Goal: Task Accomplishment & Management: Manage account settings

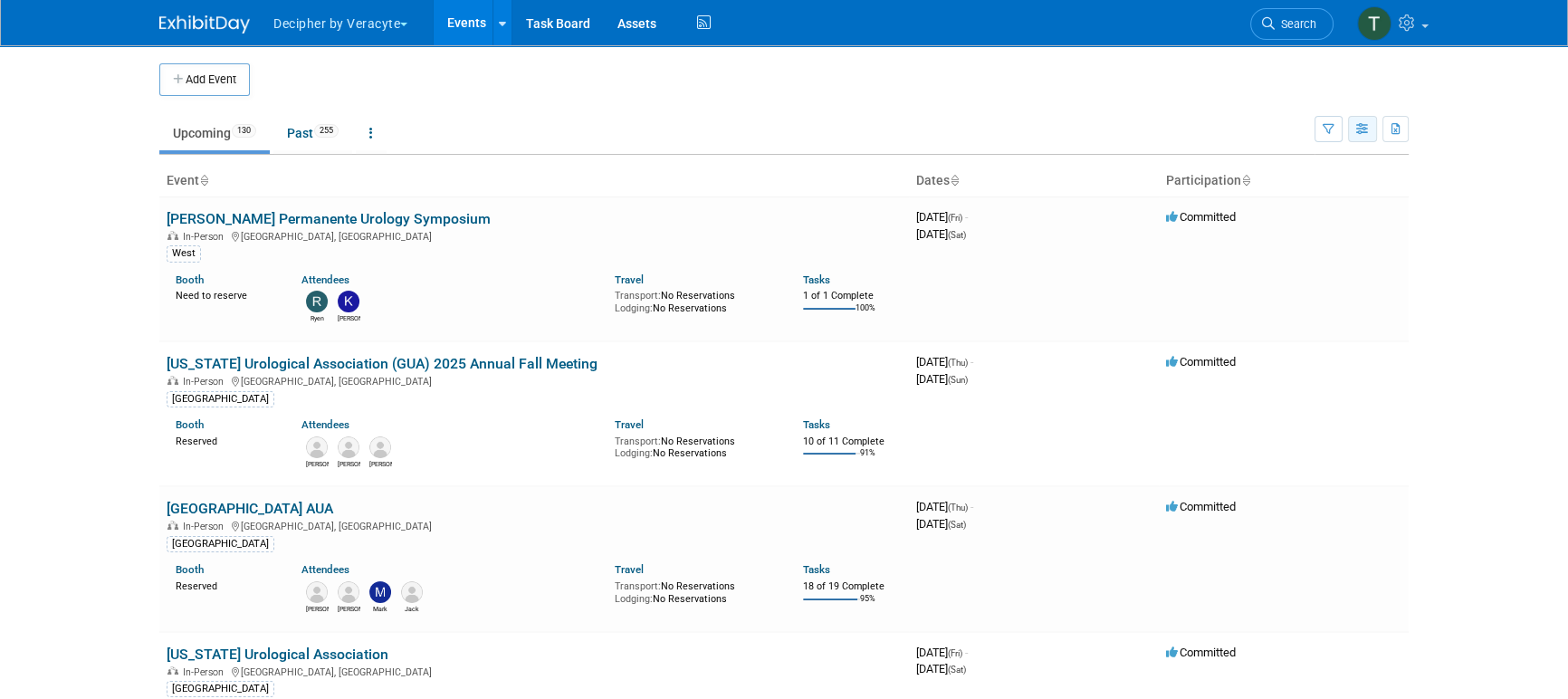
click at [1367, 124] on icon "button" at bounding box center [1363, 130] width 14 height 12
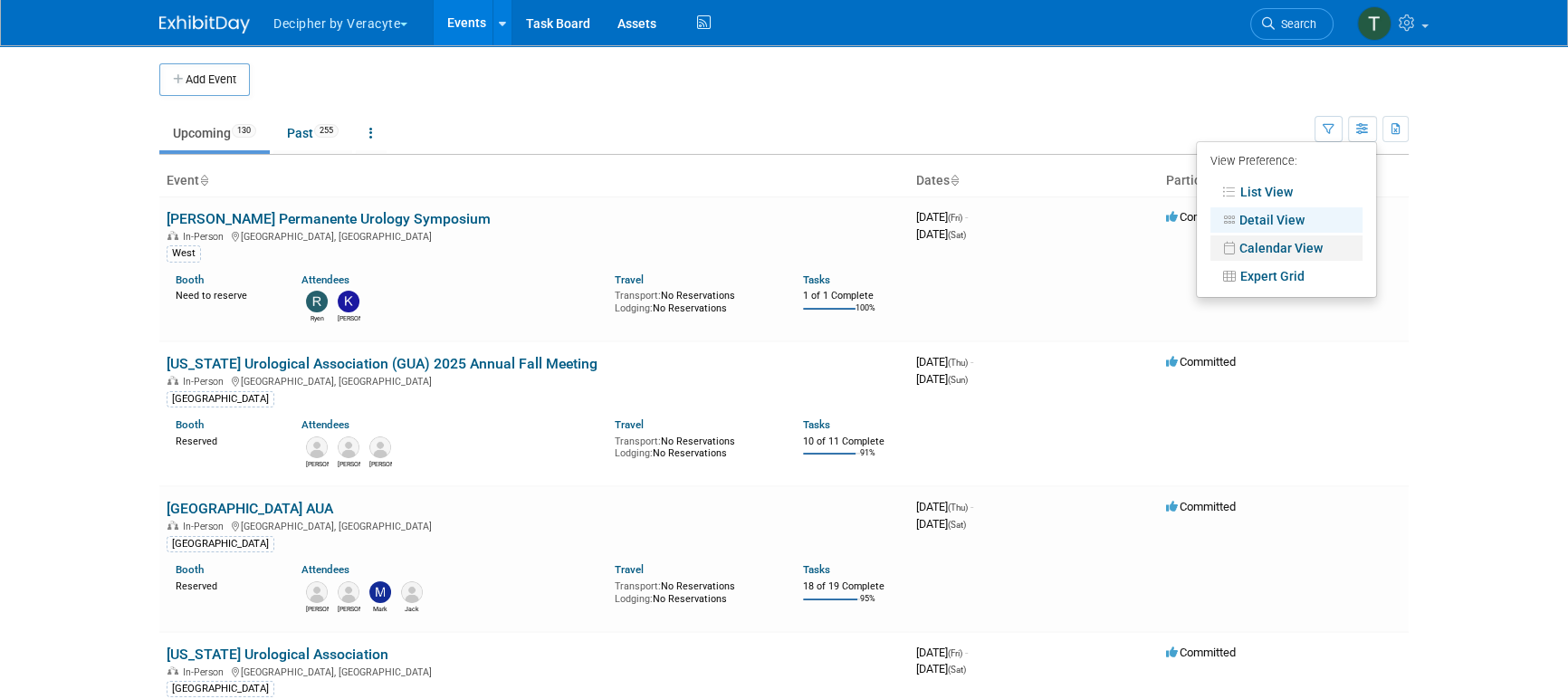
click at [1255, 249] on link "Calendar View" at bounding box center [1286, 248] width 152 height 25
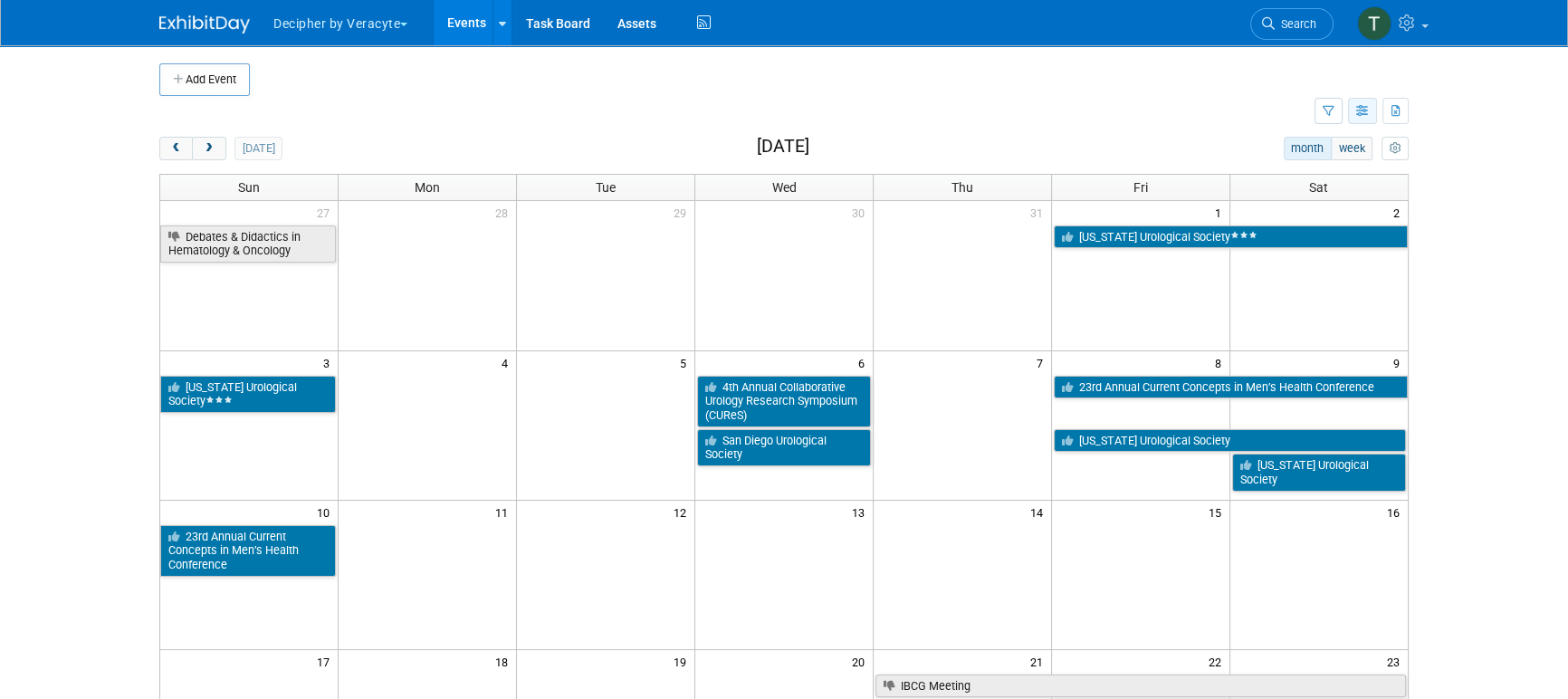
click at [1362, 108] on icon "button" at bounding box center [1363, 111] width 14 height 12
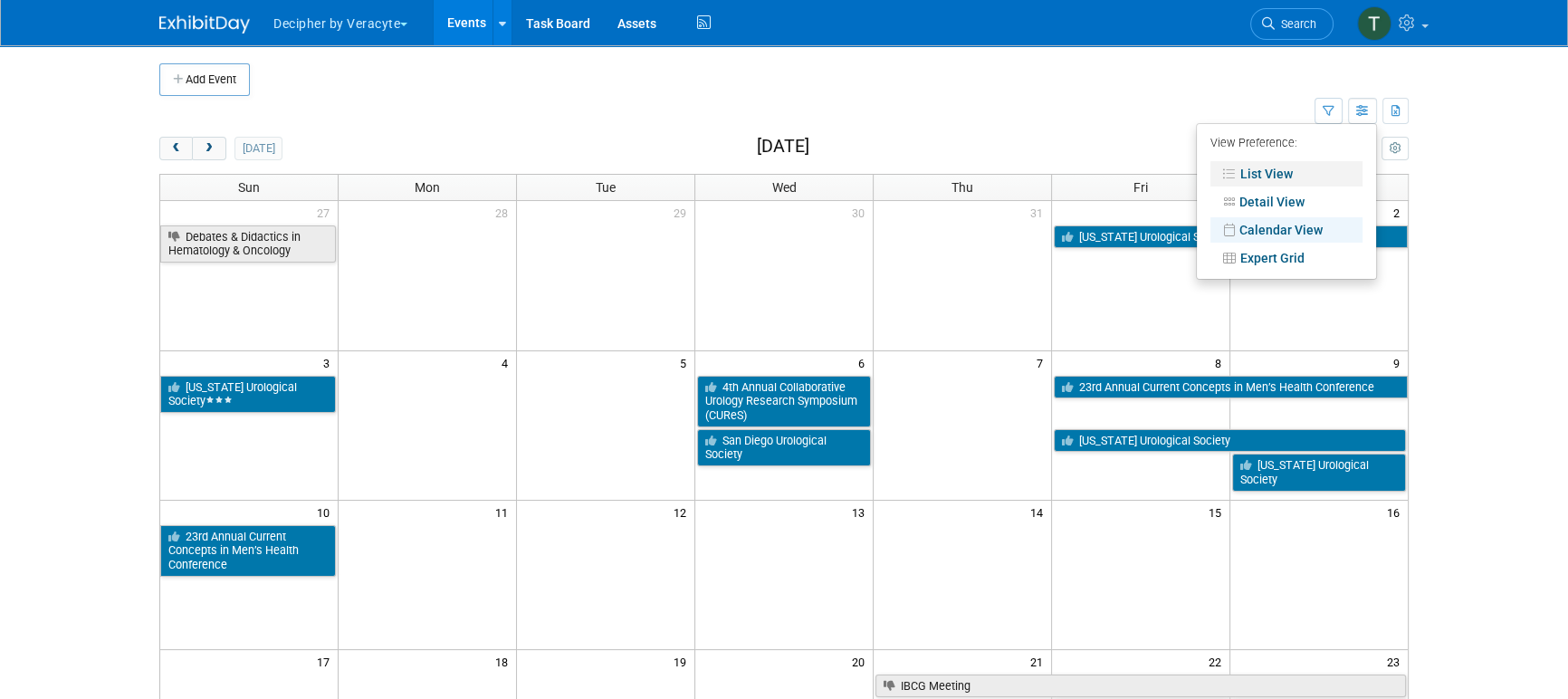
click at [1307, 174] on link "List View" at bounding box center [1286, 173] width 152 height 25
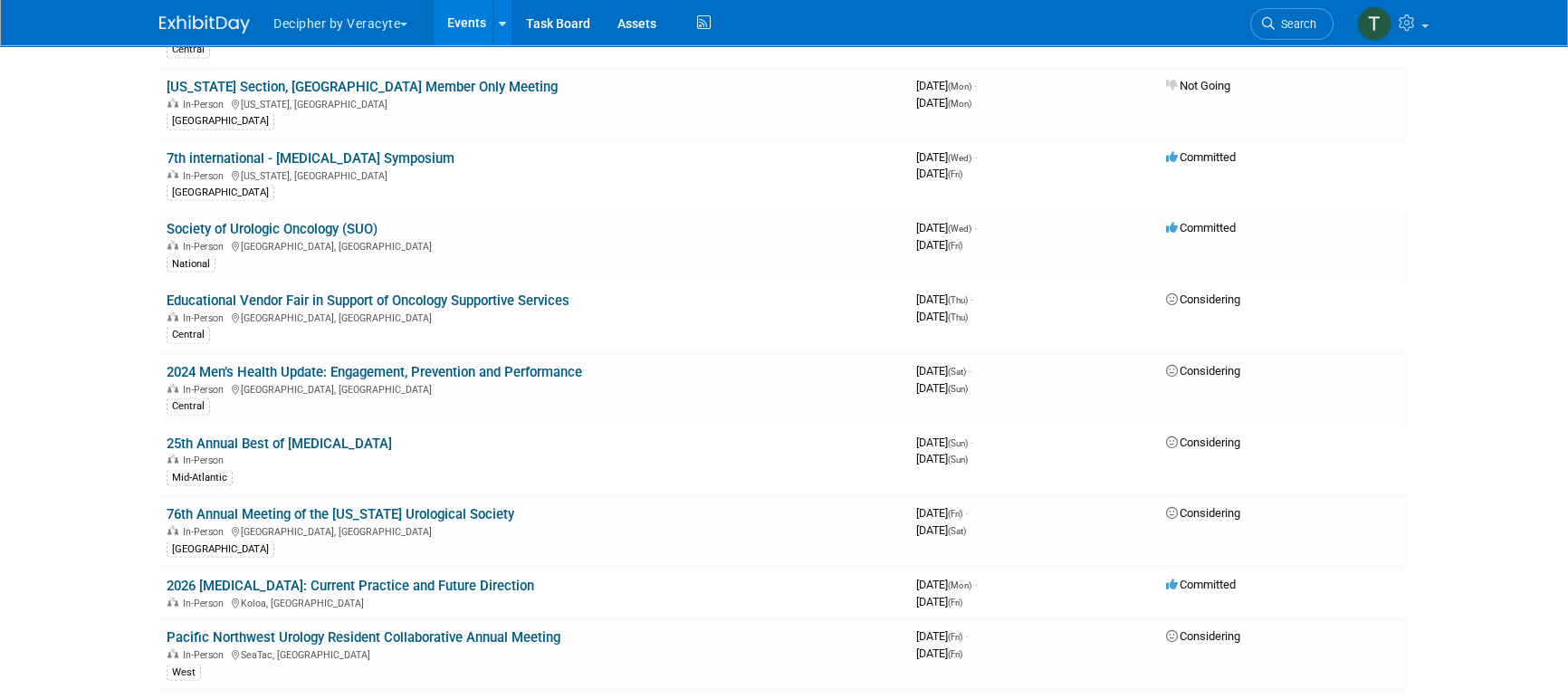
scroll to position [5866, 0]
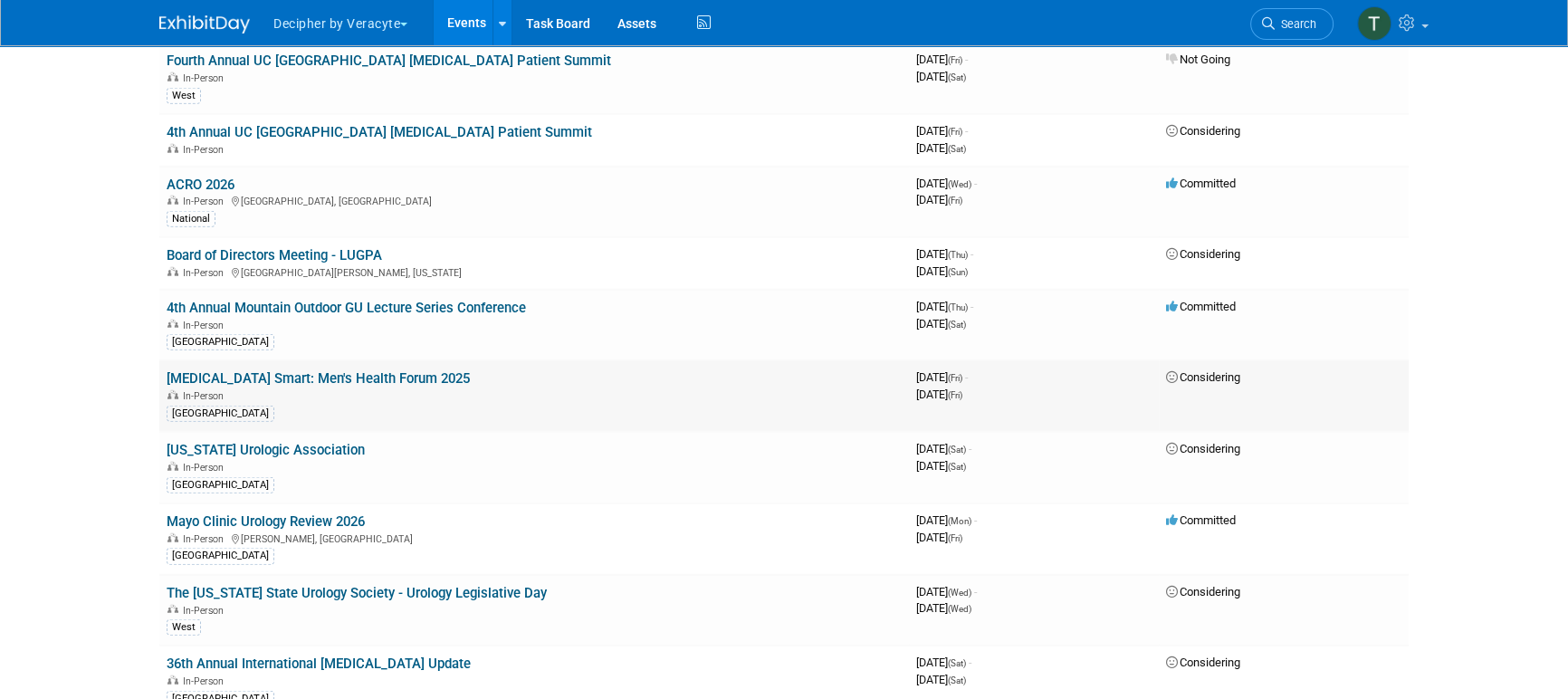
click at [411, 371] on link "[MEDICAL_DATA] Smart: Men's Health Forum 2025" at bounding box center [318, 379] width 303 height 17
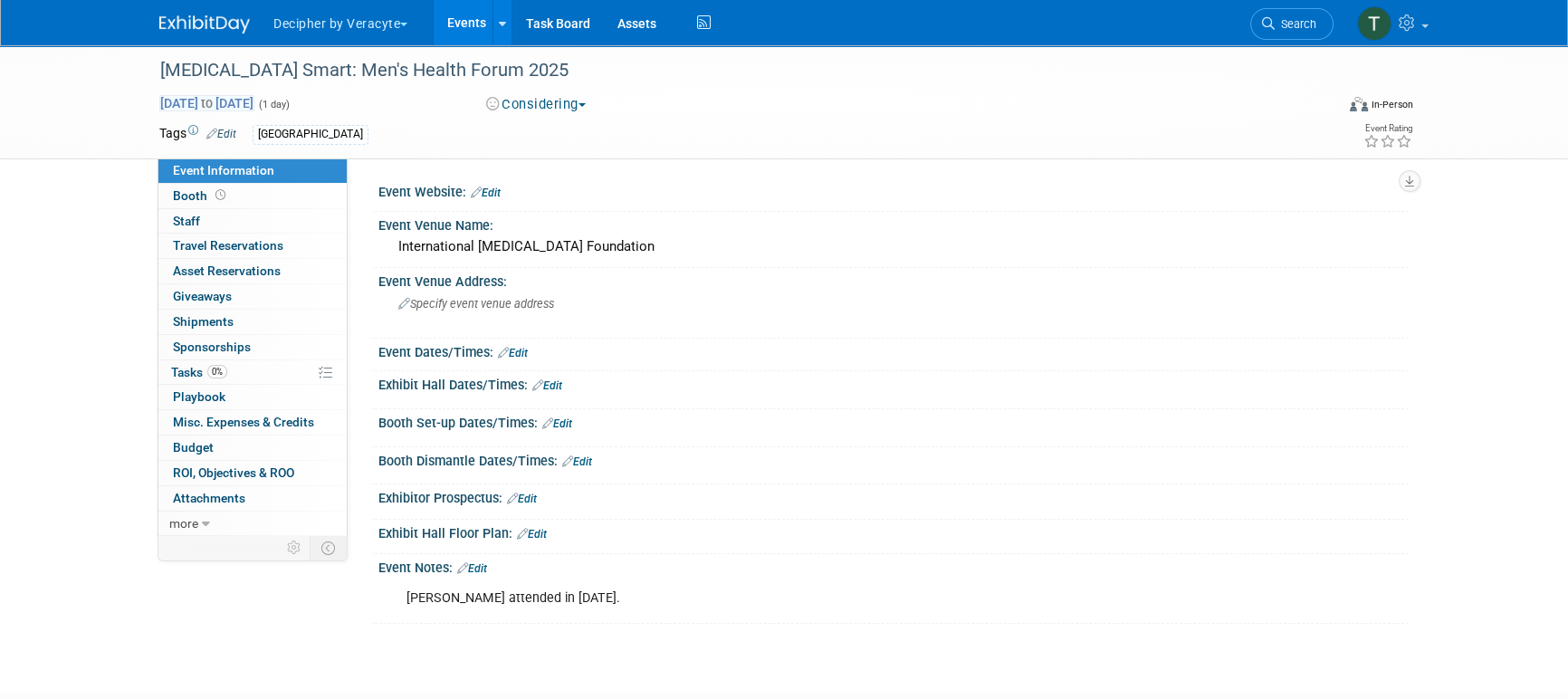
click at [255, 107] on span "Feb 6, 2026 to Feb 6, 2026" at bounding box center [207, 104] width 95 height 17
type input "Feb 6, 2026"
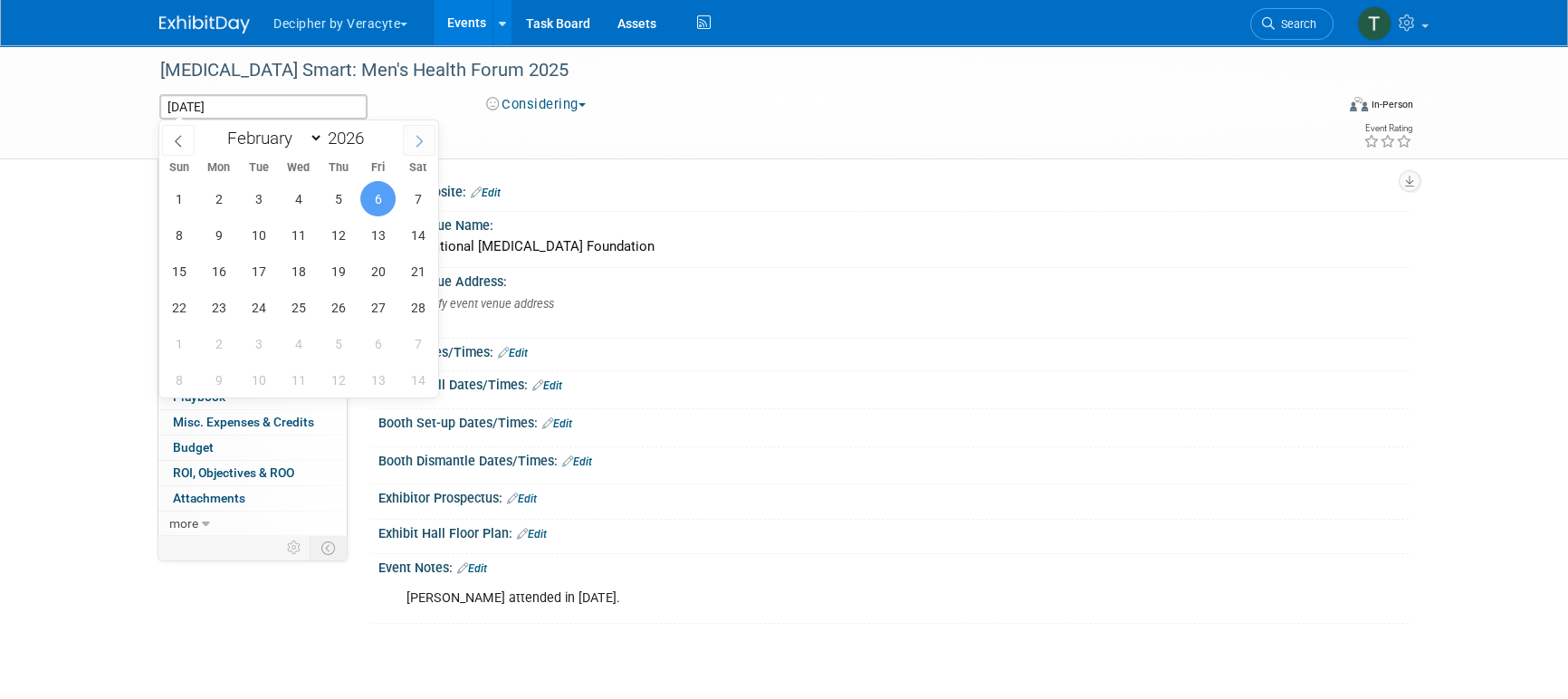
click at [414, 135] on icon at bounding box center [420, 142] width 13 height 13
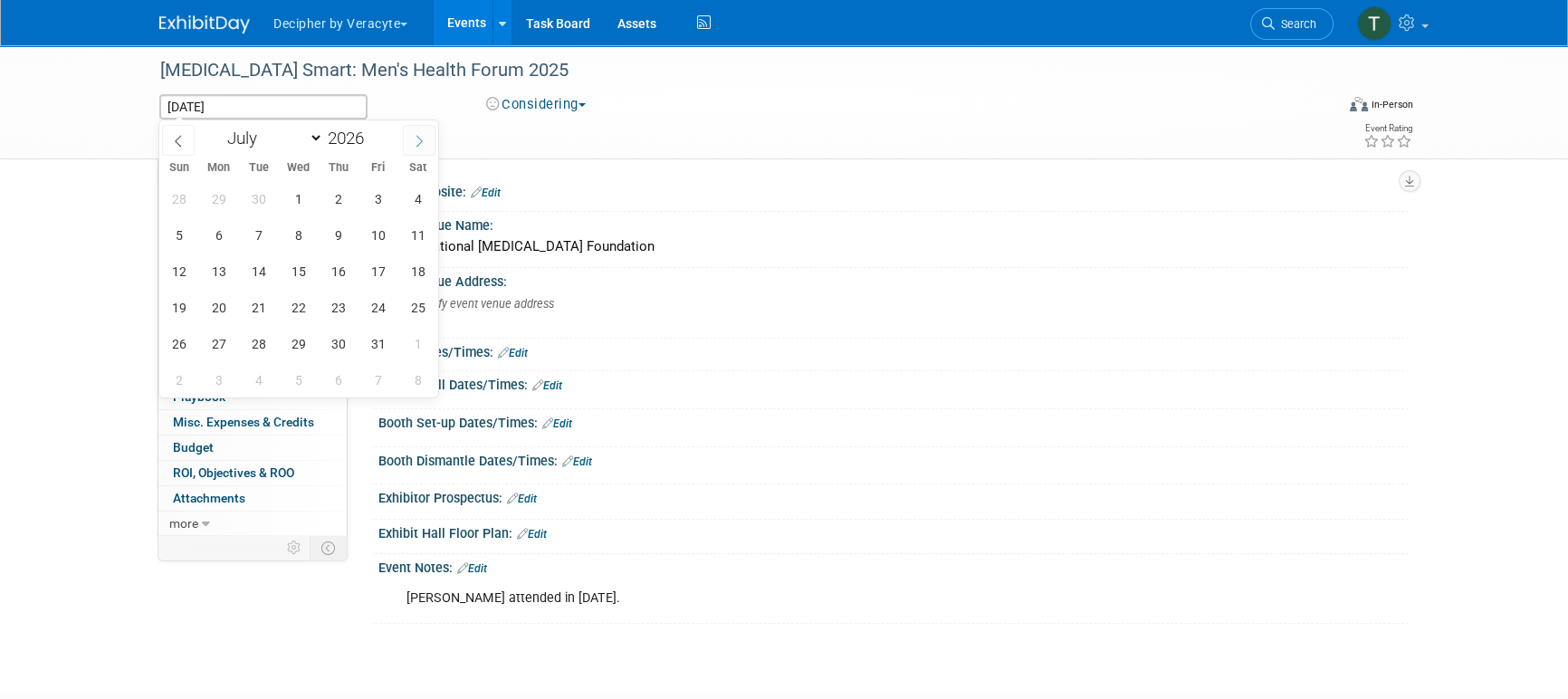
click at [414, 135] on icon at bounding box center [420, 142] width 13 height 13
select select "8"
click at [304, 231] on span "9" at bounding box center [298, 235] width 35 height 35
type input "Sep 9, 2026"
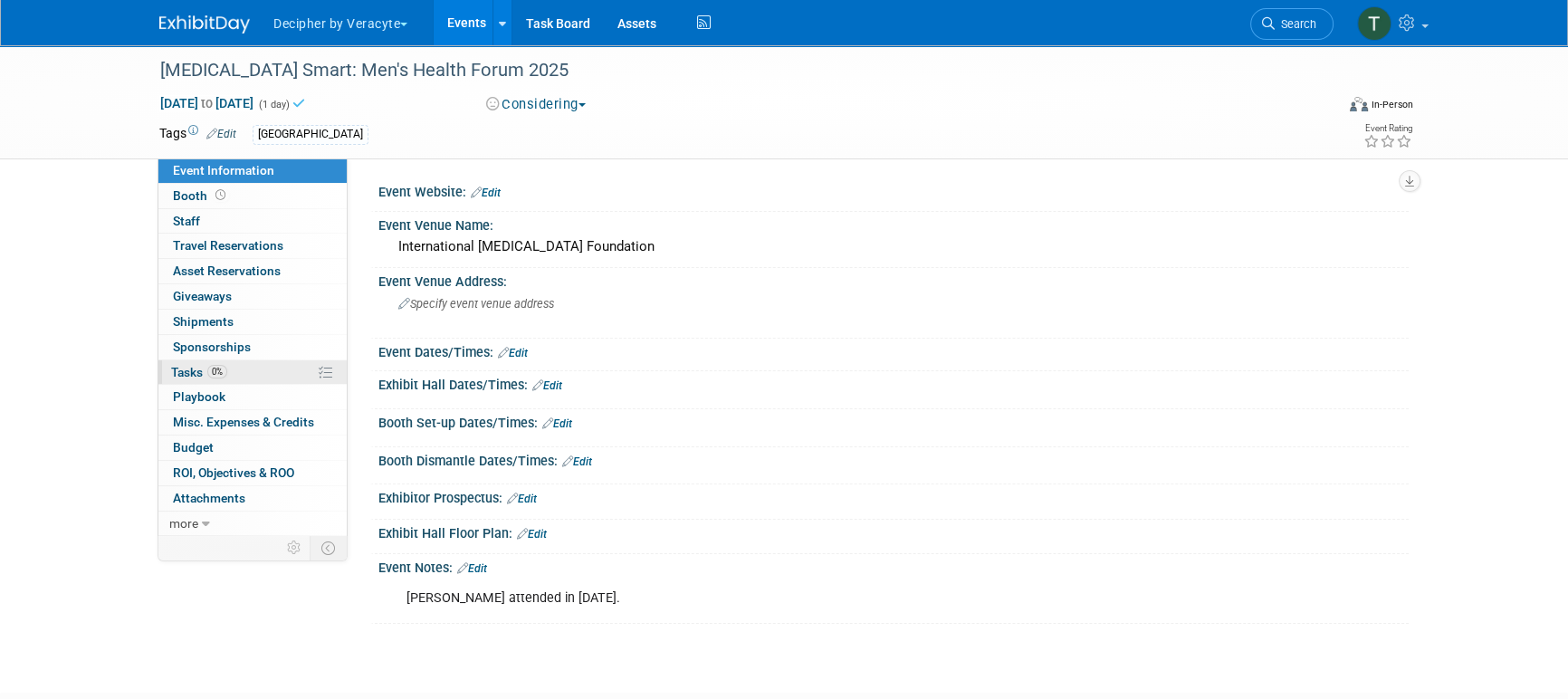
click at [248, 379] on link "0% Tasks 0%" at bounding box center [252, 373] width 188 height 24
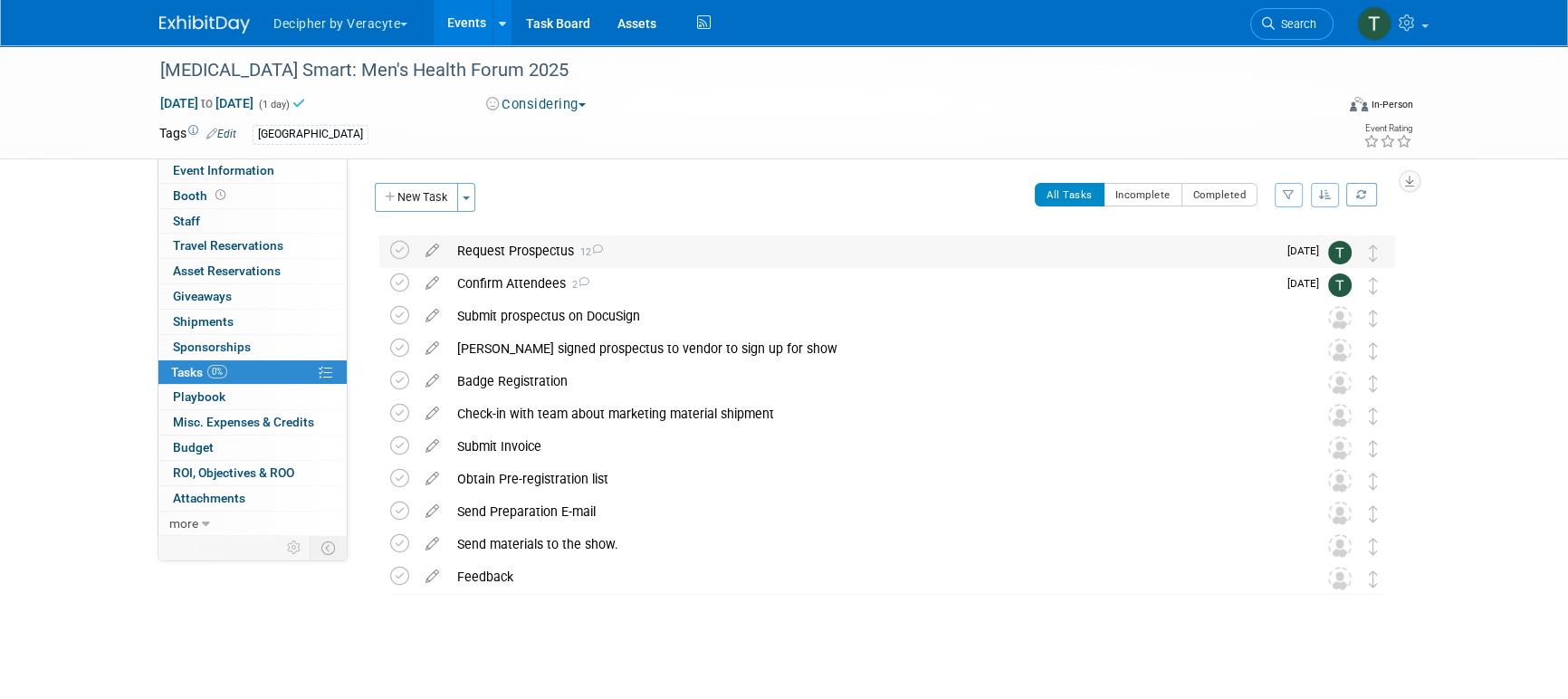
click at [600, 261] on div "Request Prospectus 12" at bounding box center [863, 250] width 828 height 31
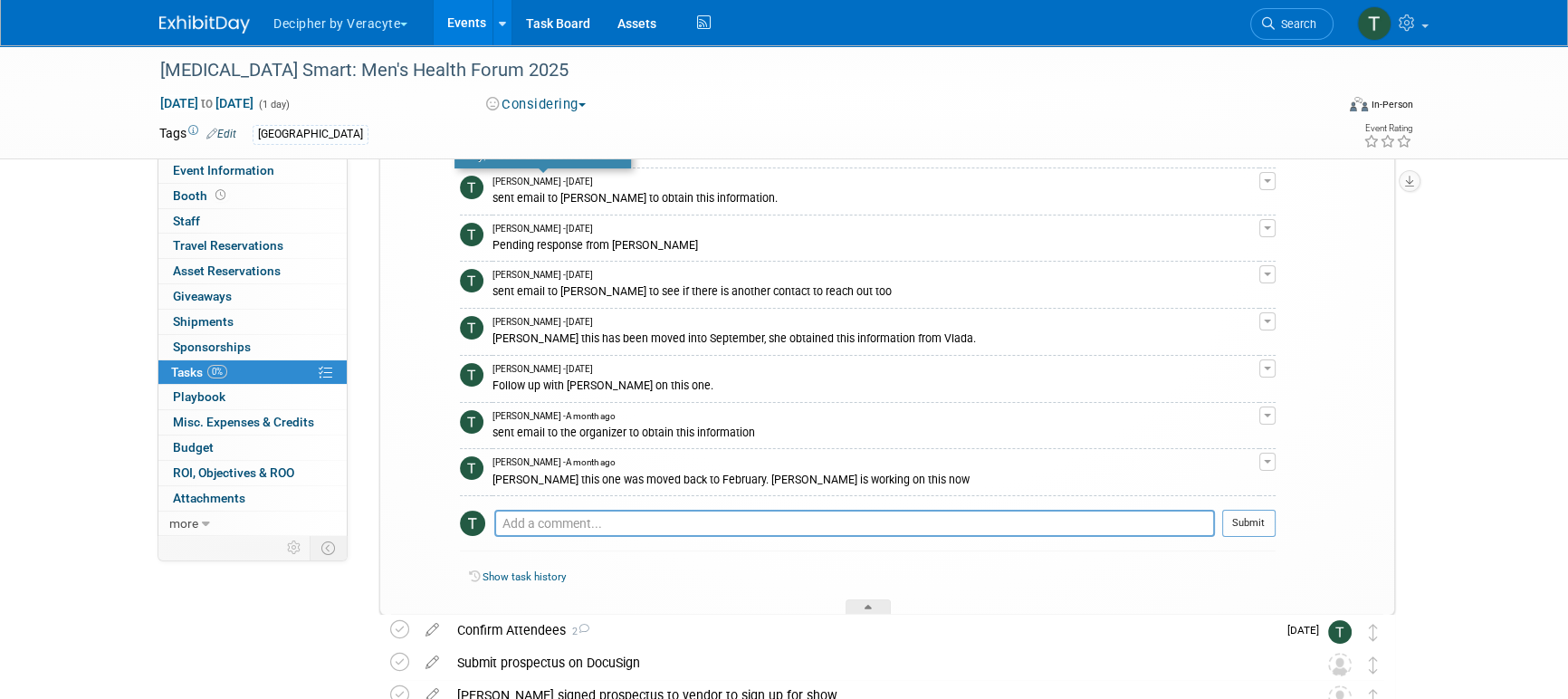
scroll to position [461, 0]
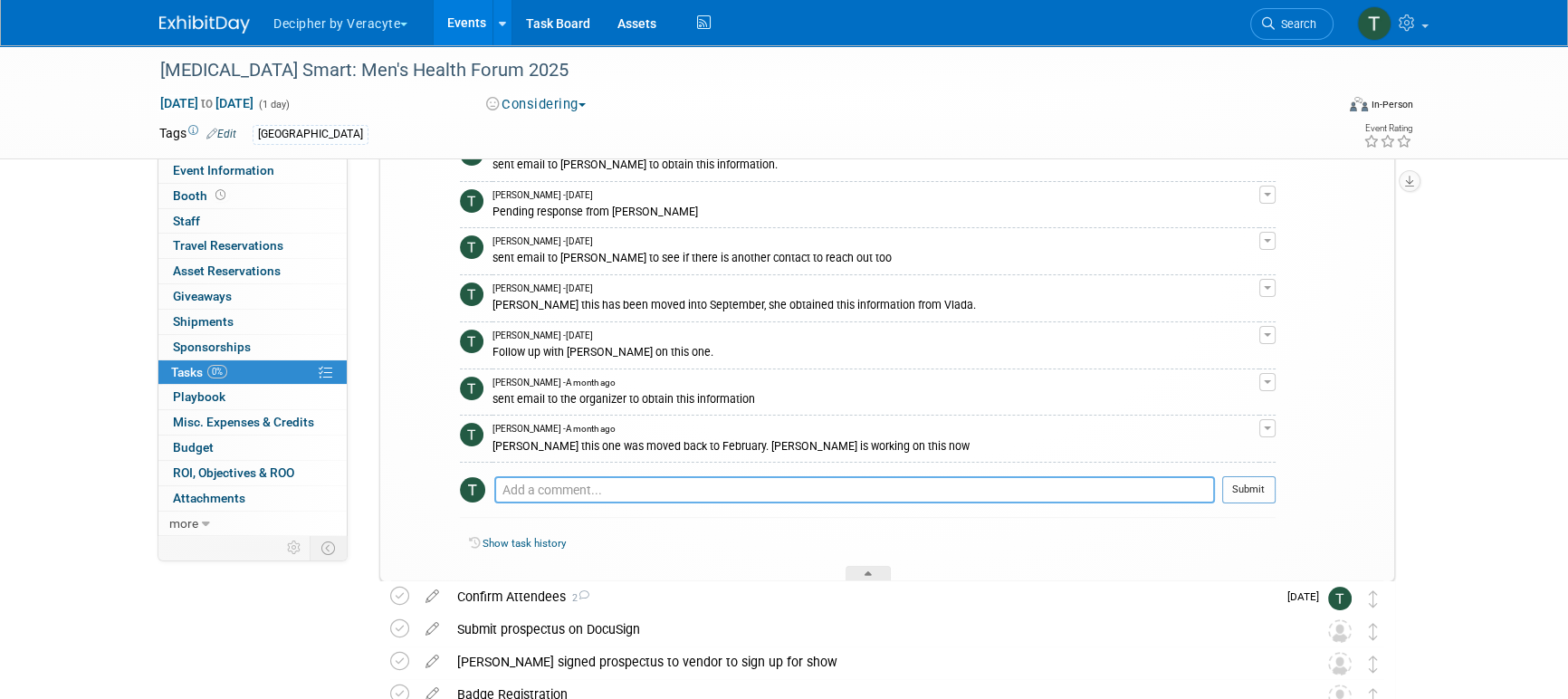
click at [616, 494] on textarea at bounding box center [854, 489] width 721 height 27
type textarea "Per Vladimira this was postponed to September 2026."
click at [1273, 483] on button "Submit" at bounding box center [1249, 489] width 54 height 27
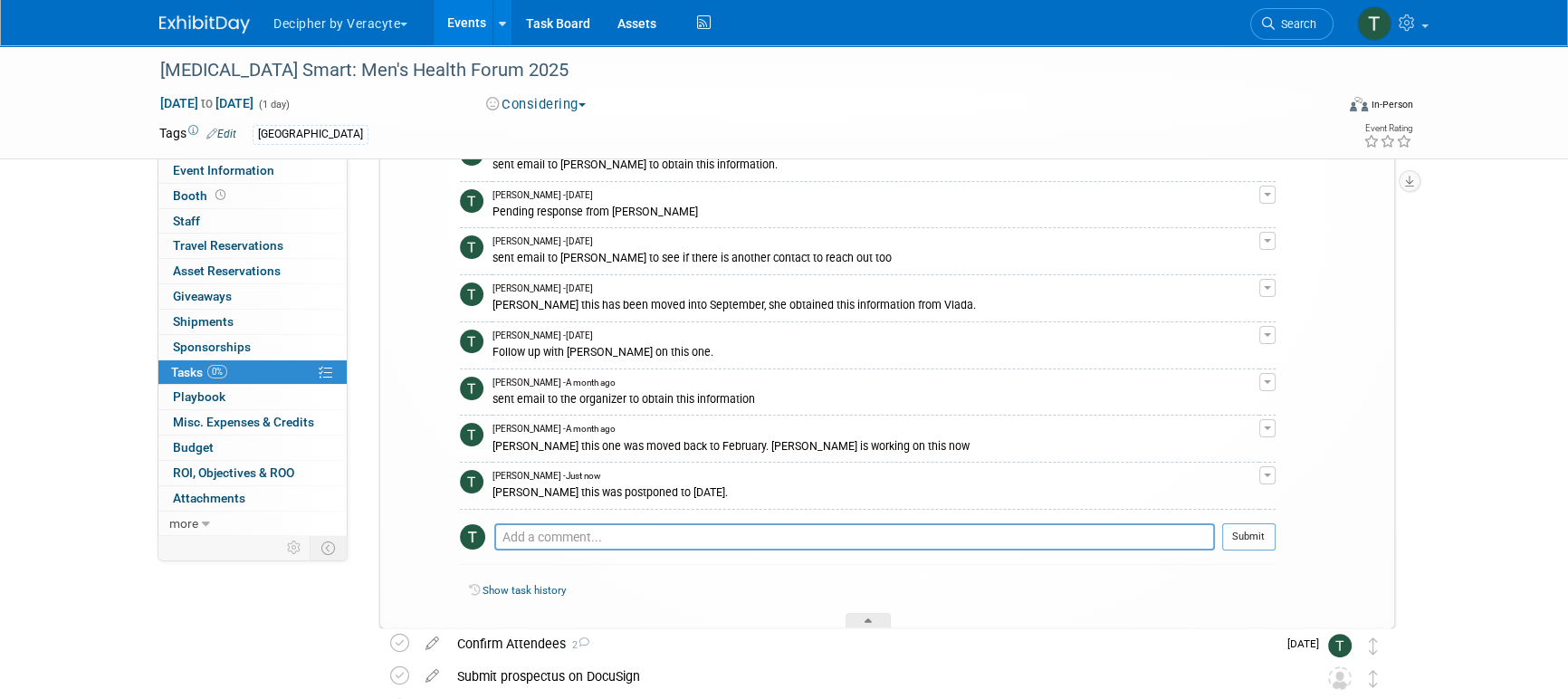
click at [462, 31] on link "Events" at bounding box center [466, 22] width 66 height 45
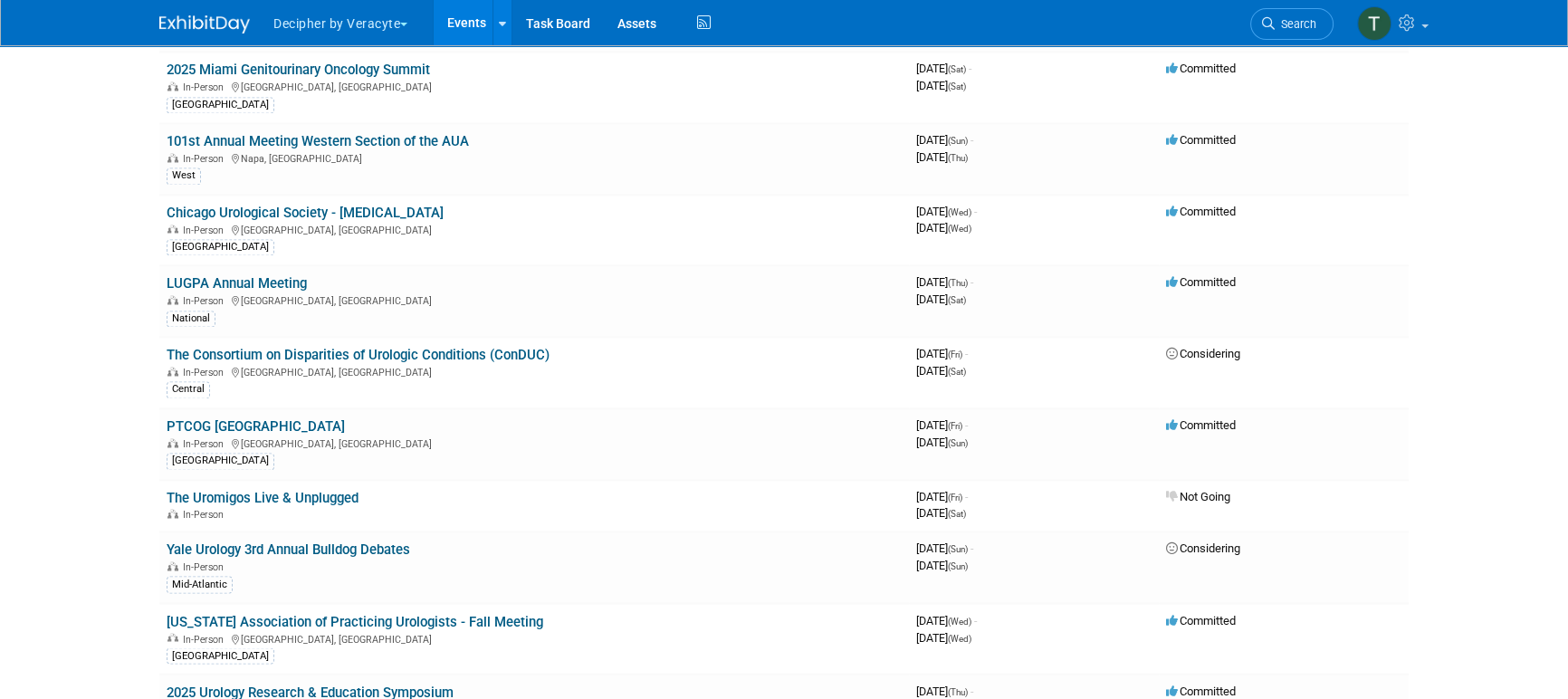
scroll to position [3857, 0]
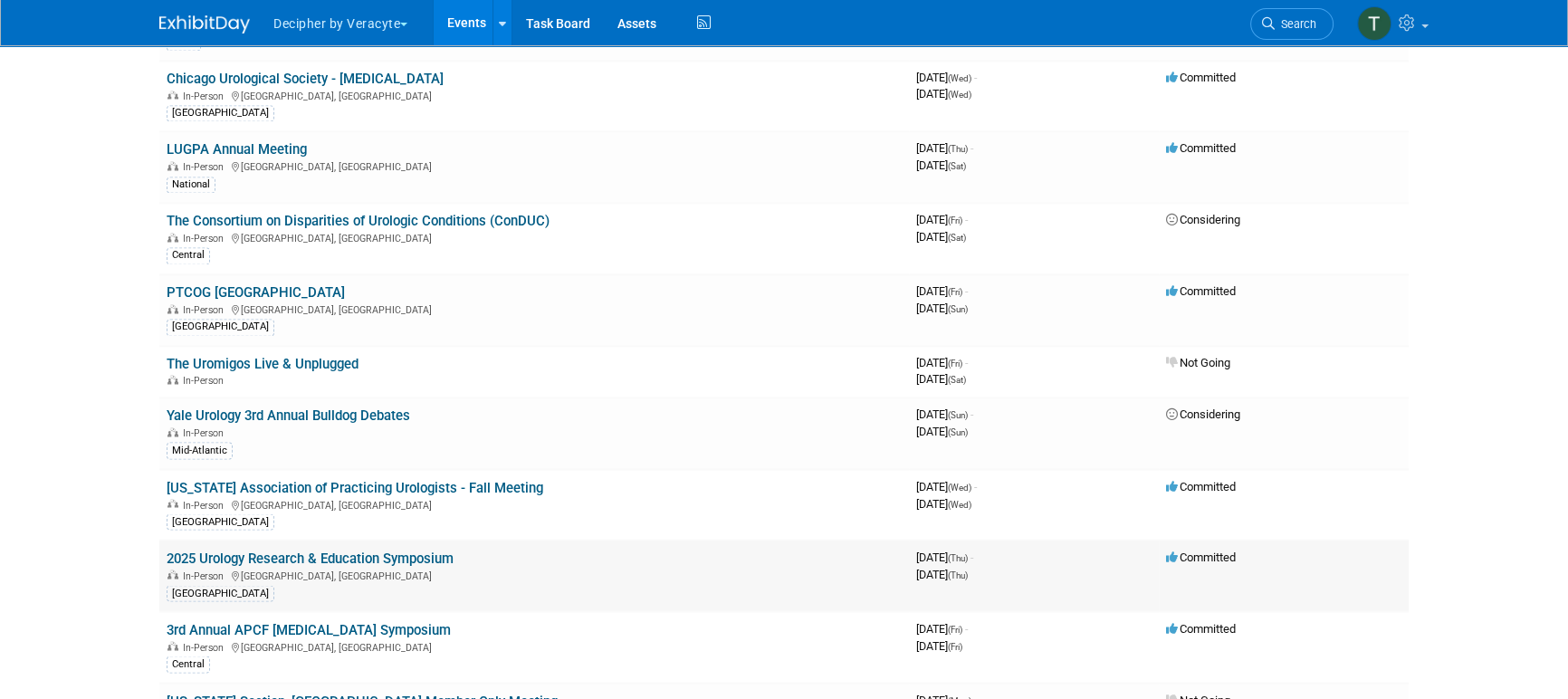
click at [374, 550] on link "2025 Urology Research & Education Symposium" at bounding box center [310, 558] width 287 height 17
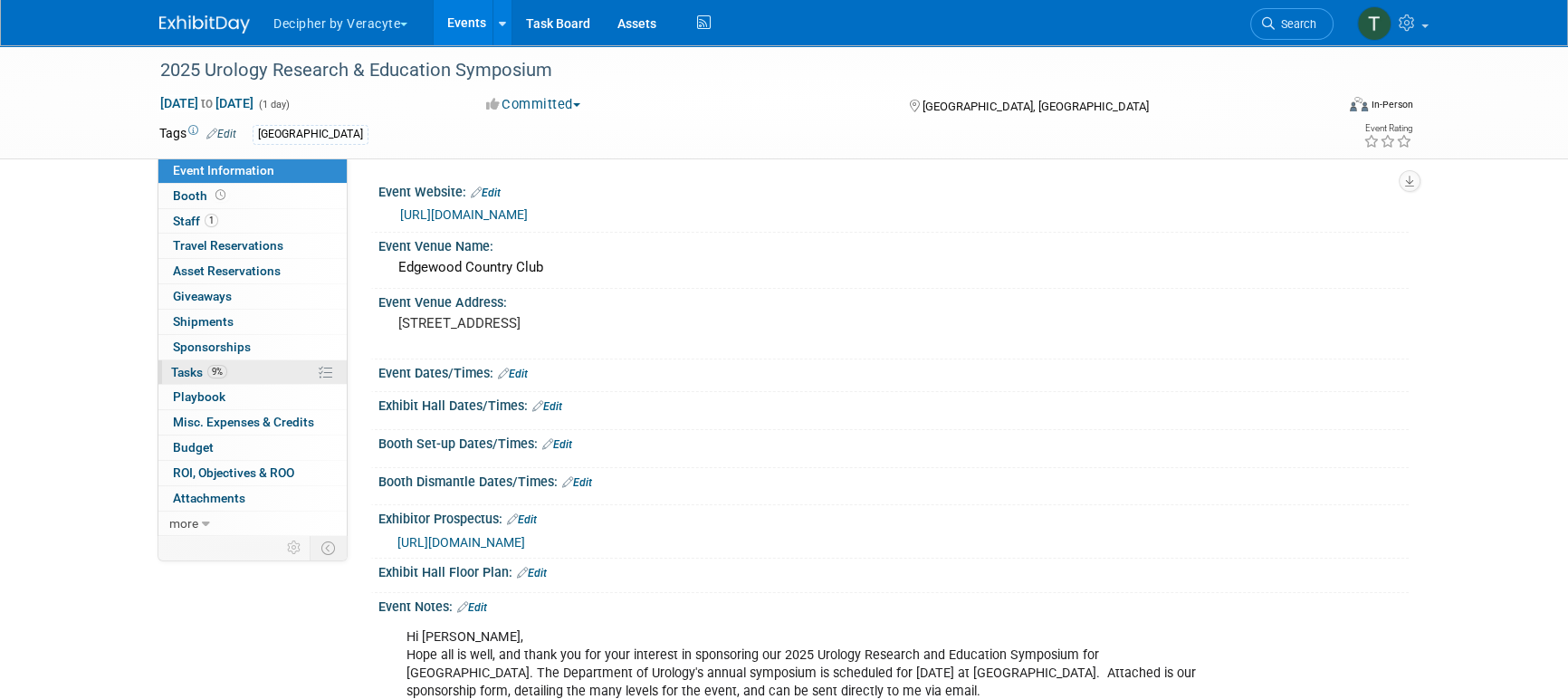
click at [267, 375] on link "9% Tasks 9%" at bounding box center [252, 373] width 188 height 24
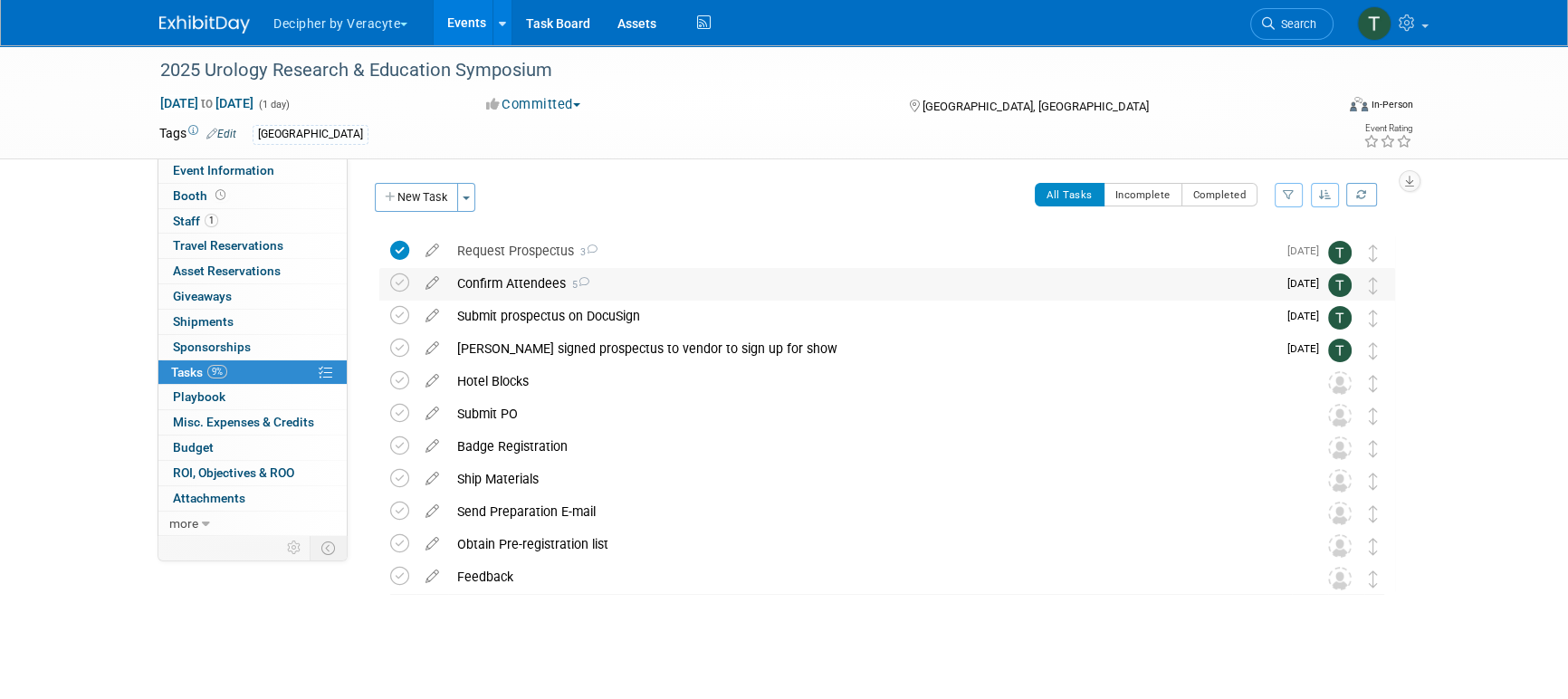
click at [525, 287] on div "Confirm Attendees 5" at bounding box center [863, 283] width 828 height 31
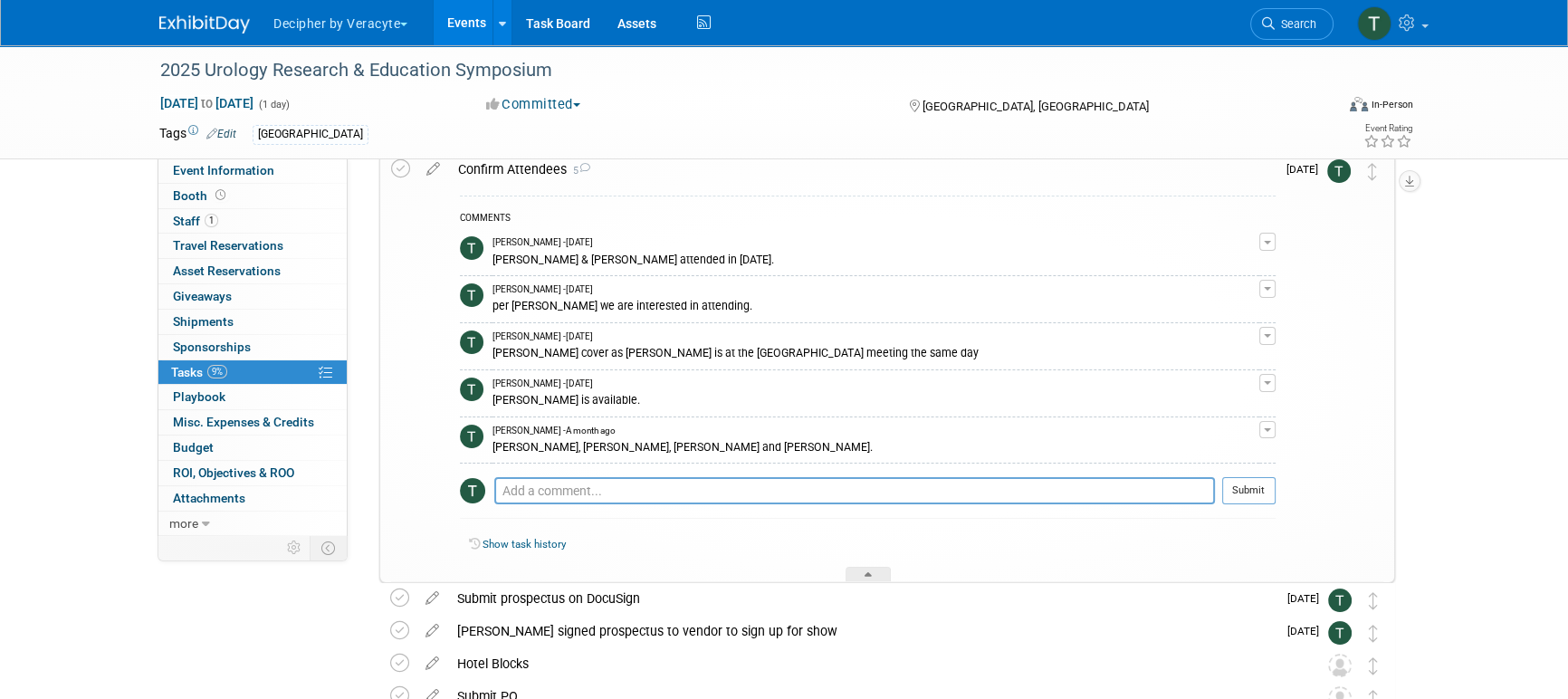
scroll to position [116, 0]
click at [601, 484] on textarea at bounding box center [854, 489] width 721 height 27
click at [622, 487] on textarea "Per Mark ask Pat for availailabity." at bounding box center [854, 489] width 721 height 27
click at [736, 489] on textarea "Per Mark ask Pat for availability." at bounding box center [854, 489] width 721 height 27
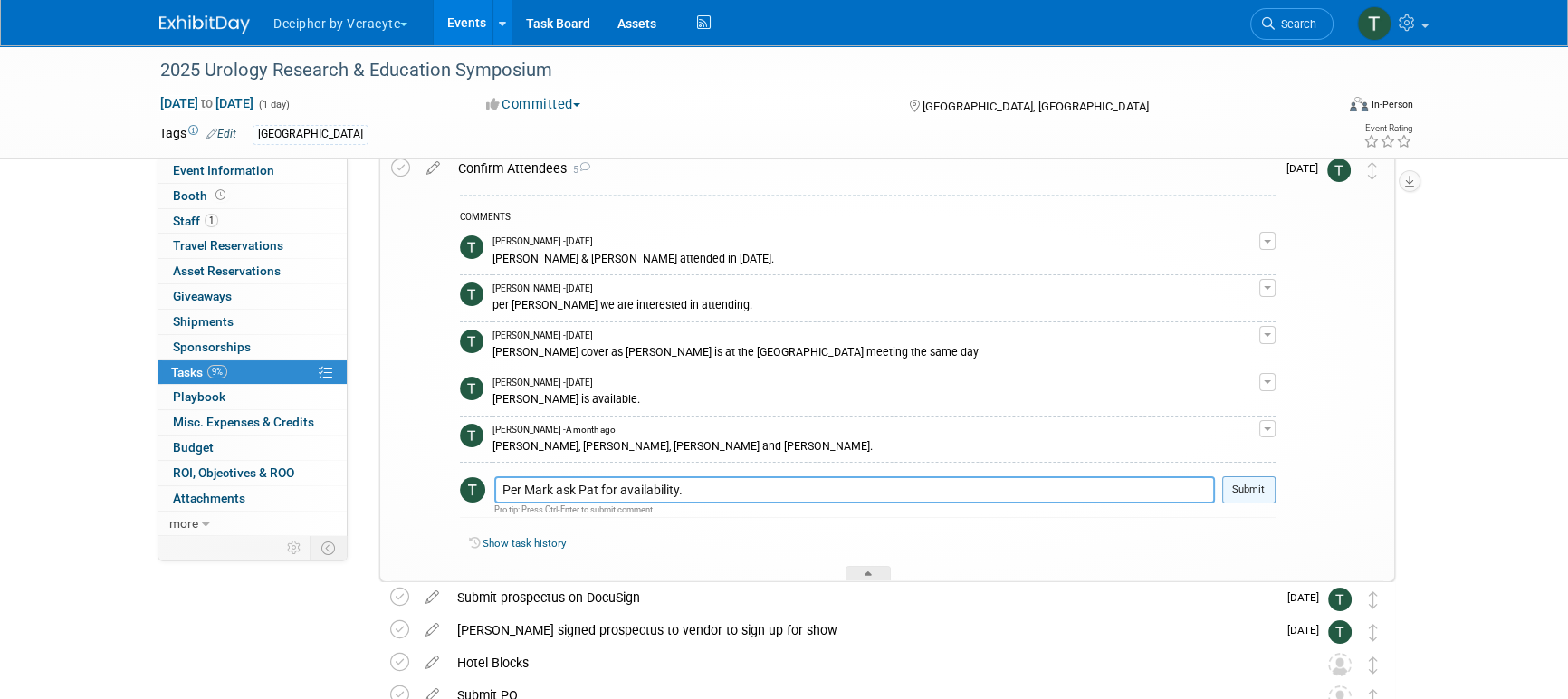
type textarea "Per Mark ask Pat for availability."
click at [1247, 480] on button "Submit" at bounding box center [1249, 489] width 54 height 27
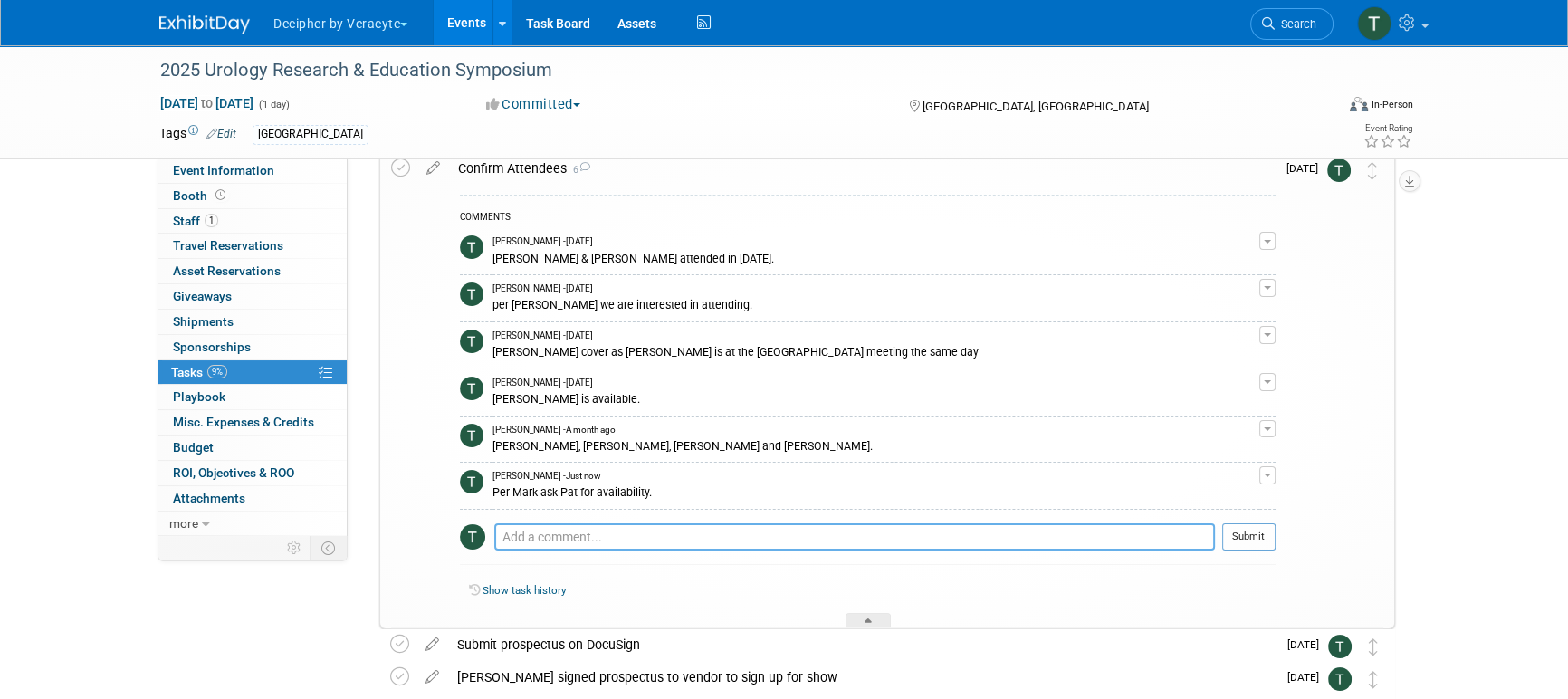
click at [602, 547] on textarea at bounding box center [854, 537] width 721 height 27
type textarea "sent email to Pat"
click at [1271, 536] on button "Submit" at bounding box center [1249, 537] width 54 height 27
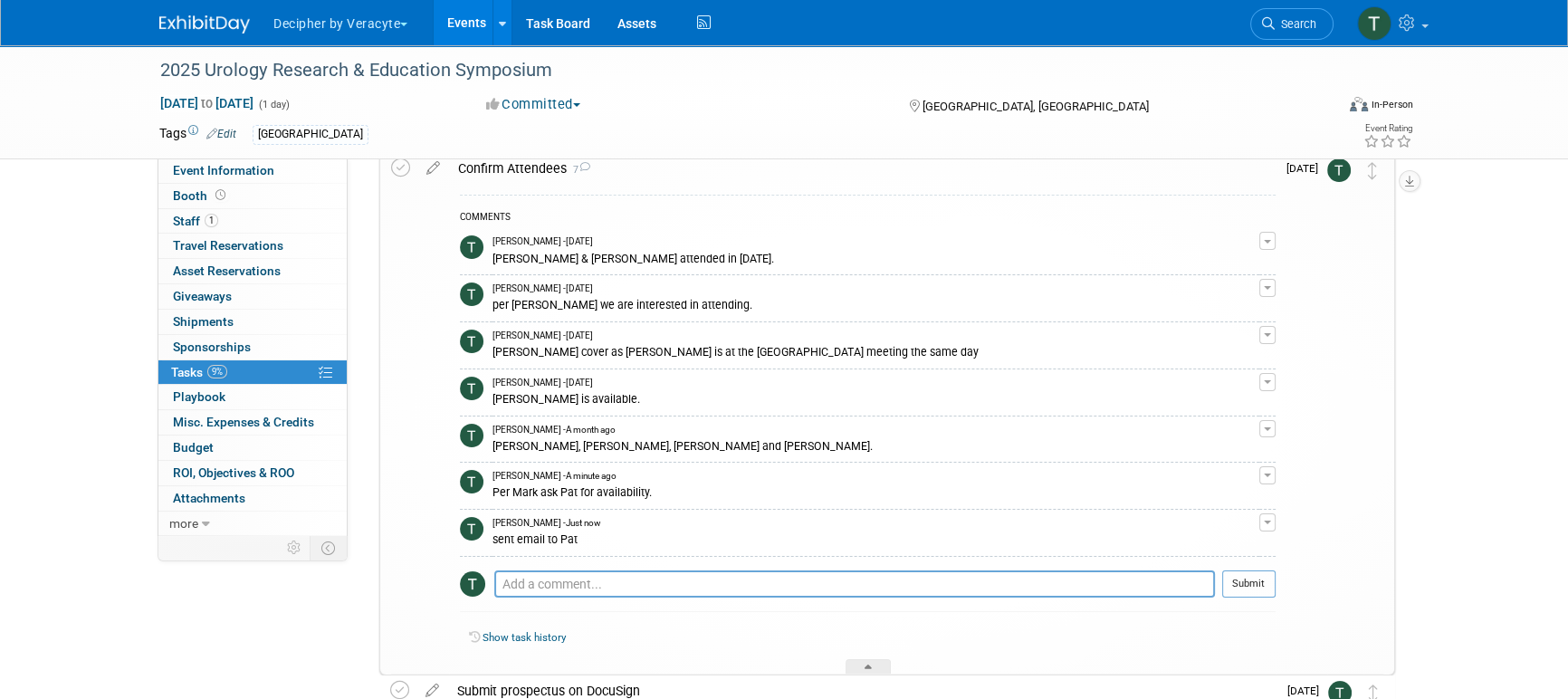
click at [454, 21] on link "Events" at bounding box center [466, 22] width 66 height 45
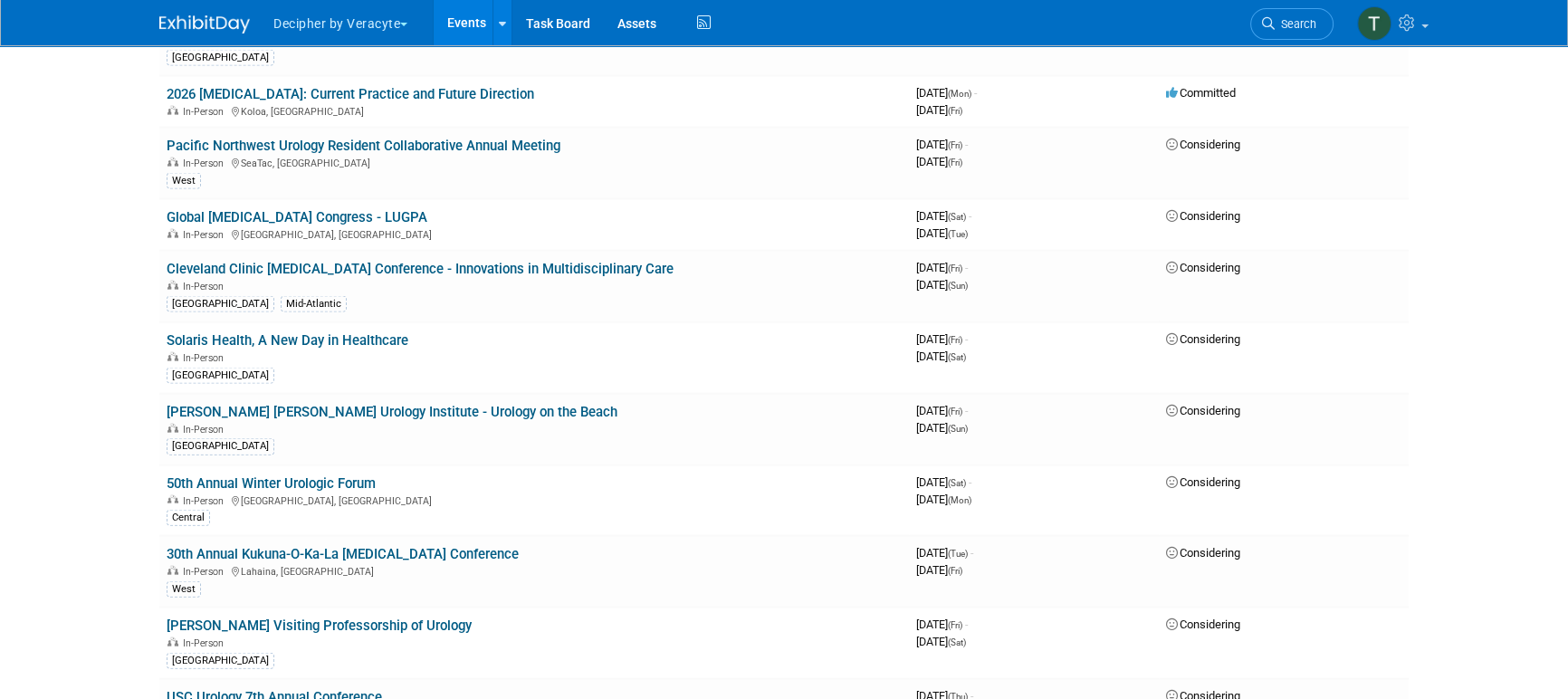
scroll to position [4964, 0]
click at [305, 545] on link "30th Annual Kukuna-O-Ka-La [MEDICAL_DATA] Conference" at bounding box center [343, 553] width 352 height 17
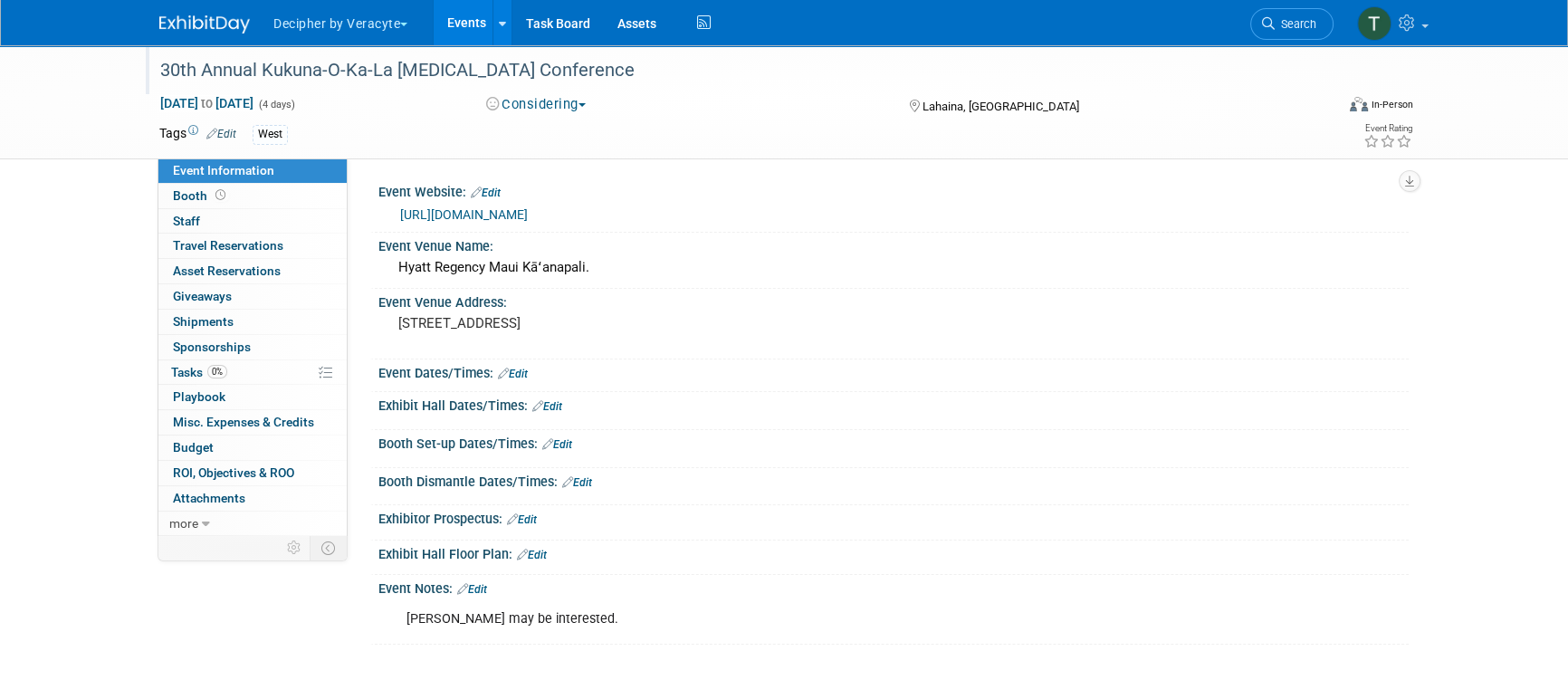
click at [305, 73] on div "30th Annual Kukuna-O-Ka-La Radiation Oncology Conference" at bounding box center [730, 70] width 1153 height 32
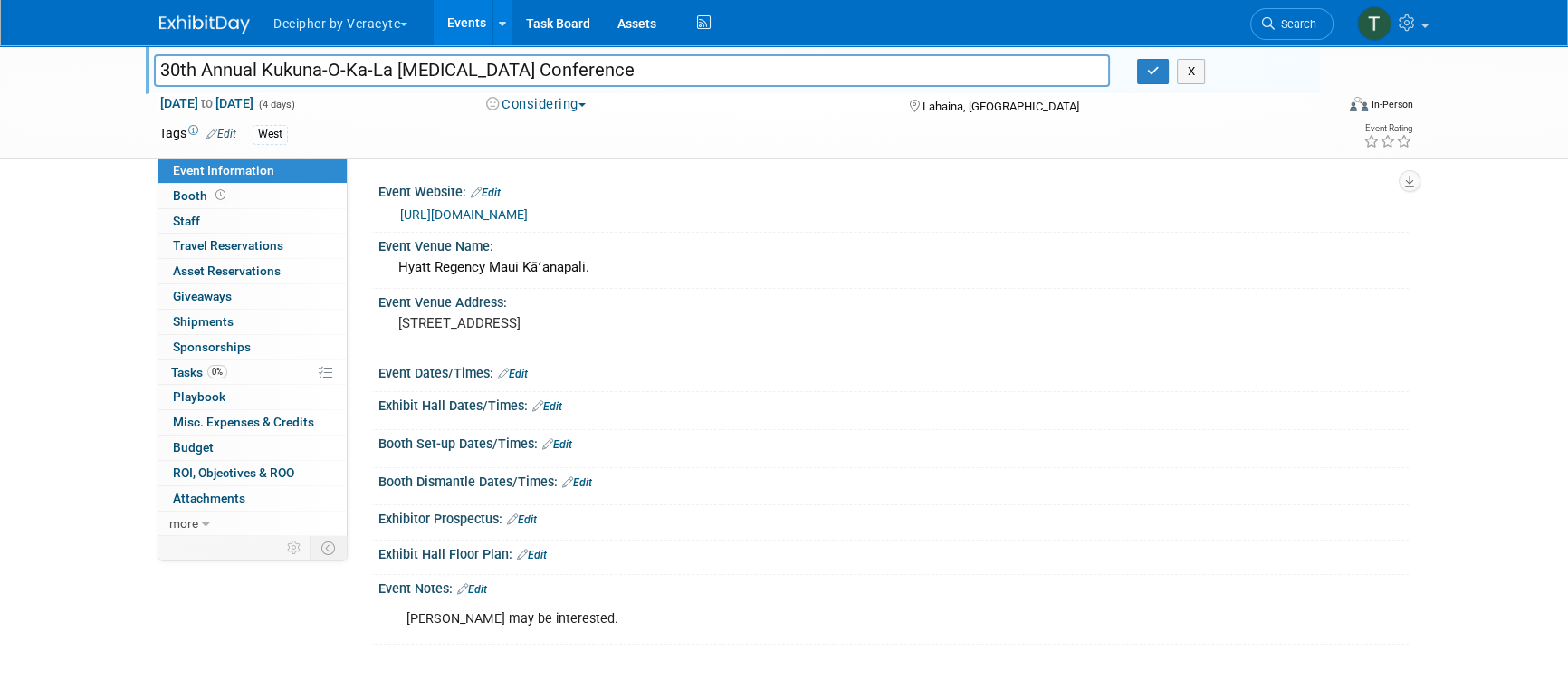
click at [305, 73] on input "30th Annual Kukuna-O-Ka-La [MEDICAL_DATA] Conference" at bounding box center [632, 70] width 956 height 32
click at [1152, 65] on icon "button" at bounding box center [1154, 70] width 13 height 12
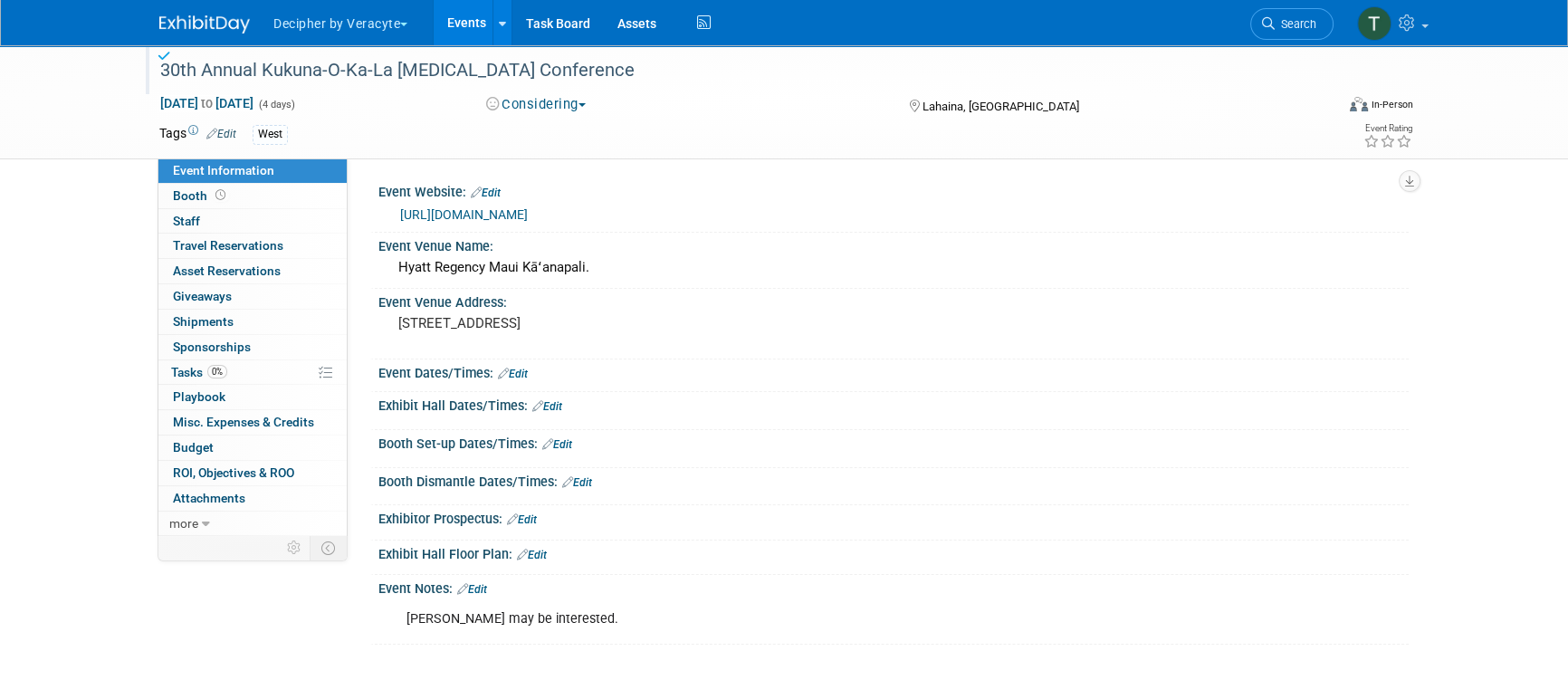
click at [443, 16] on link "Events" at bounding box center [466, 22] width 66 height 45
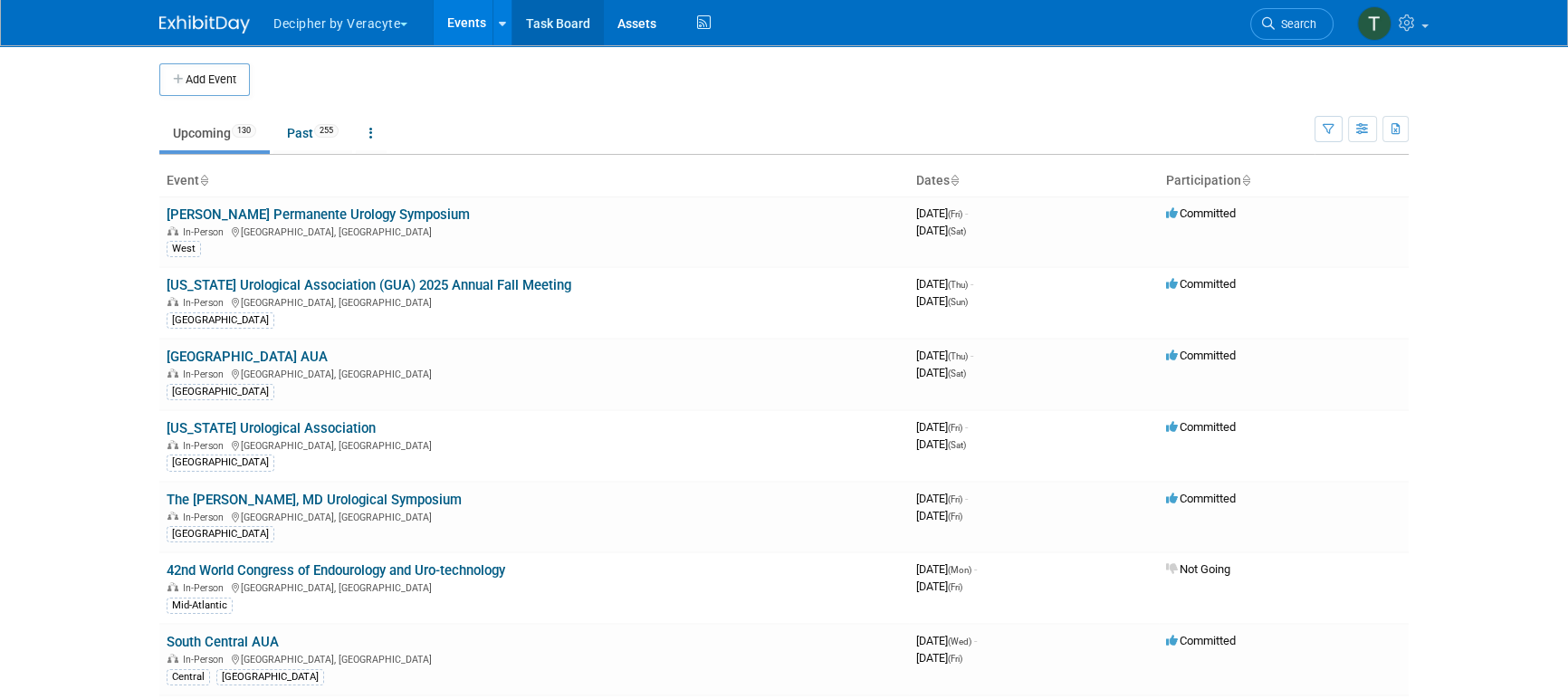
click at [556, 34] on link "Task Board" at bounding box center [558, 22] width 92 height 45
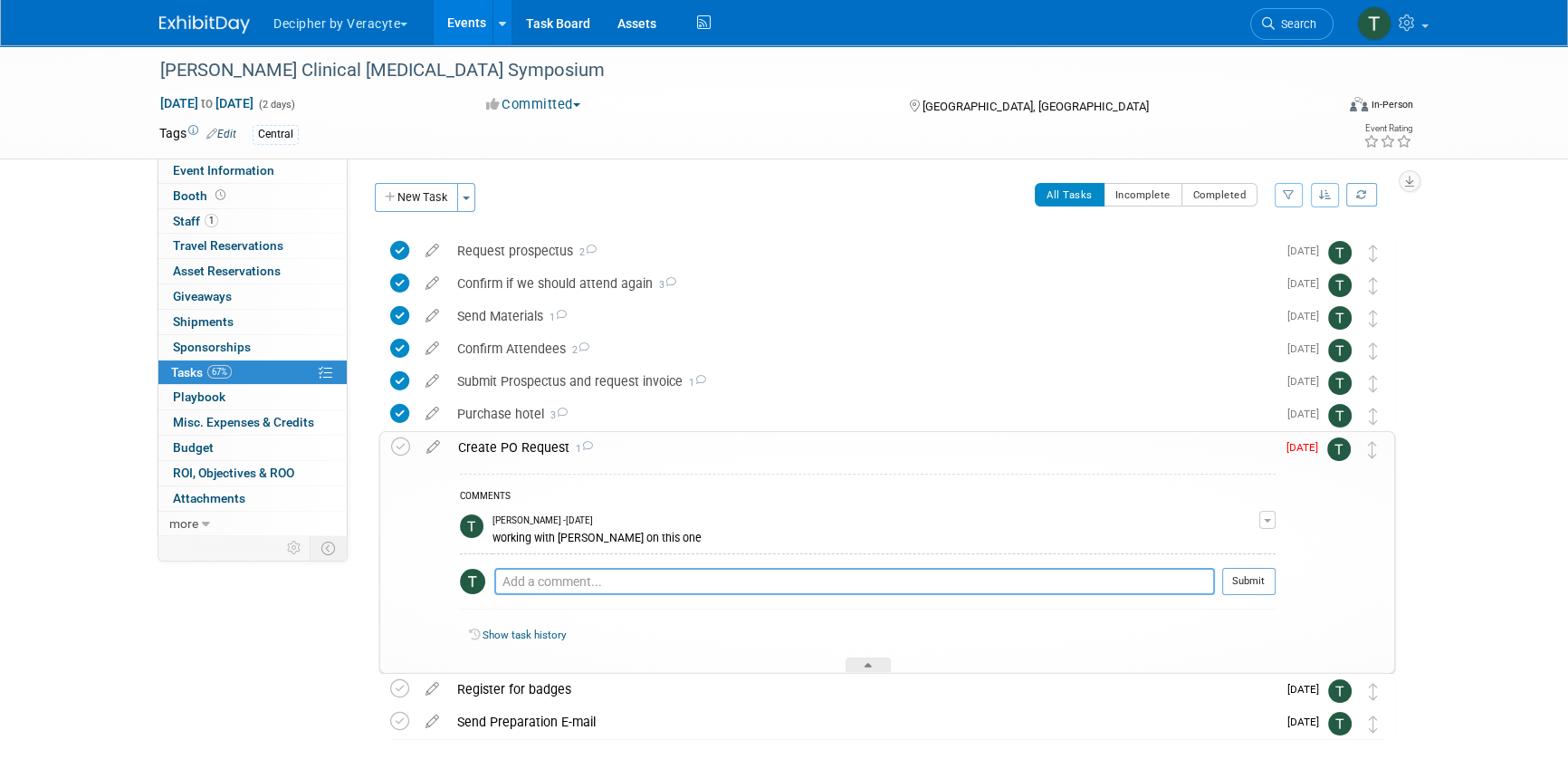
click at [633, 586] on textarea at bounding box center [854, 581] width 721 height 27
type textarea "sent email to the organizer."
click at [1257, 581] on button "Submit" at bounding box center [1249, 581] width 54 height 27
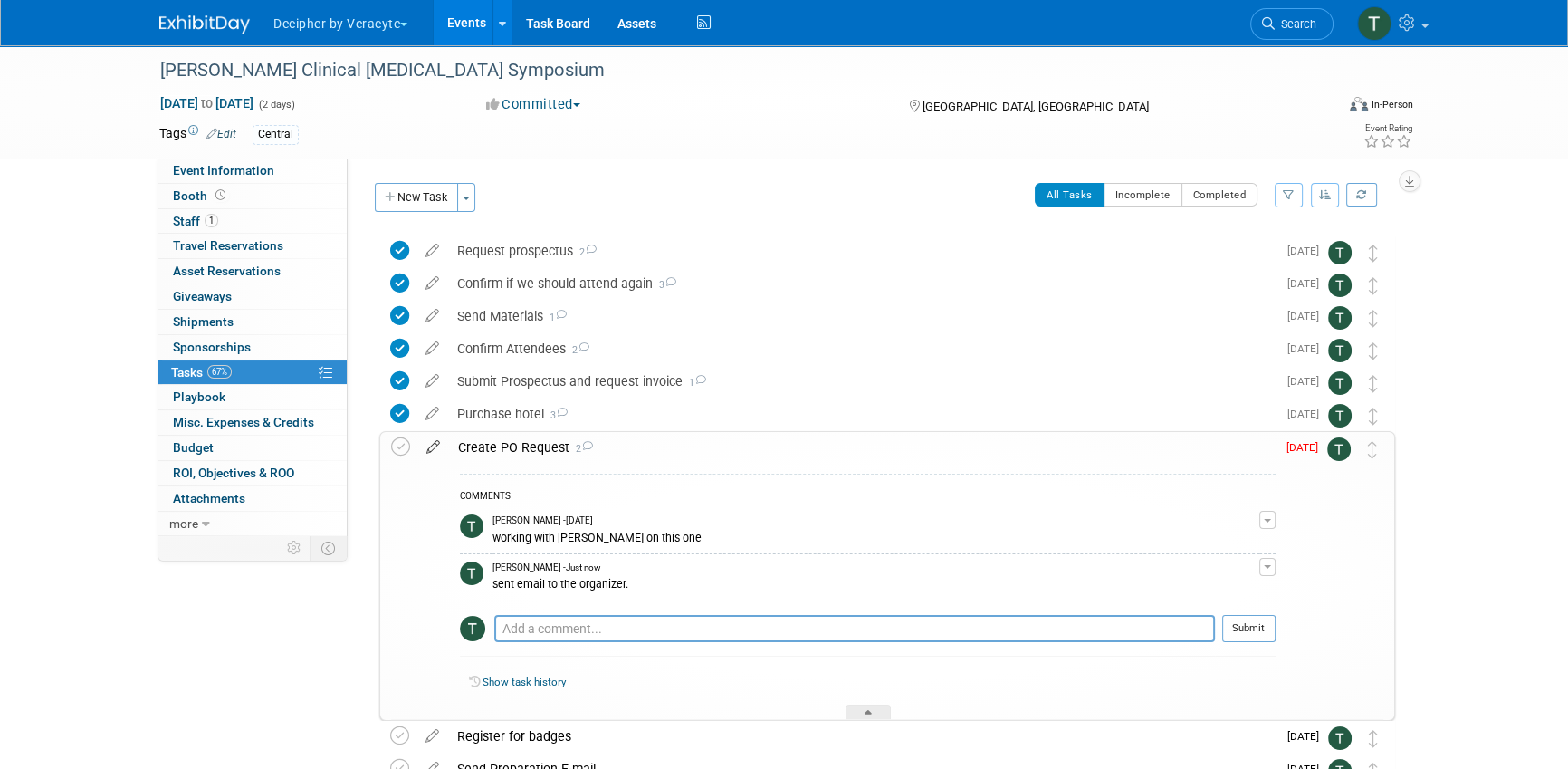
click at [430, 449] on icon at bounding box center [433, 443] width 32 height 22
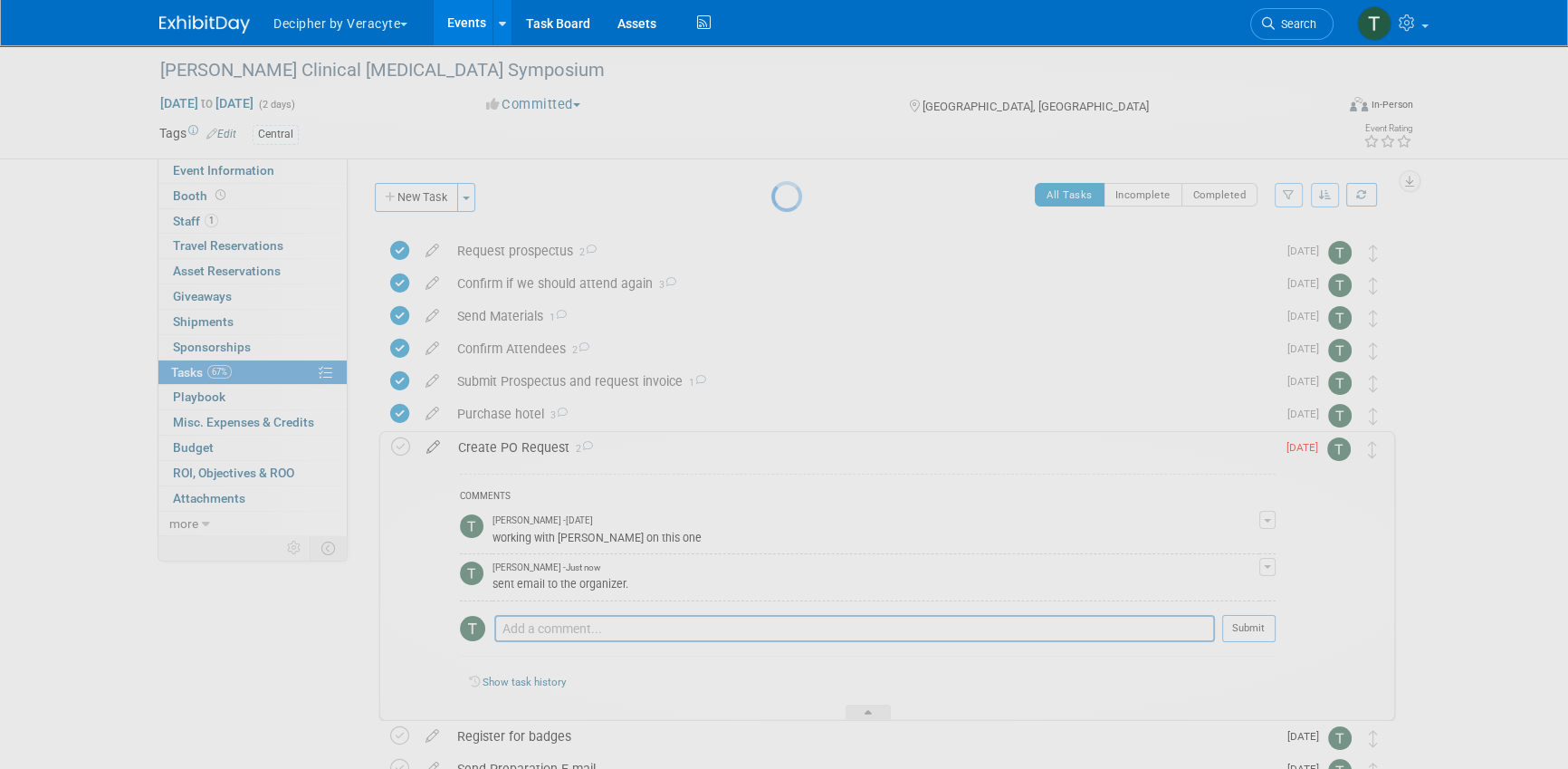
select select "7"
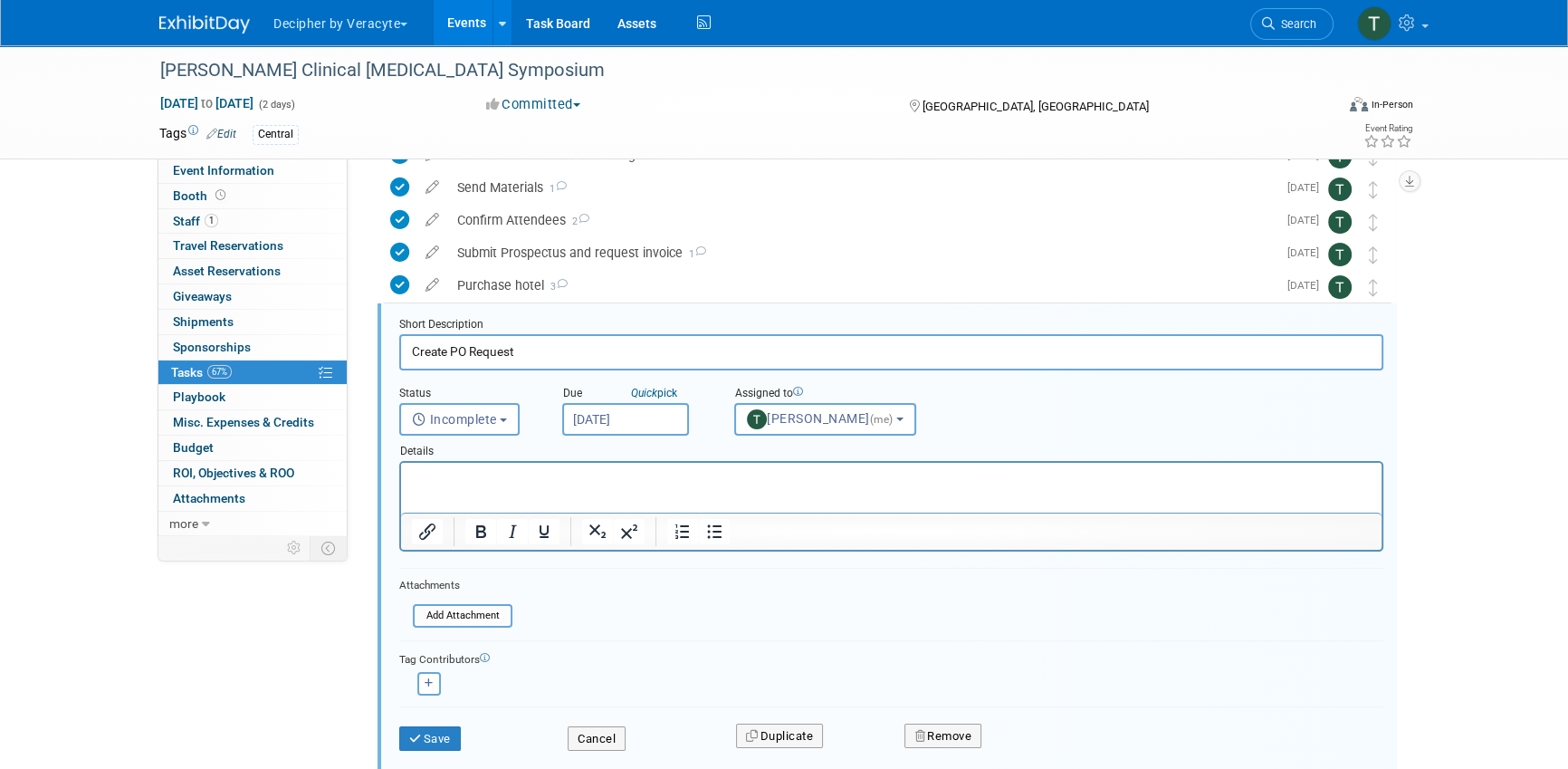
scroll to position [166, 0]
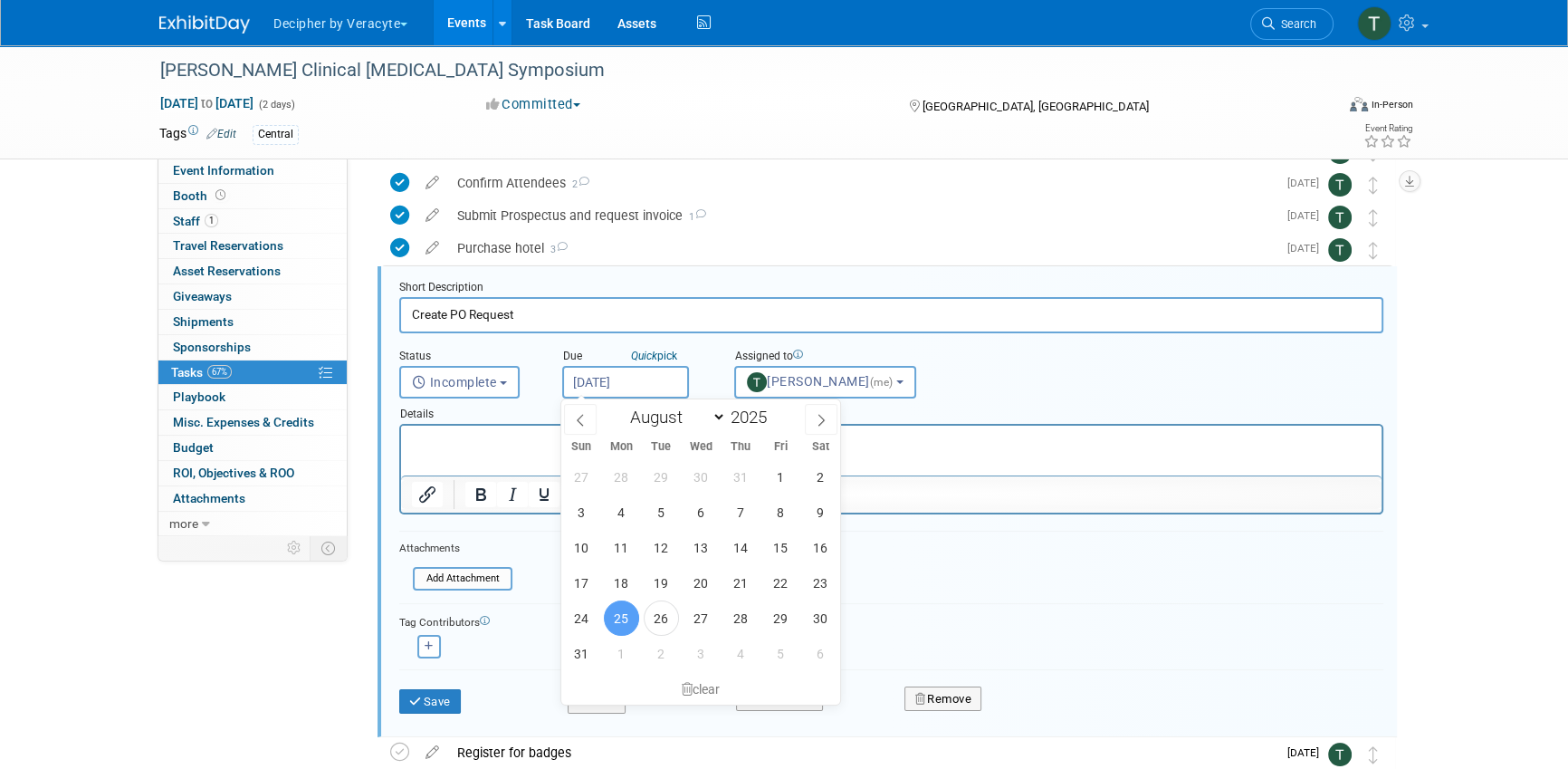
click at [650, 383] on input "[DATE]" at bounding box center [626, 382] width 127 height 32
click at [742, 615] on span "28" at bounding box center [741, 618] width 35 height 35
type input "Aug 28, 2025"
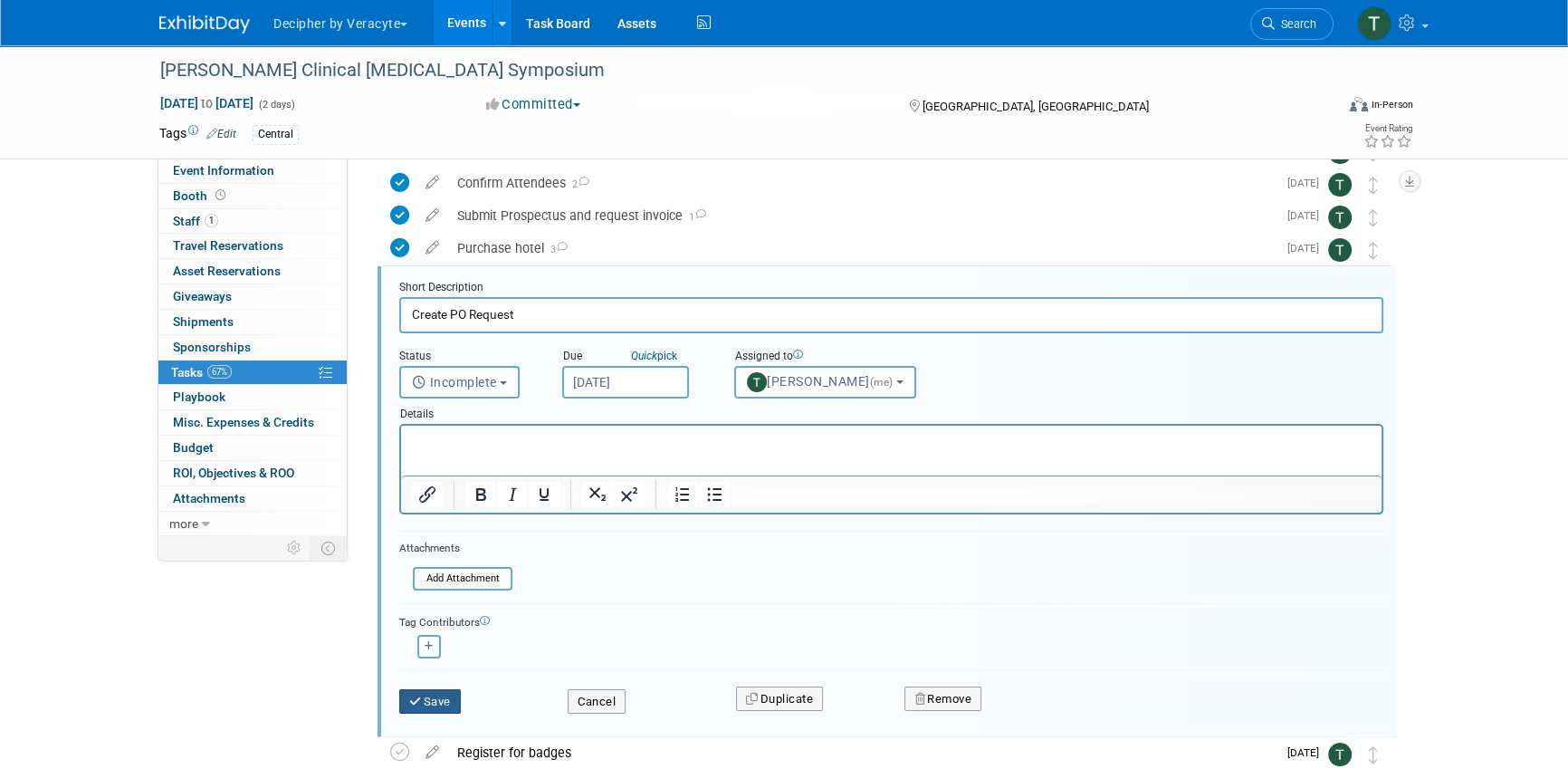
click at [444, 699] on button "Save" at bounding box center [430, 701] width 61 height 25
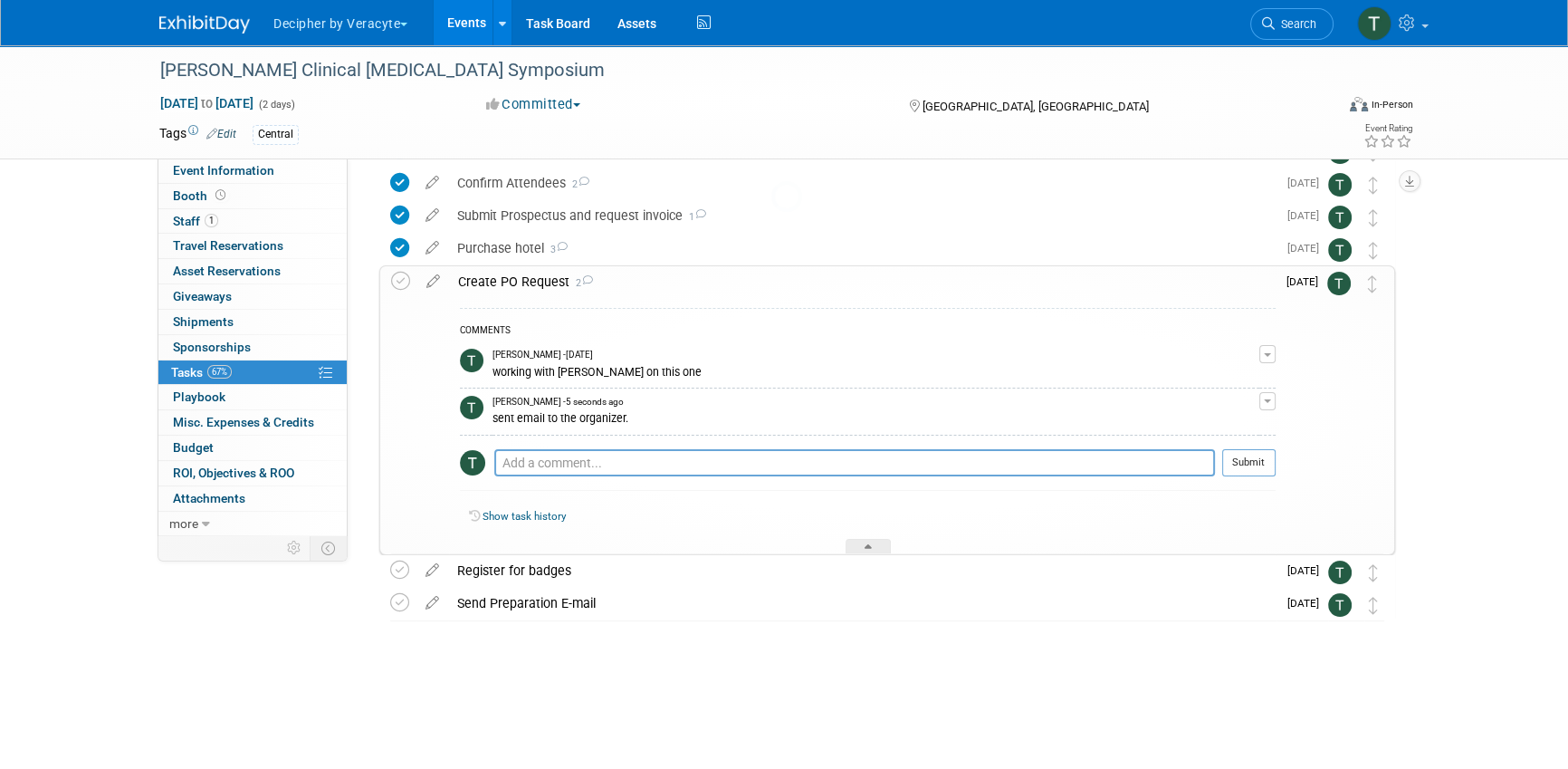
scroll to position [127, 0]
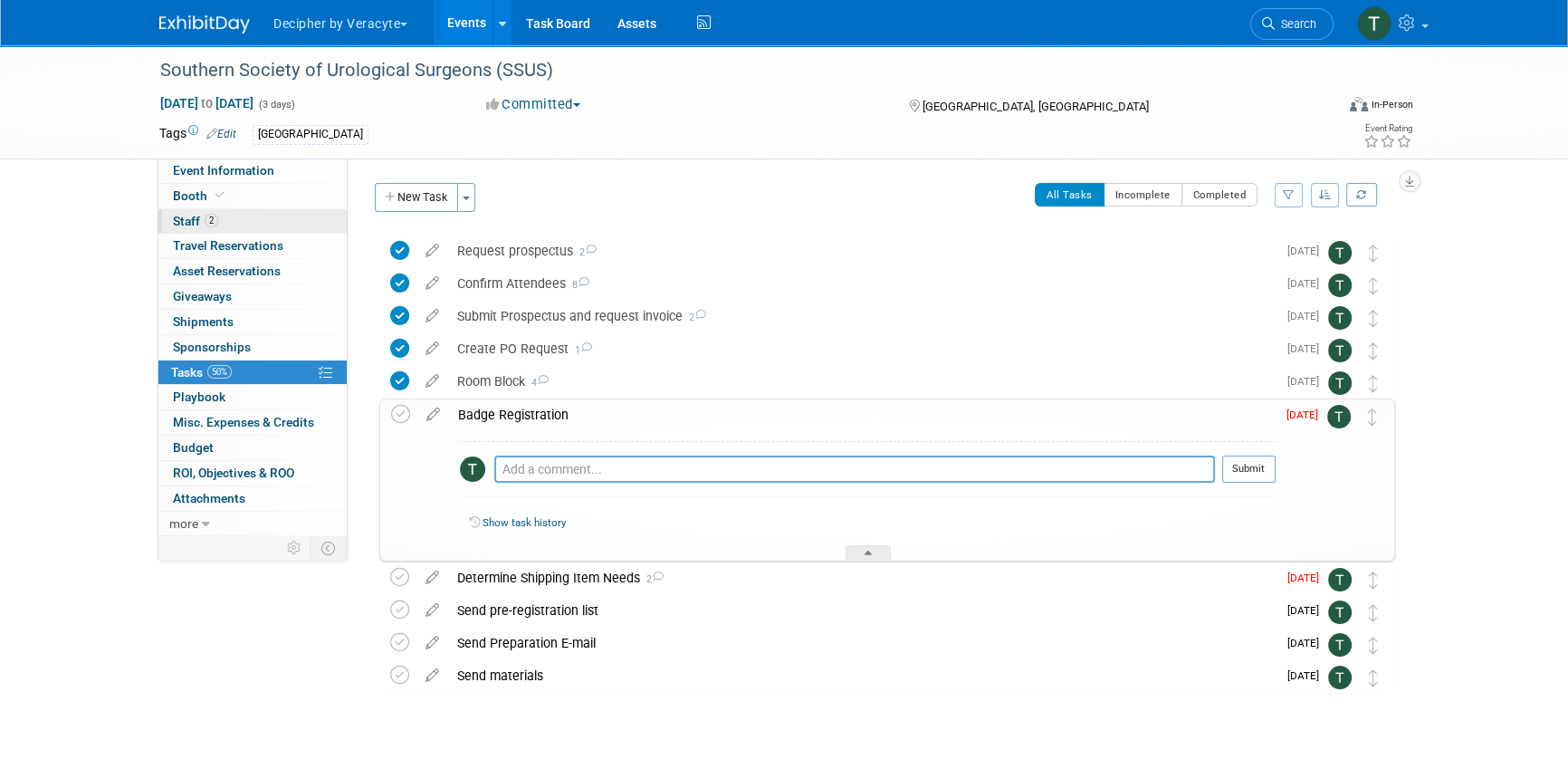
click at [246, 231] on link "2 Staff 2" at bounding box center [252, 221] width 188 height 24
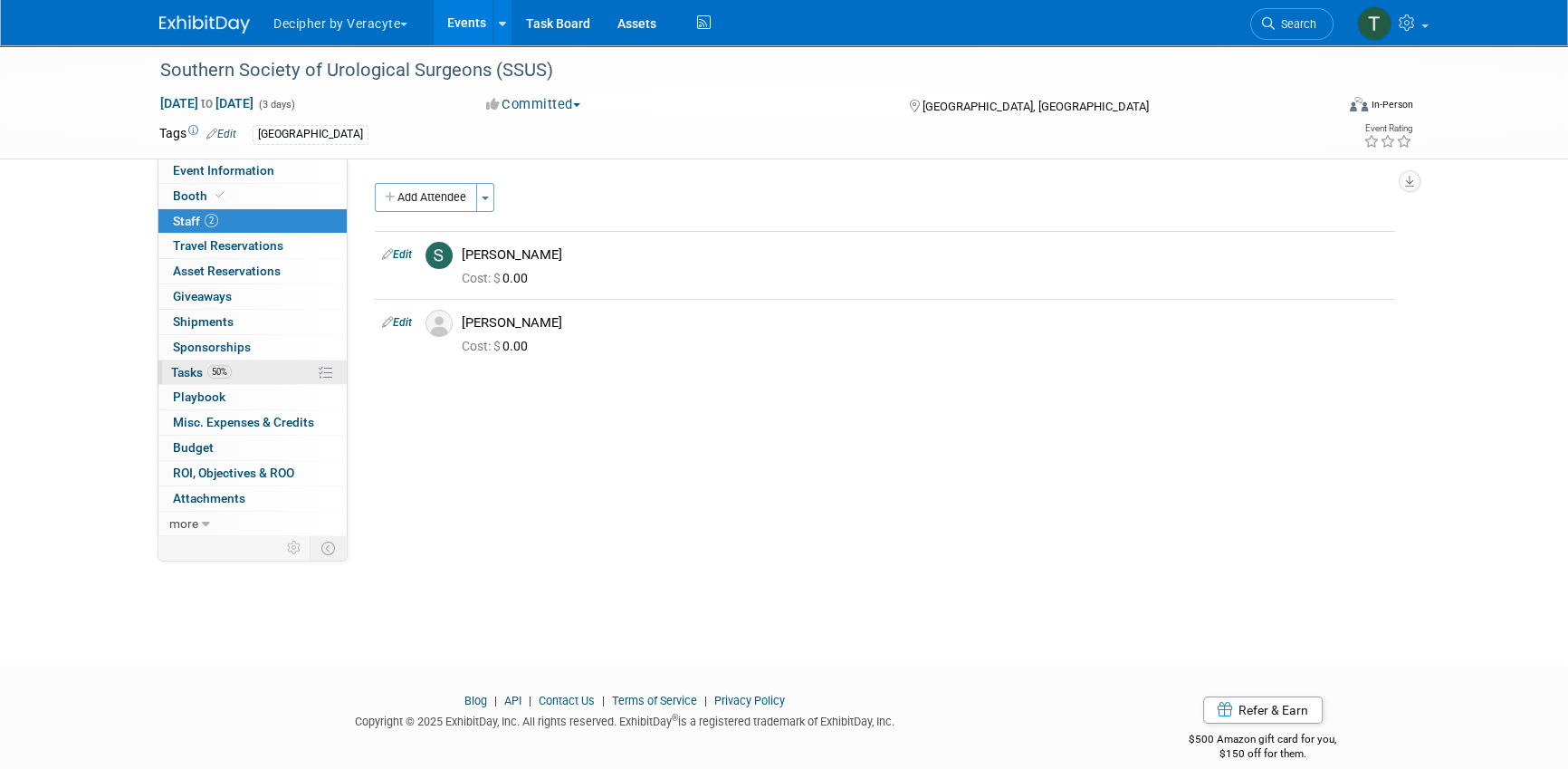
click at [252, 375] on link "50% Tasks 50%" at bounding box center [252, 372] width 188 height 24
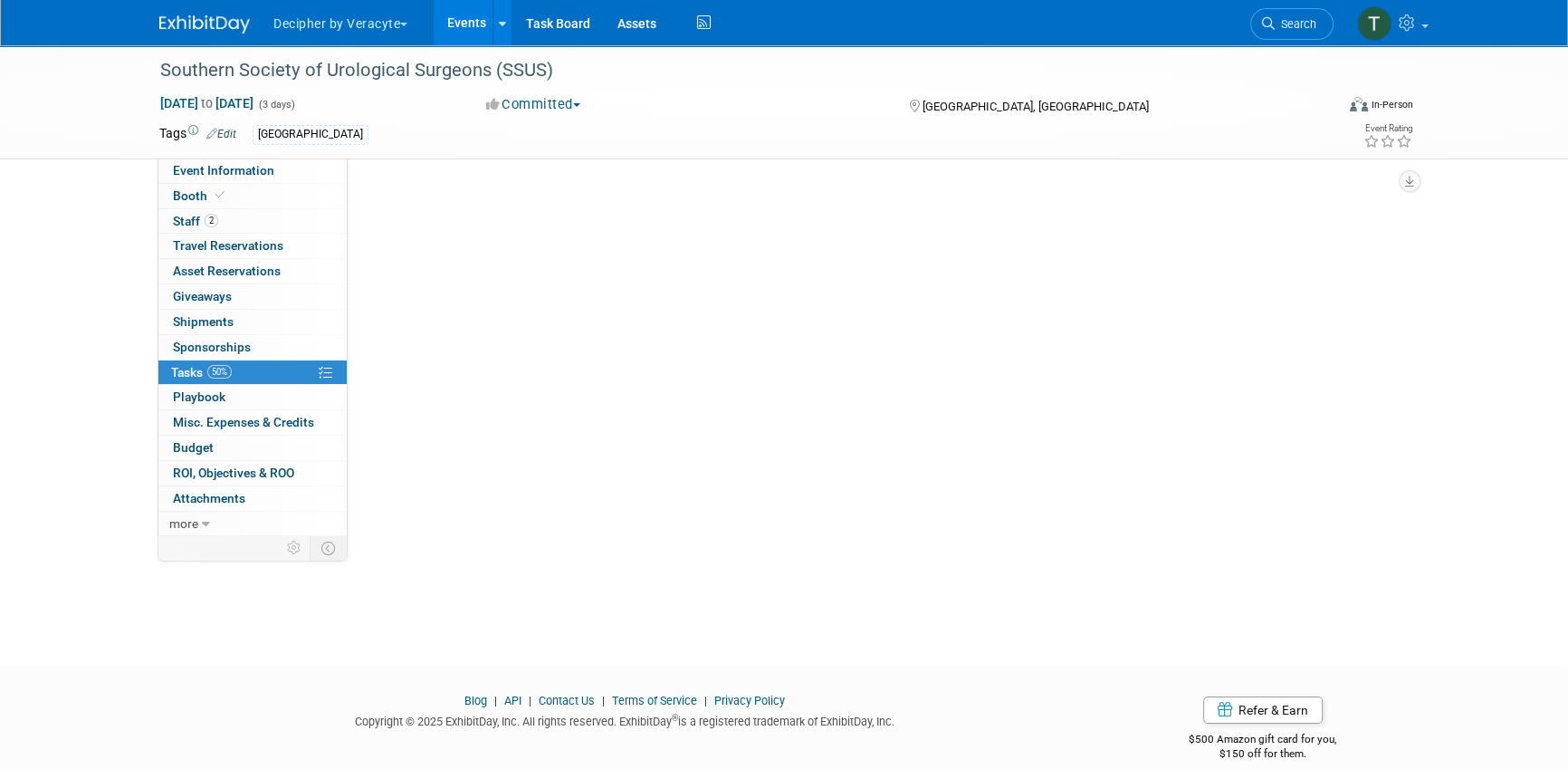
click at [252, 375] on link "50% Tasks 50%" at bounding box center [252, 372] width 188 height 24
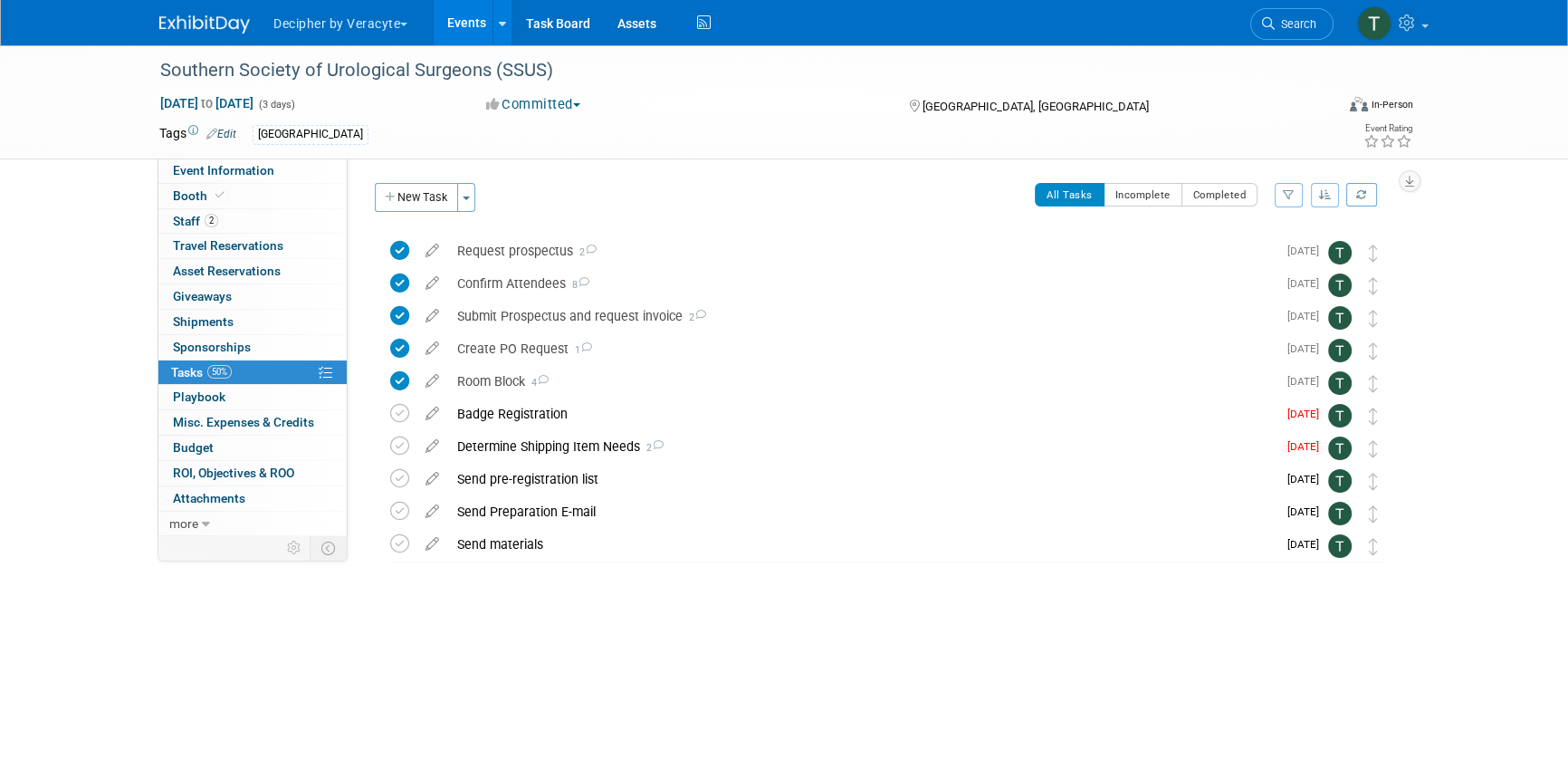
click at [511, 397] on table "Room Block 4 DETAILS https://meetings.association-service.org/aui/hotel . COMME…" at bounding box center [887, 383] width 994 height 33
click at [511, 409] on div "Badge Registration" at bounding box center [863, 413] width 828 height 31
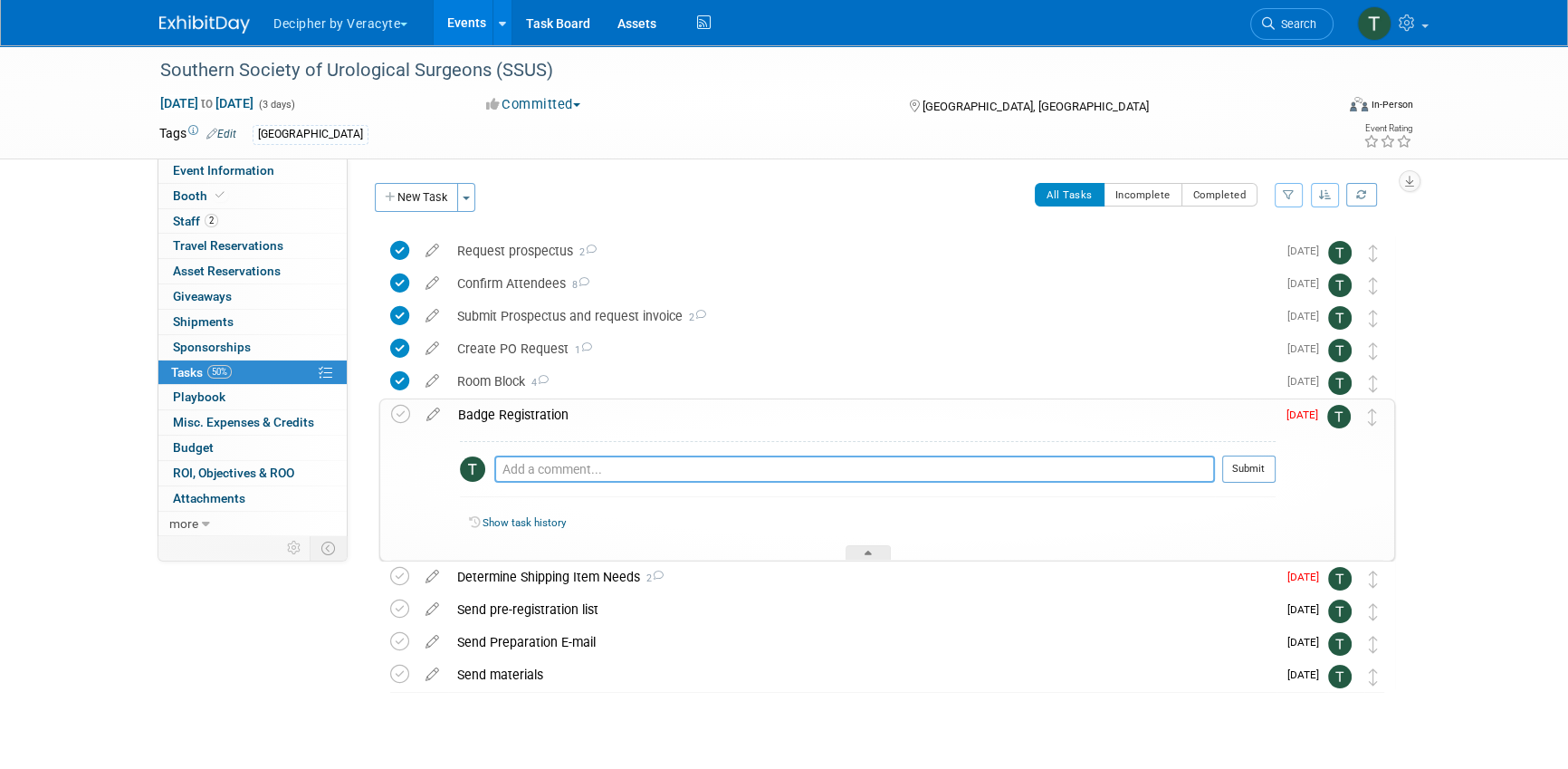
click at [532, 471] on textarea at bounding box center [854, 468] width 721 height 27
type textarea "sent email to the organizer."
click at [1232, 460] on button "Submit" at bounding box center [1249, 468] width 54 height 27
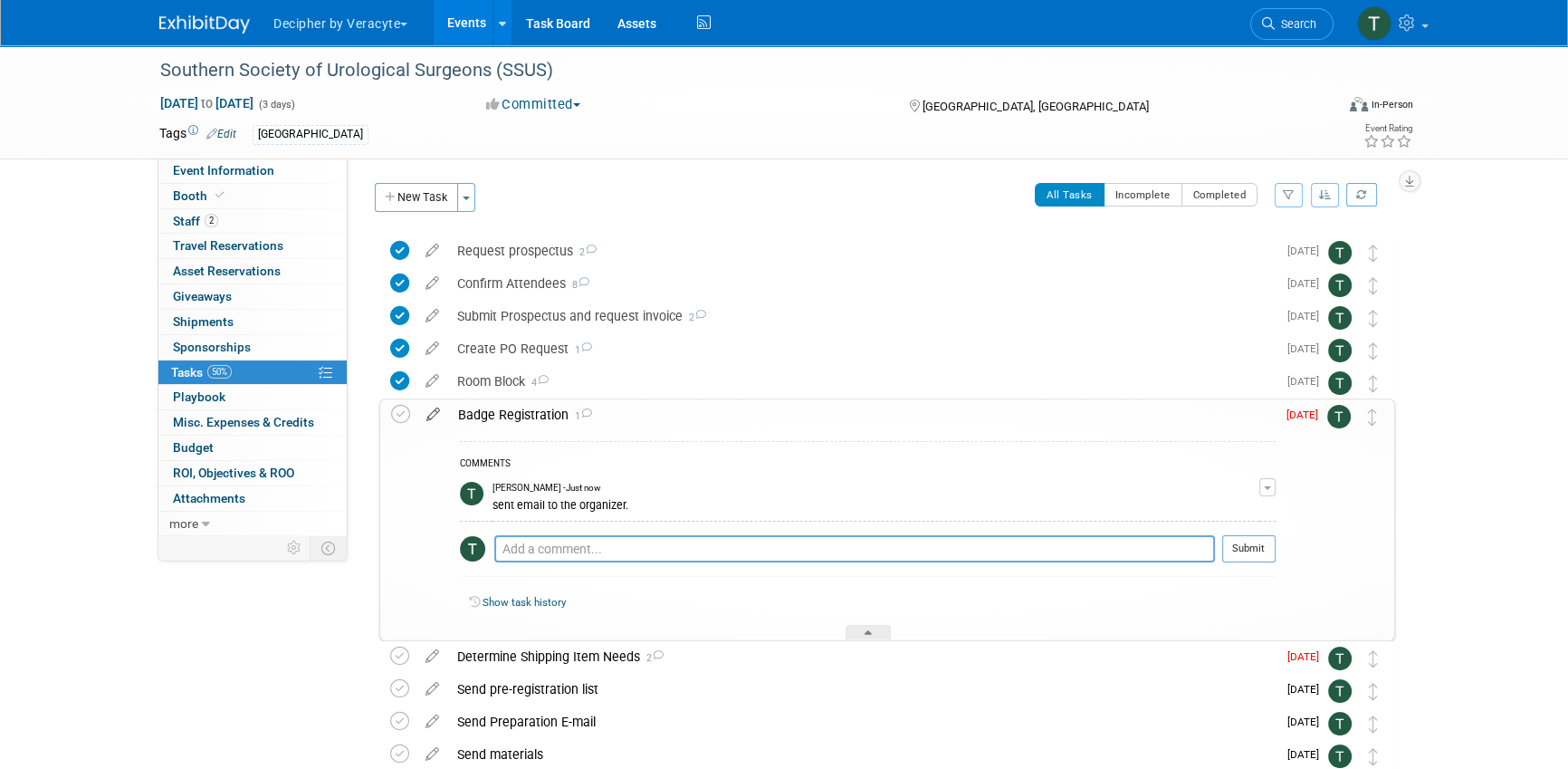
click at [440, 414] on icon at bounding box center [433, 410] width 32 height 22
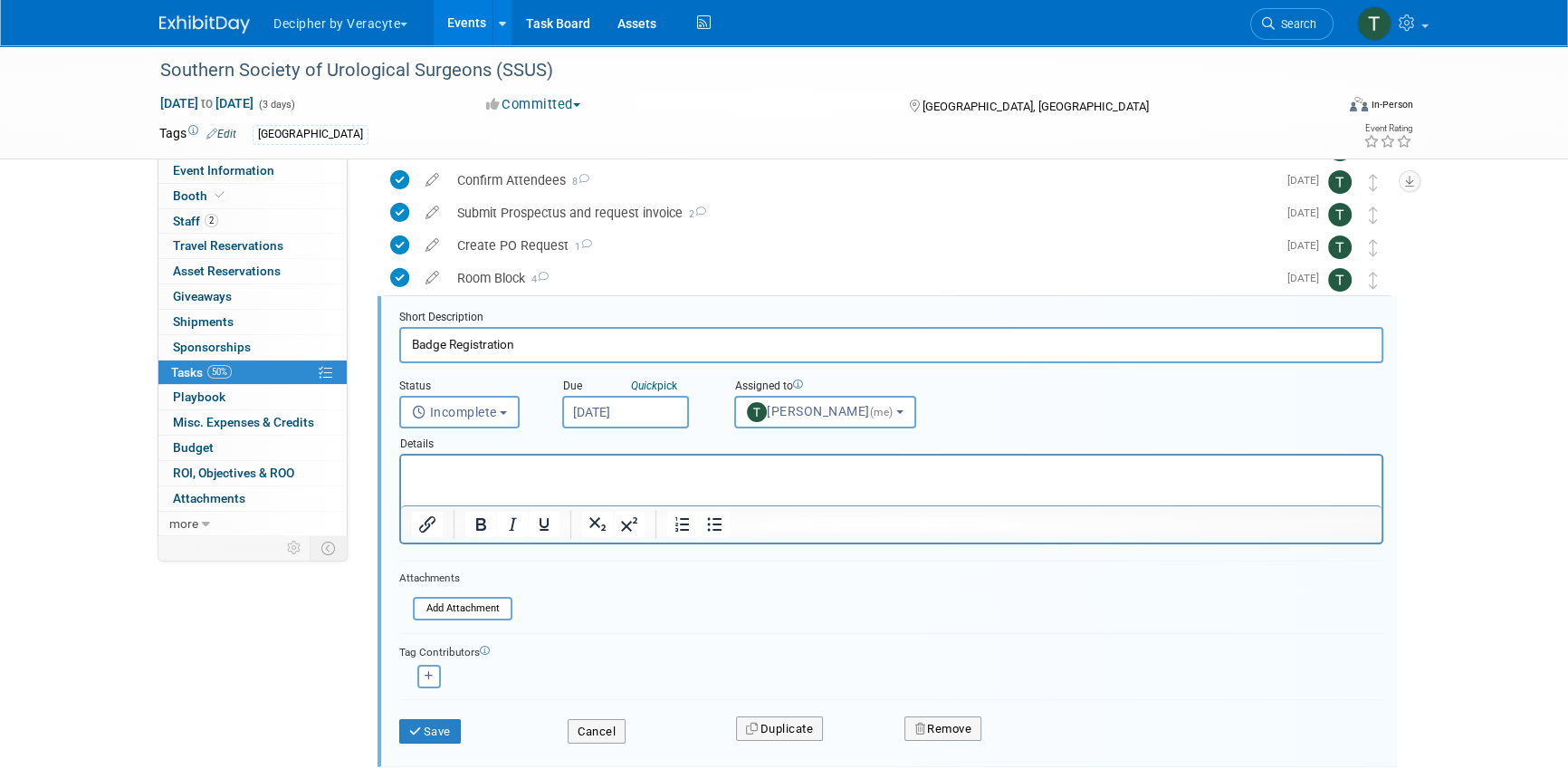
scroll to position [133, 0]
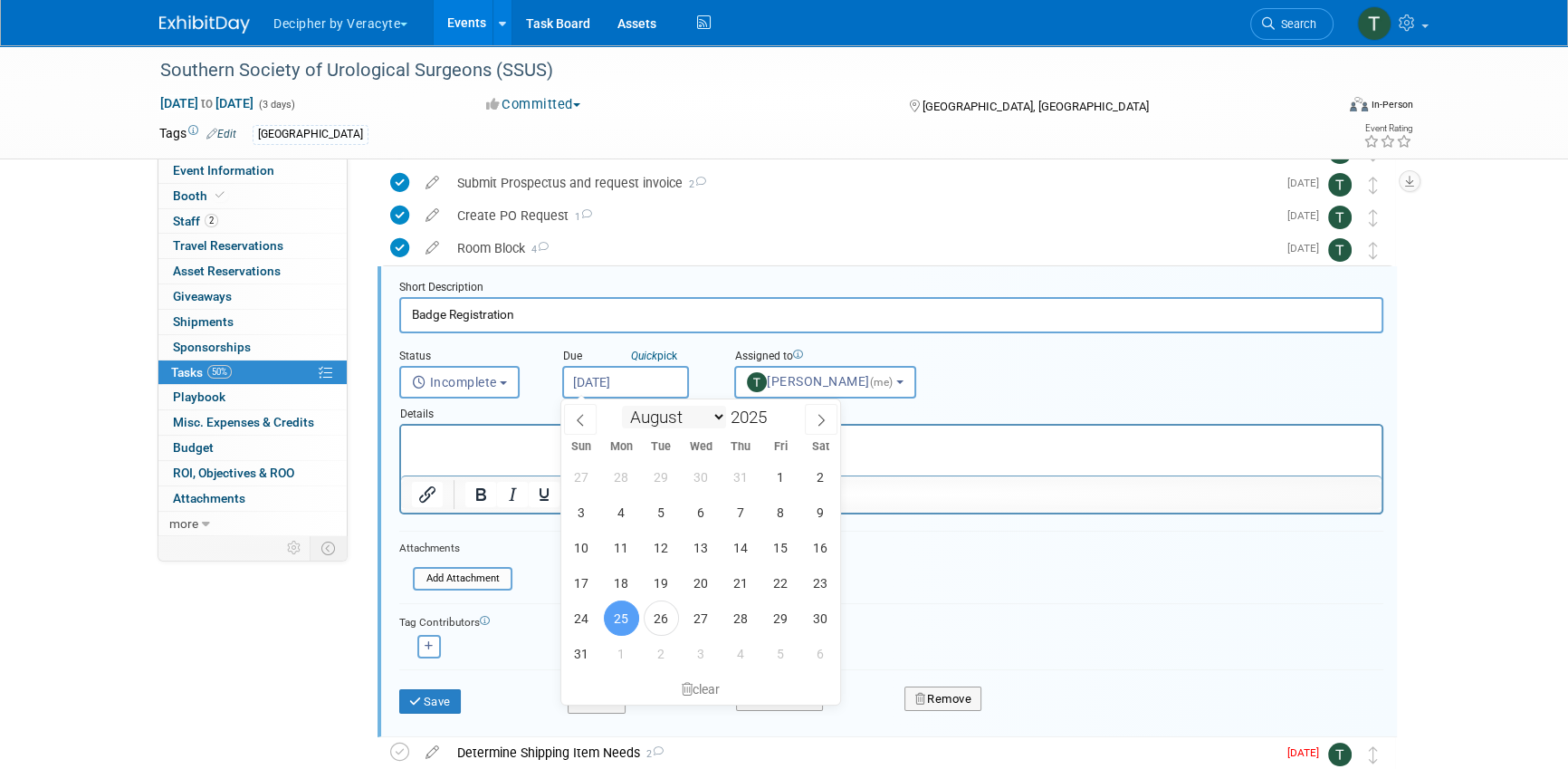
click at [643, 390] on input "[DATE]" at bounding box center [626, 382] width 127 height 32
click at [666, 653] on span "2" at bounding box center [662, 653] width 35 height 35
type input "Sep 2, 2025"
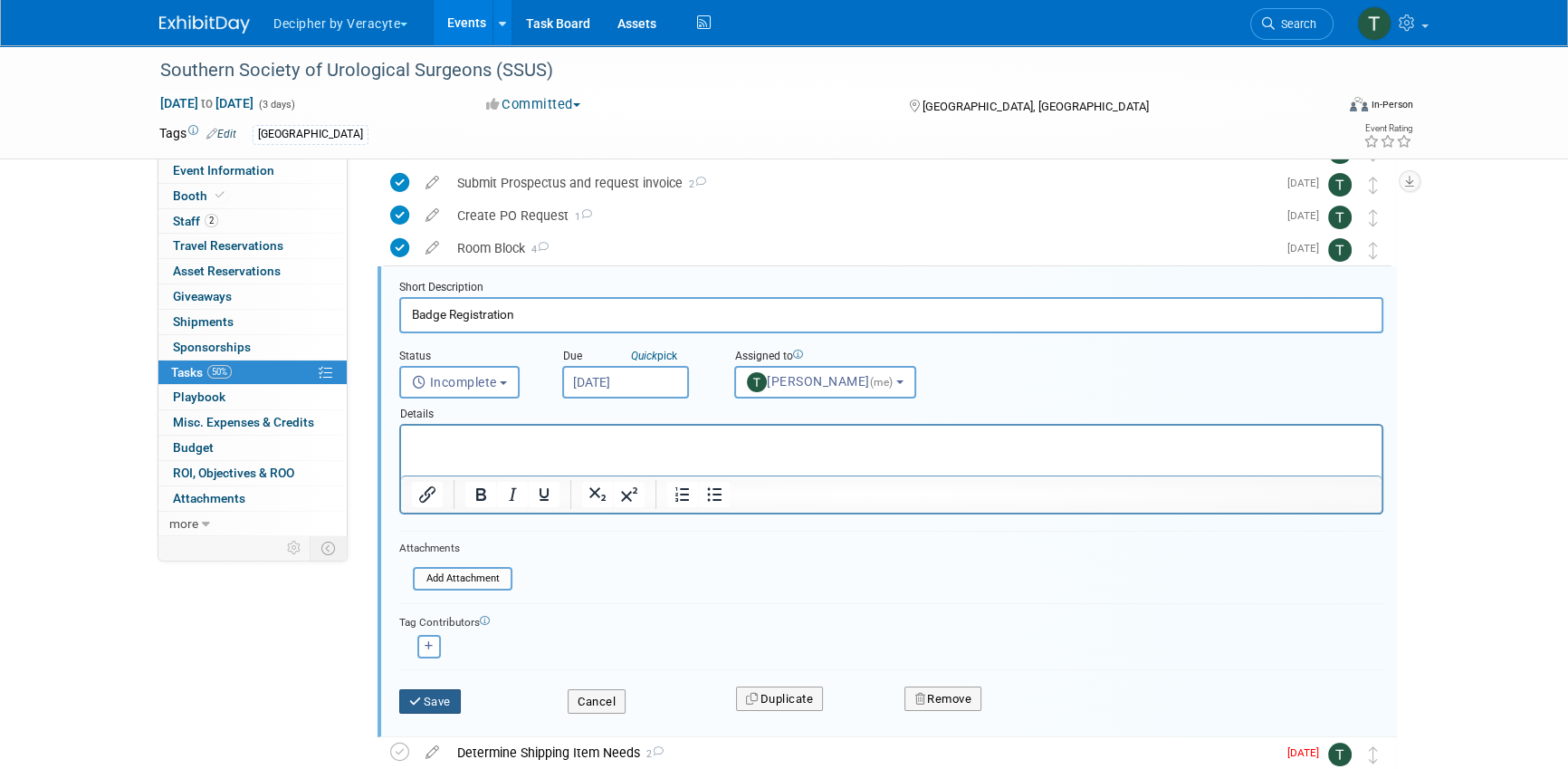
click at [449, 695] on button "Save" at bounding box center [430, 701] width 61 height 25
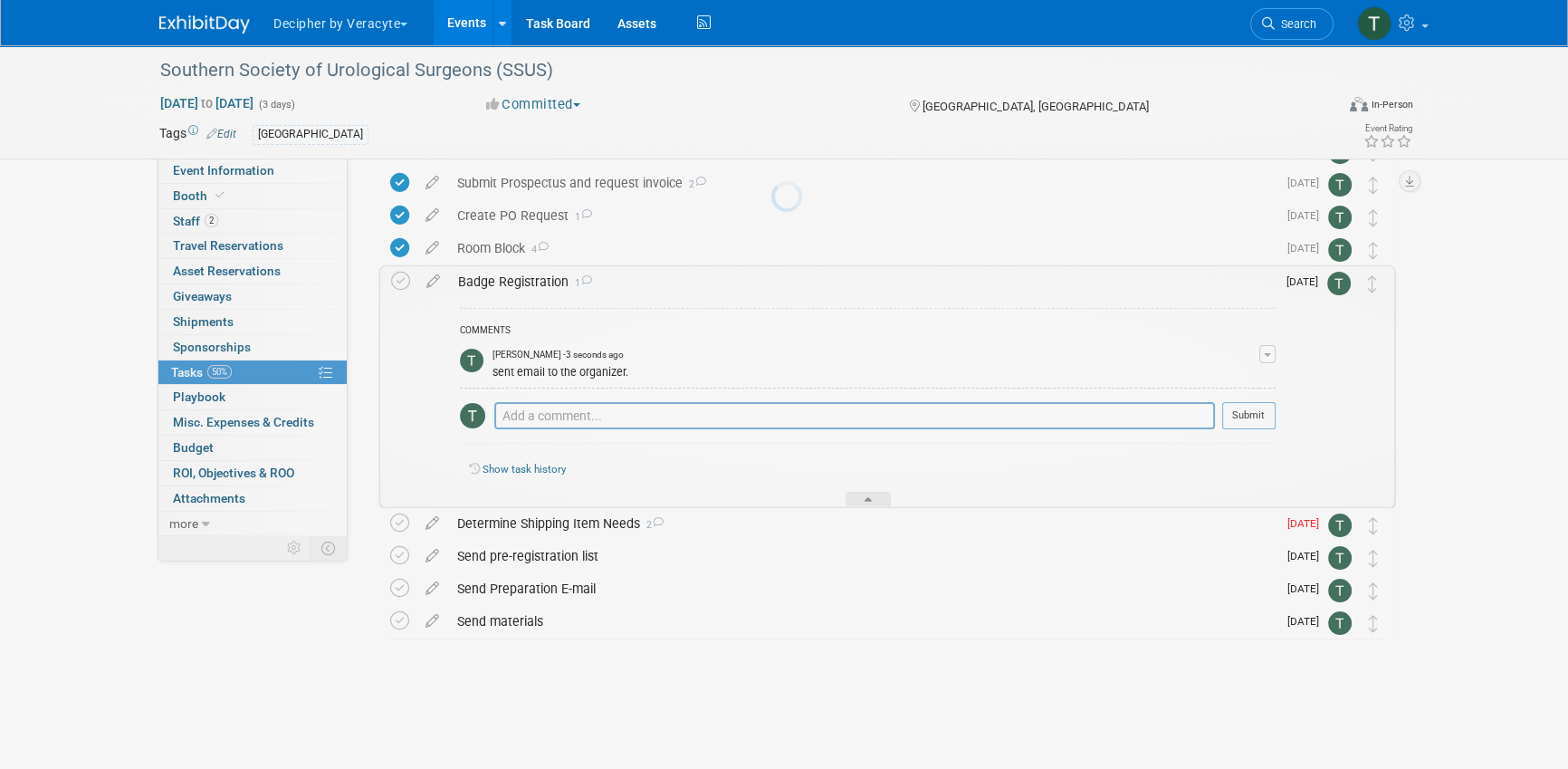
scroll to position [112, 0]
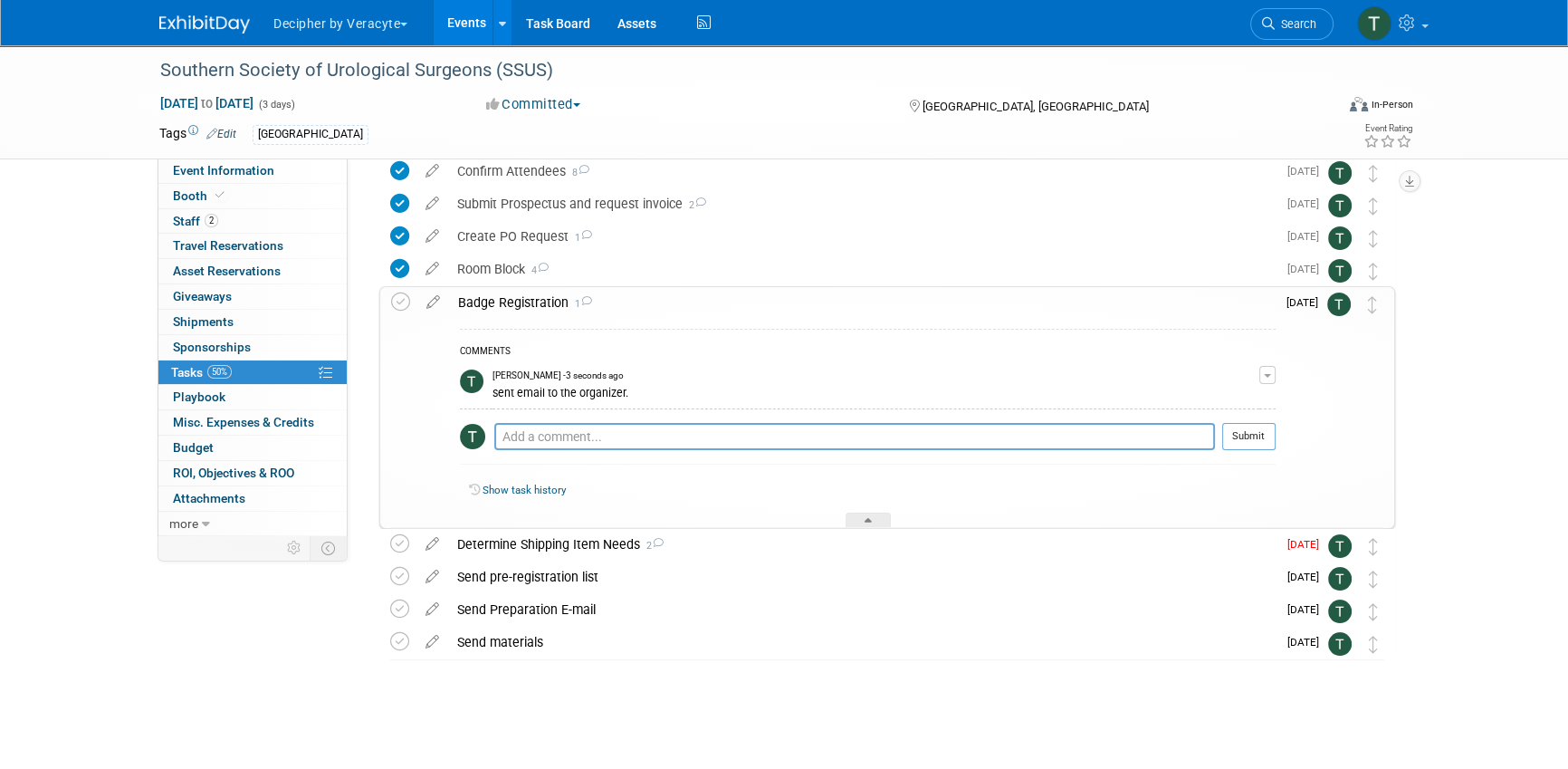
click at [526, 311] on div "Badge Registration 1" at bounding box center [863, 302] width 827 height 31
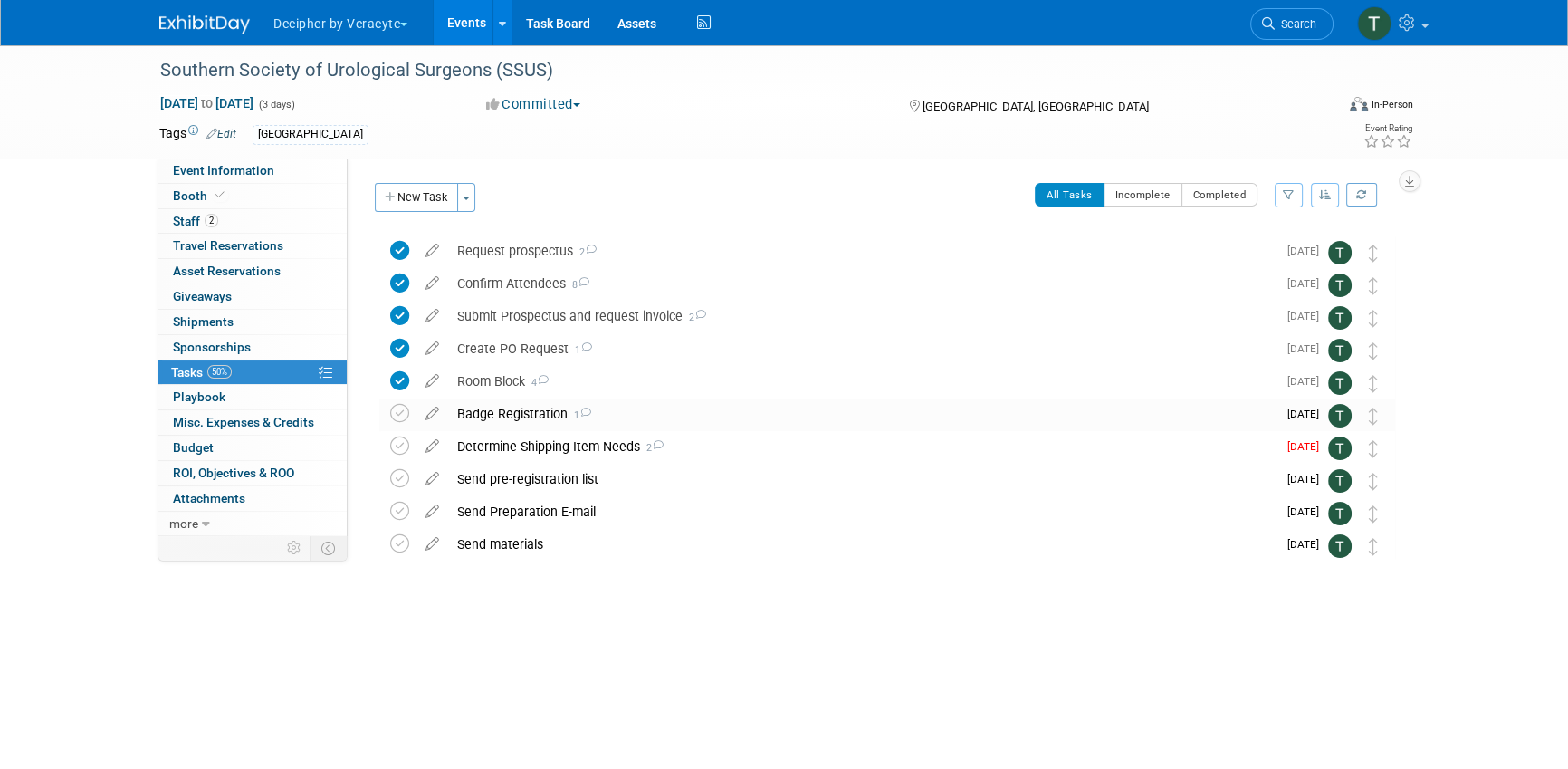
scroll to position [0, 0]
click at [434, 446] on icon at bounding box center [432, 442] width 32 height 22
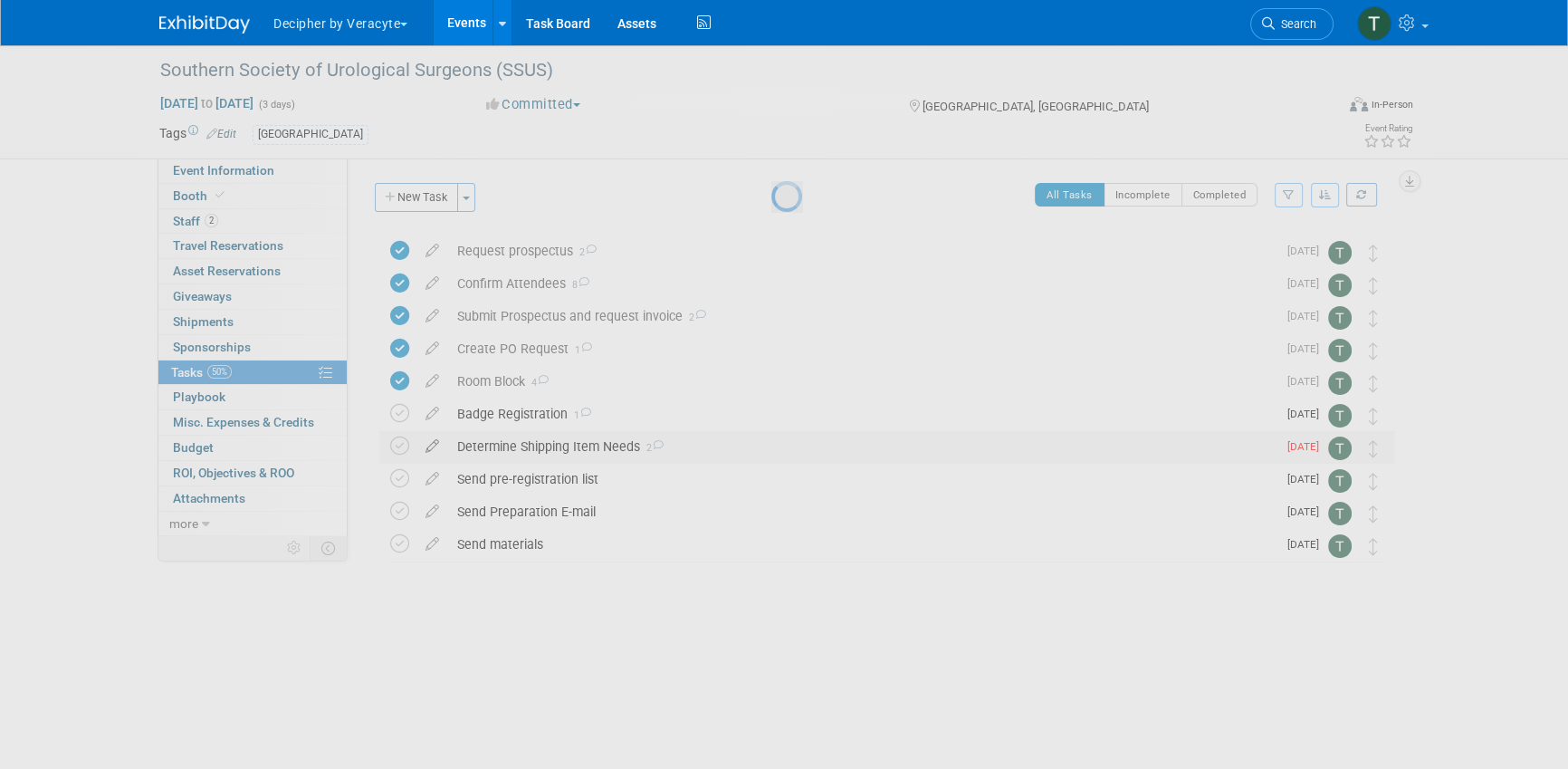
select select "7"
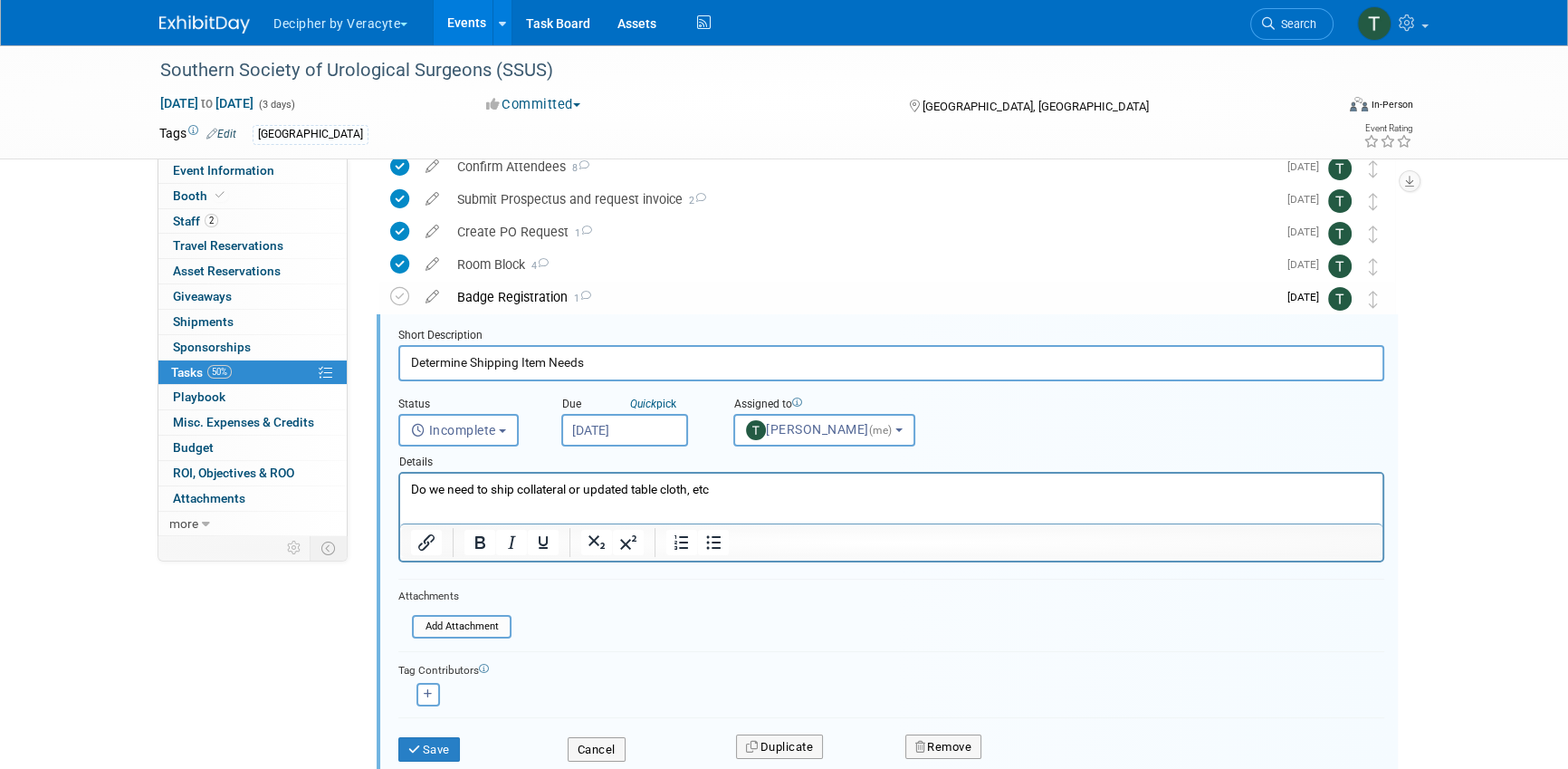
scroll to position [165, 0]
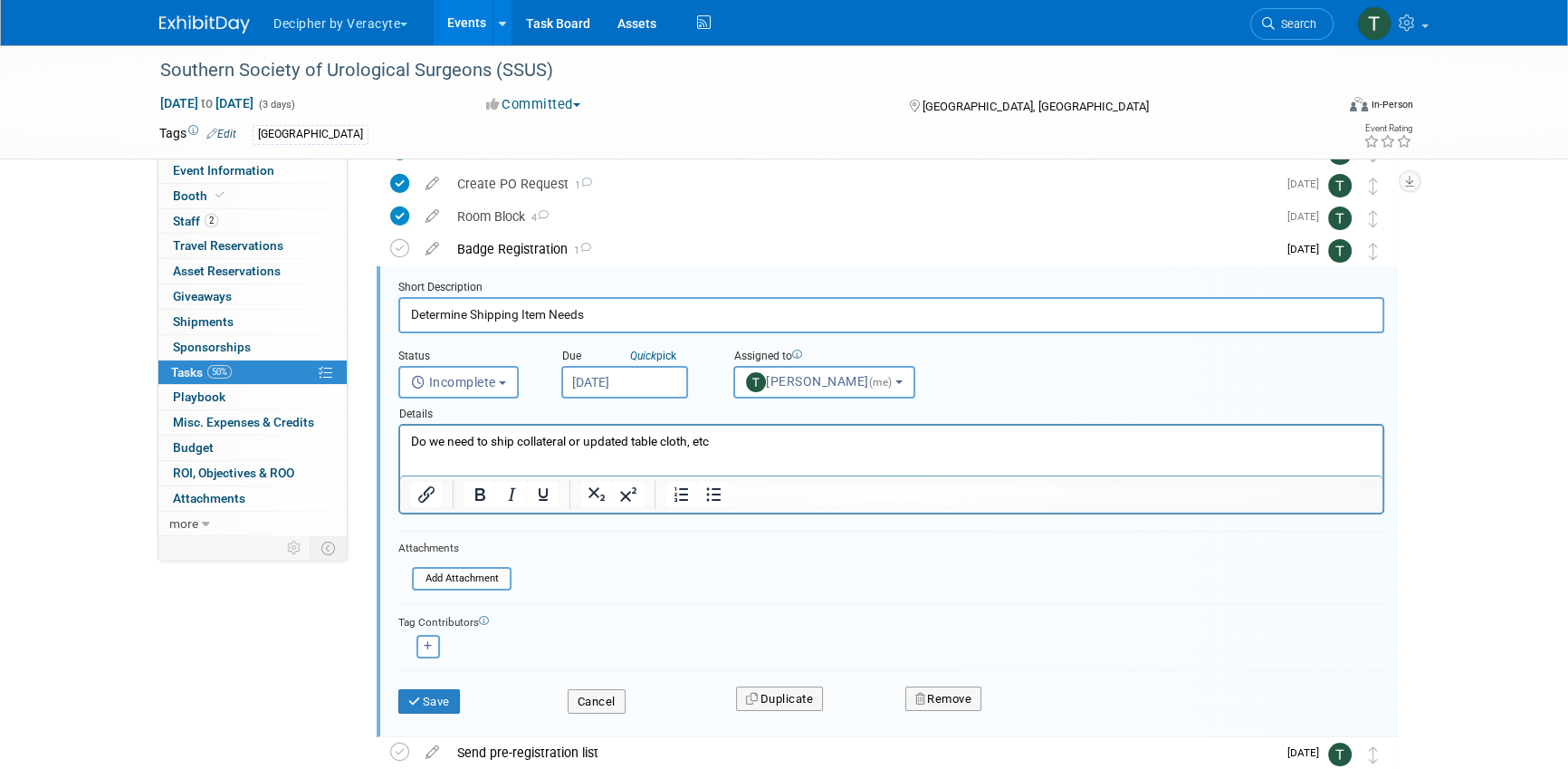
click at [613, 362] on div "Due Quick pick" at bounding box center [634, 357] width 145 height 18
click at [613, 384] on input "[DATE]" at bounding box center [625, 382] width 127 height 32
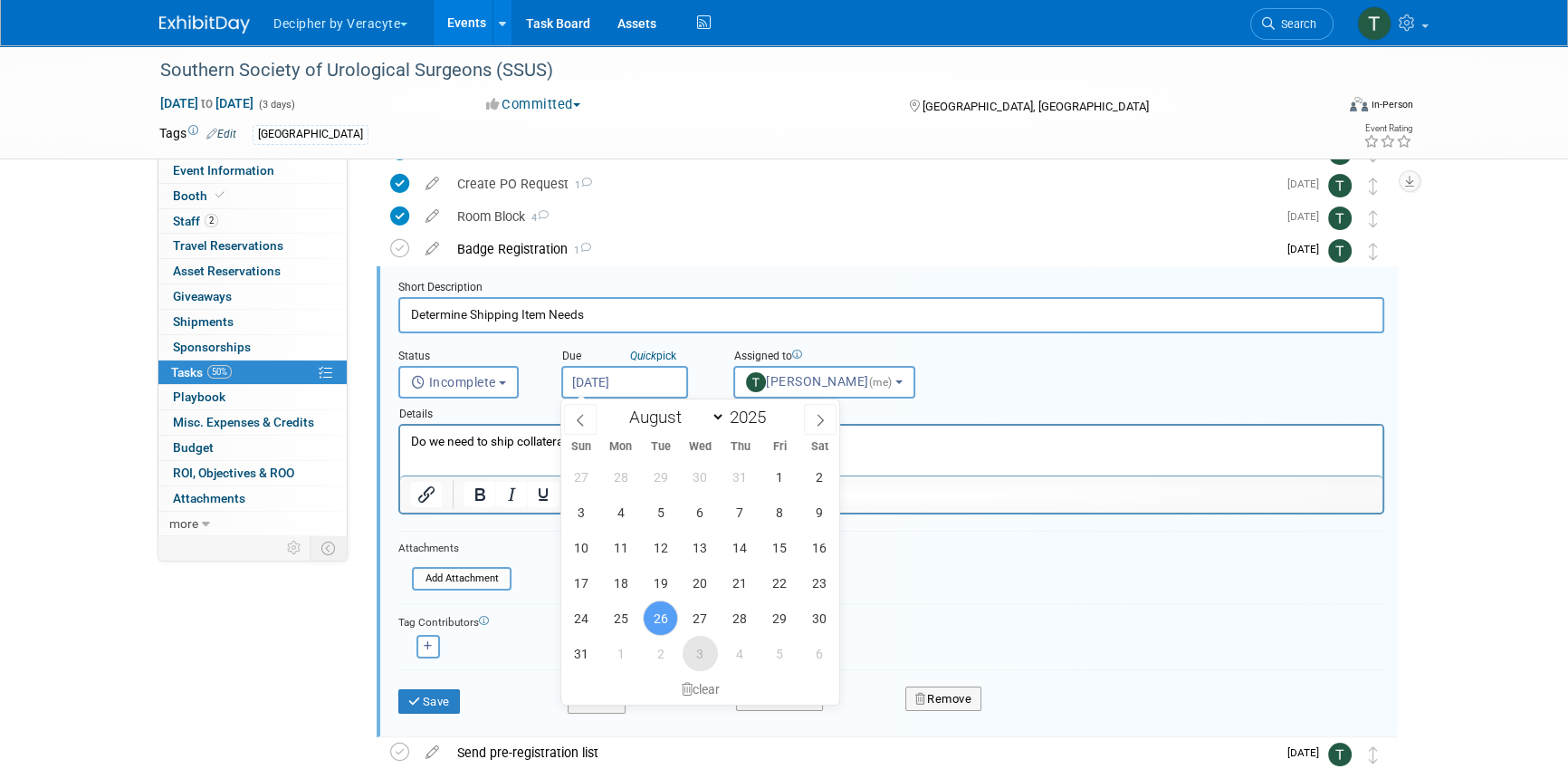
click at [686, 648] on span "3" at bounding box center [701, 653] width 35 height 35
type input "Sep 3, 2025"
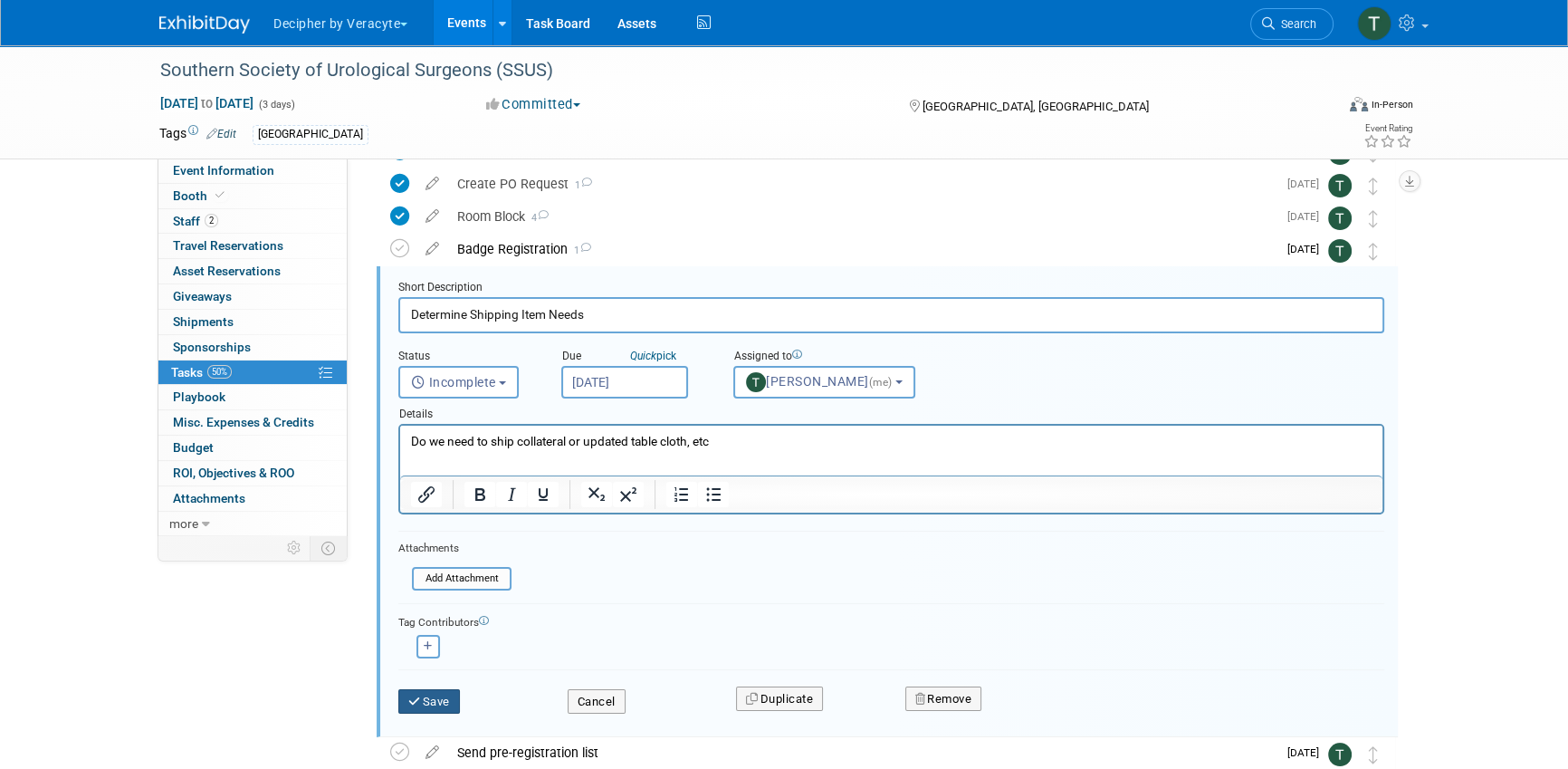
click at [428, 692] on button "Save" at bounding box center [429, 701] width 61 height 25
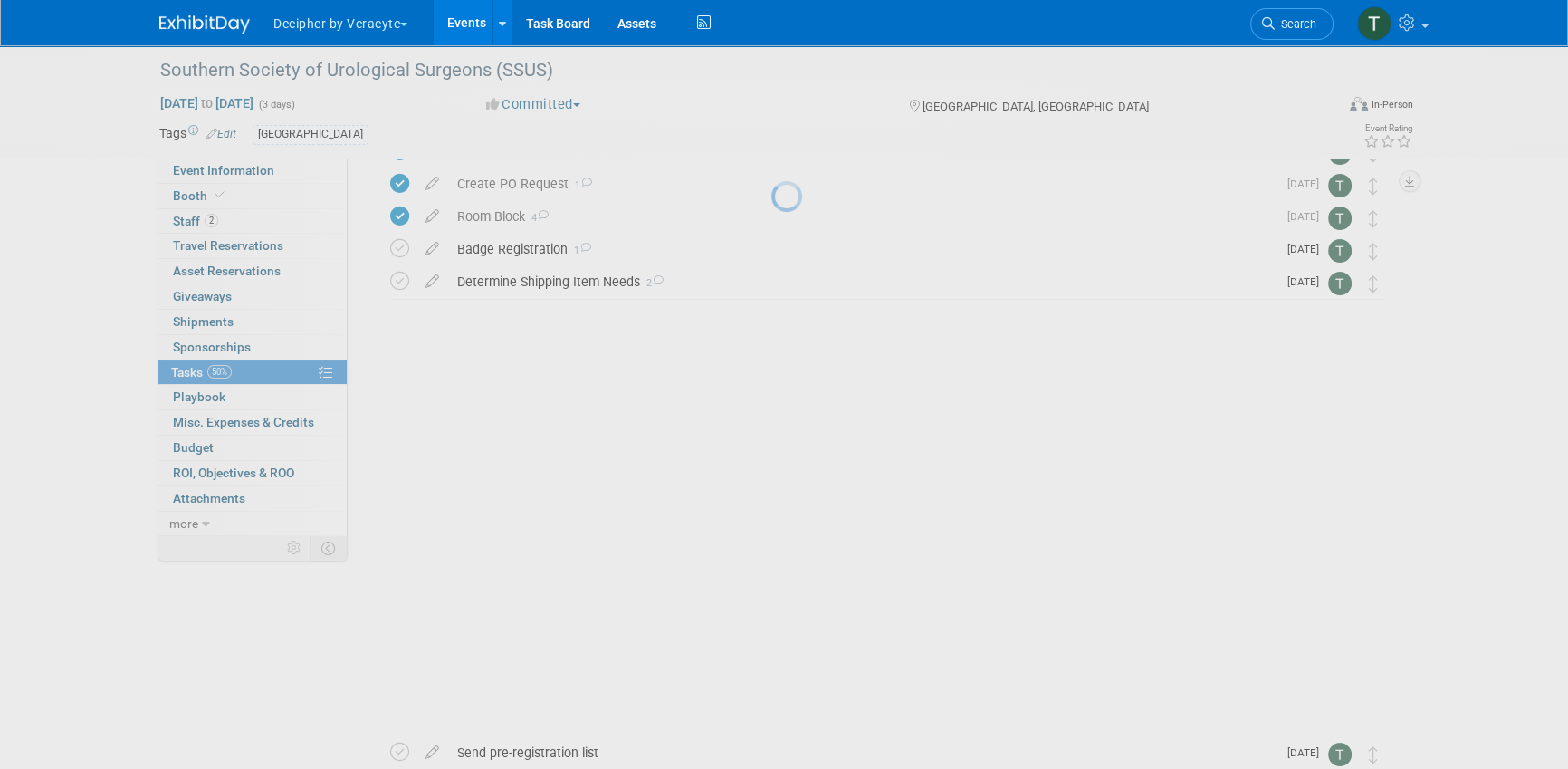
scroll to position [0, 0]
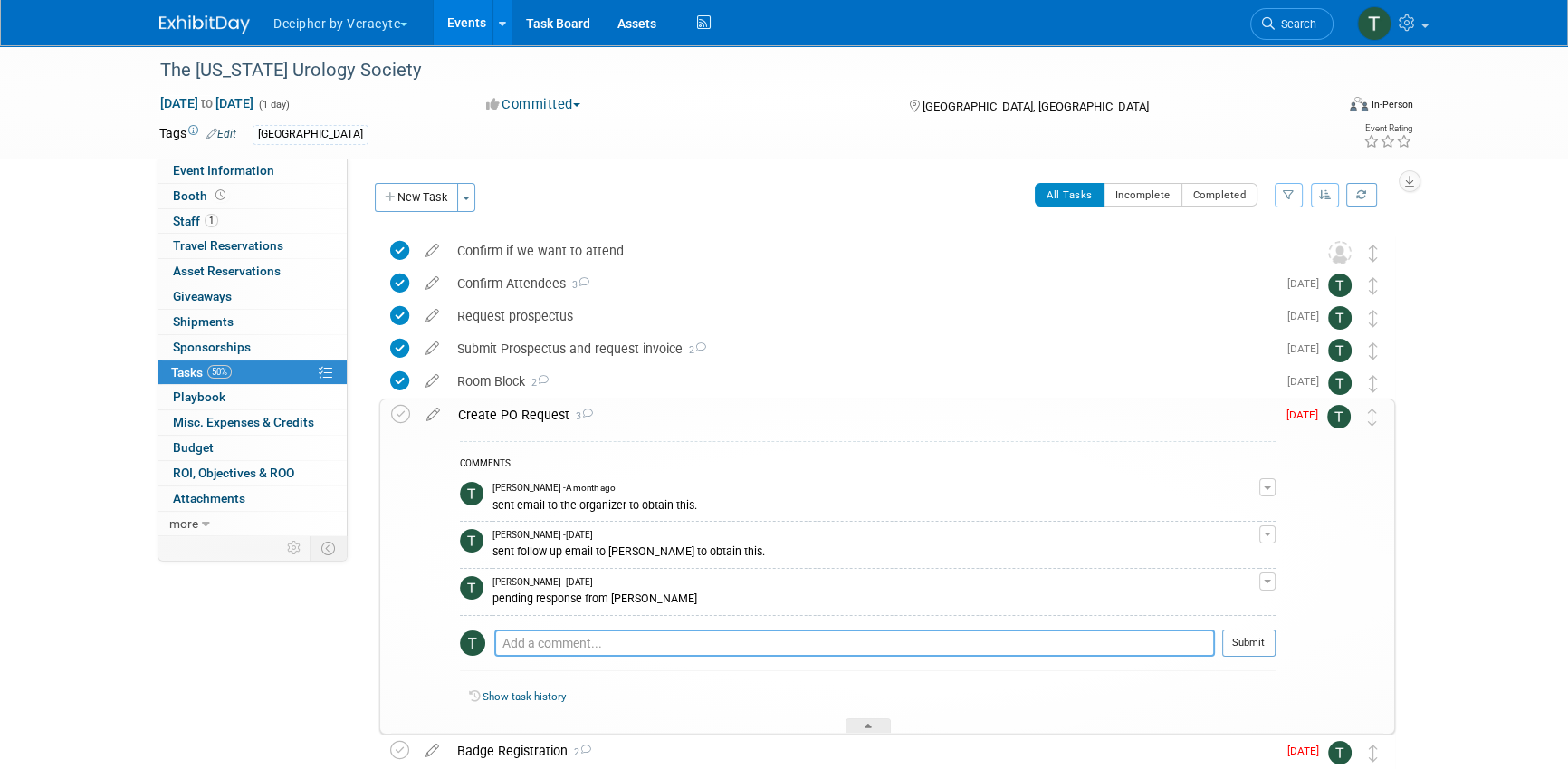
click at [587, 643] on textarea at bounding box center [854, 642] width 721 height 27
type textarea "sent email to [PERSON_NAME]"
click at [1241, 654] on button "Submit" at bounding box center [1249, 642] width 54 height 27
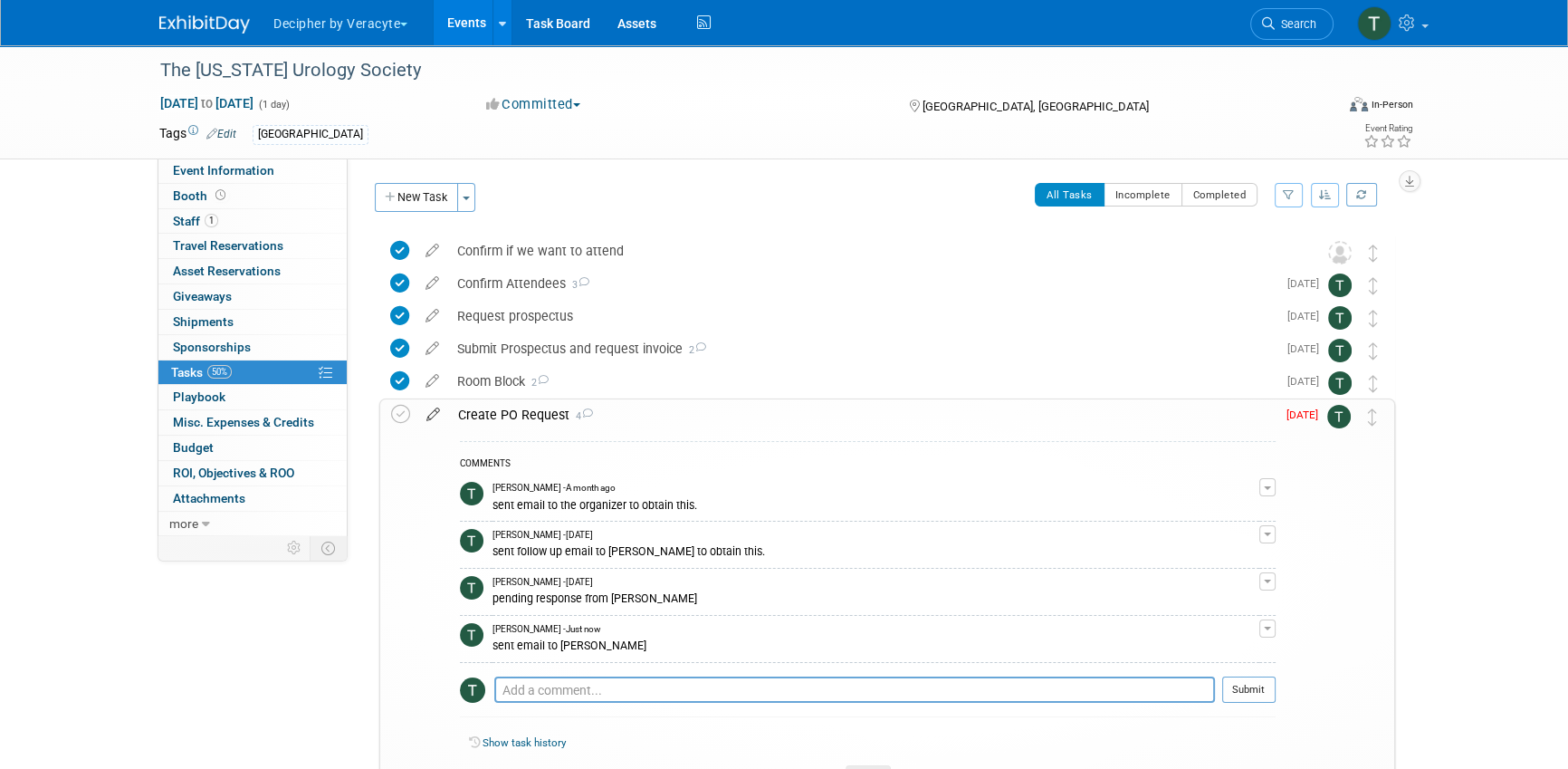
click at [422, 409] on icon at bounding box center [433, 410] width 32 height 22
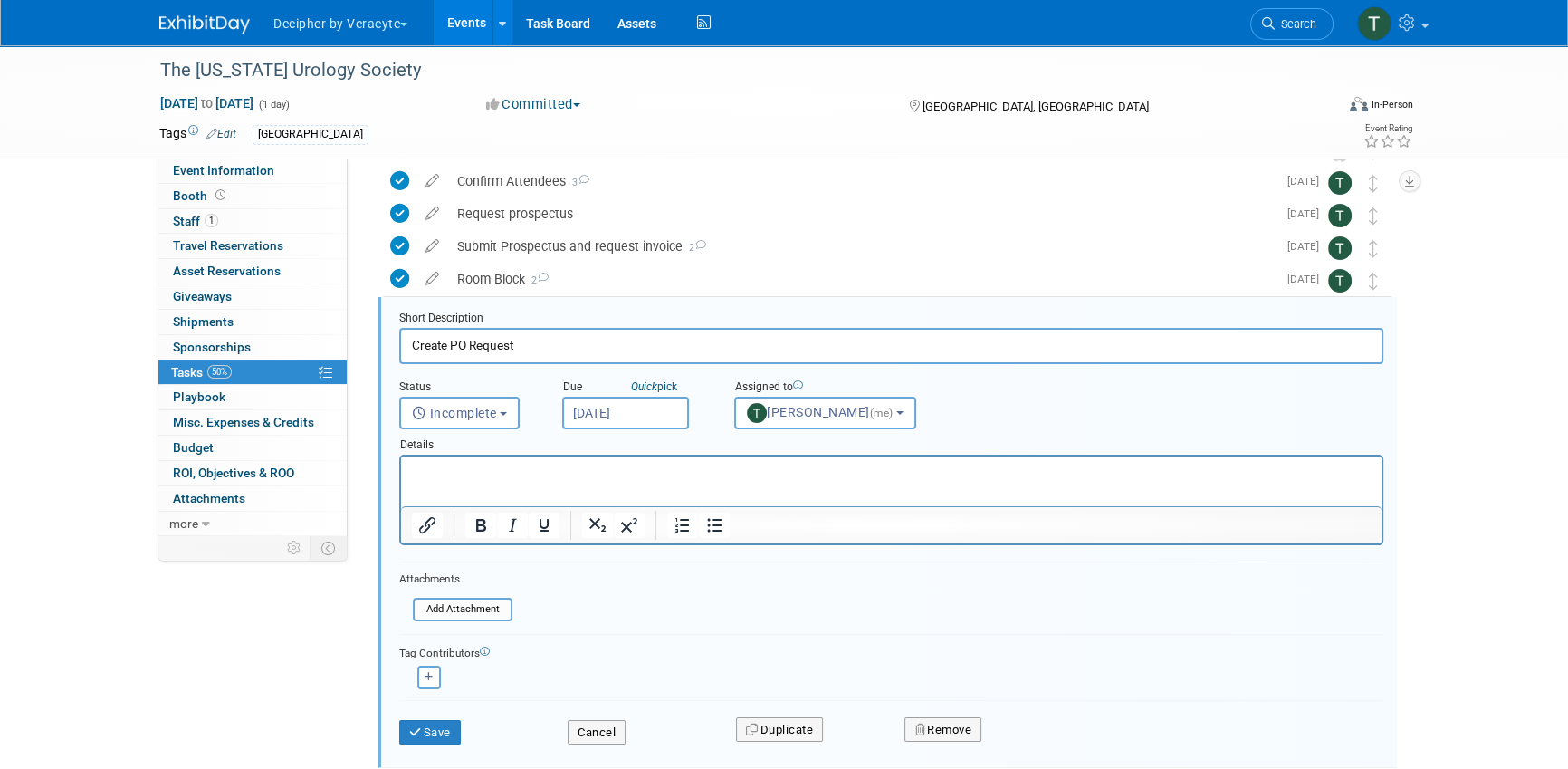
scroll to position [133, 0]
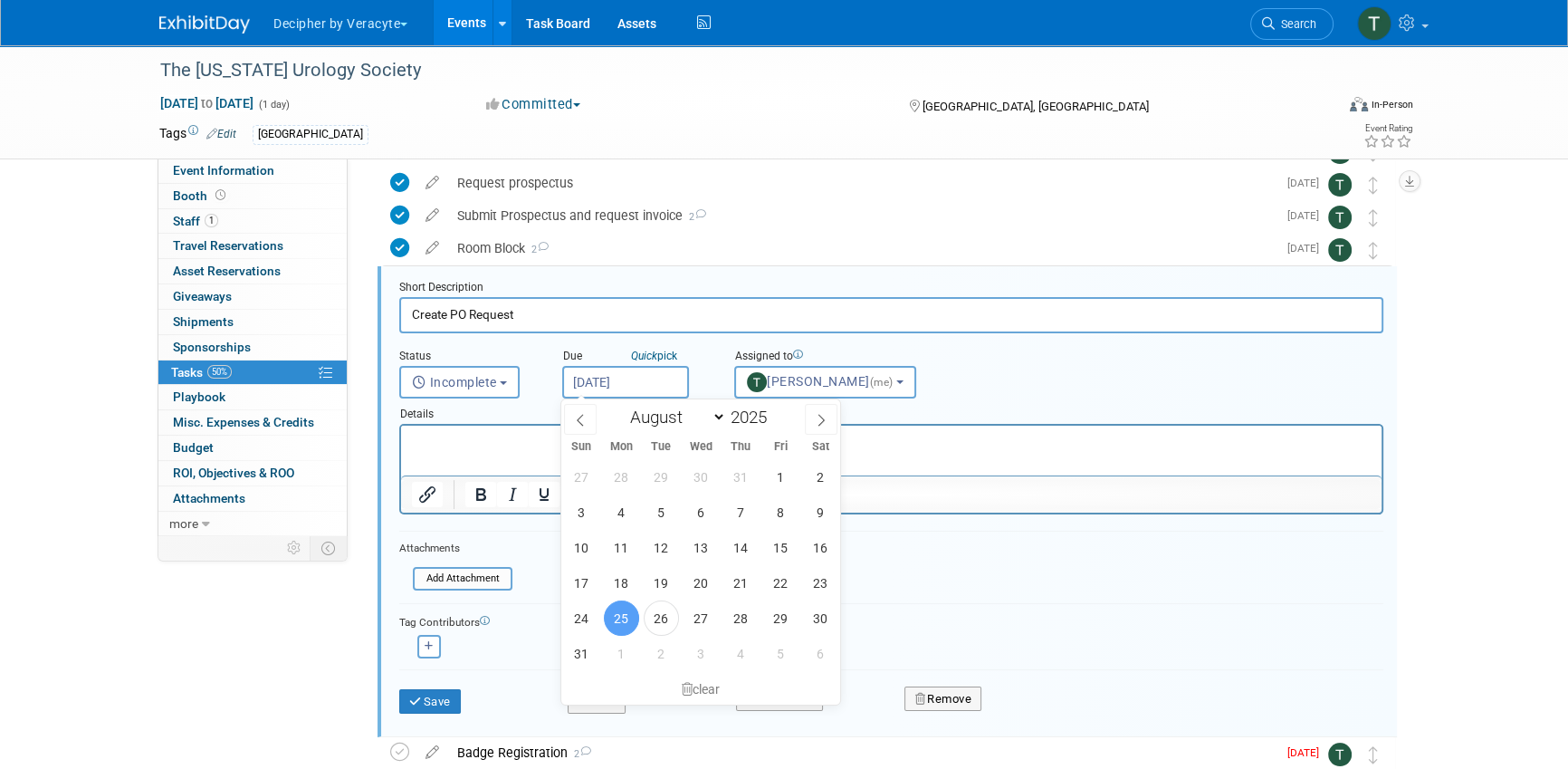
click at [683, 367] on input "[DATE]" at bounding box center [626, 382] width 127 height 32
click at [664, 647] on span "2" at bounding box center [662, 653] width 35 height 35
type input "Sep 2, 2025"
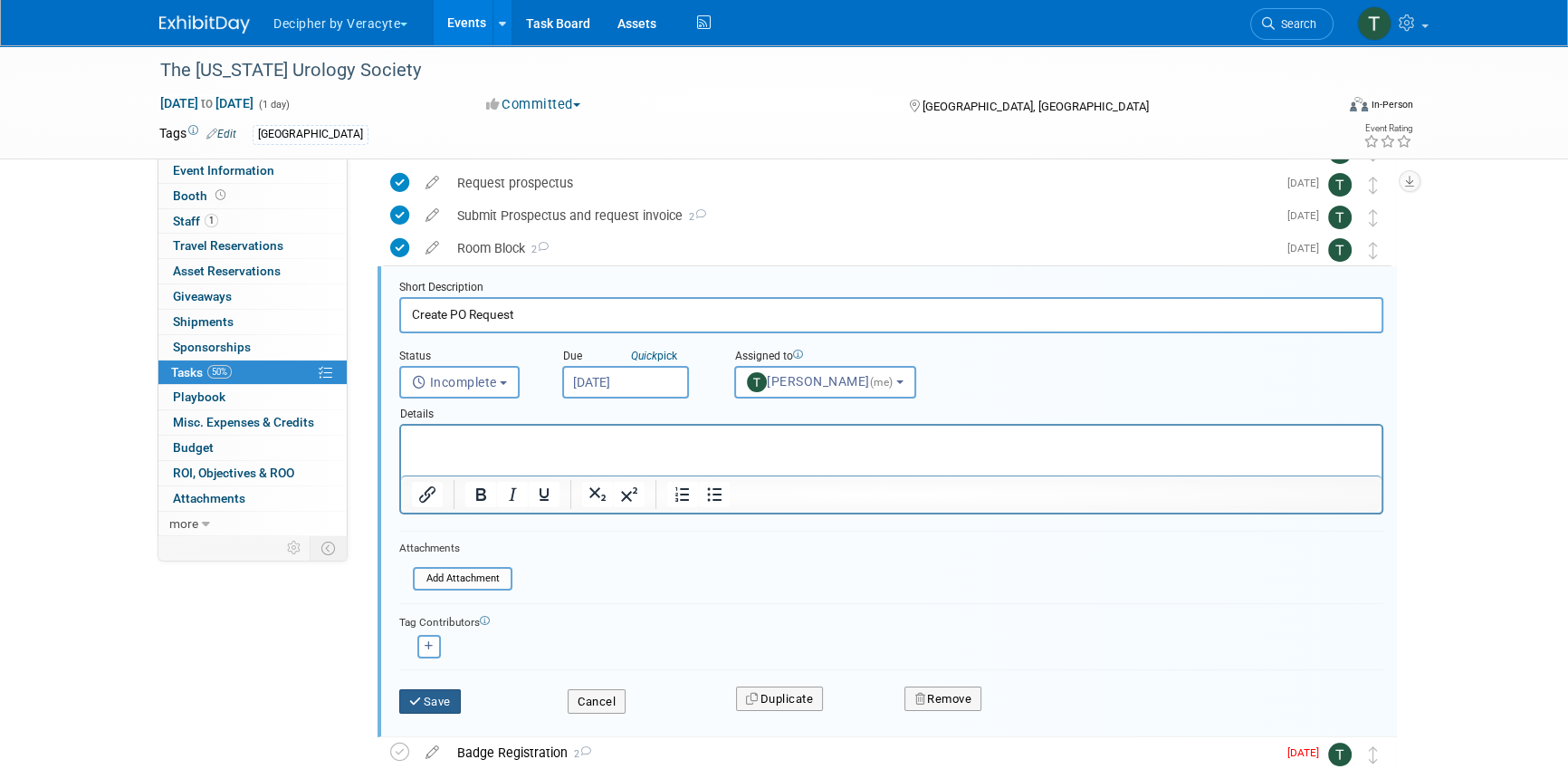
click at [455, 689] on button "Save" at bounding box center [430, 701] width 61 height 25
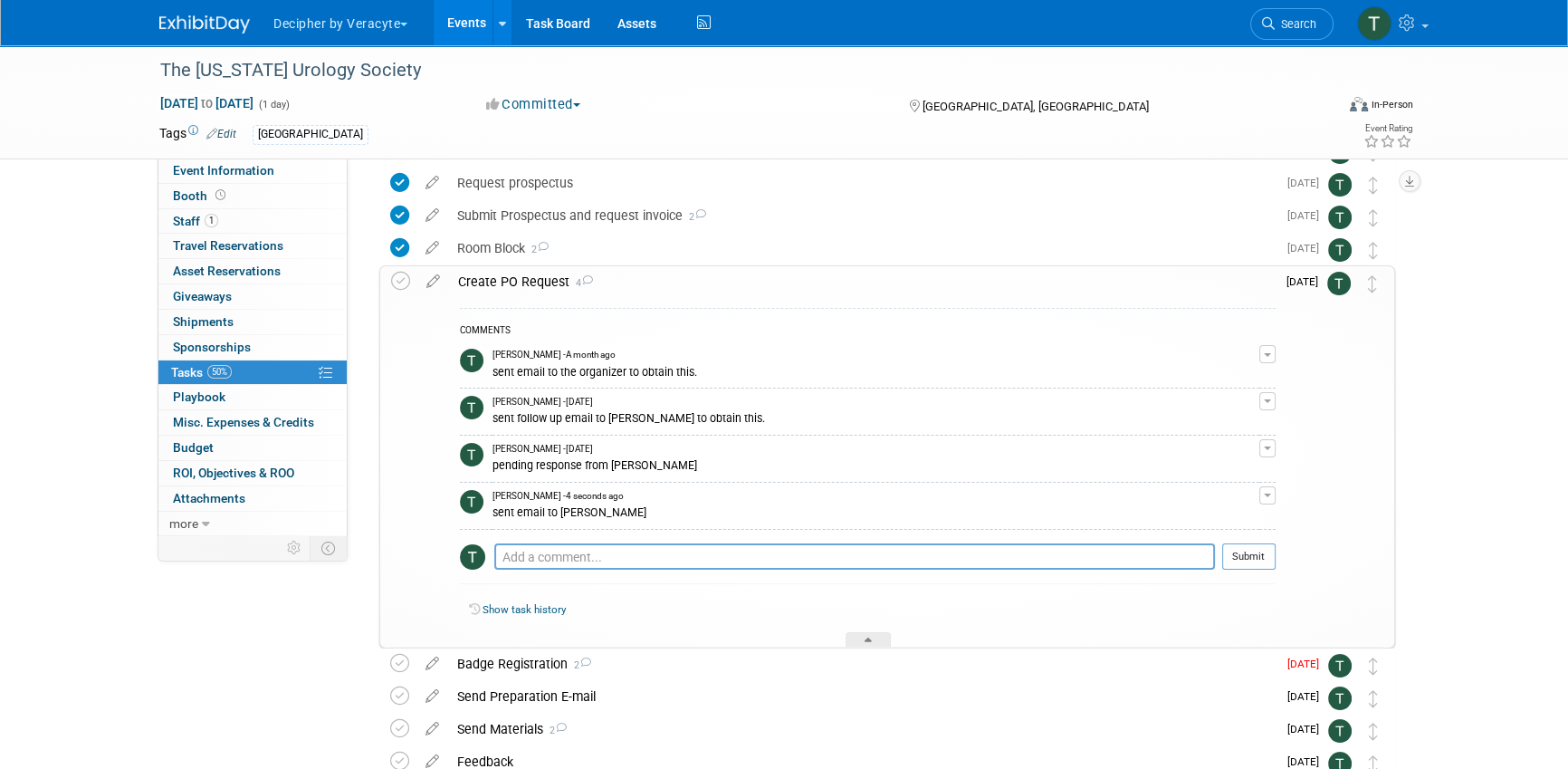
click at [542, 295] on div "Create PO Request 4" at bounding box center [863, 281] width 827 height 31
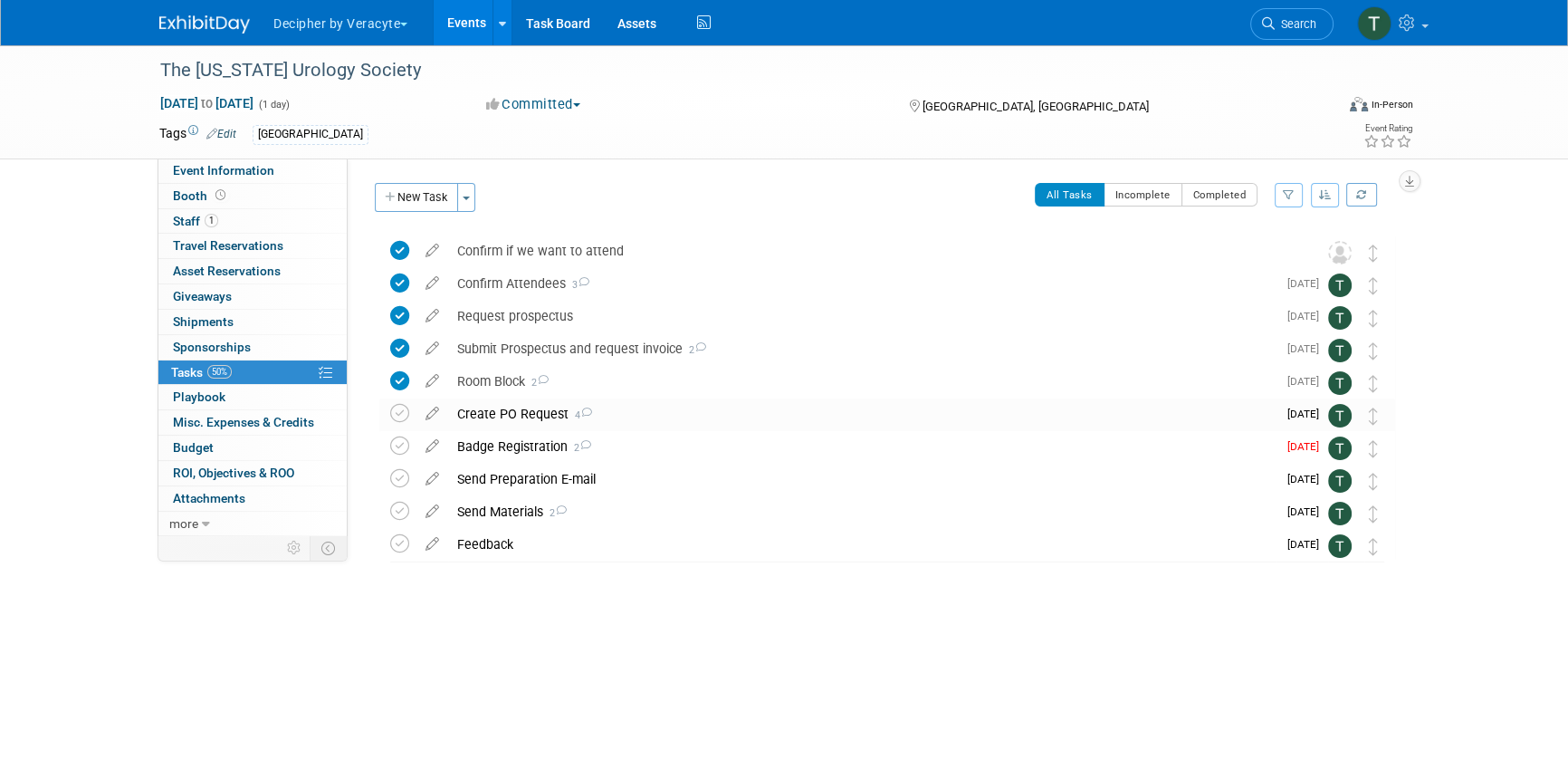
scroll to position [0, 0]
click at [435, 448] on icon at bounding box center [432, 442] width 32 height 22
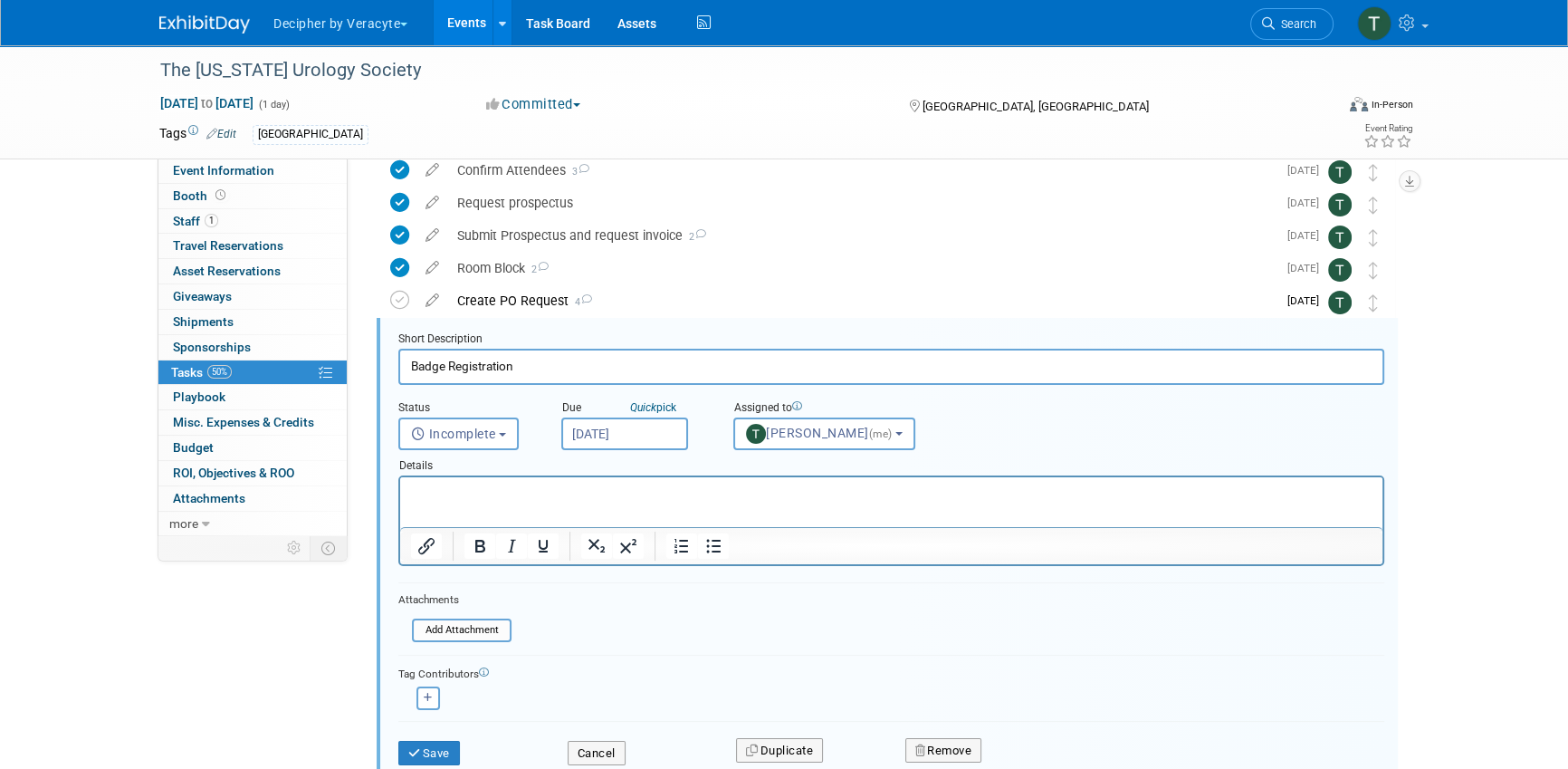
scroll to position [165, 0]
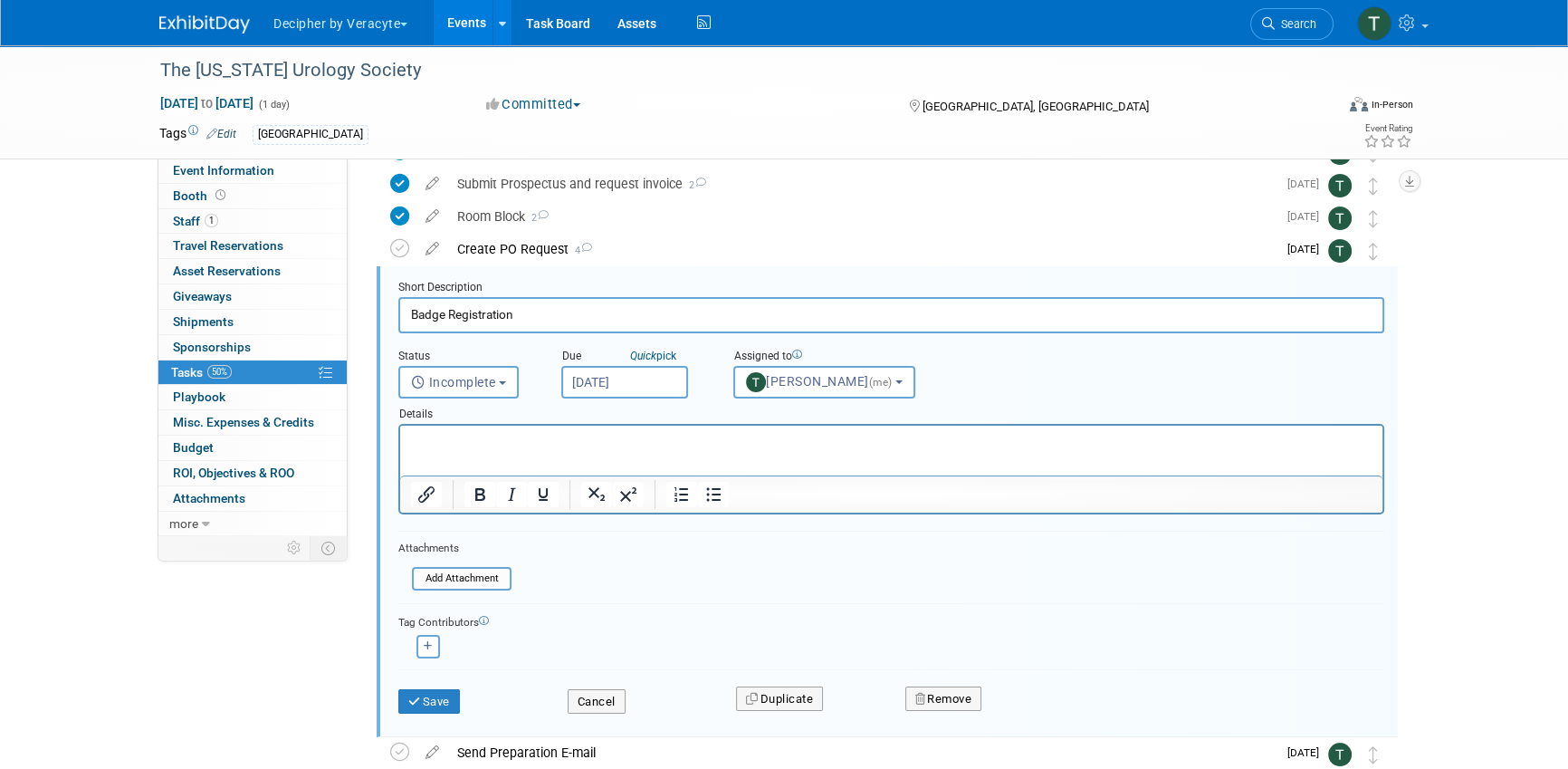
click at [631, 372] on input "[DATE]" at bounding box center [625, 382] width 127 height 32
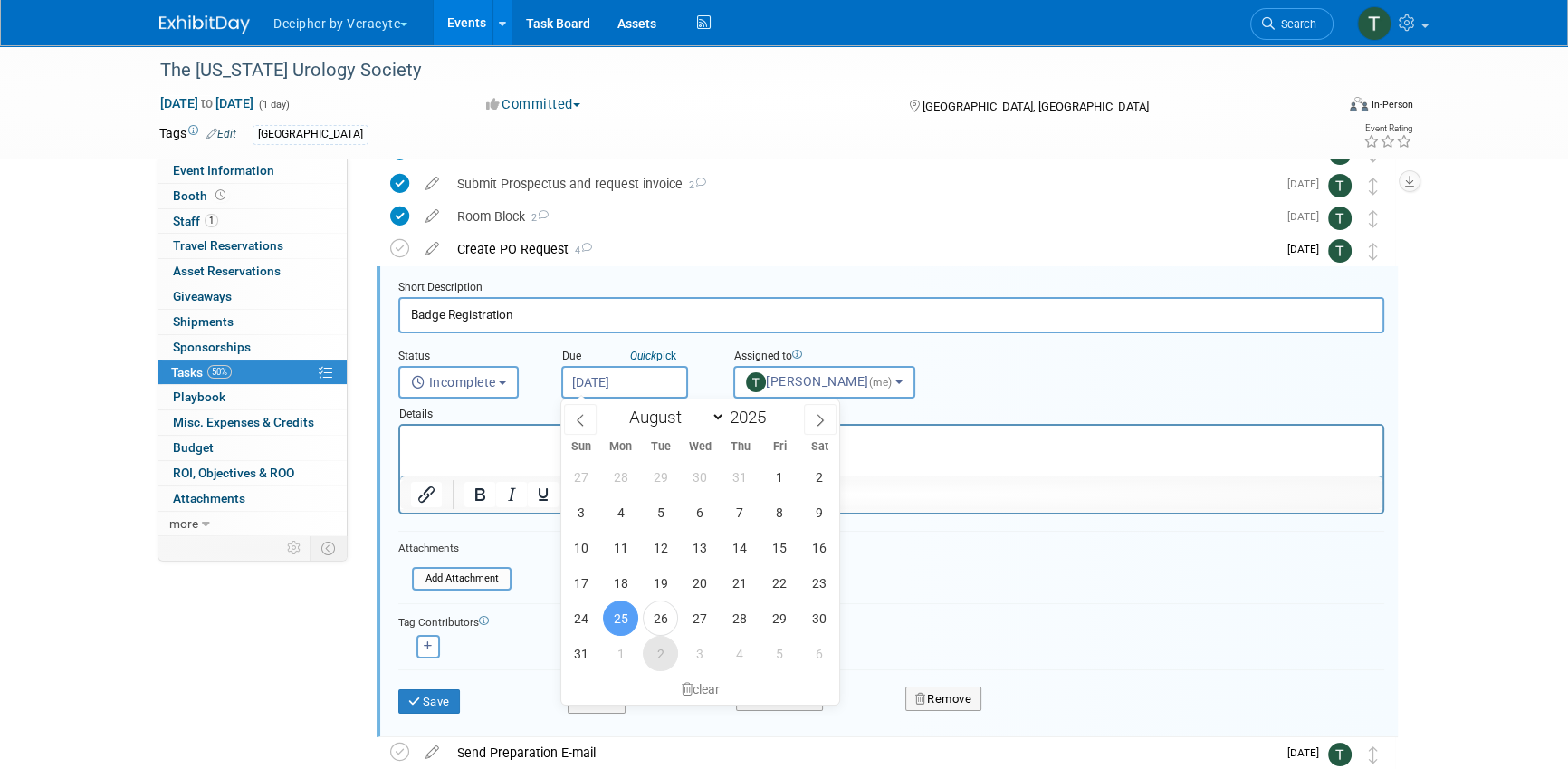
click at [662, 647] on span "2" at bounding box center [661, 653] width 35 height 35
type input "Sep 2, 2025"
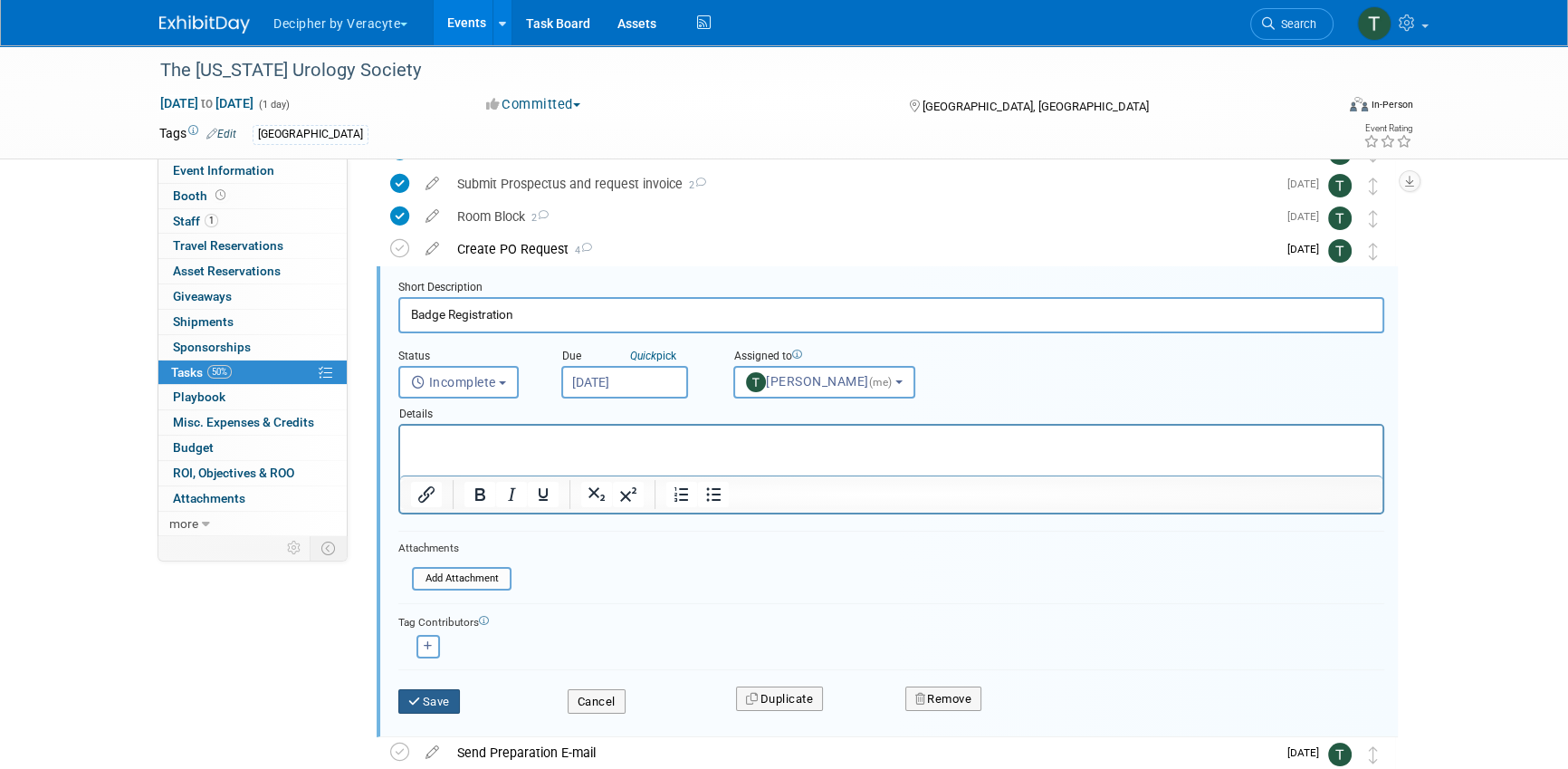
click at [448, 692] on button "Save" at bounding box center [429, 701] width 61 height 25
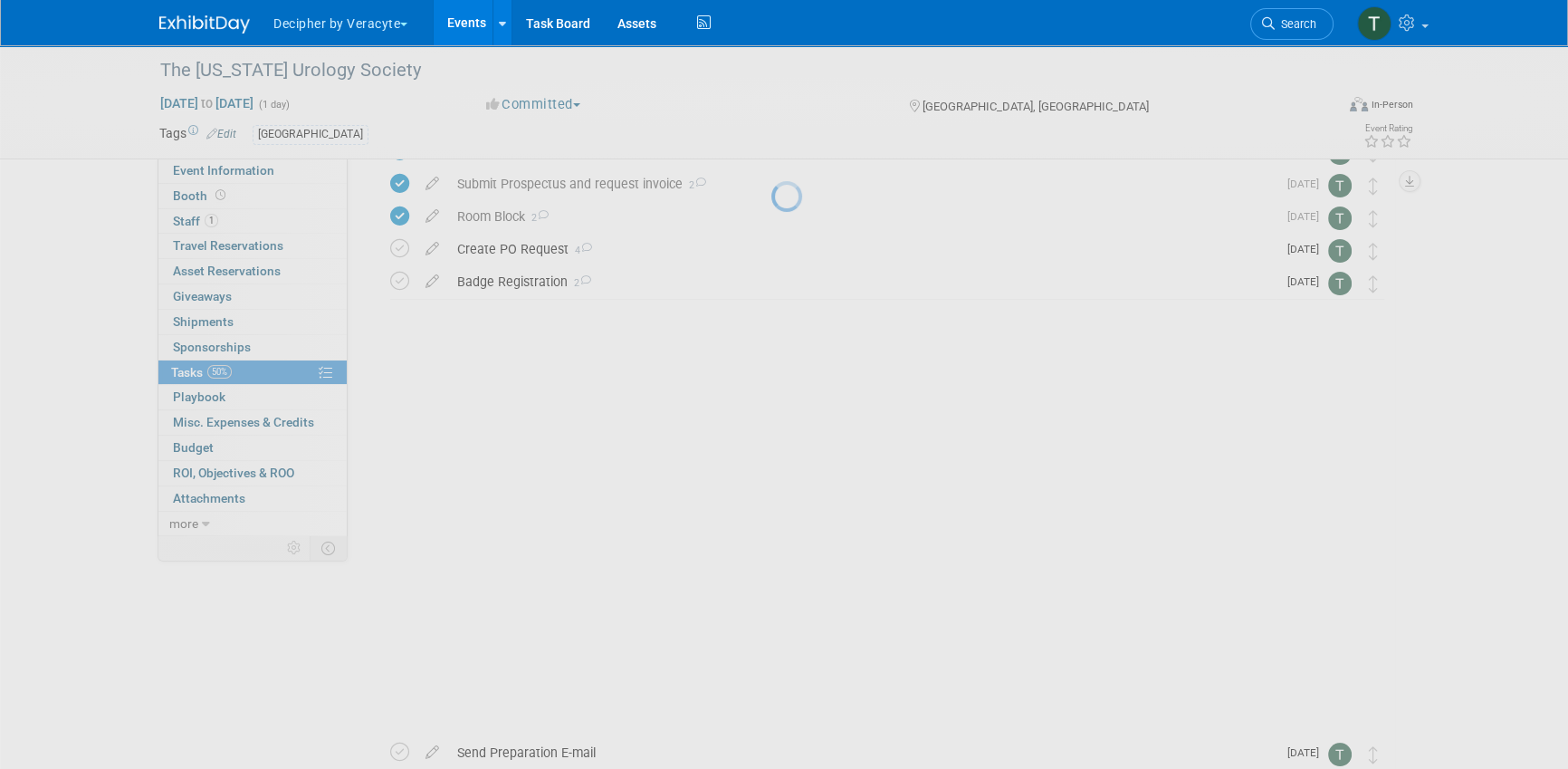
scroll to position [0, 0]
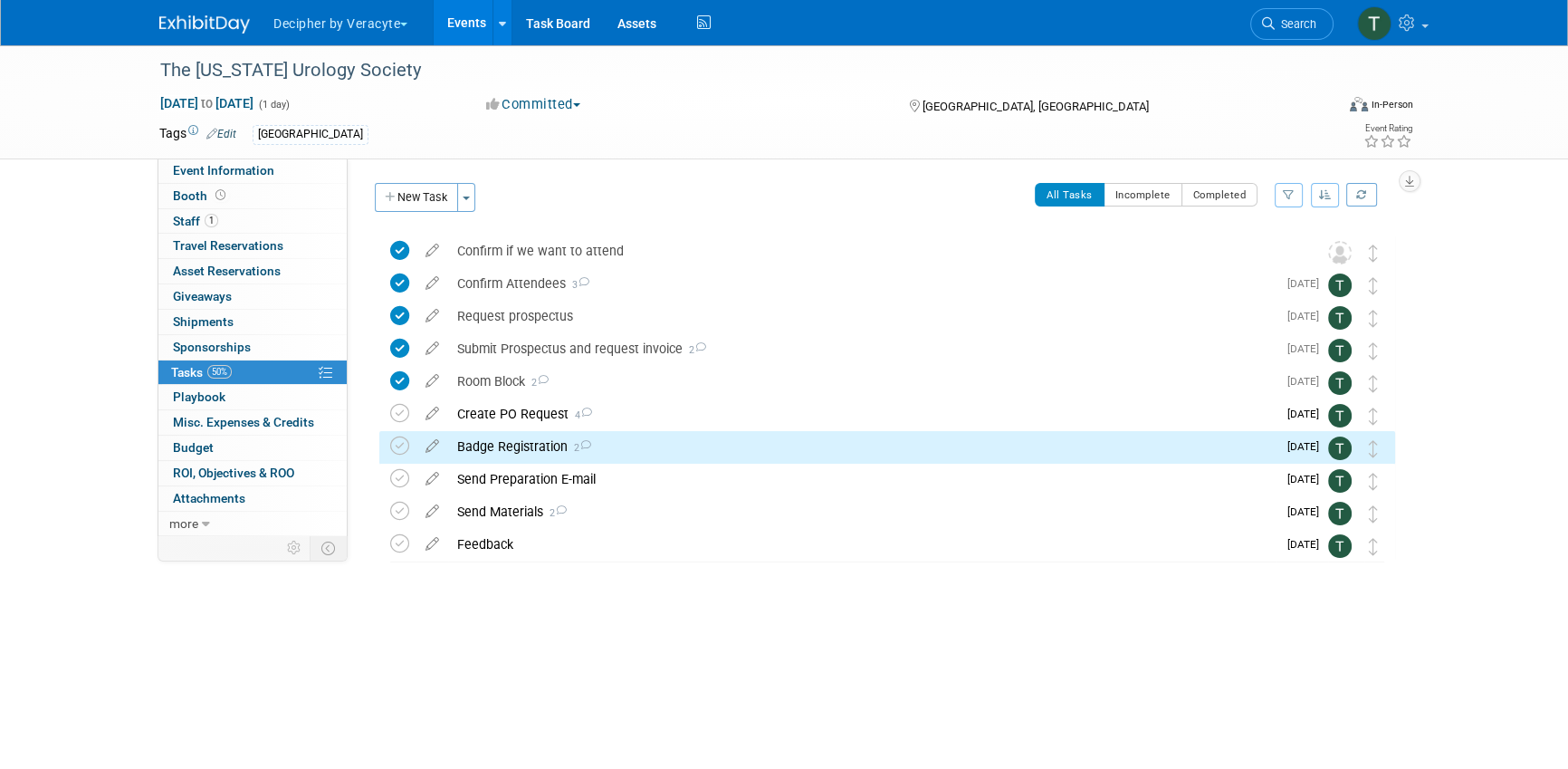
click at [550, 435] on div "Badge Registration 2" at bounding box center [863, 446] width 828 height 31
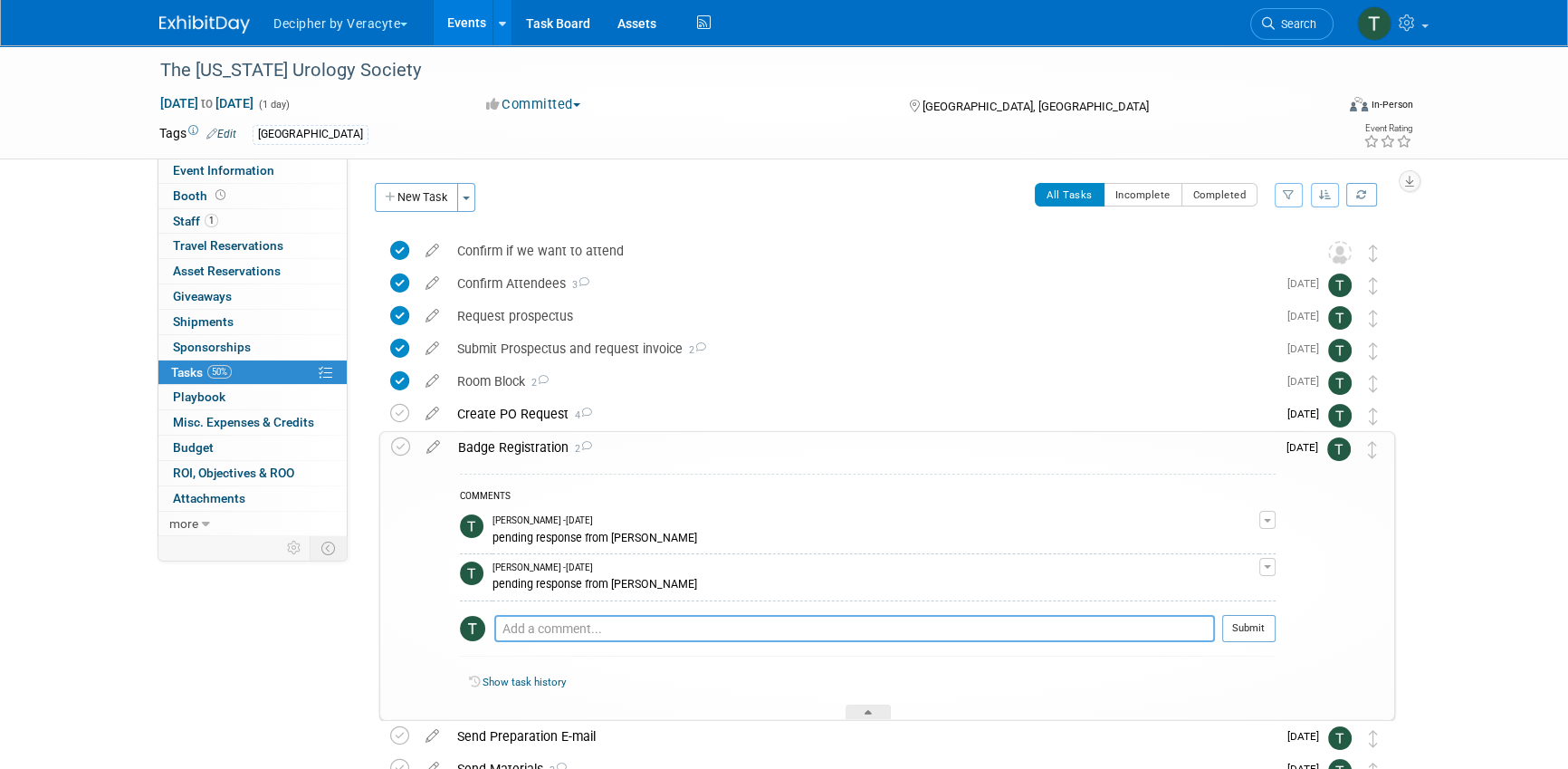
click at [567, 617] on textarea at bounding box center [854, 627] width 721 height 27
type textarea "pending response from Debbie, sent an email"
click at [1265, 614] on button "Submit" at bounding box center [1249, 627] width 54 height 27
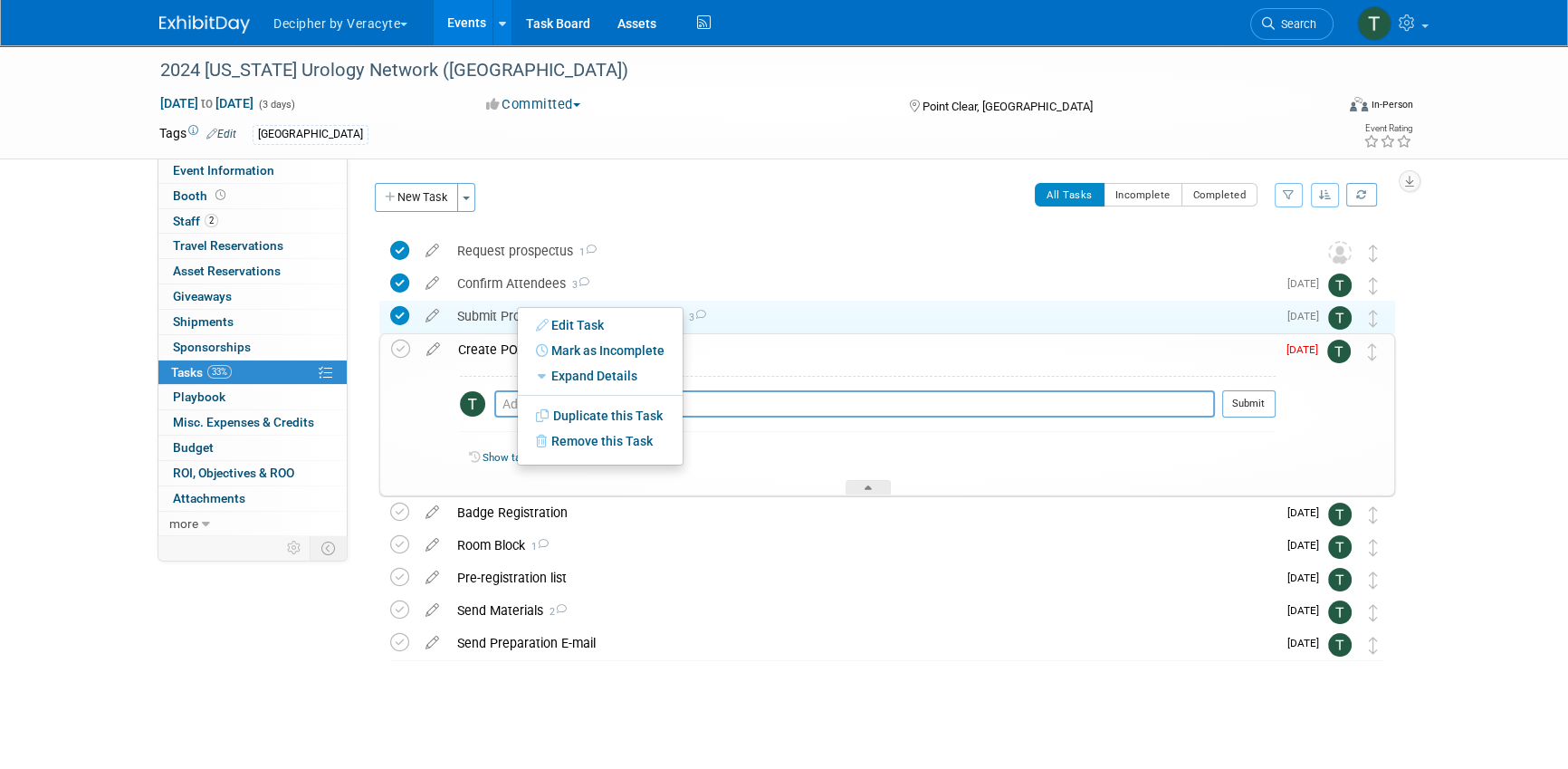
click at [494, 317] on div "Submit Prospectus and request invoice 3" at bounding box center [863, 315] width 828 height 31
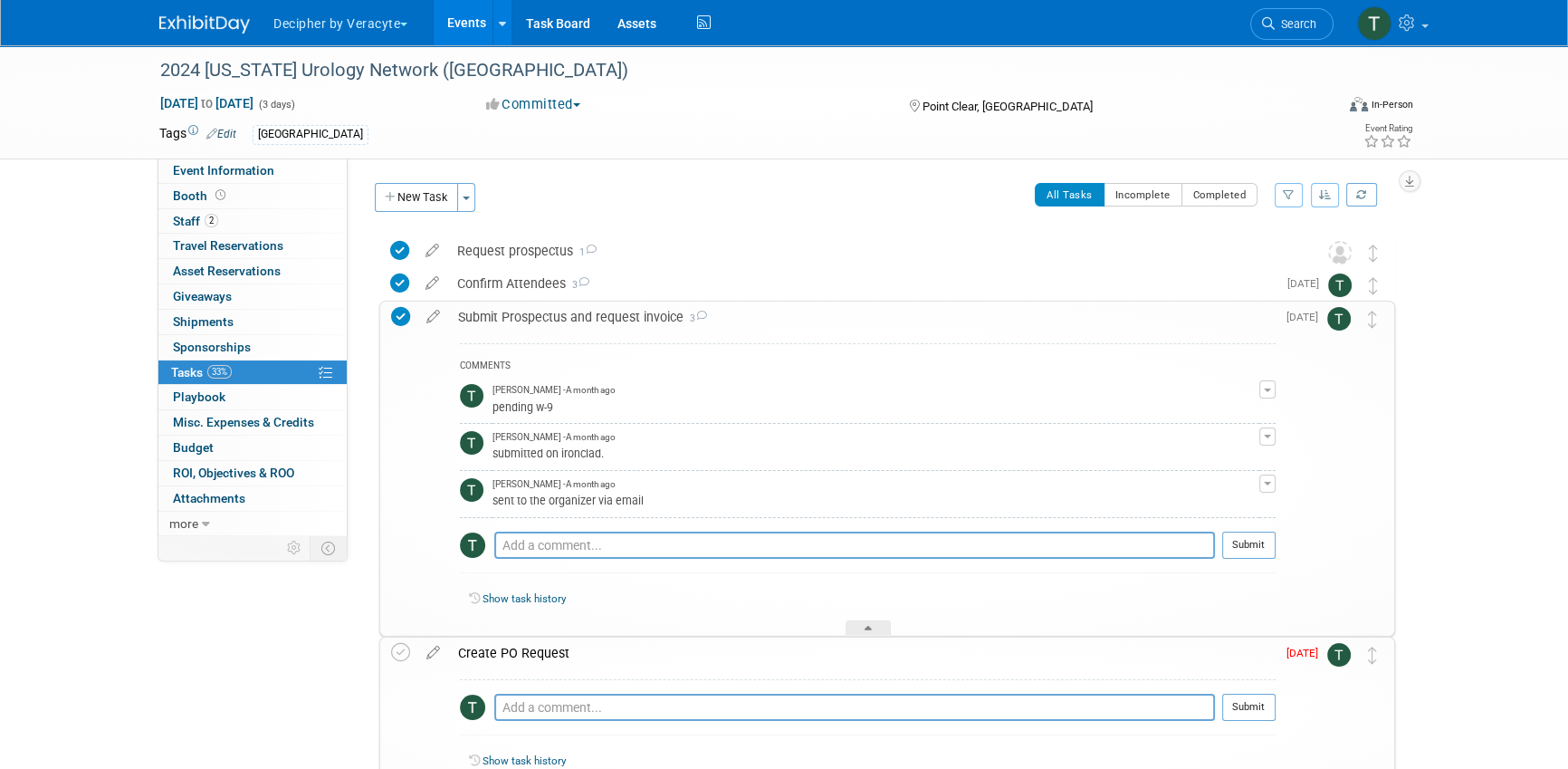
click at [494, 317] on div "Submit Prospectus and request invoice 3" at bounding box center [863, 316] width 827 height 31
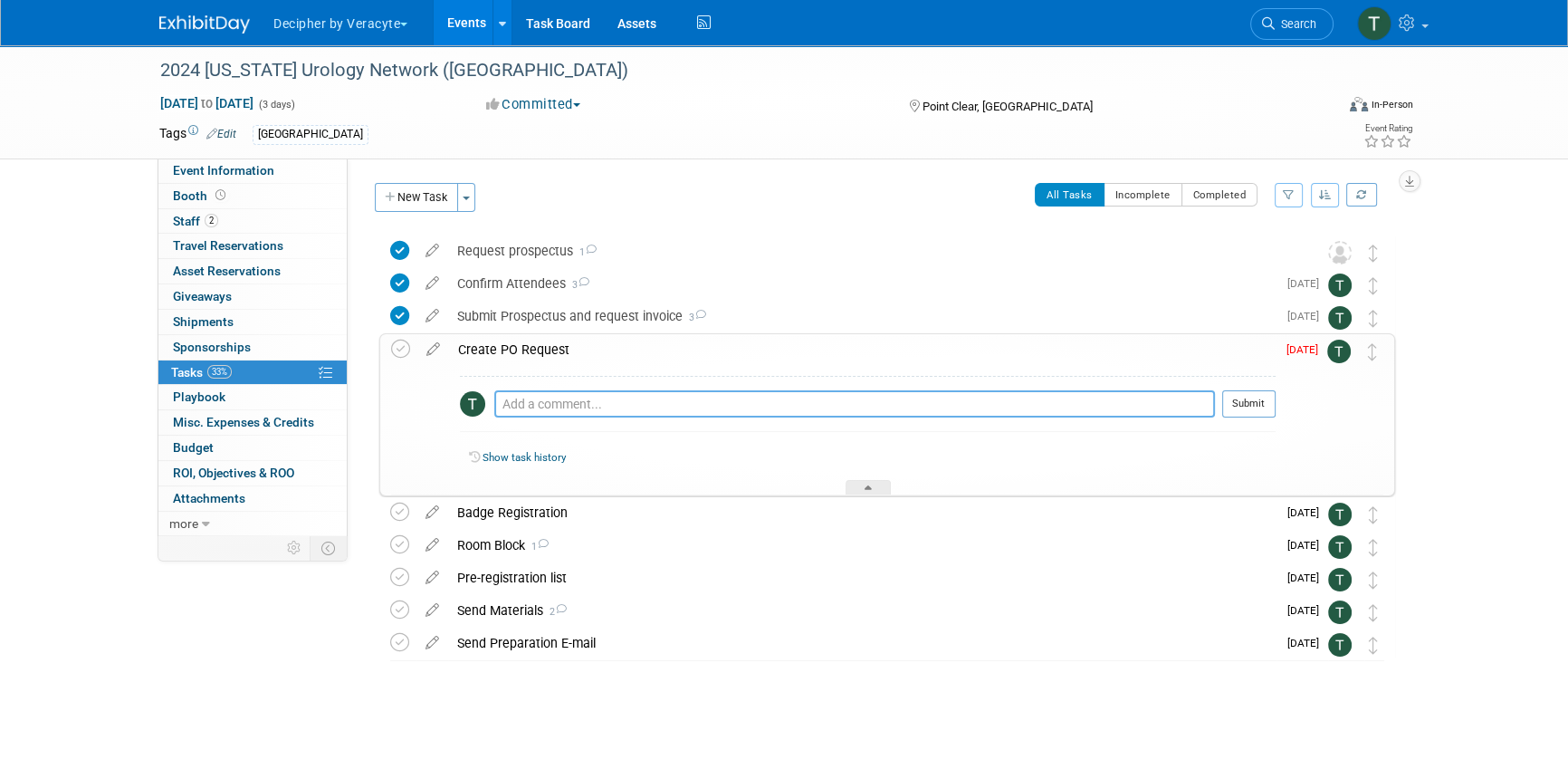
click at [575, 393] on textarea at bounding box center [854, 403] width 721 height 27
type textarea "sent email to the organizers to obtain this"
click at [1251, 402] on button "Submit" at bounding box center [1249, 403] width 54 height 27
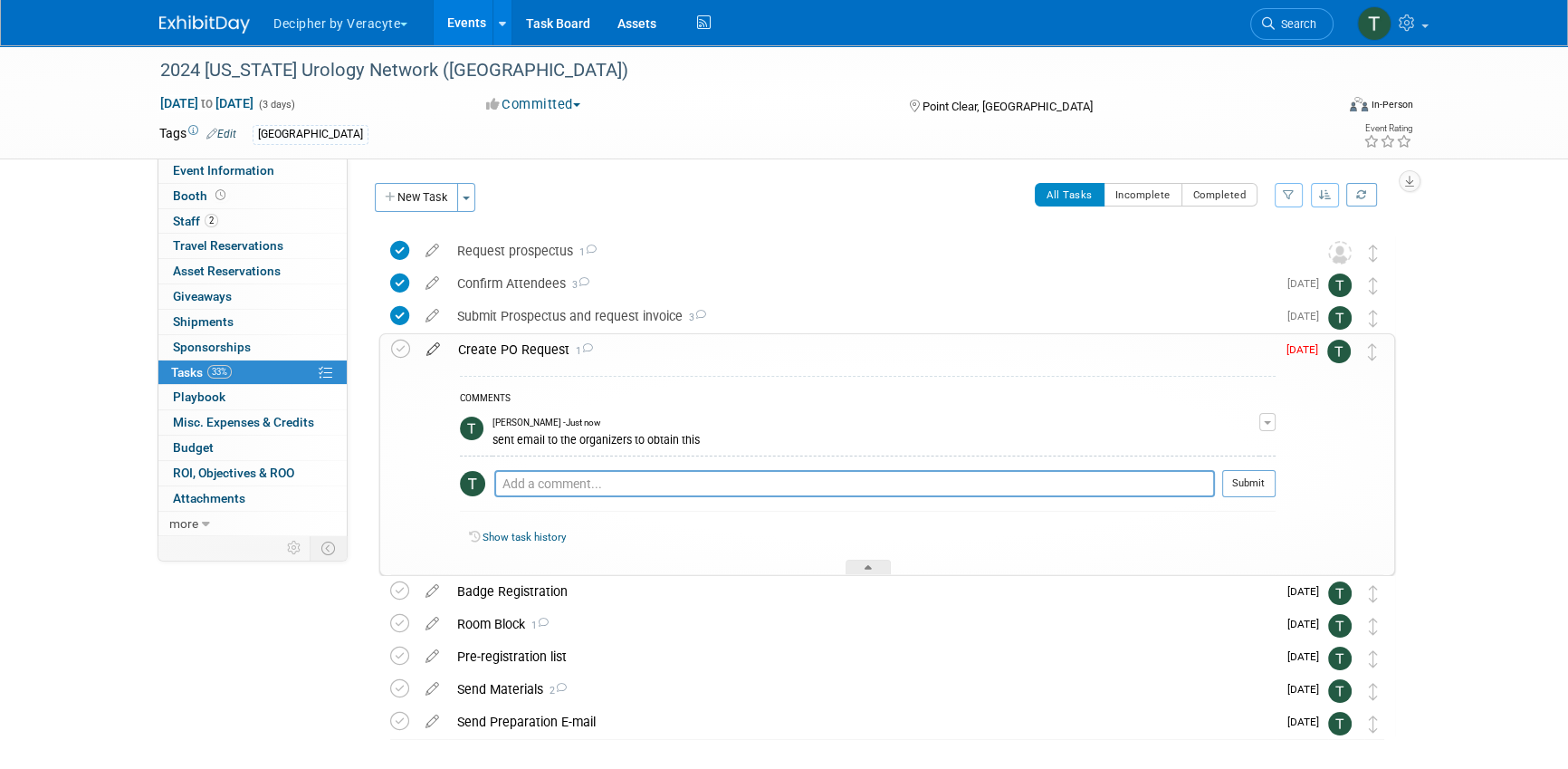
click at [445, 356] on link at bounding box center [433, 349] width 32 height 17
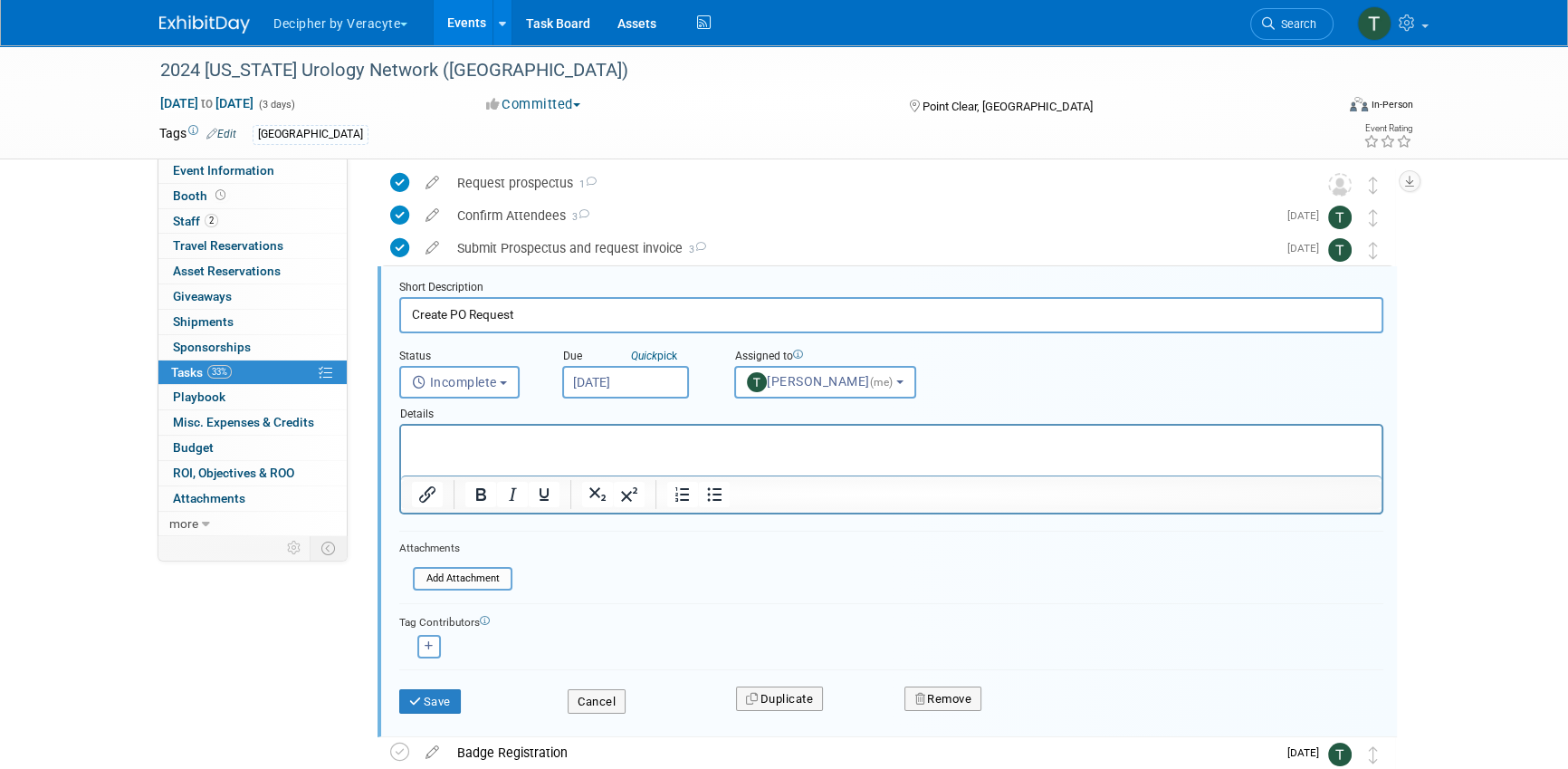
click at [657, 380] on input "[DATE]" at bounding box center [626, 382] width 127 height 32
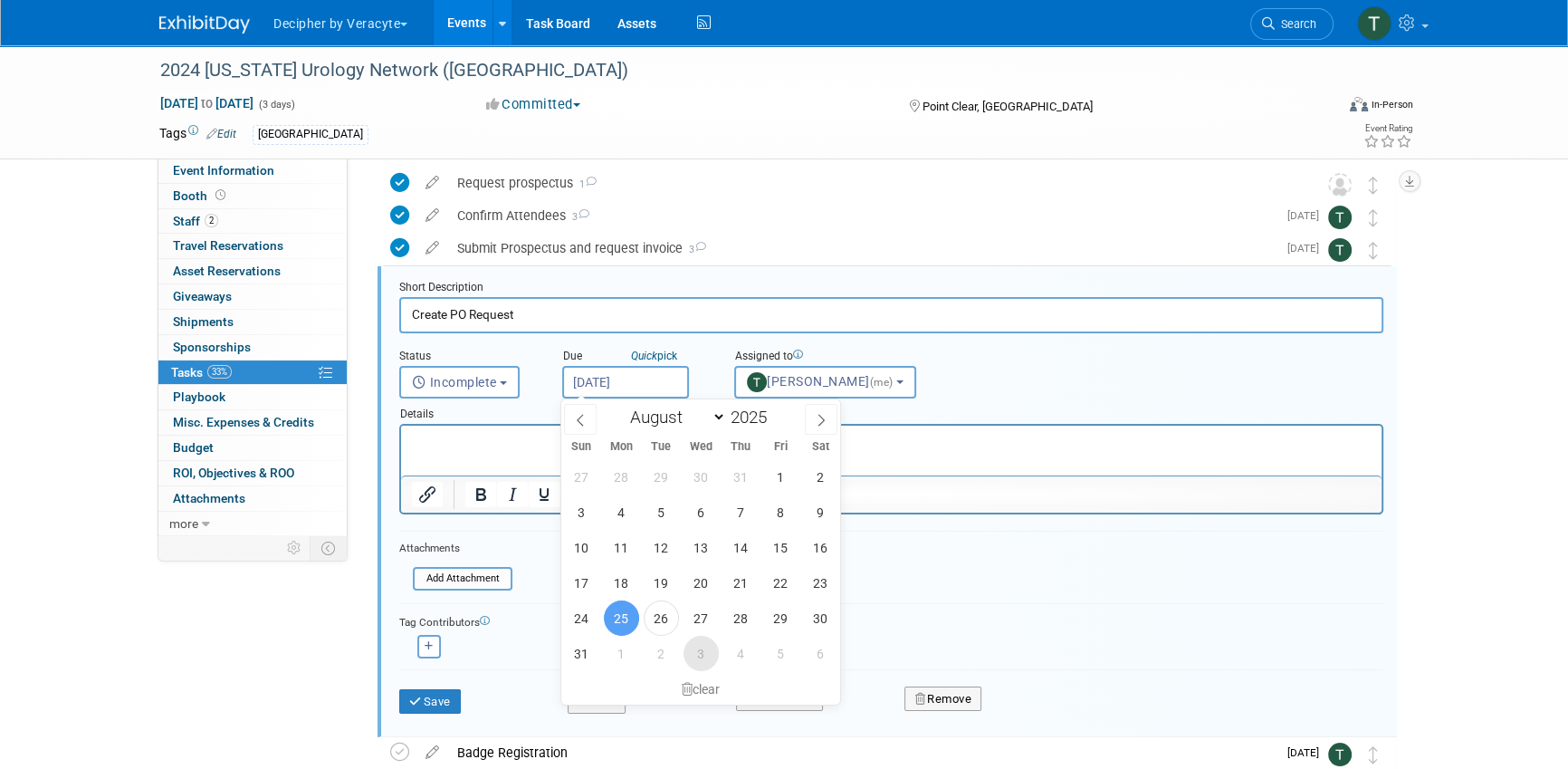
click at [687, 653] on span "3" at bounding box center [702, 653] width 35 height 35
type input "Sep 3, 2025"
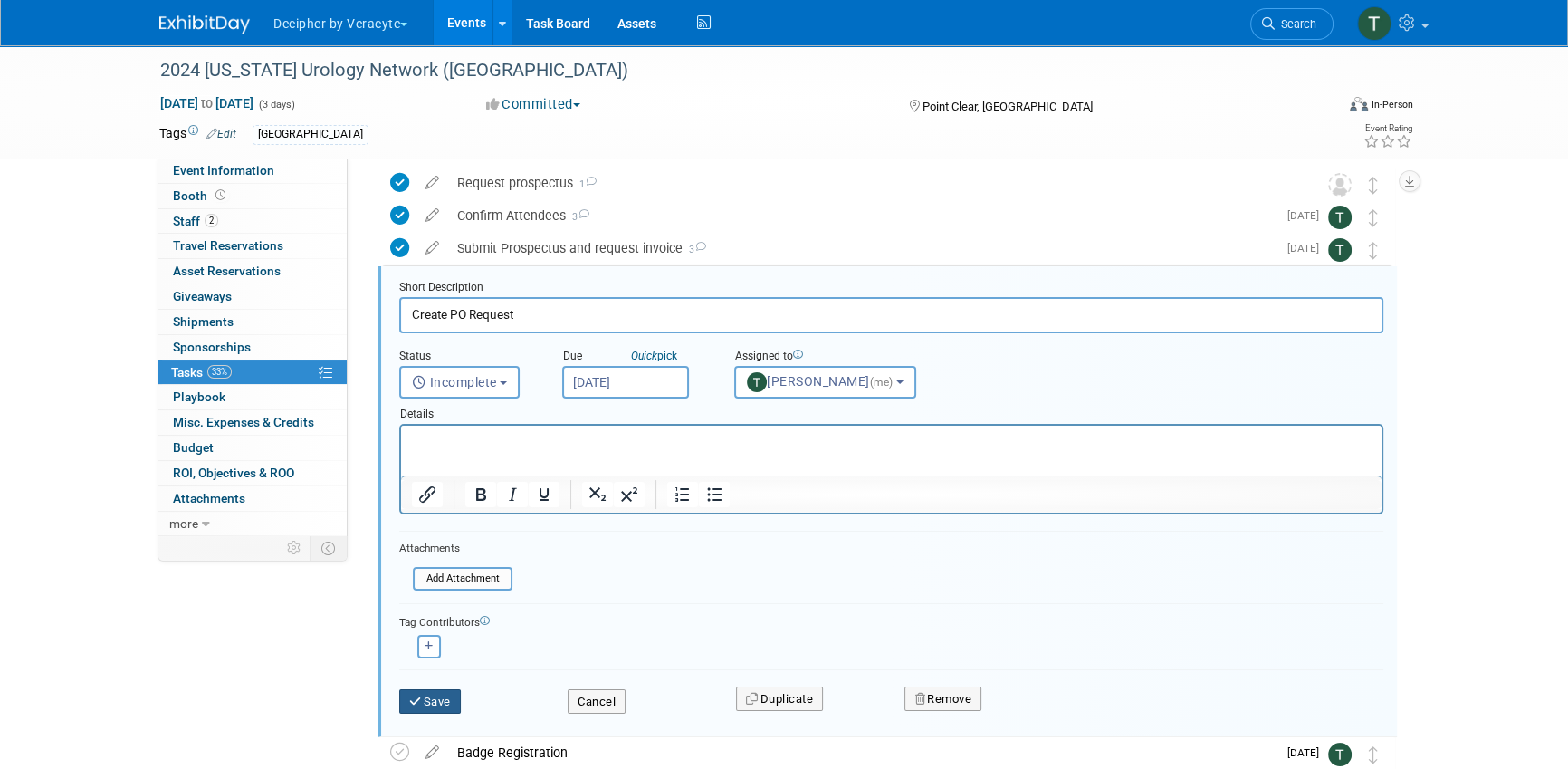
click at [449, 689] on button "Save" at bounding box center [430, 701] width 61 height 25
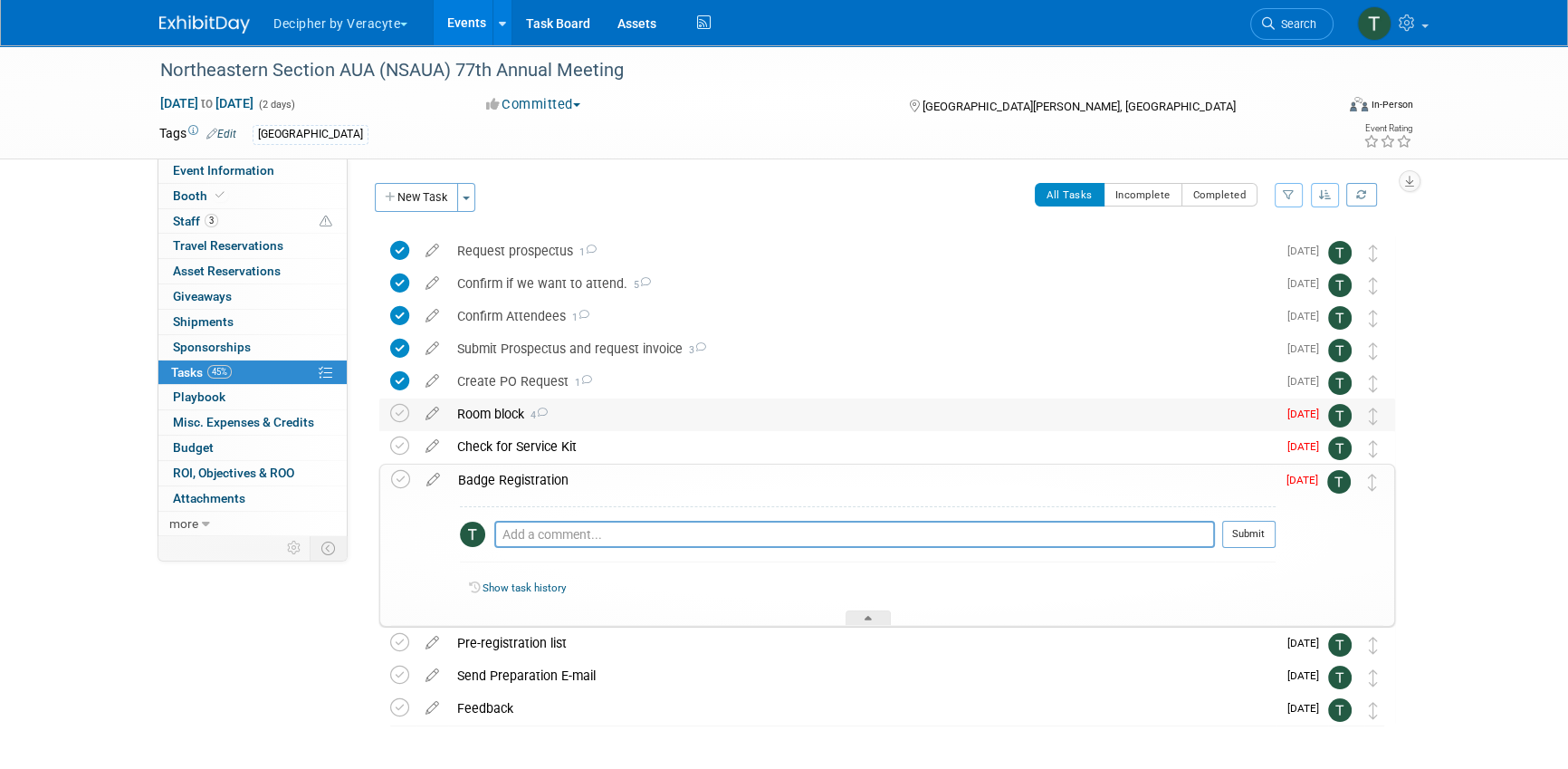
click at [689, 425] on div "Room block 4" at bounding box center [863, 413] width 828 height 31
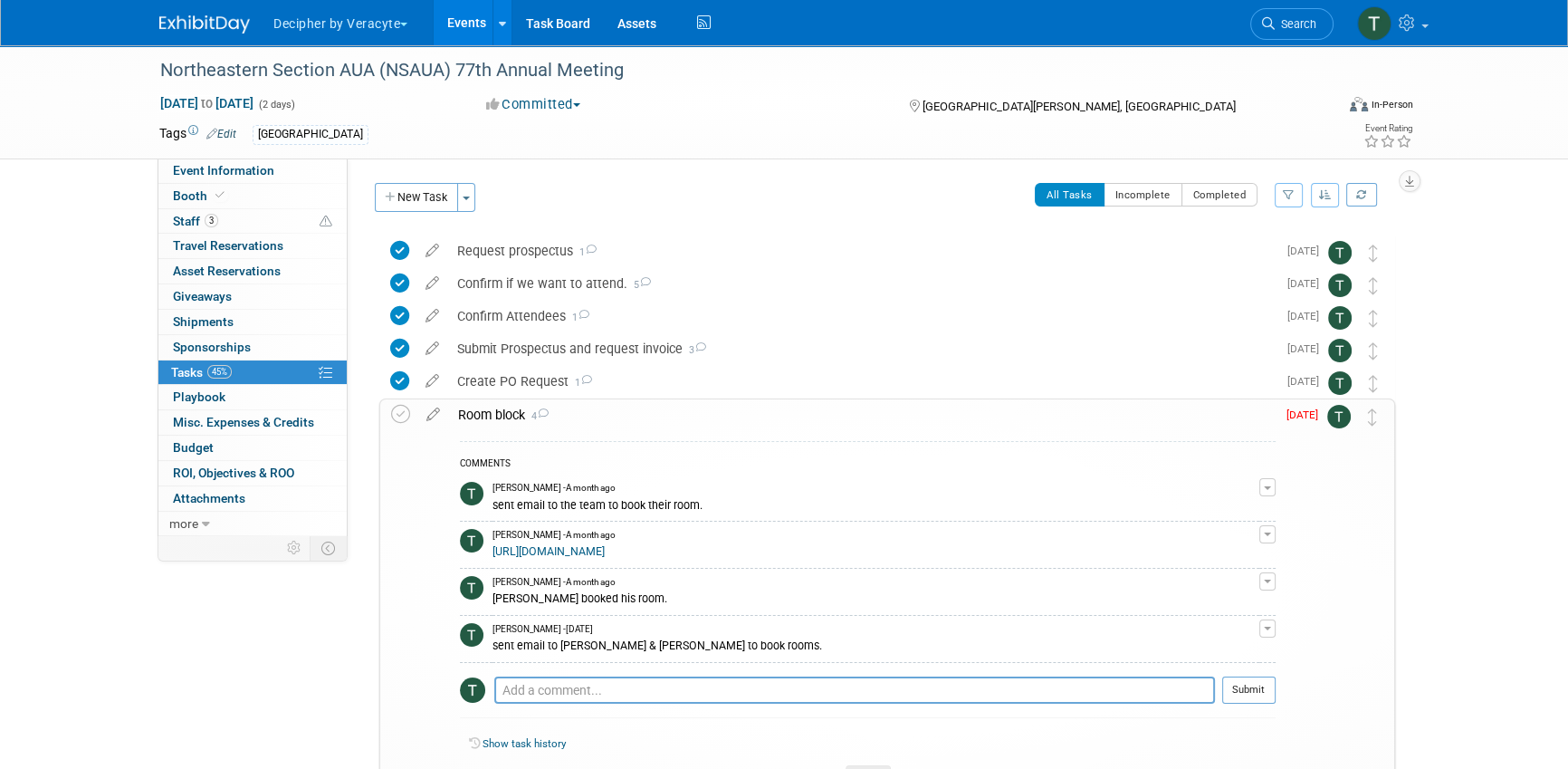
click at [691, 422] on div "Room block 4" at bounding box center [863, 414] width 827 height 31
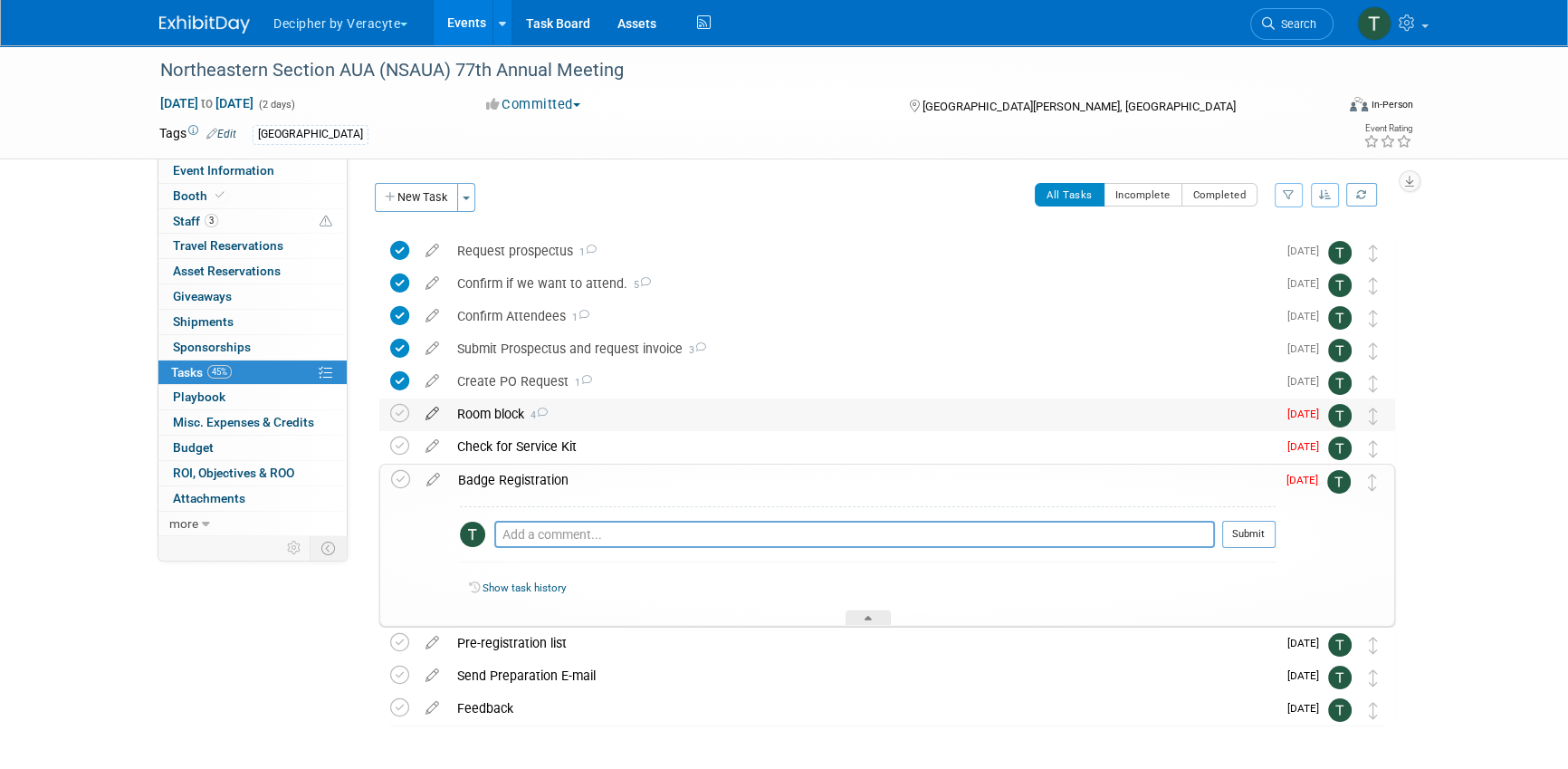
click at [433, 417] on icon at bounding box center [432, 410] width 32 height 22
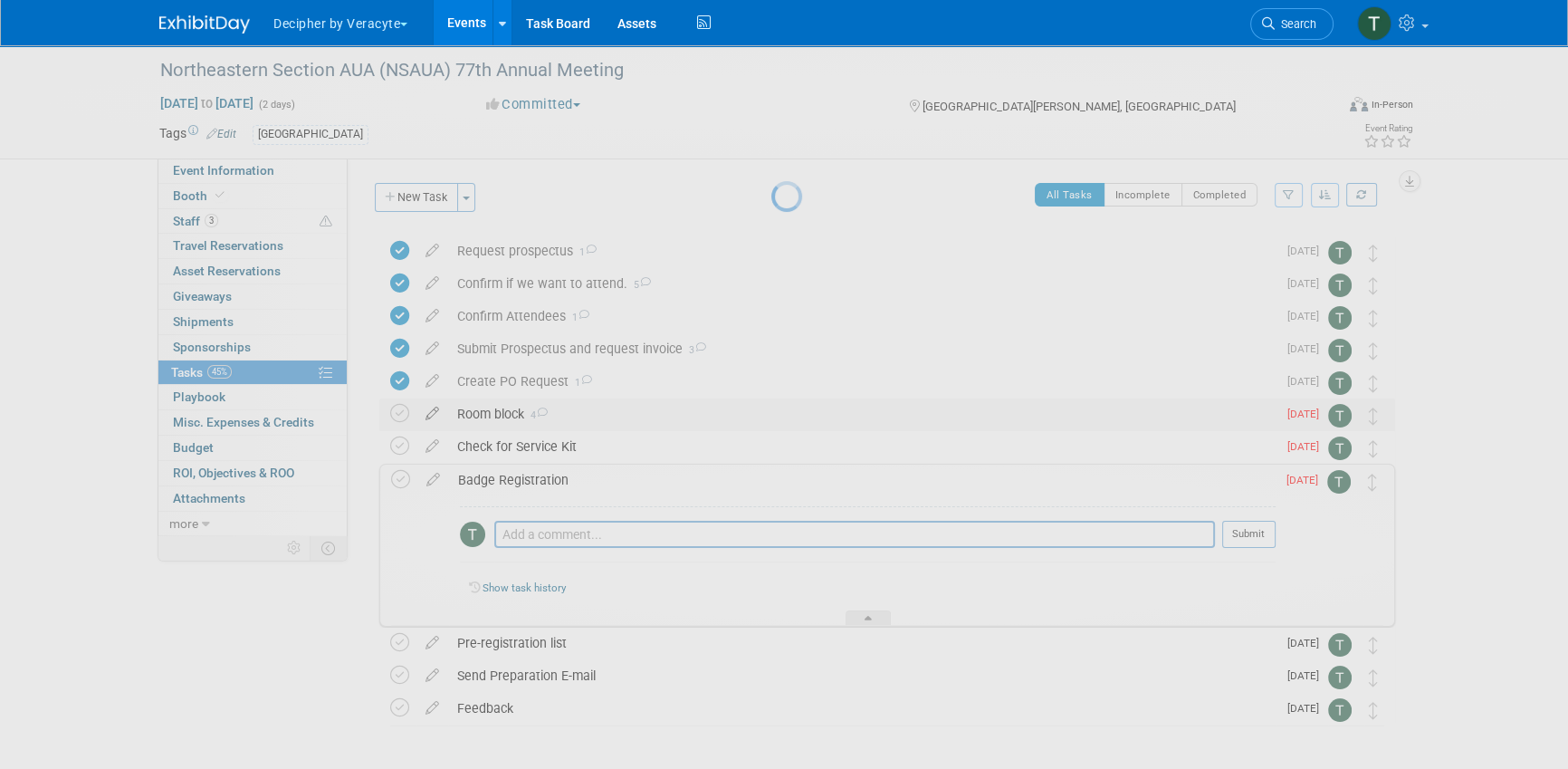
select select "7"
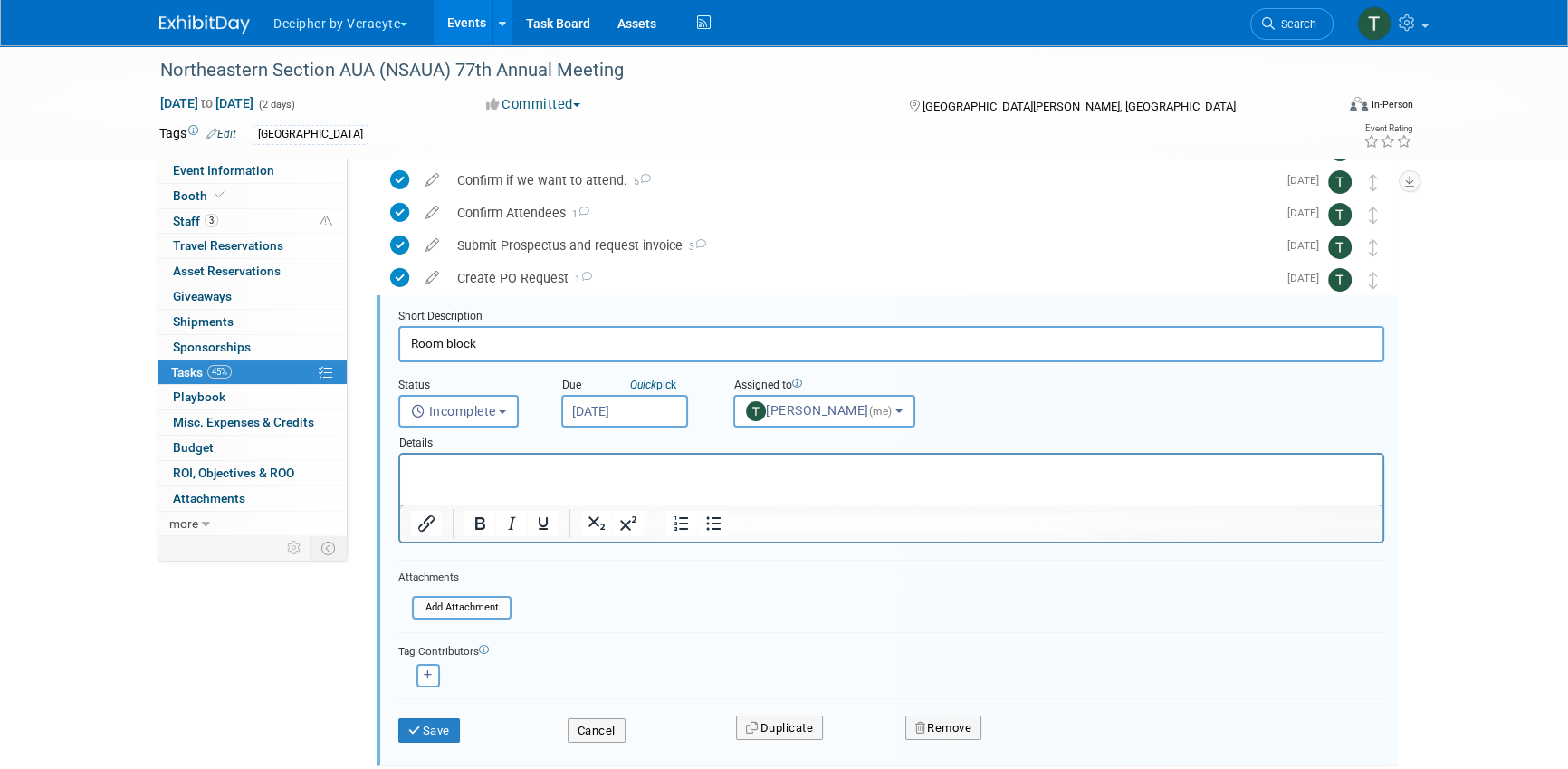
scroll to position [132, 0]
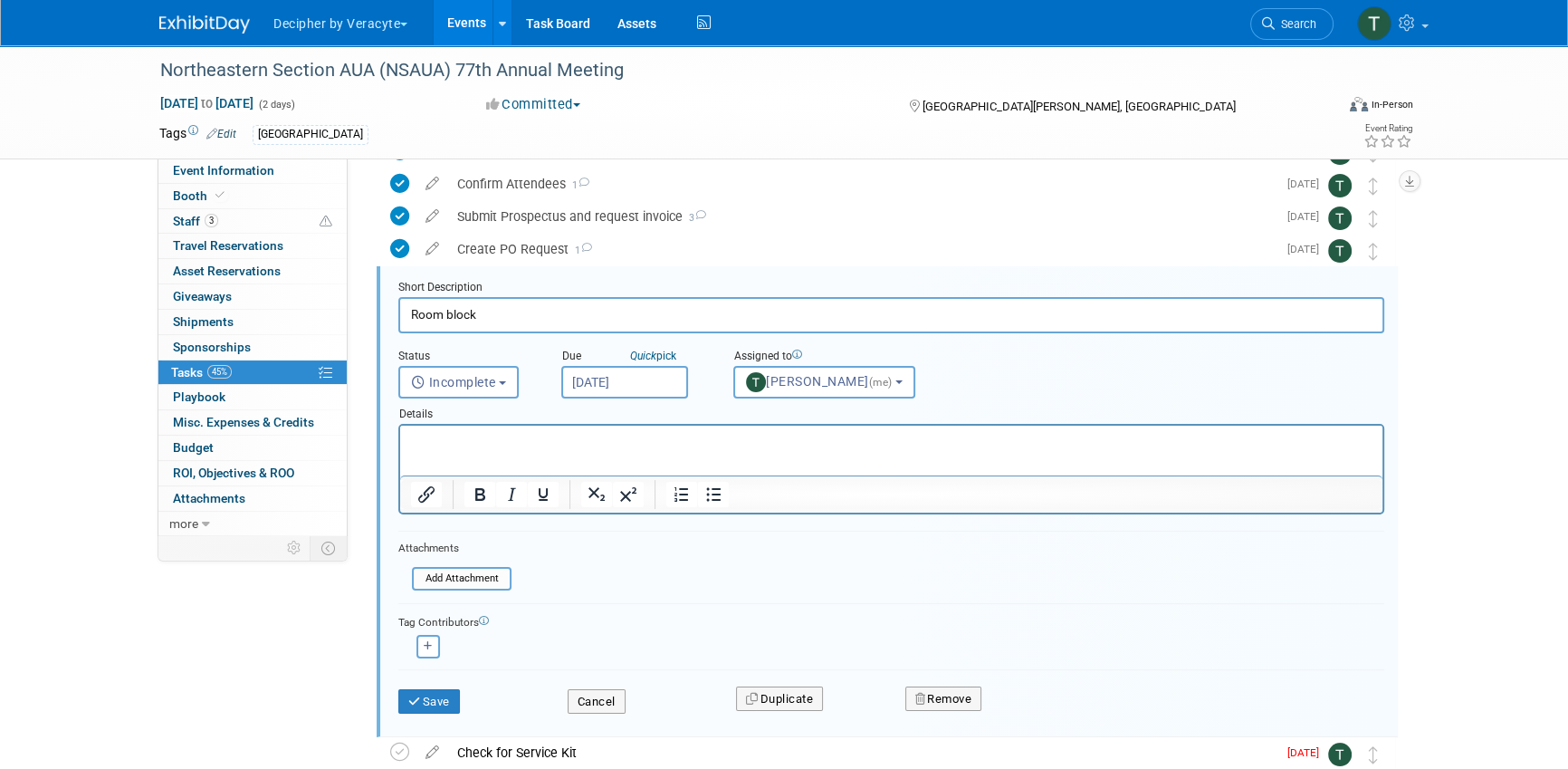
click at [616, 368] on input "[DATE]" at bounding box center [625, 382] width 127 height 32
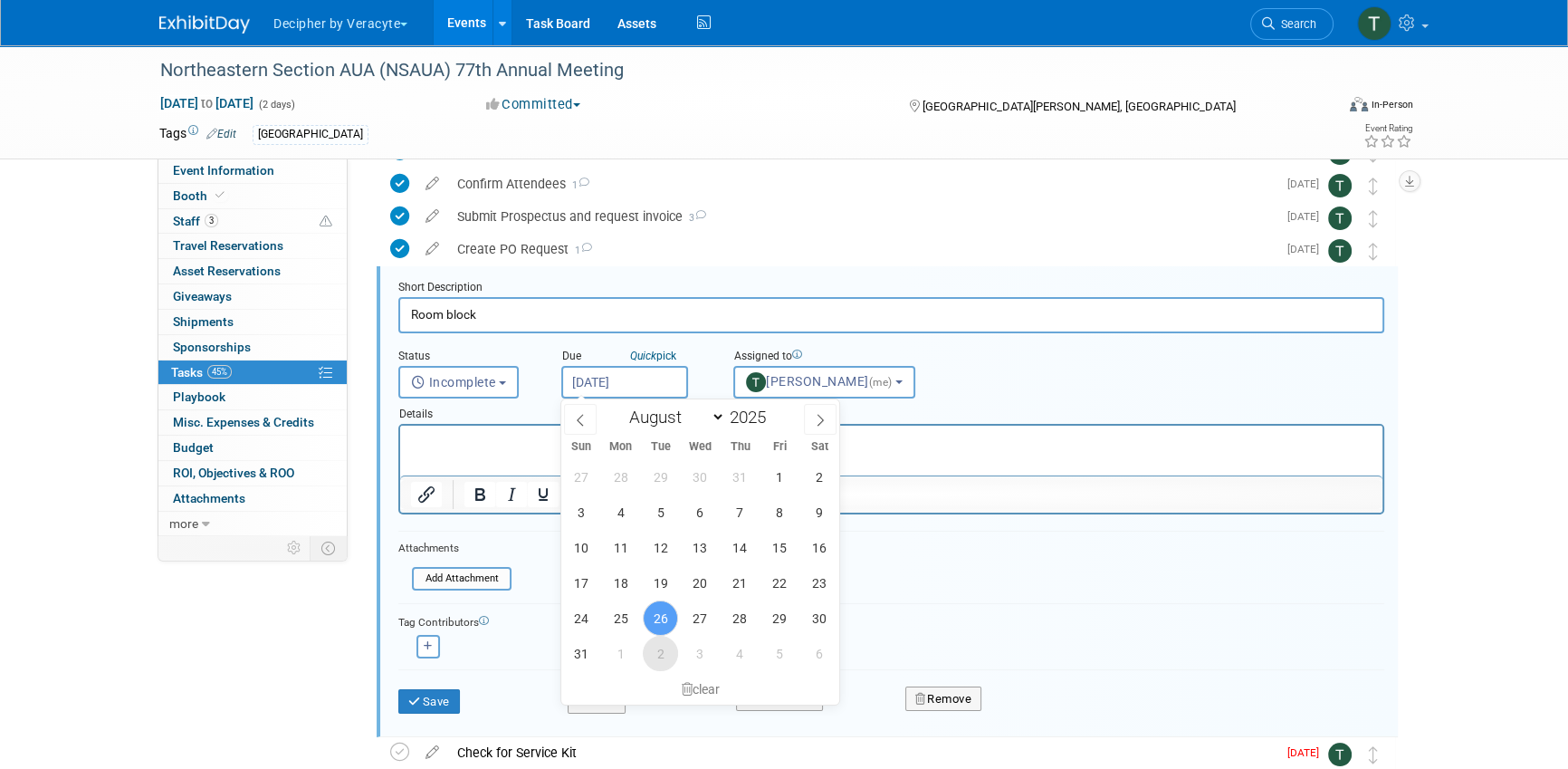
click at [663, 652] on span "2" at bounding box center [661, 653] width 35 height 35
type input "[DATE]"
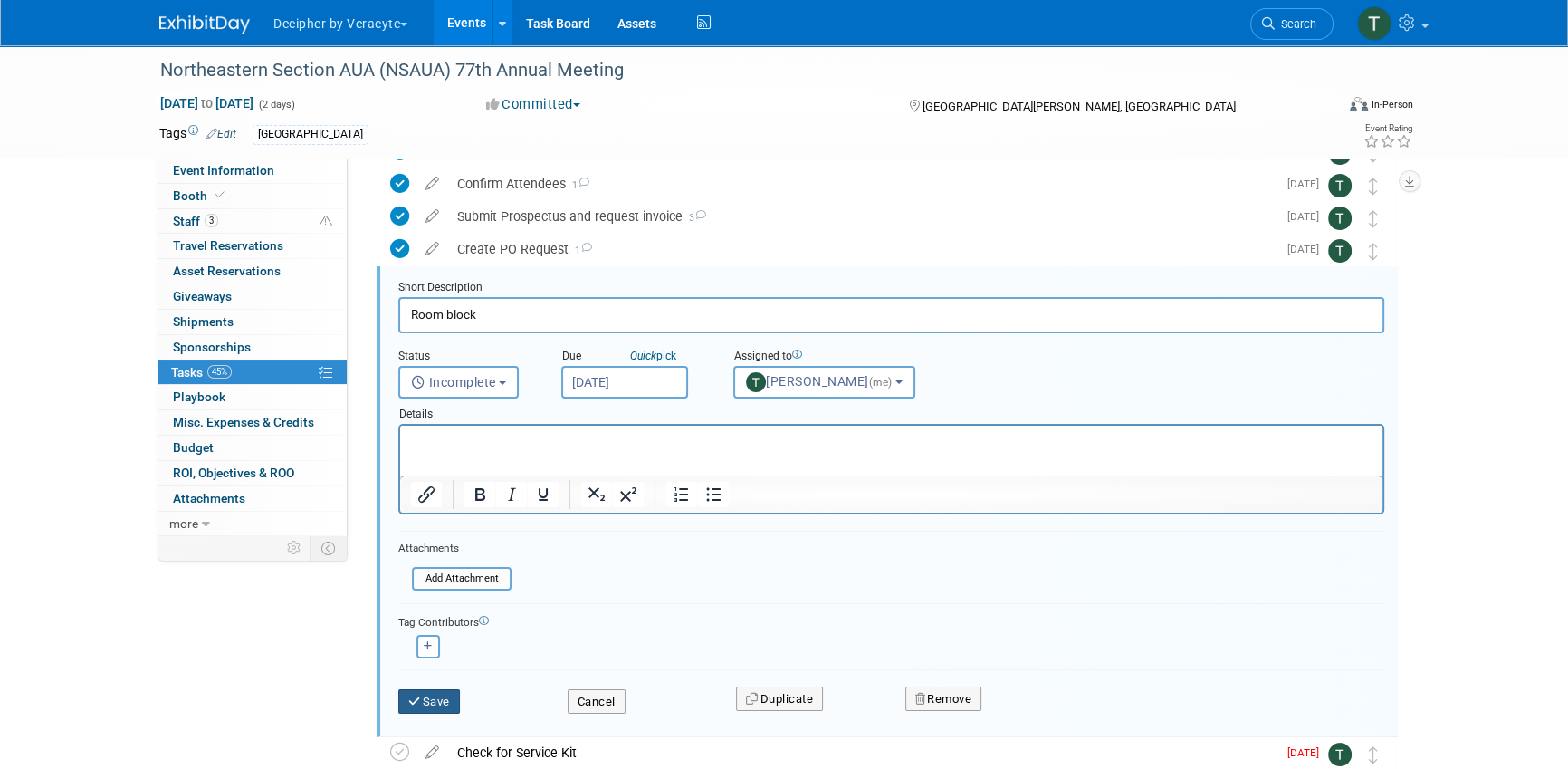
click at [441, 702] on button "Save" at bounding box center [429, 701] width 61 height 25
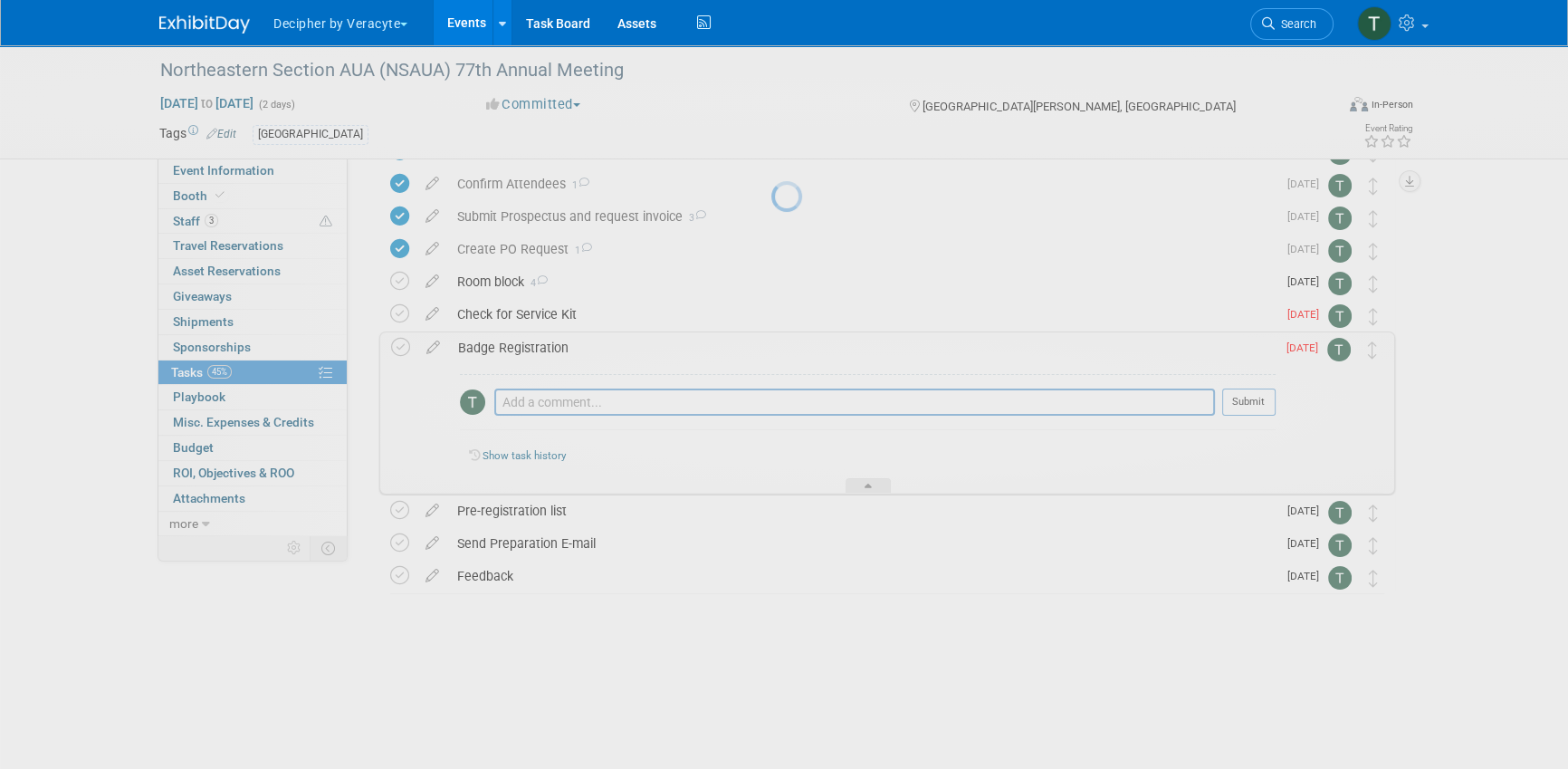
scroll to position [66, 0]
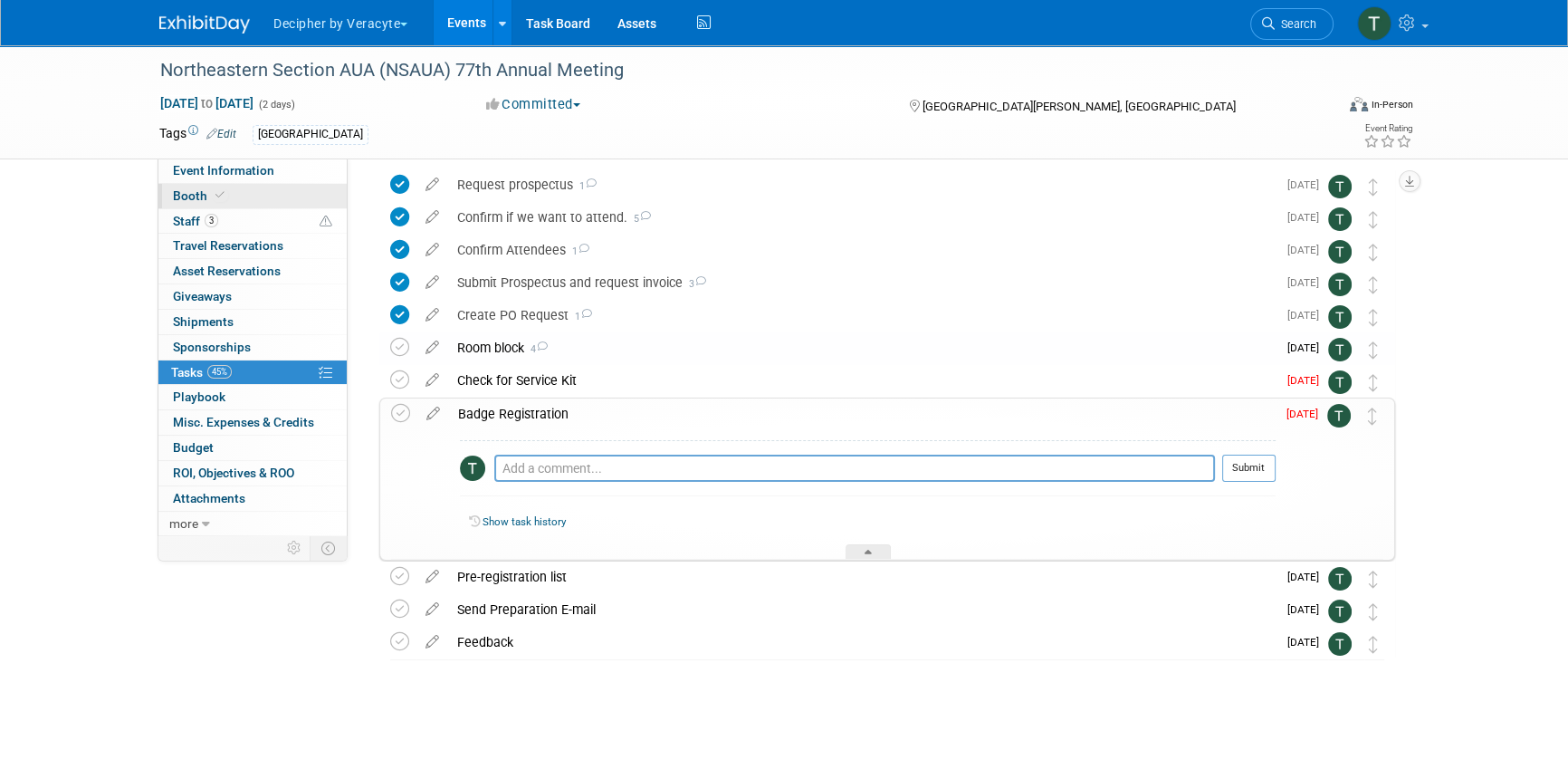
click at [335, 183] on link "Booth" at bounding box center [252, 195] width 188 height 24
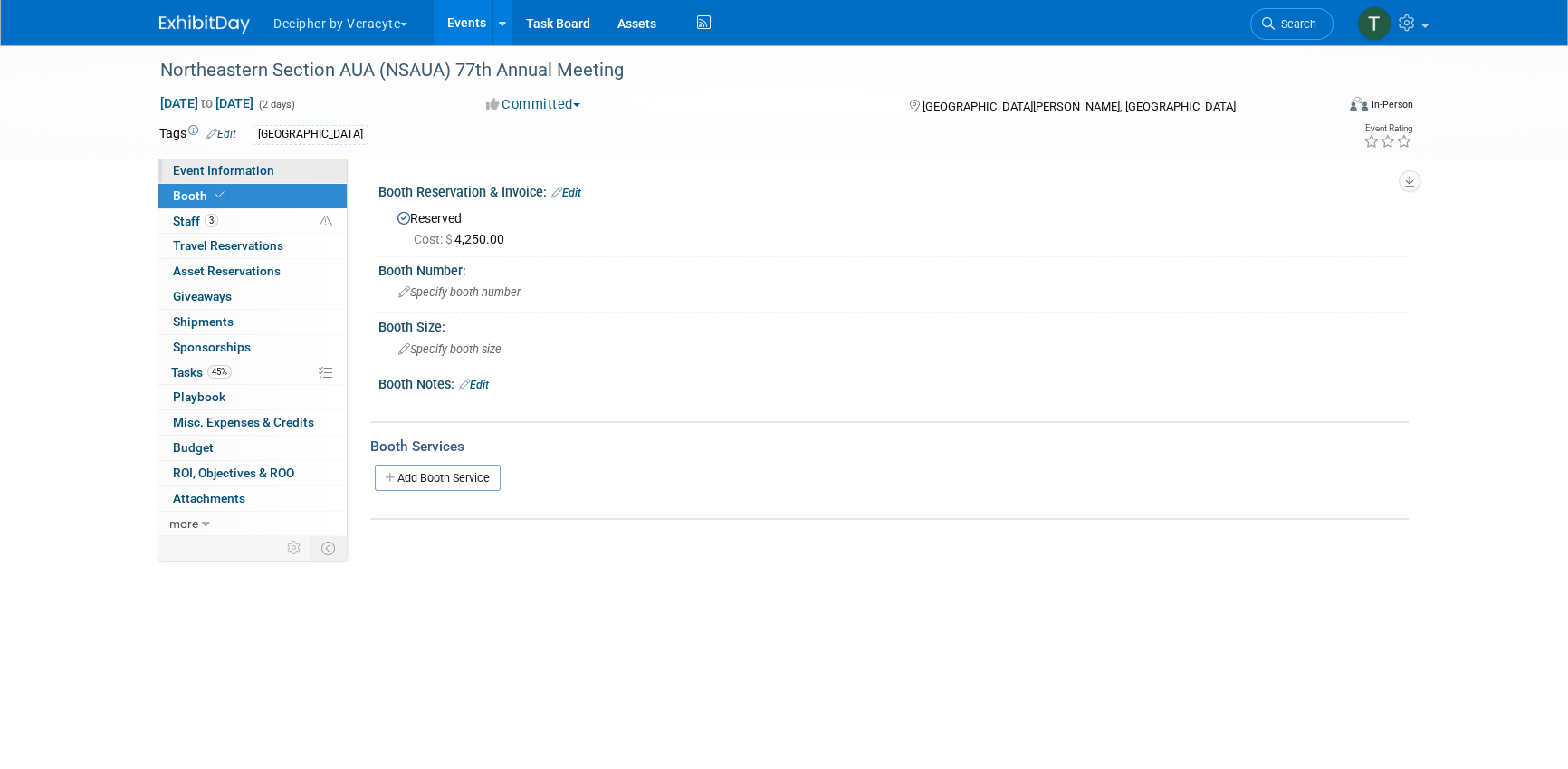
click at [335, 172] on link "Event Information" at bounding box center [252, 170] width 188 height 24
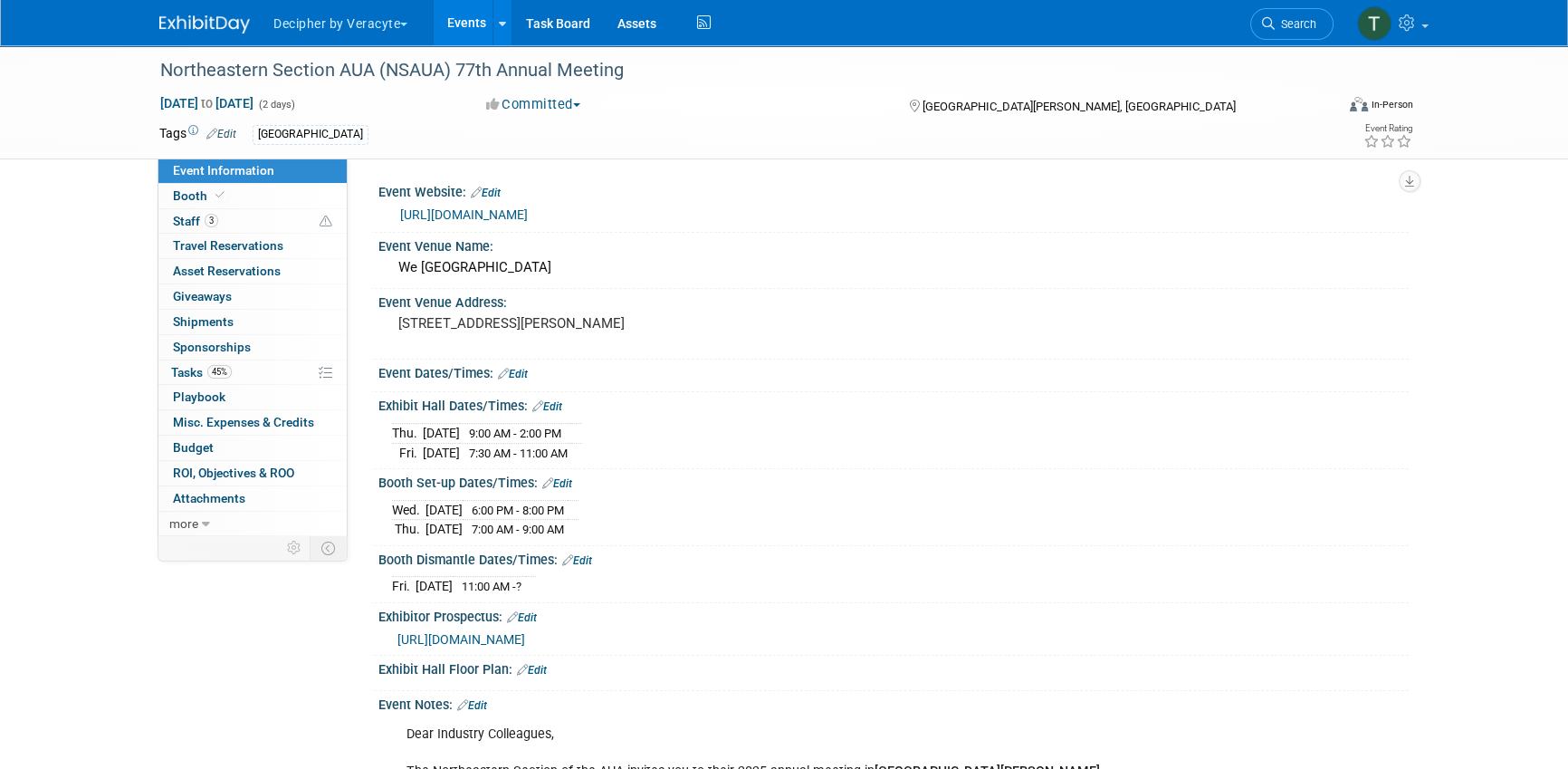
click at [651, 229] on div "Event Website: Edit https://urologyconnection.com/funding-opportunities/client-…" at bounding box center [890, 205] width 1039 height 55
click at [528, 220] on link "https://urologyconnection.com/funding-opportunities/client-details.aspx?cc=nsaua" at bounding box center [464, 215] width 128 height 15
click at [252, 364] on link "45% Tasks 45%" at bounding box center [252, 372] width 188 height 24
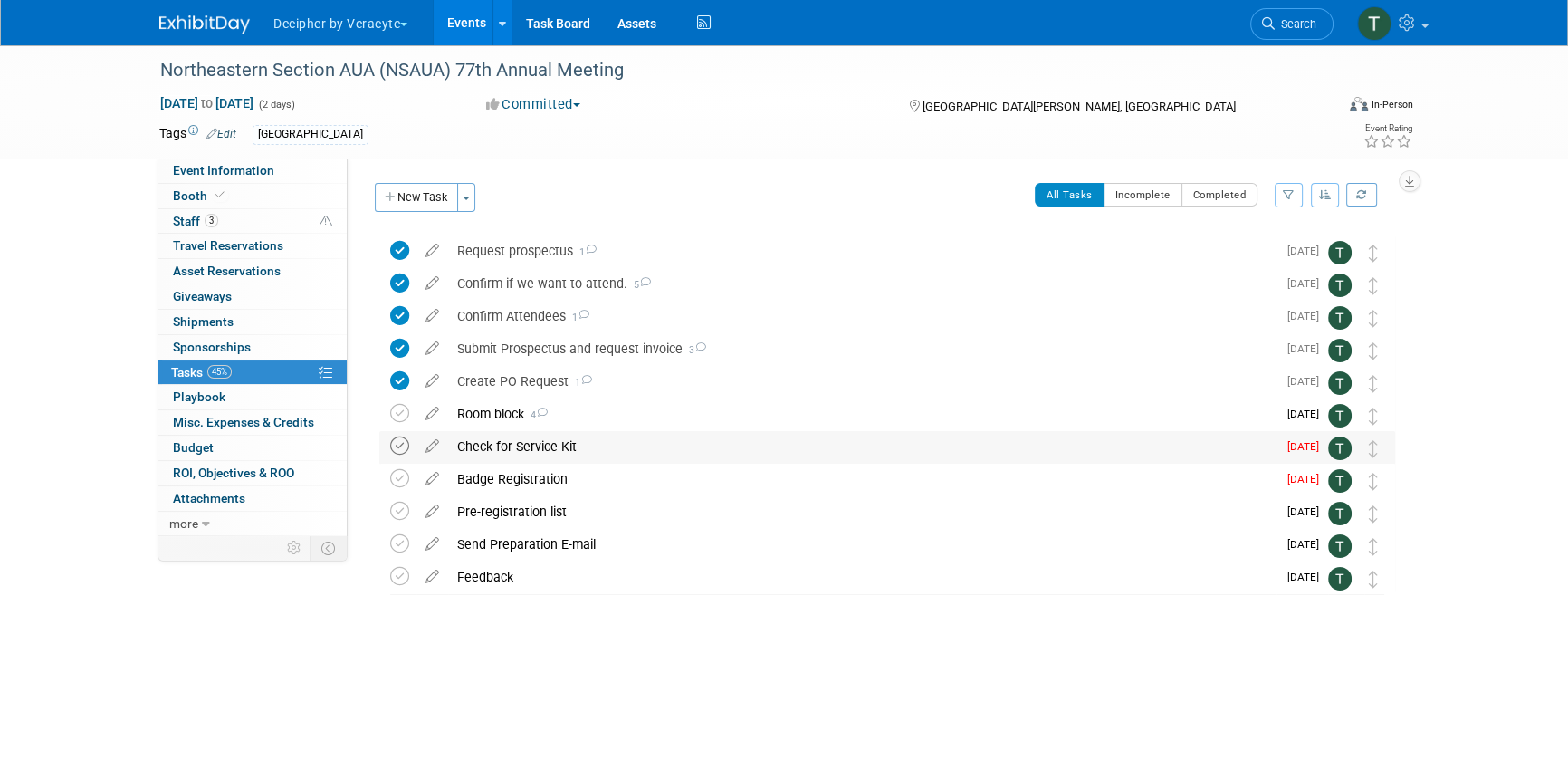
click at [398, 451] on icon at bounding box center [399, 446] width 19 height 19
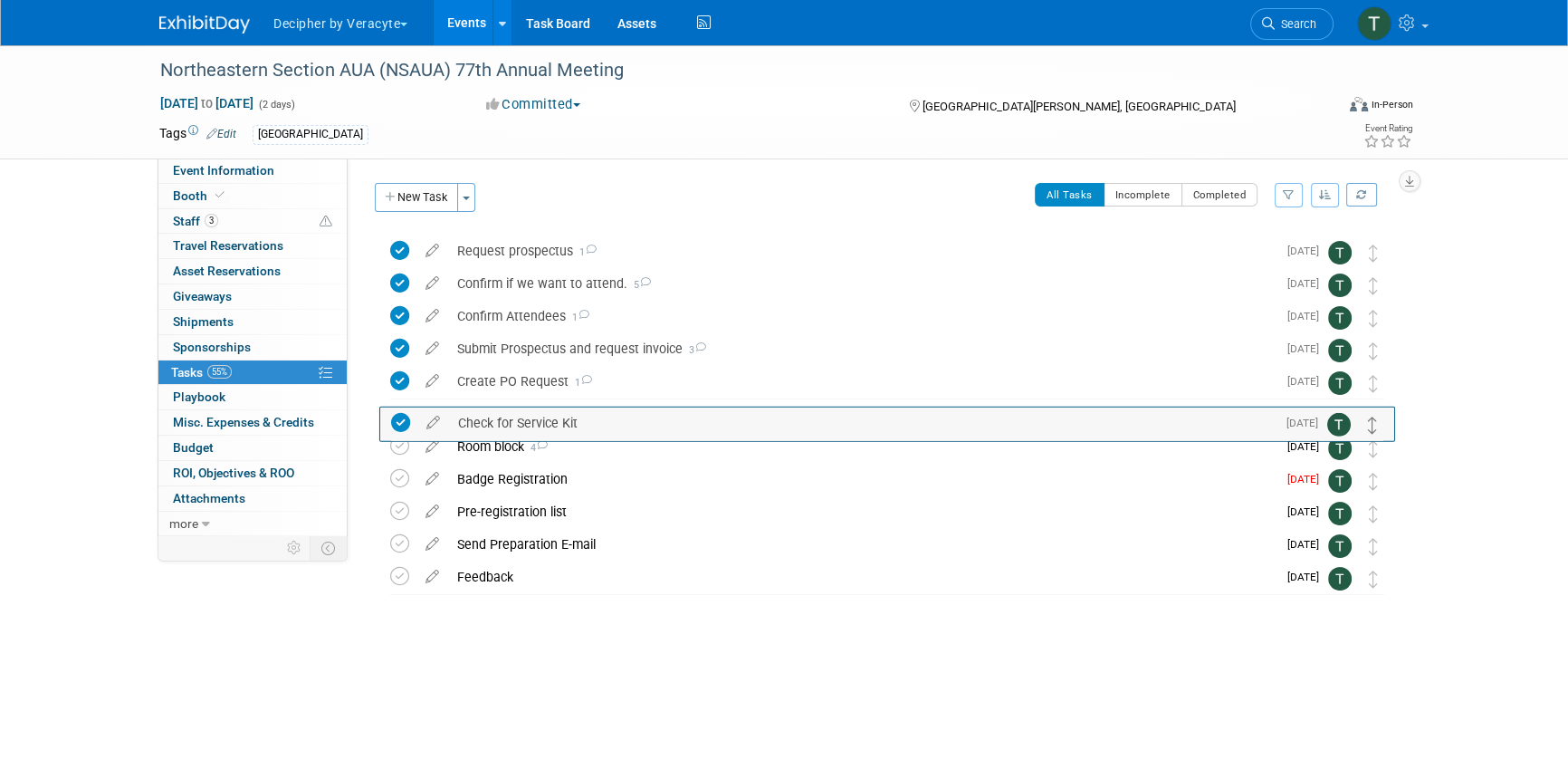
drag, startPoint x: 1376, startPoint y: 446, endPoint x: 1374, endPoint y: 413, distance: 33.1
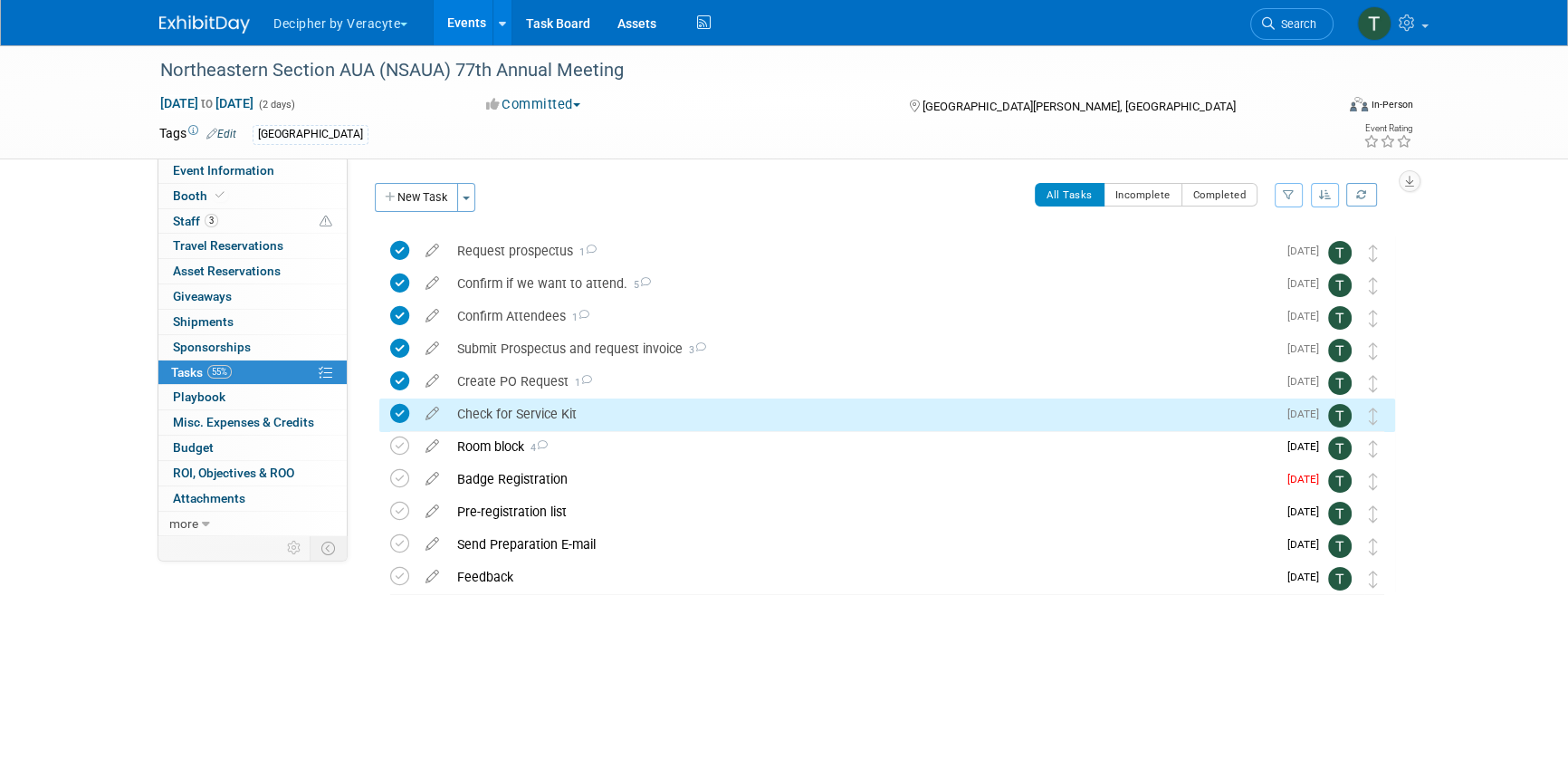
click at [830, 410] on div "Check for Service Kit" at bounding box center [863, 413] width 828 height 31
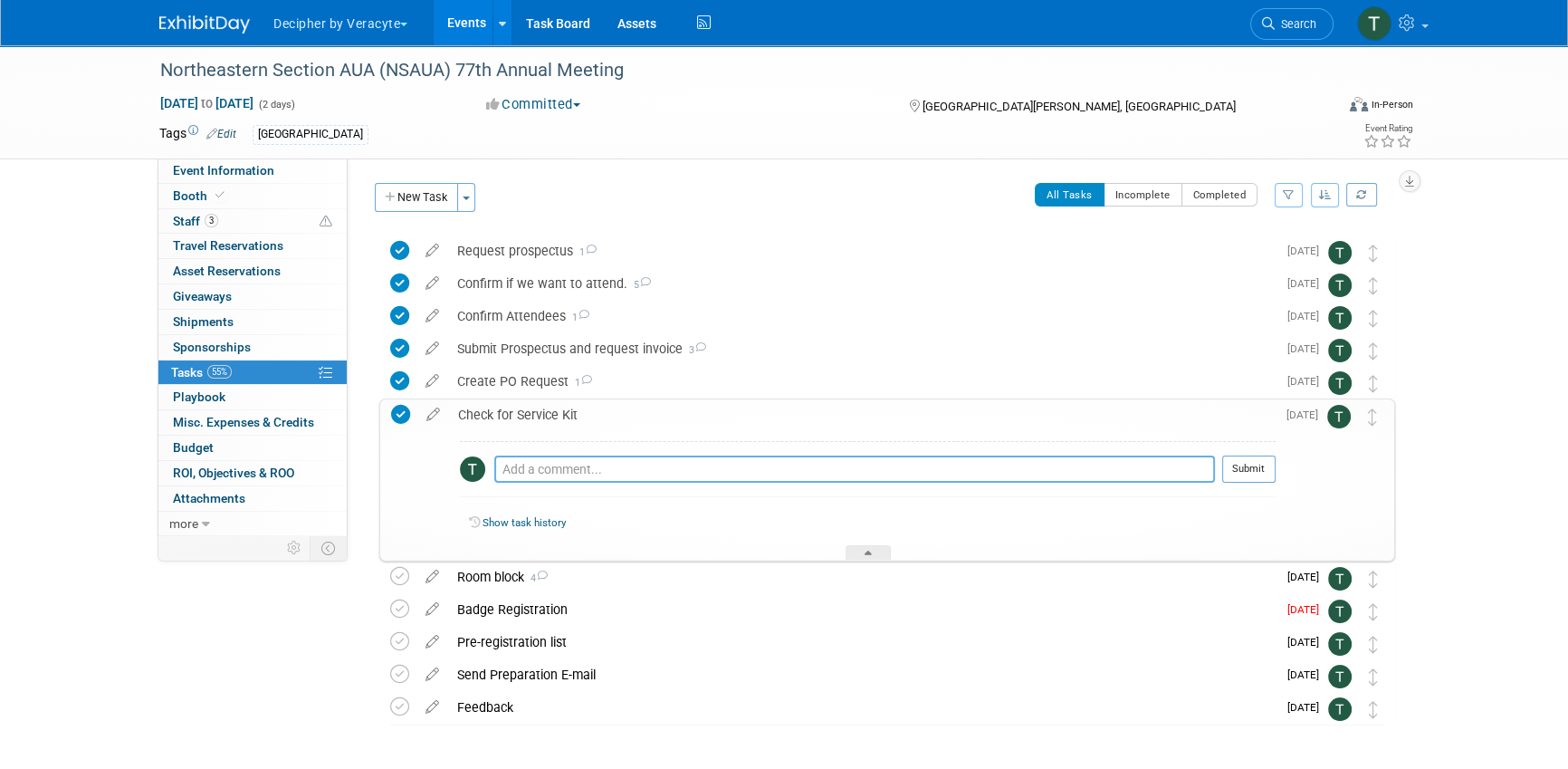
click at [639, 479] on textarea at bounding box center [854, 468] width 721 height 27
type textarea "updated"
click at [1269, 463] on button "Submit" at bounding box center [1249, 468] width 54 height 27
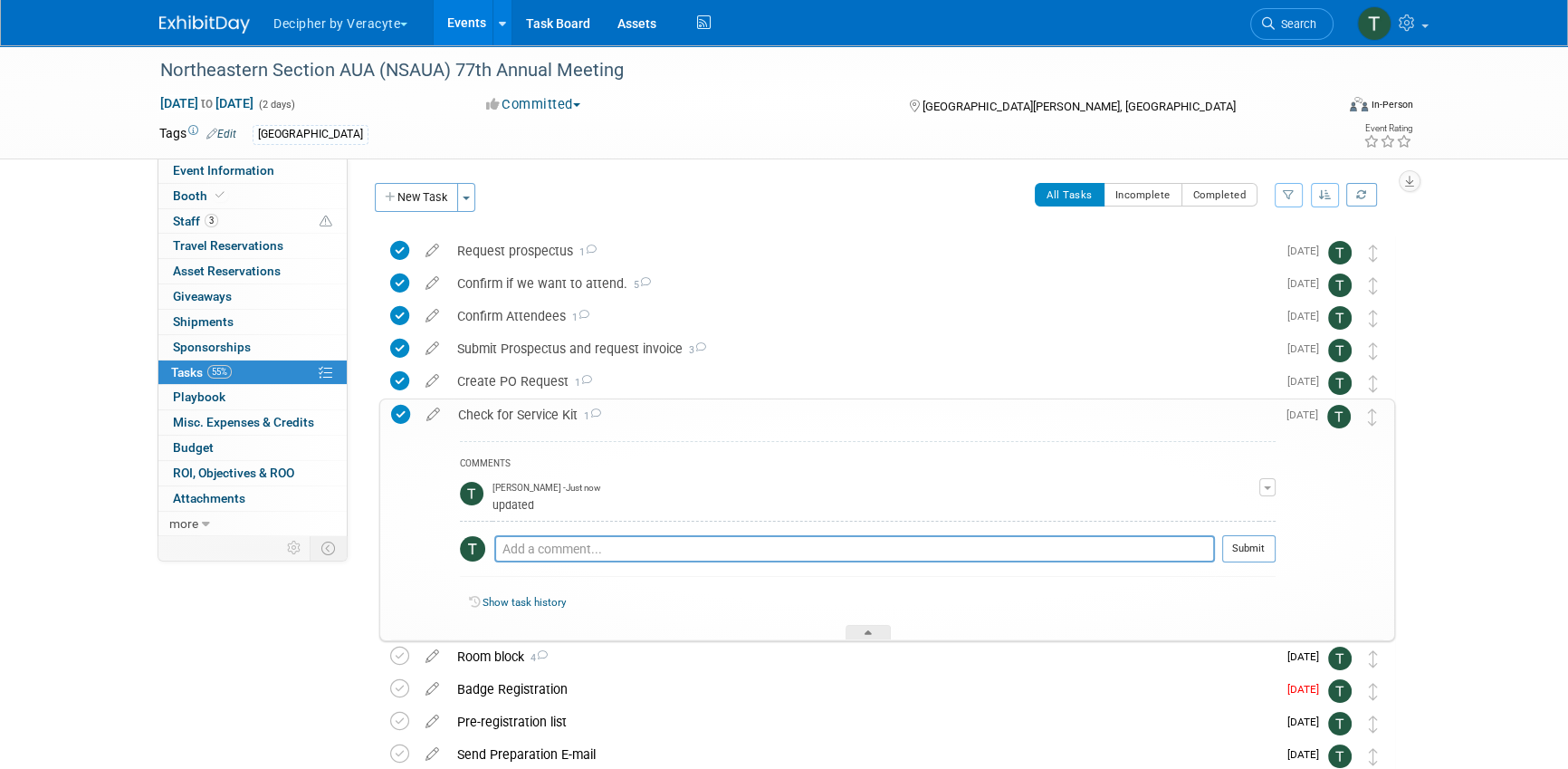
click at [792, 420] on div "Check for Service Kit 1" at bounding box center [863, 414] width 827 height 31
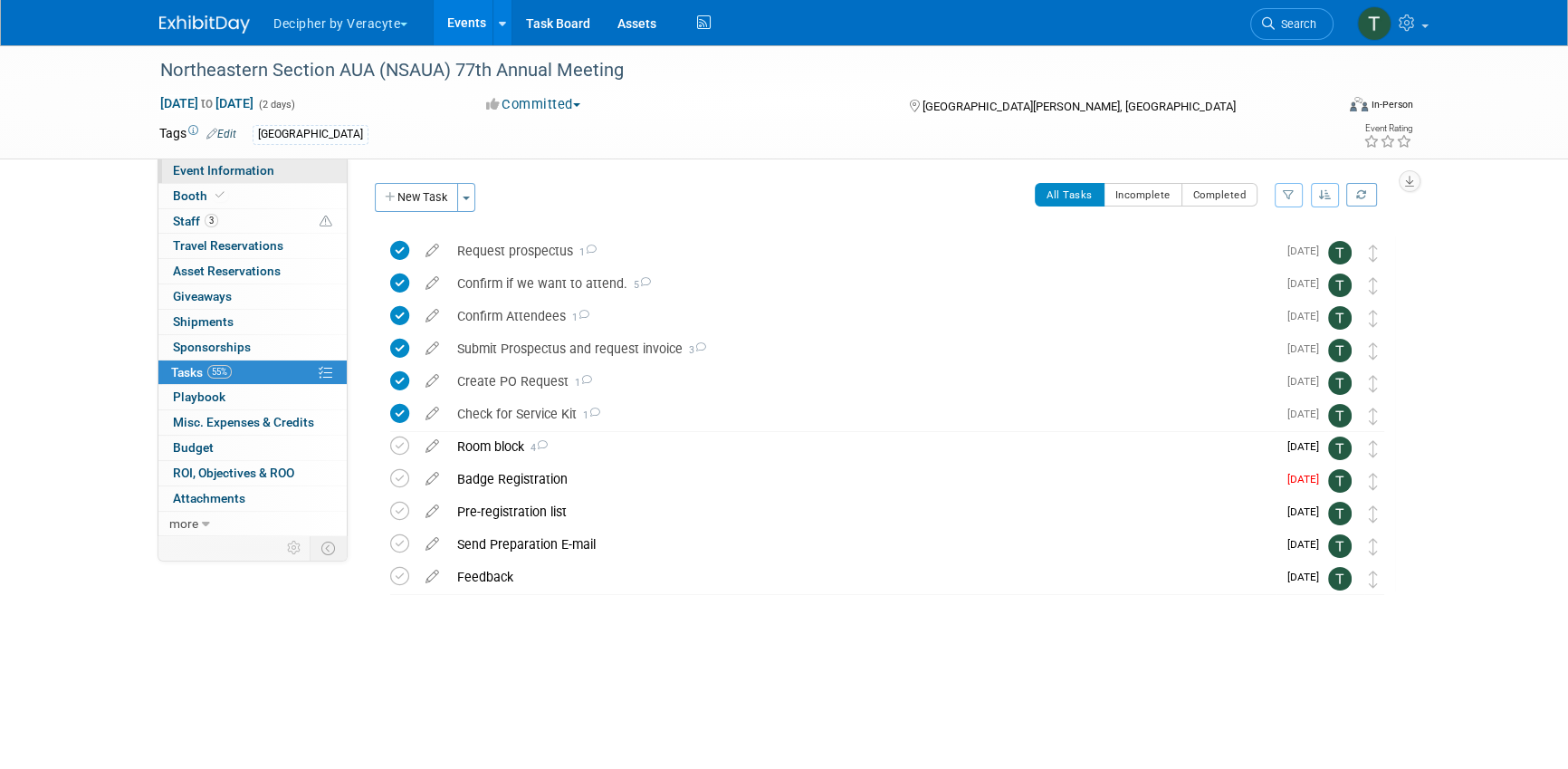
click at [281, 171] on link "Event Information" at bounding box center [252, 170] width 188 height 24
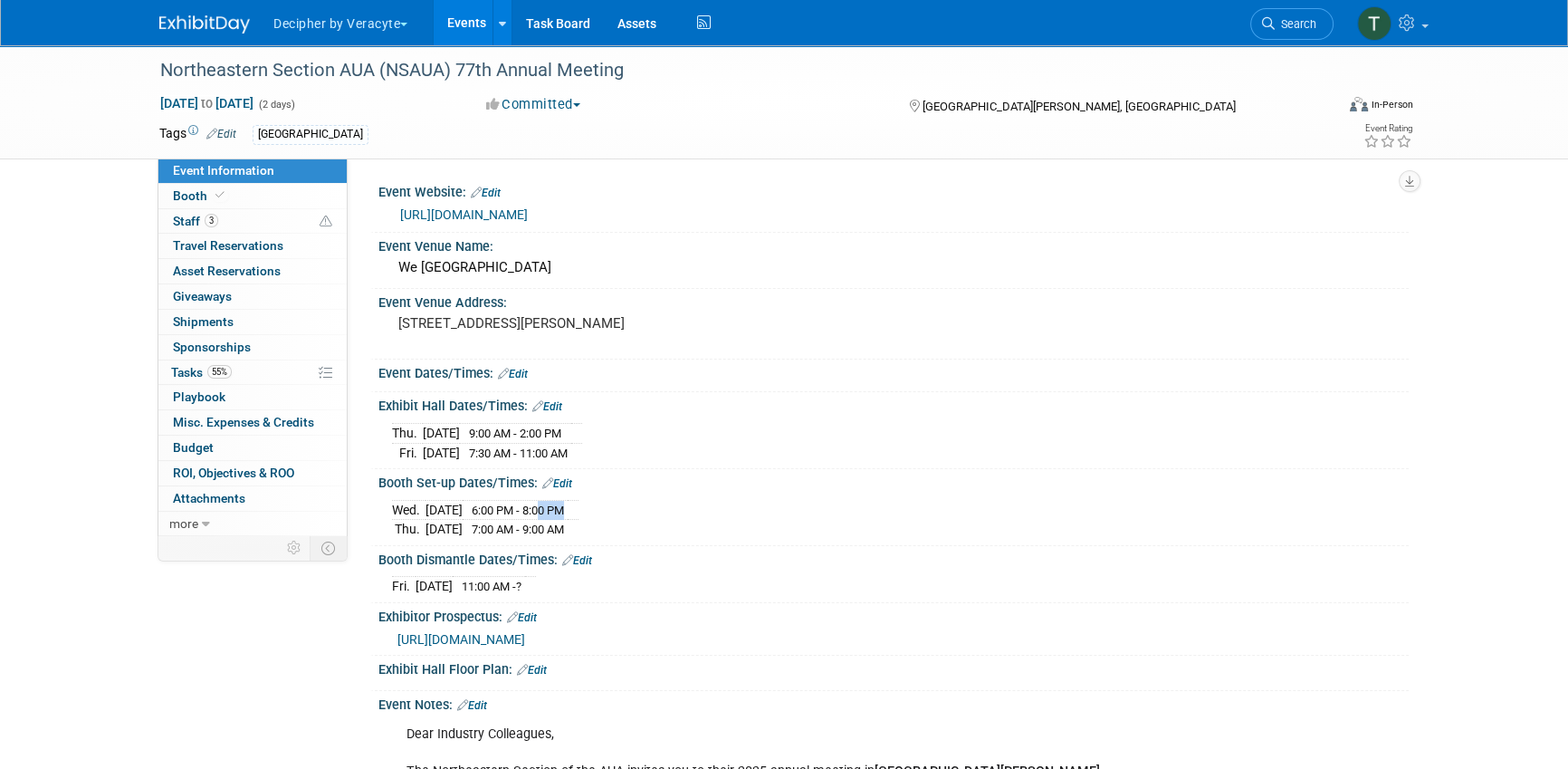
drag, startPoint x: 561, startPoint y: 505, endPoint x: 580, endPoint y: 507, distance: 19.1
click at [564, 507] on span "6:00 PM - 8:00 PM" at bounding box center [518, 510] width 93 height 14
drag, startPoint x: 594, startPoint y: 528, endPoint x: 564, endPoint y: 524, distance: 30.3
click at [564, 524] on td "7:00 AM - 9:00 AM" at bounding box center [514, 529] width 105 height 19
click at [557, 407] on link "Edit" at bounding box center [548, 407] width 30 height 13
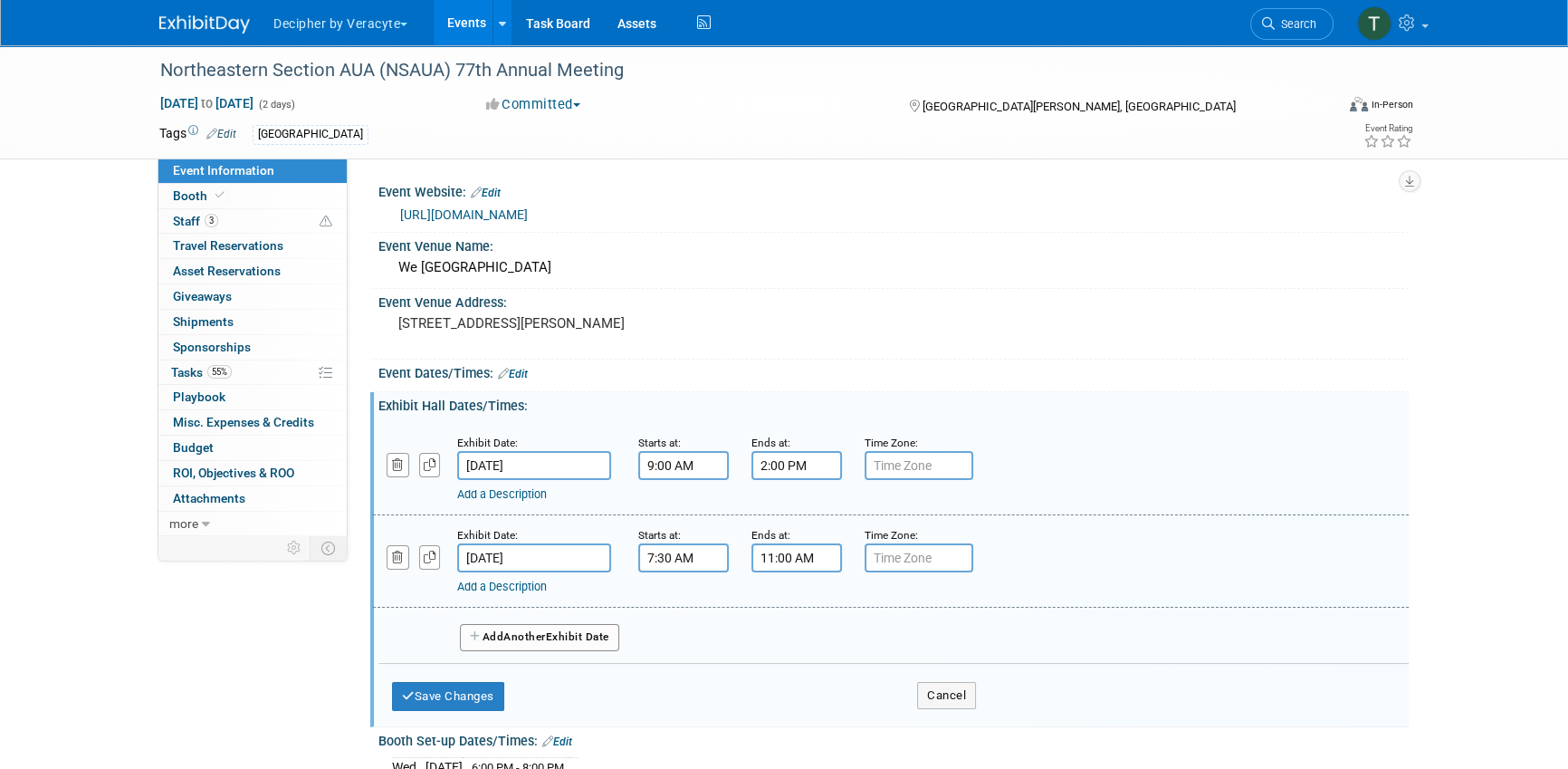
click at [765, 469] on input "2:00 PM" at bounding box center [797, 465] width 91 height 29
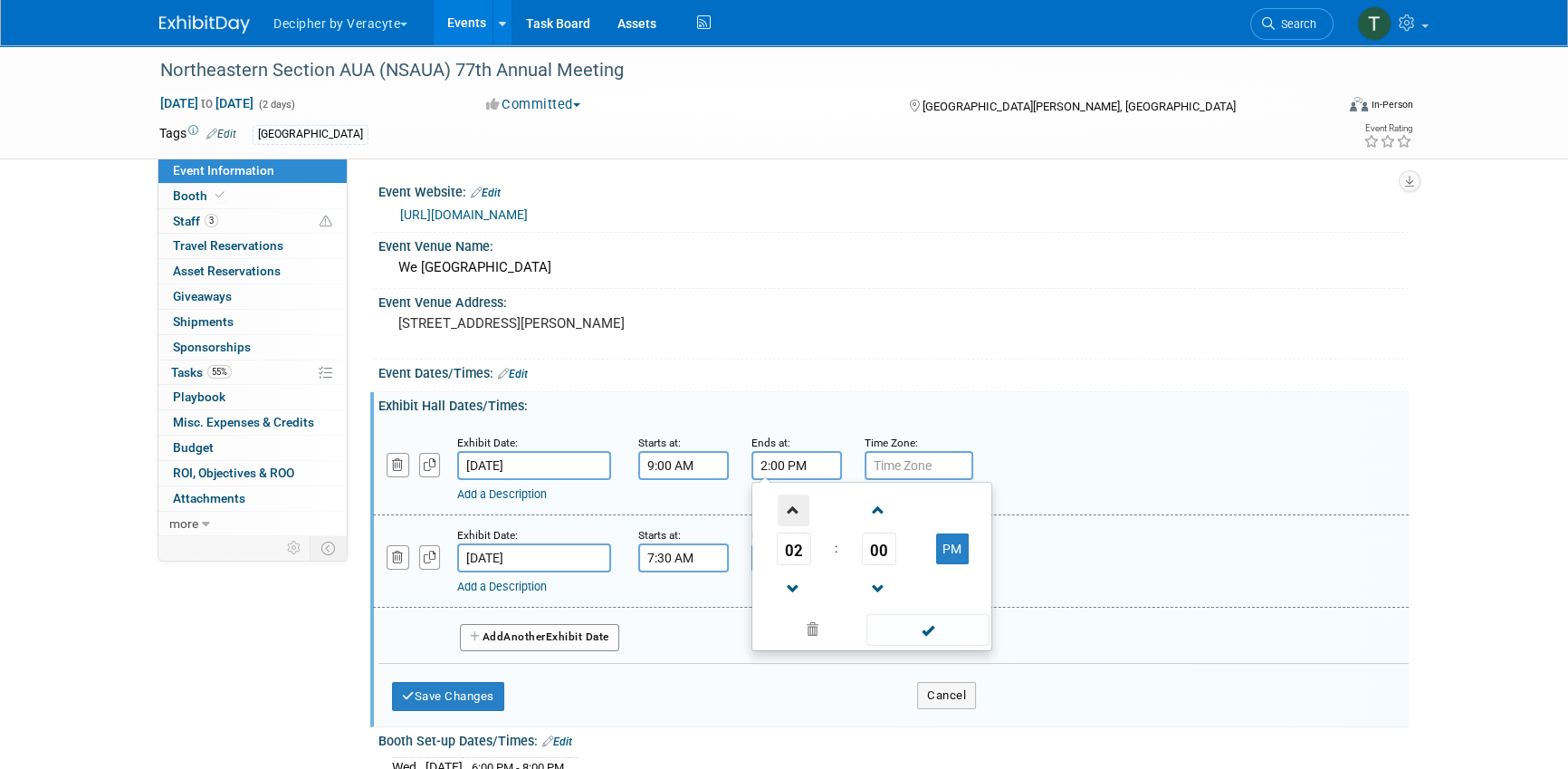
click at [795, 495] on span at bounding box center [793, 510] width 32 height 32
type input "4:00 PM"
click at [703, 519] on div "Exhibit Date: Oct 10, 2025 Starts at: 7:30 AM Ends at: 11:00 AM Time Zone: Appl…" at bounding box center [891, 561] width 1036 height 93
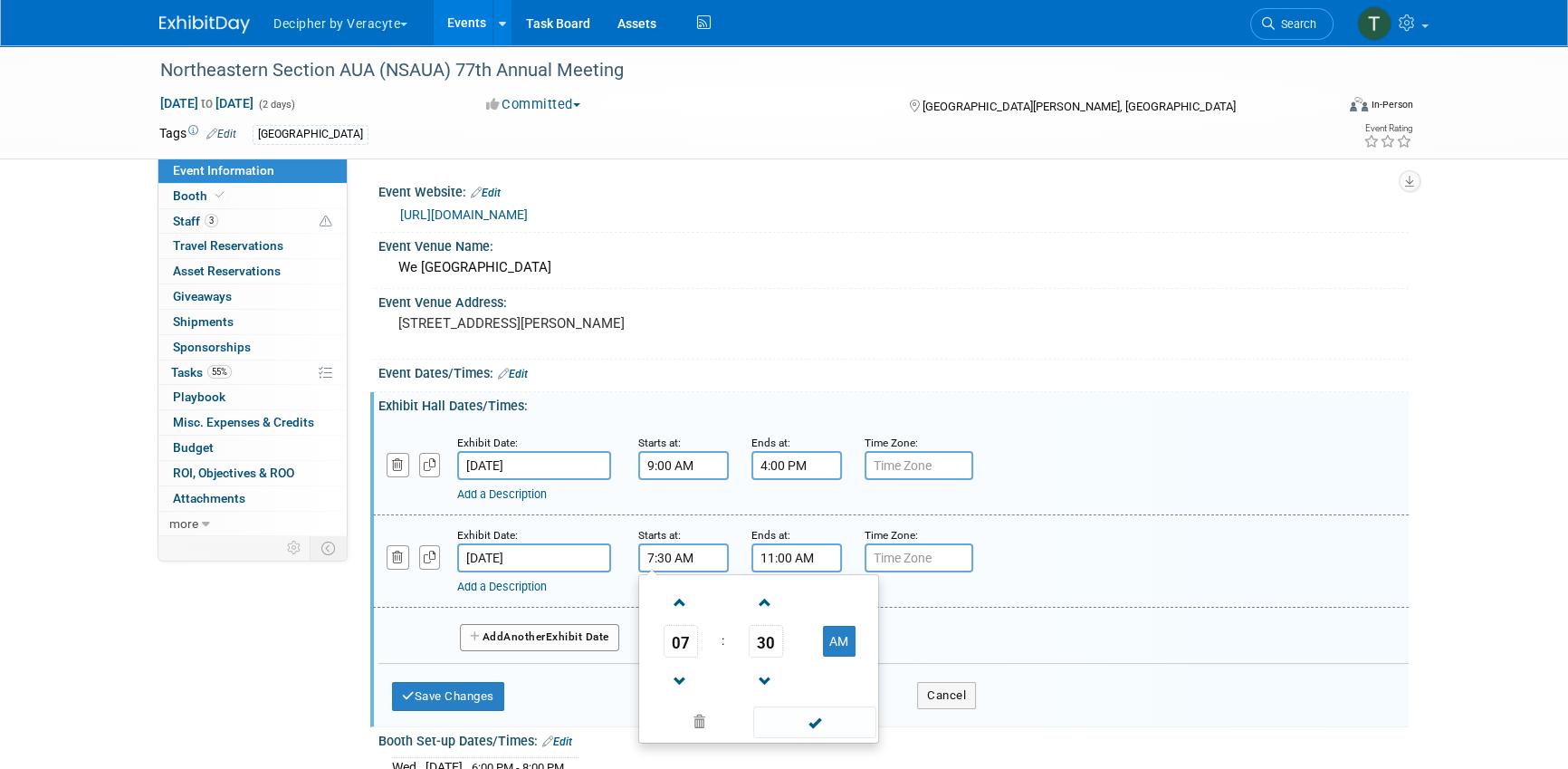
click at [715, 554] on input "7:30 AM" at bounding box center [684, 557] width 91 height 29
click at [683, 593] on span at bounding box center [680, 602] width 32 height 32
click at [765, 637] on span "30" at bounding box center [765, 640] width 34 height 32
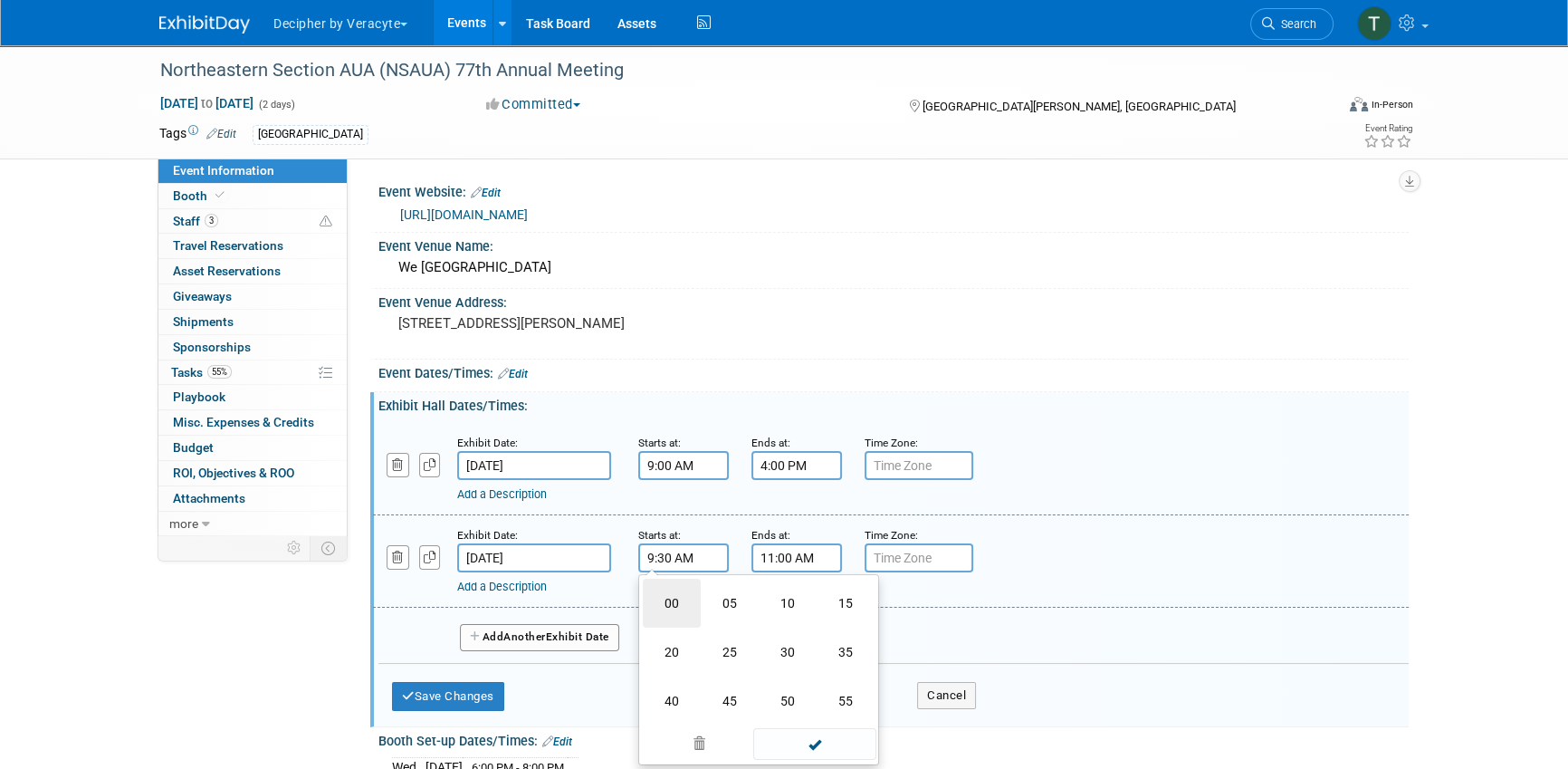
click at [675, 600] on td "00" at bounding box center [672, 602] width 58 height 49
type input "9:00 AM"
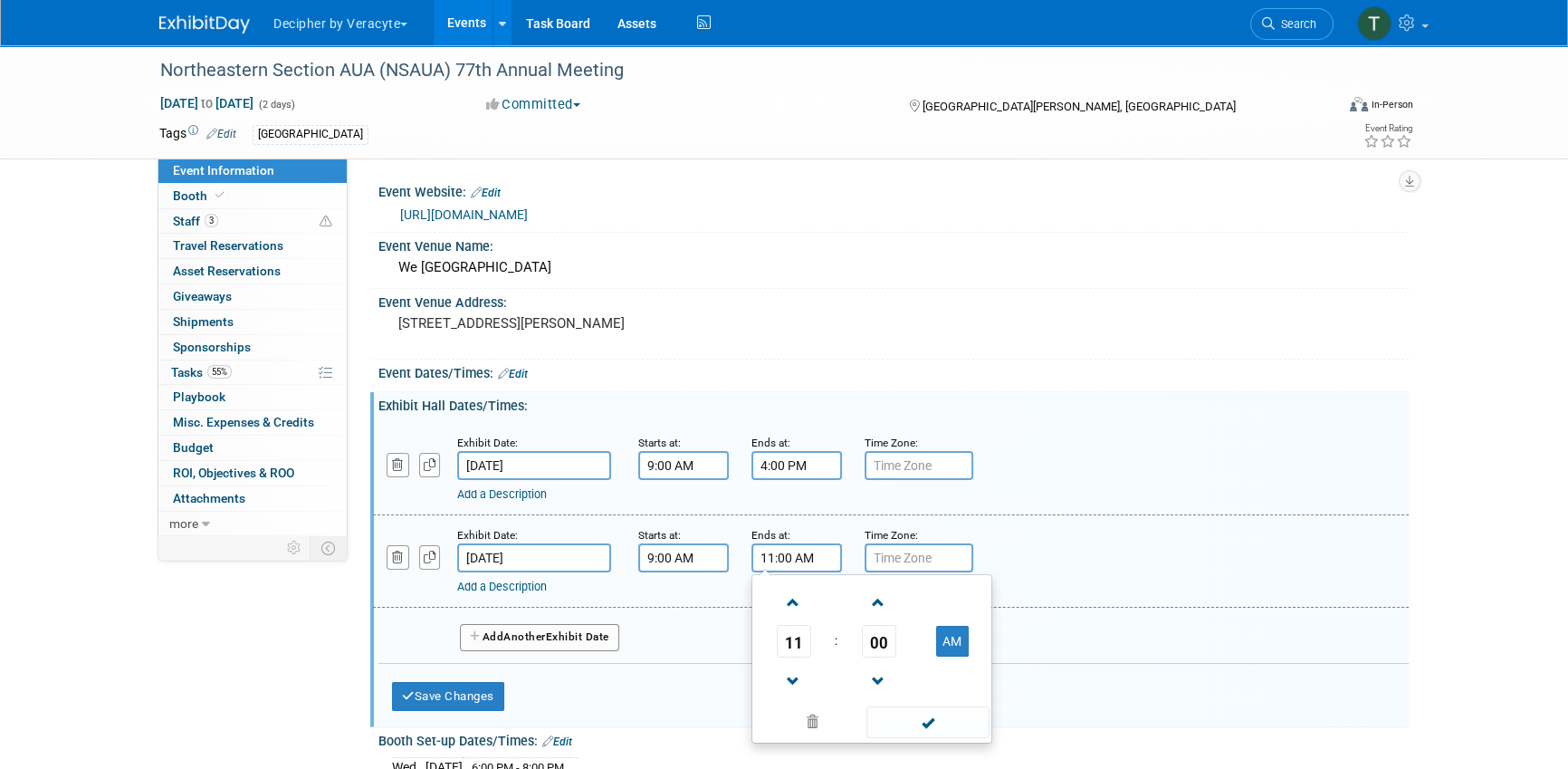
click at [805, 553] on input "11:00 AM" at bounding box center [797, 557] width 91 height 29
click at [856, 639] on td "00" at bounding box center [879, 640] width 75 height 32
click at [885, 639] on span "00" at bounding box center [879, 640] width 34 height 32
click at [912, 648] on td "30" at bounding box center [901, 651] width 58 height 49
type input "11:30 AM"
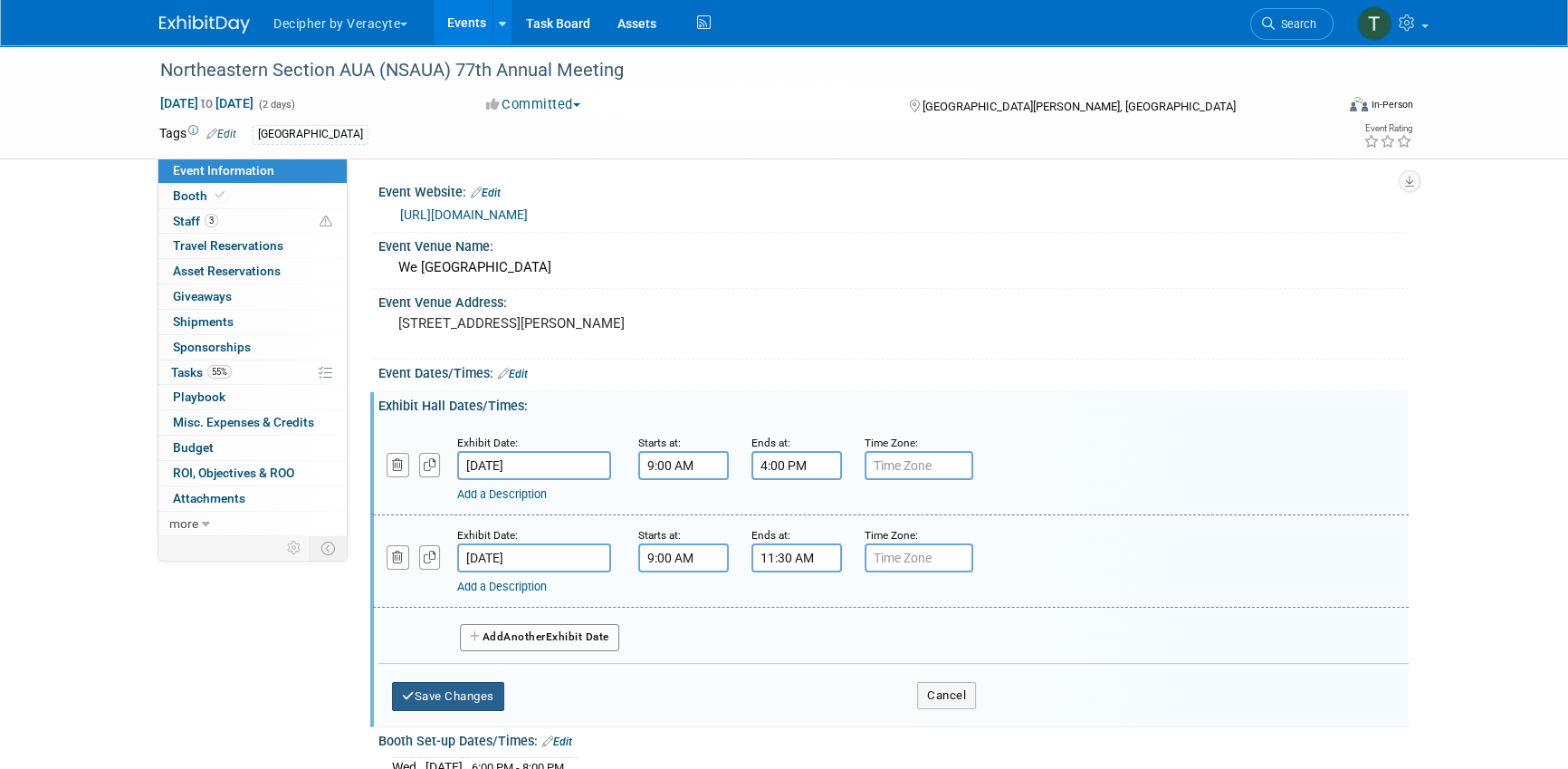
click at [471, 692] on button "Save Changes" at bounding box center [448, 696] width 112 height 29
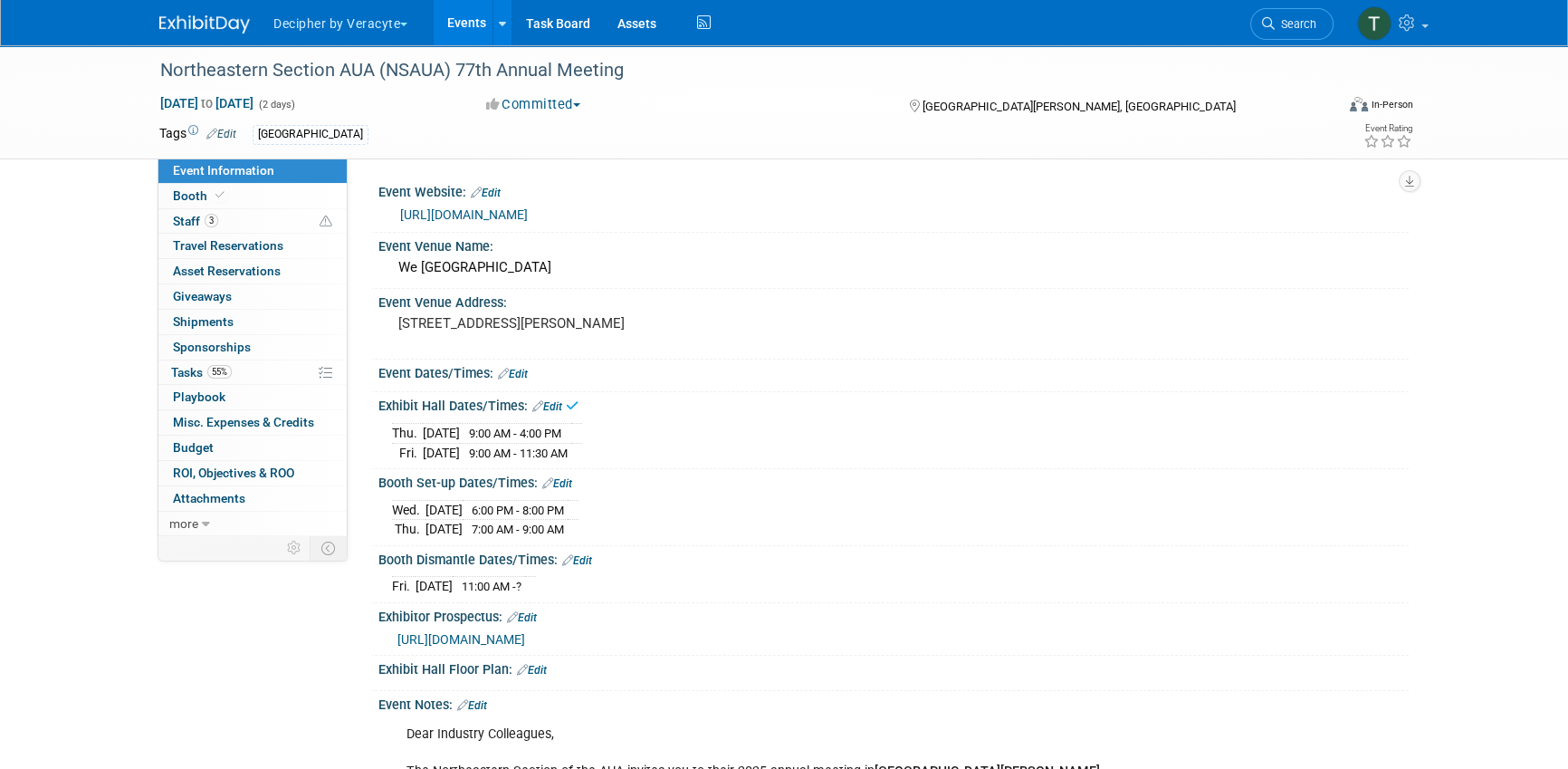
click at [590, 561] on link "Edit" at bounding box center [577, 561] width 30 height 13
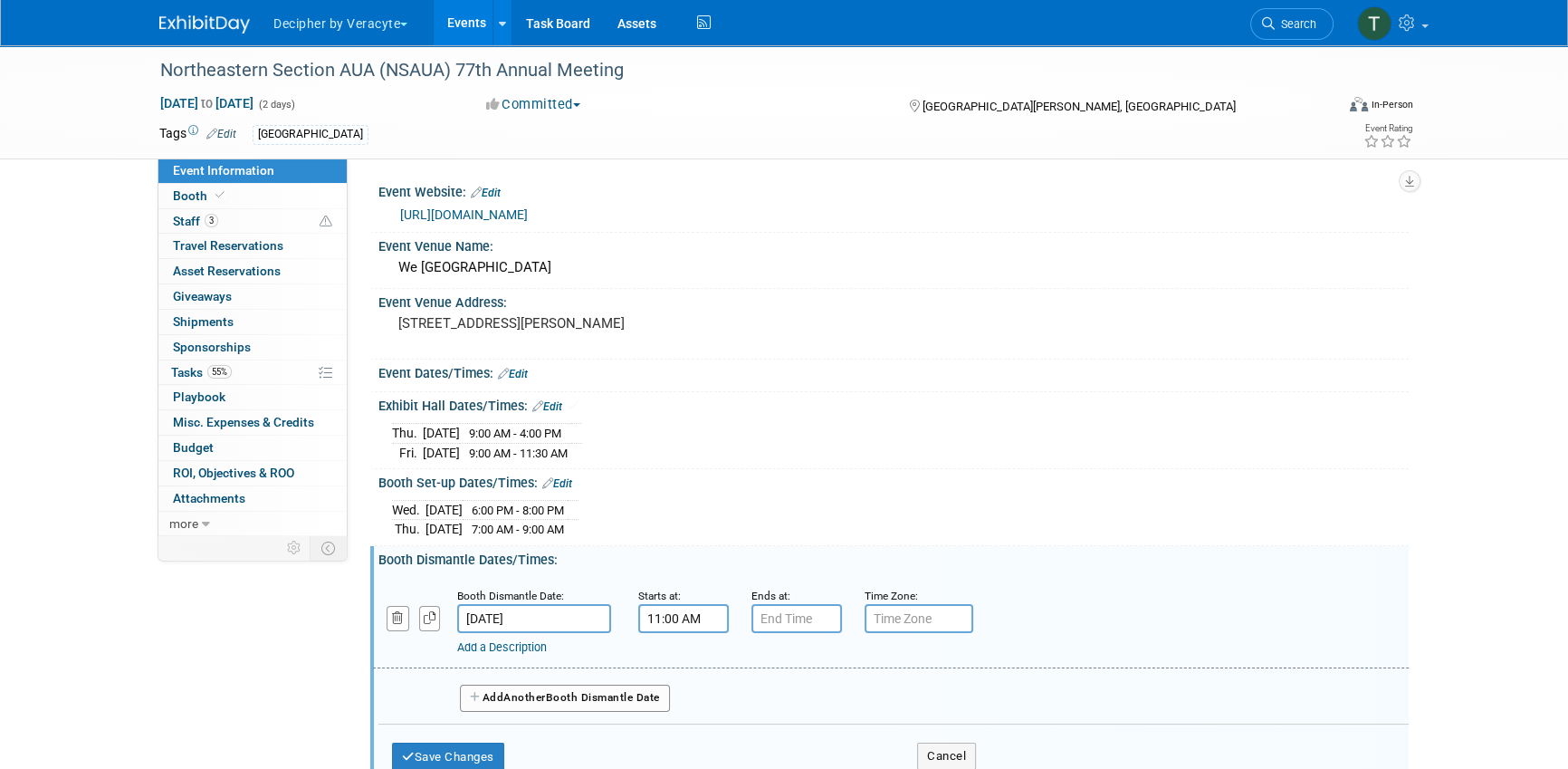
click at [673, 607] on input "11:00 AM" at bounding box center [684, 618] width 91 height 29
click at [754, 711] on span "00" at bounding box center [765, 701] width 34 height 32
click at [784, 707] on td "30" at bounding box center [788, 712] width 58 height 49
type input "11:30 AM"
click at [503, 754] on button "Save Changes" at bounding box center [448, 756] width 112 height 29
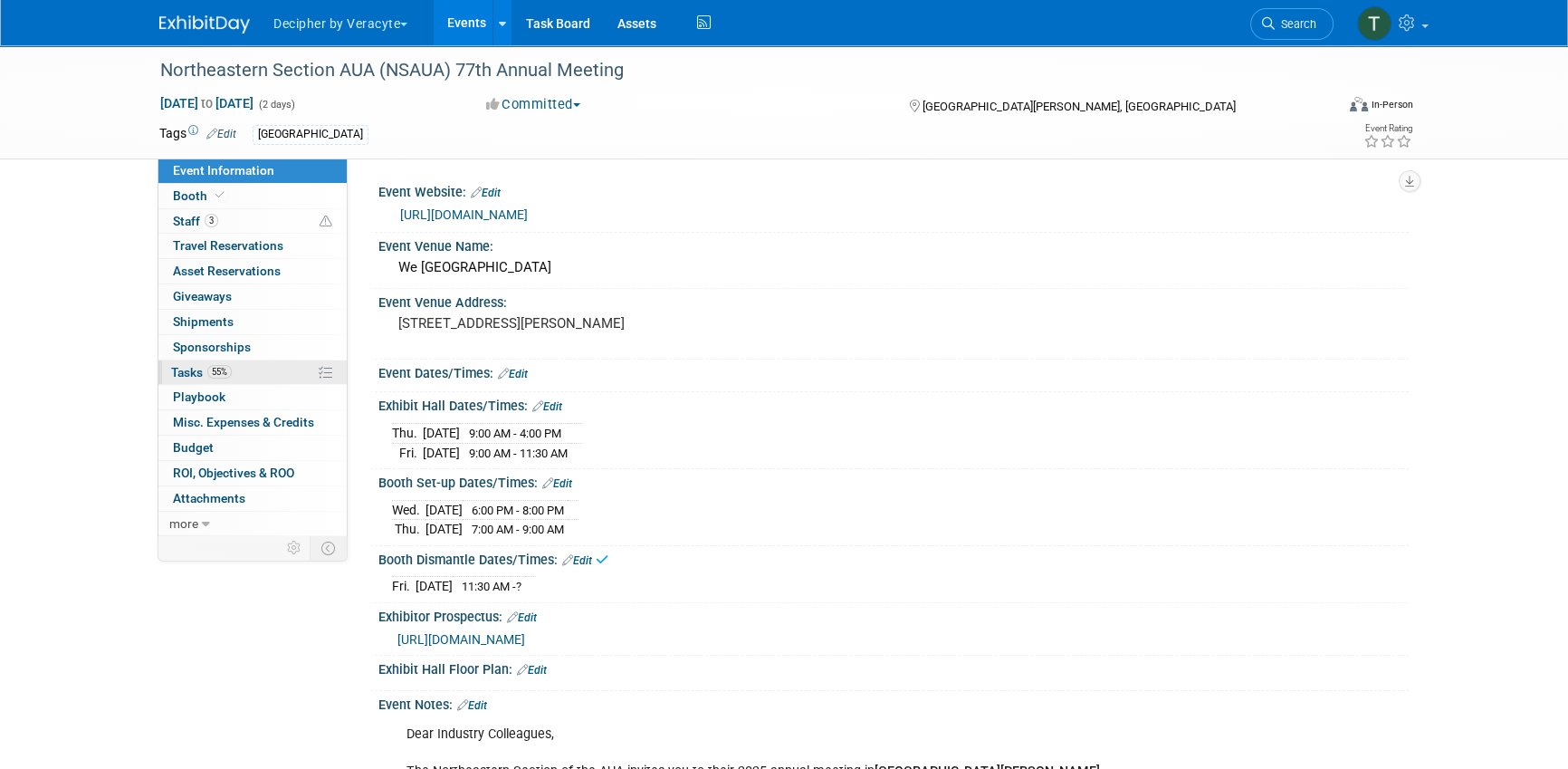
click at [293, 367] on link "55% Tasks 55%" at bounding box center [252, 372] width 188 height 24
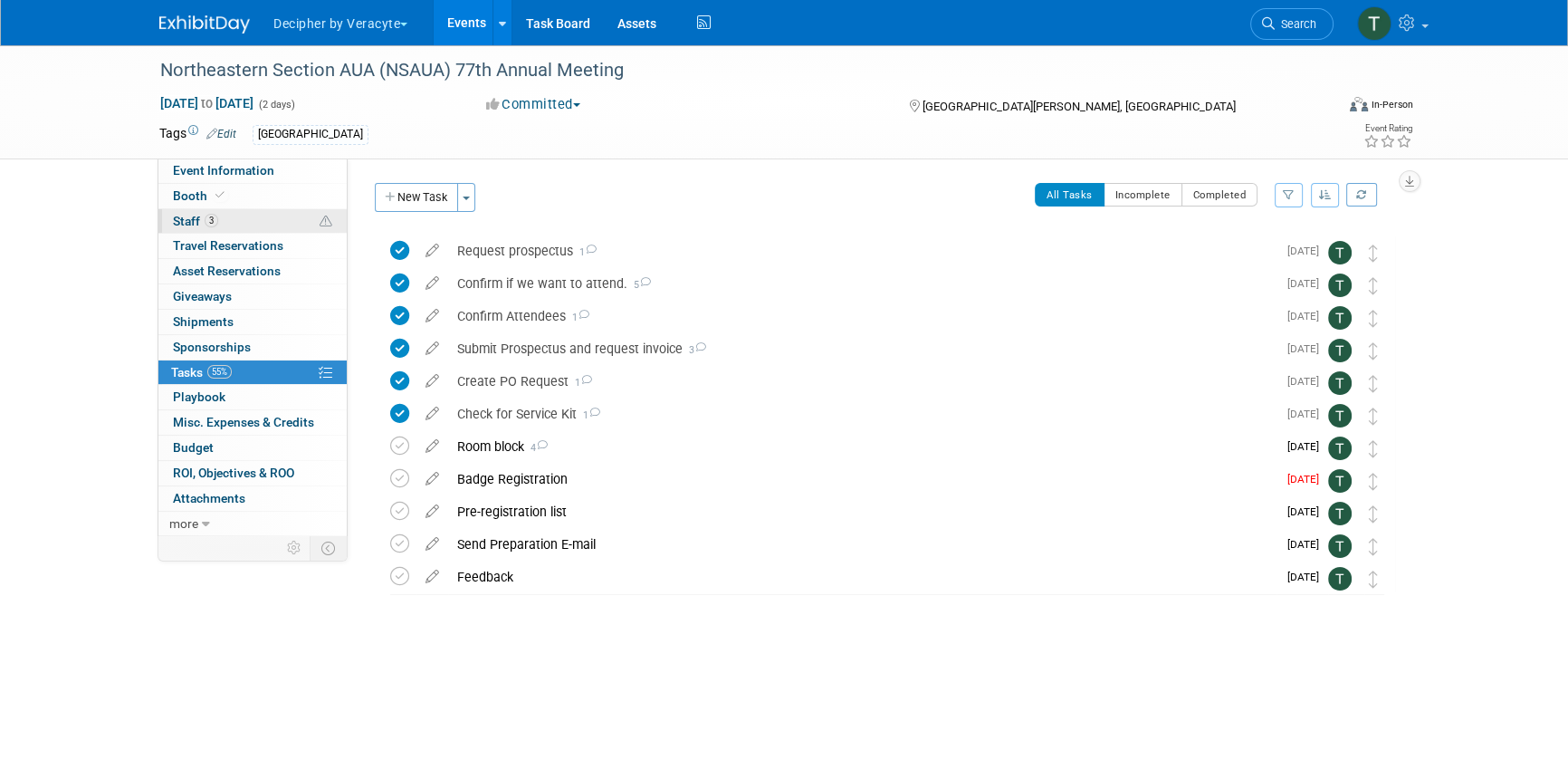
click at [338, 216] on link "3 Staff 3" at bounding box center [252, 221] width 188 height 24
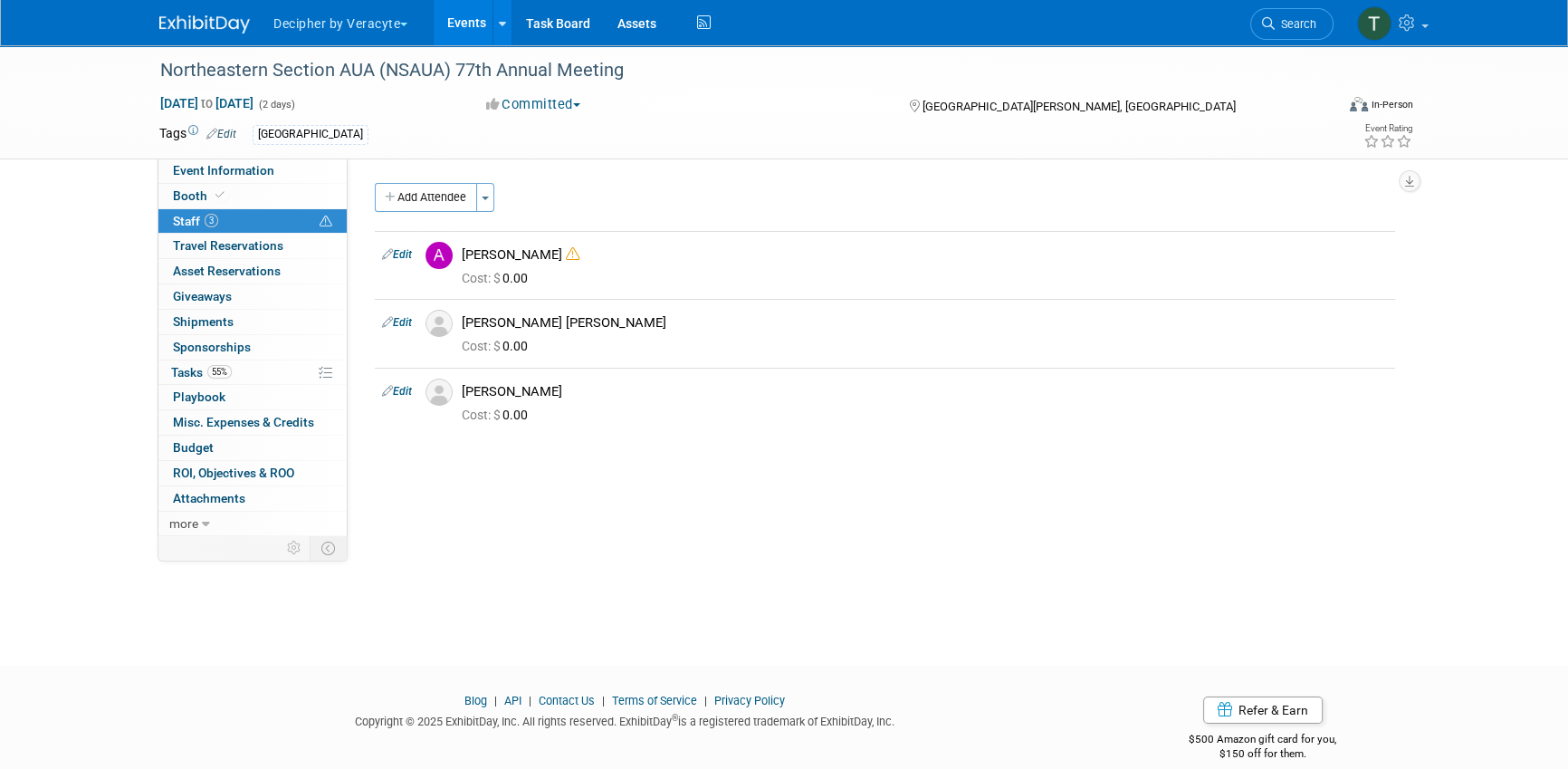
click at [308, 225] on link "3 Staff 3" at bounding box center [252, 221] width 188 height 24
click at [566, 252] on icon at bounding box center [573, 254] width 14 height 14
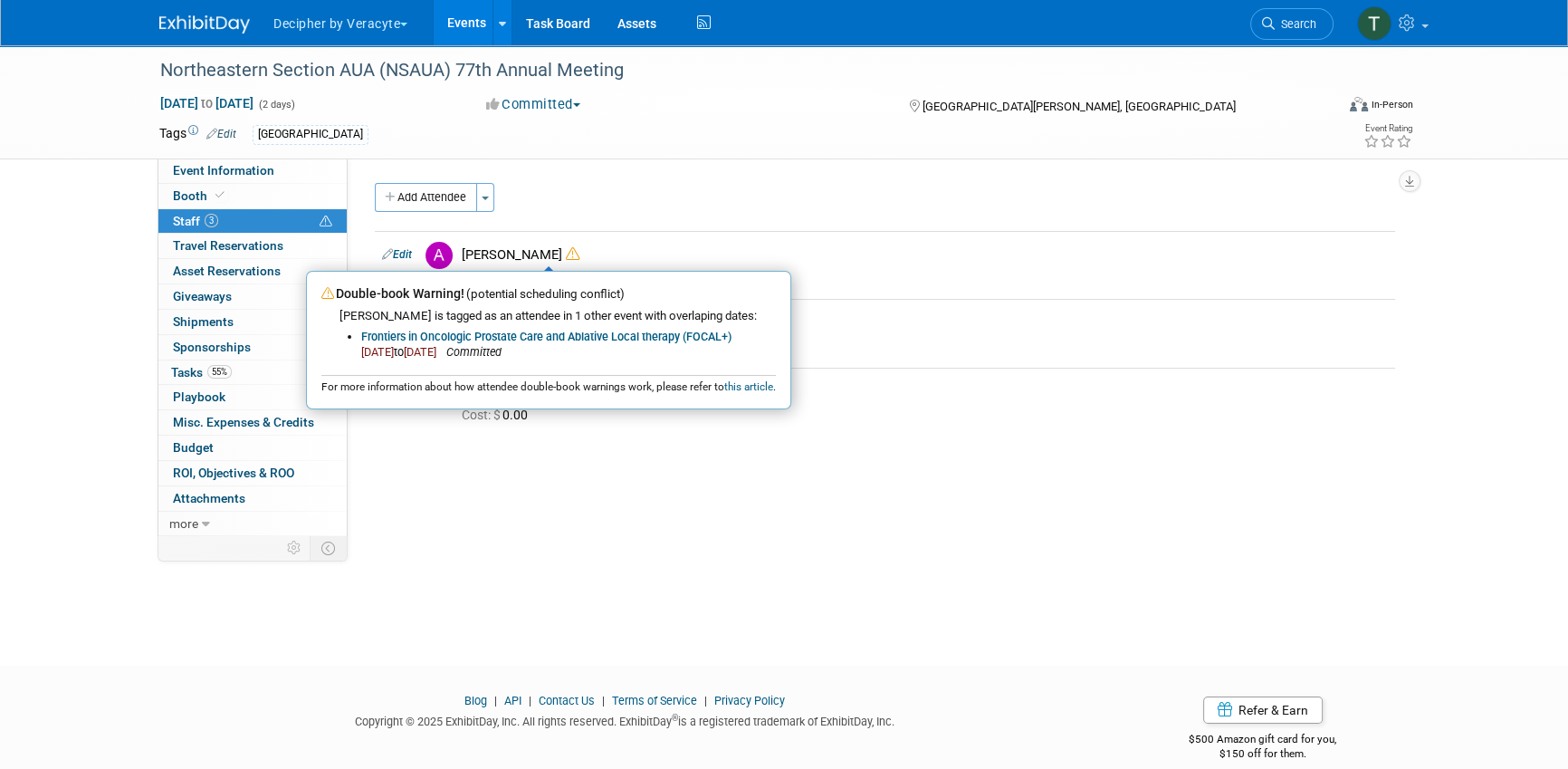
drag, startPoint x: 601, startPoint y: 580, endPoint x: 468, endPoint y: 533, distance: 141.1
click at [468, 533] on div "Northeastern Section AUA (NSAUA) 77th Annual Meeting Oct 9, 2025 to Oct 10, 202…" at bounding box center [784, 339] width 1568 height 587
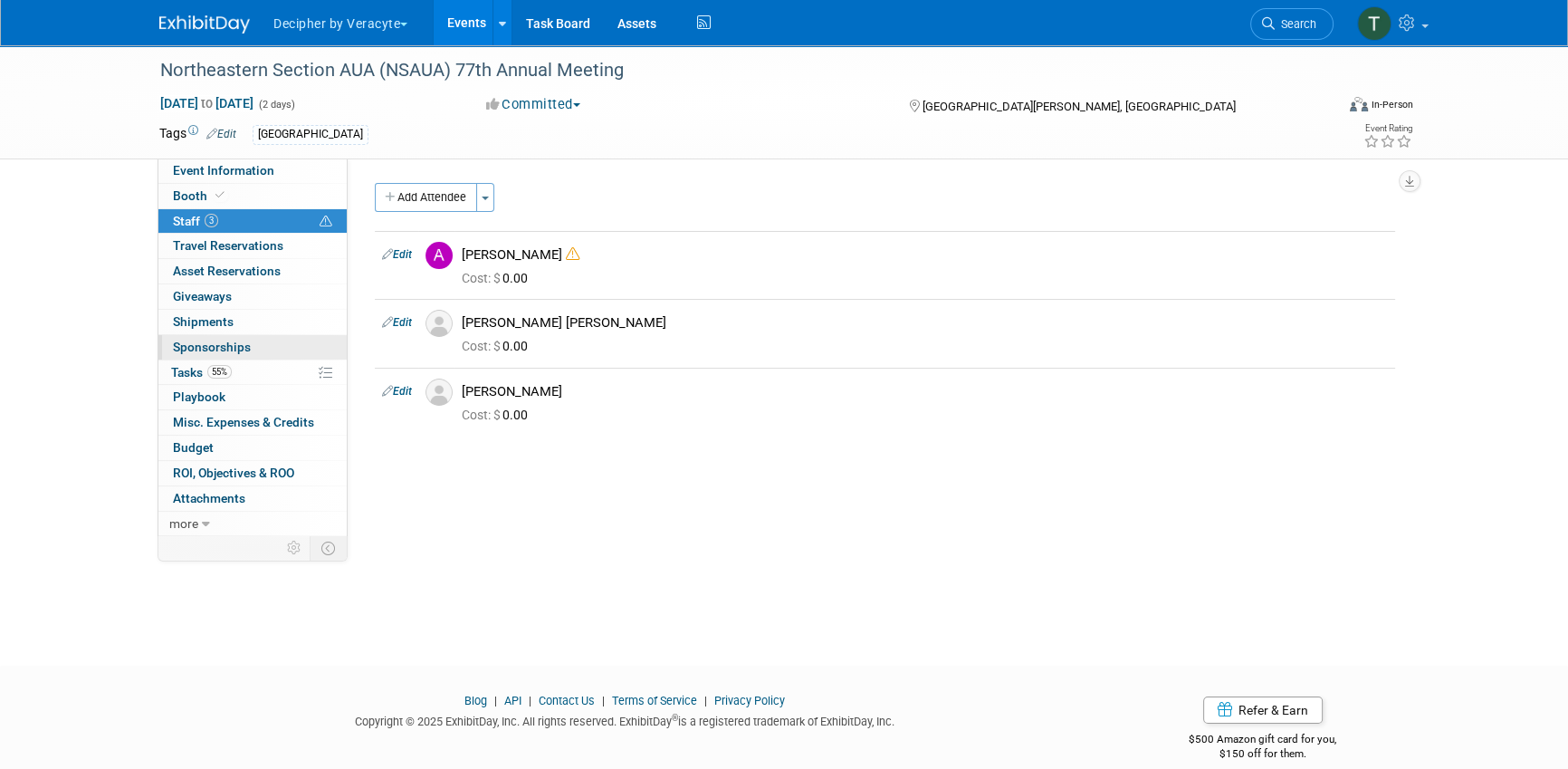
click at [239, 358] on link "0 Sponsorships 0" at bounding box center [252, 347] width 188 height 24
click at [0, 0] on div at bounding box center [0, 0] width 0 height 0
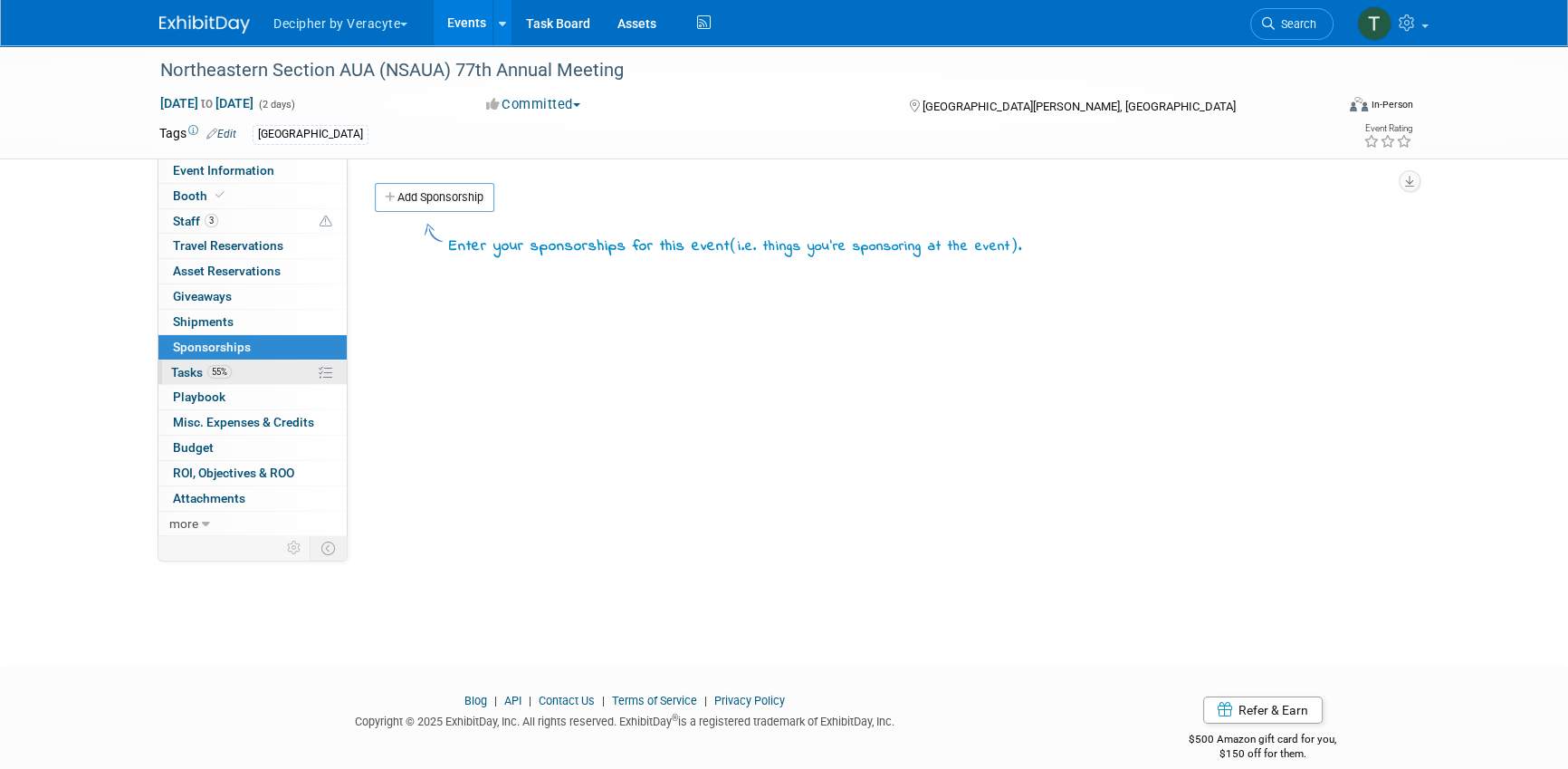
click at [242, 375] on link "55% Tasks 55%" at bounding box center [252, 372] width 188 height 24
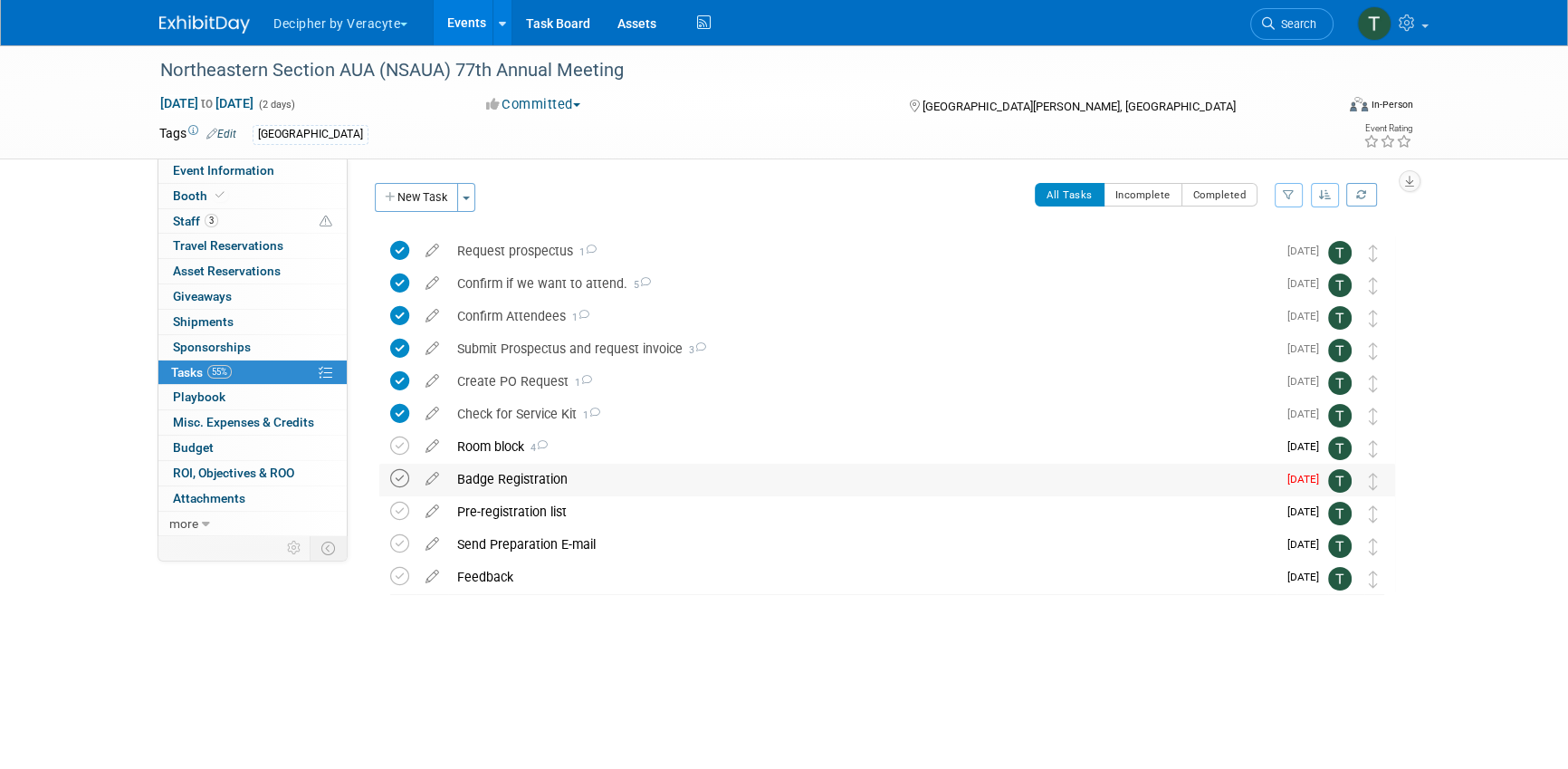
click at [406, 480] on icon at bounding box center [399, 478] width 19 height 19
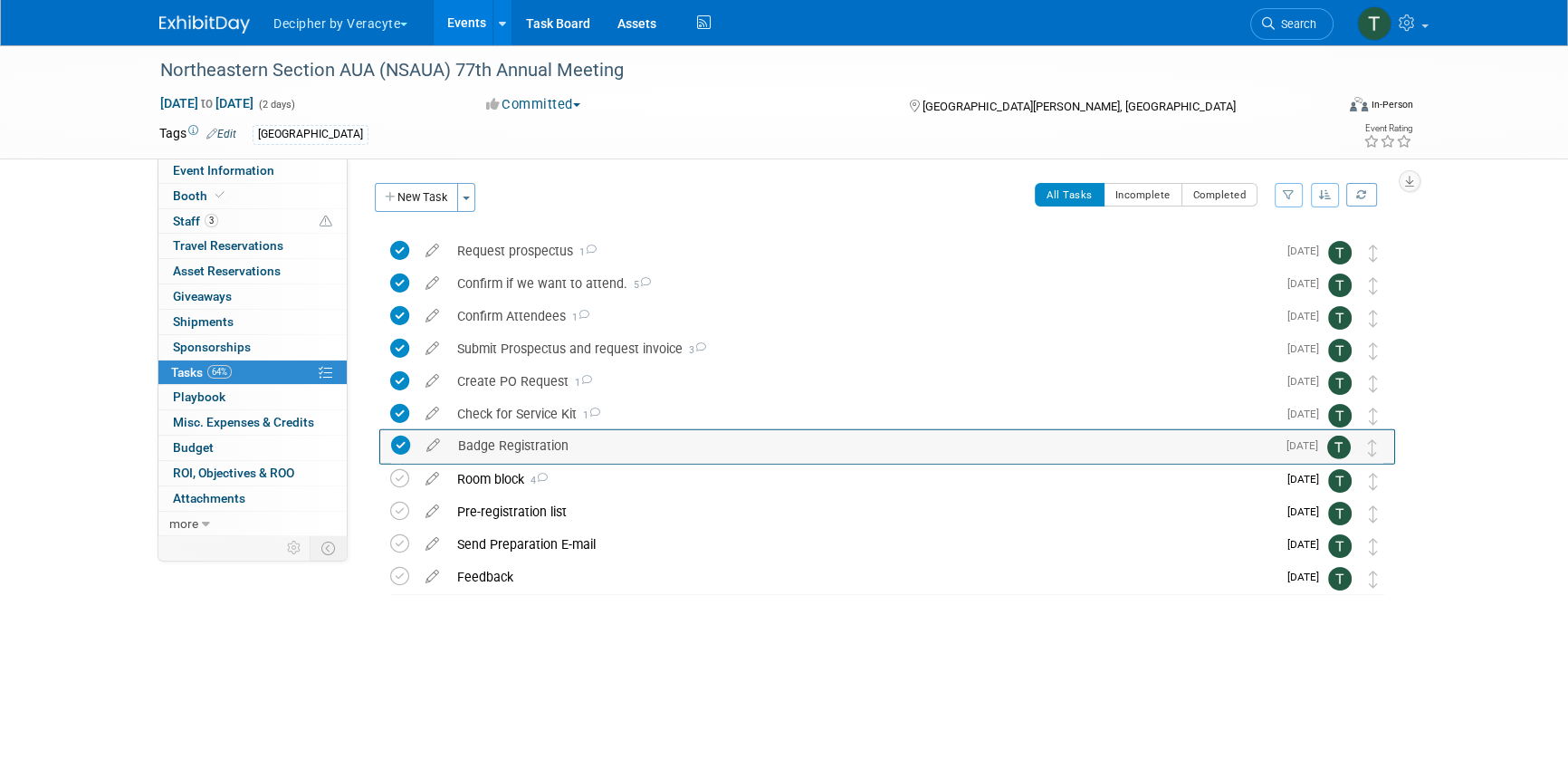
drag, startPoint x: 1384, startPoint y: 487, endPoint x: 1384, endPoint y: 452, distance: 35.0
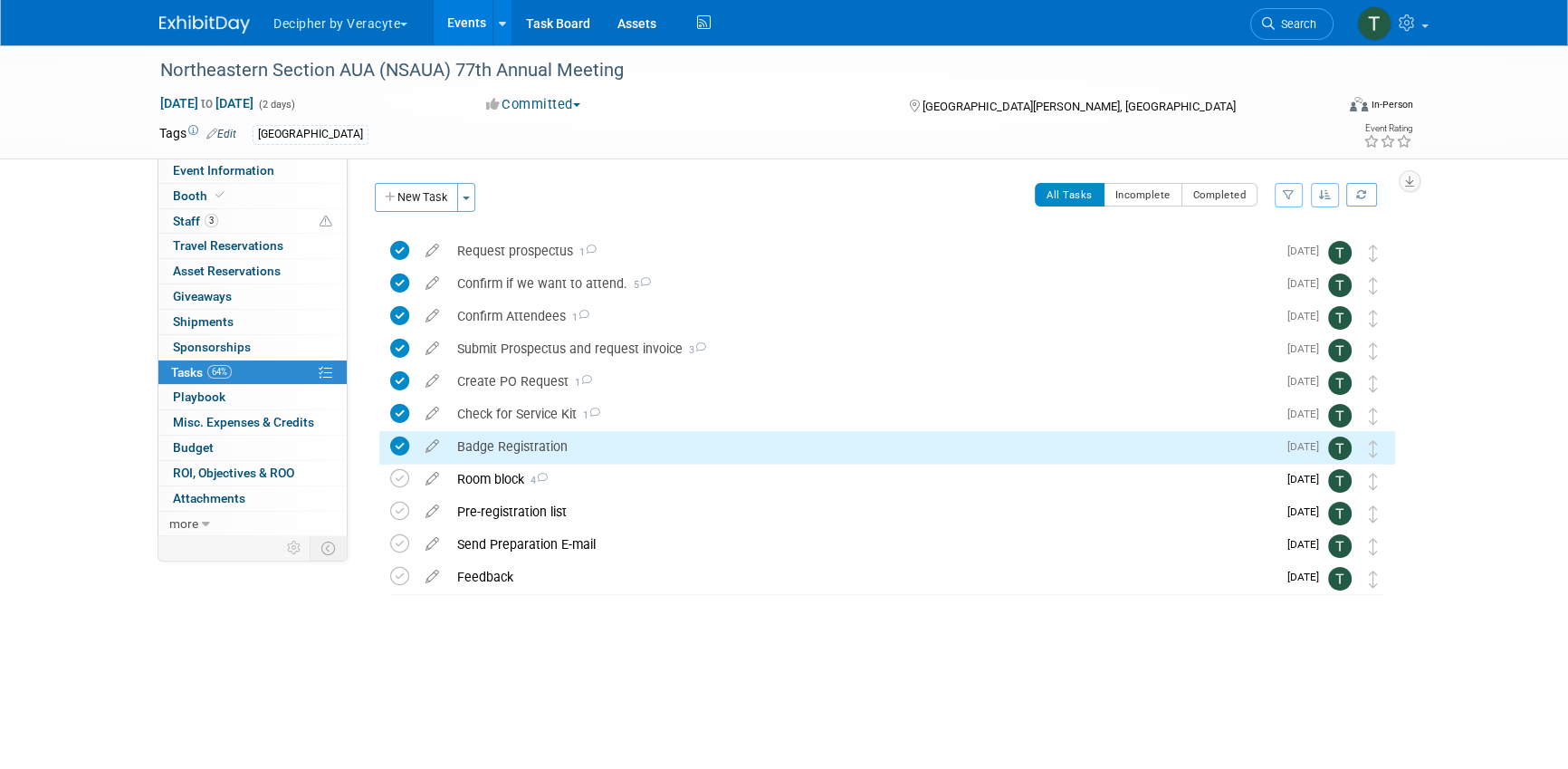
click at [611, 439] on div "Badge Registration" at bounding box center [863, 446] width 828 height 31
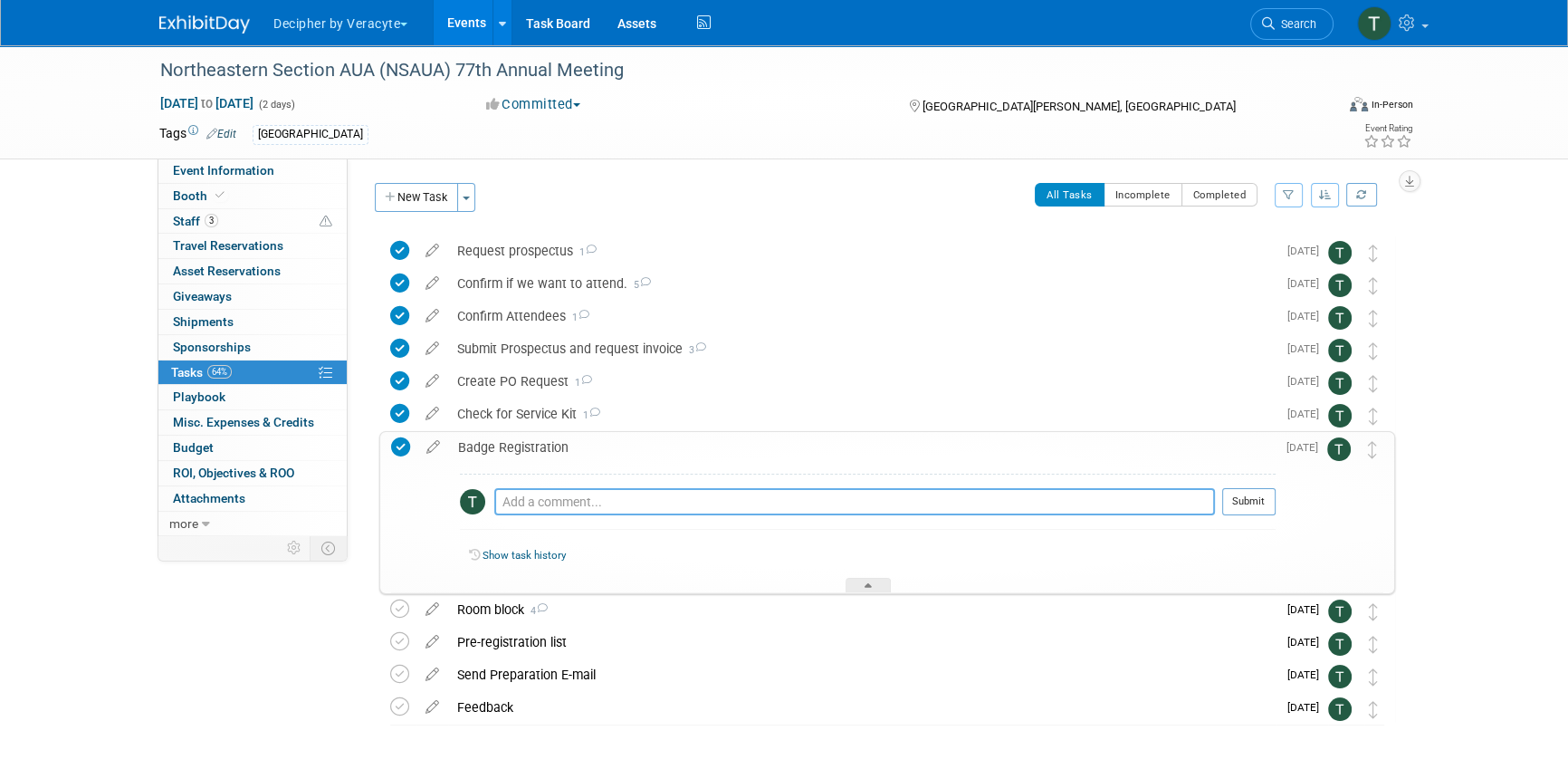
click at [610, 500] on textarea at bounding box center [854, 501] width 721 height 27
type textarea "sent via email"
click at [1243, 511] on button "Submit" at bounding box center [1249, 501] width 54 height 27
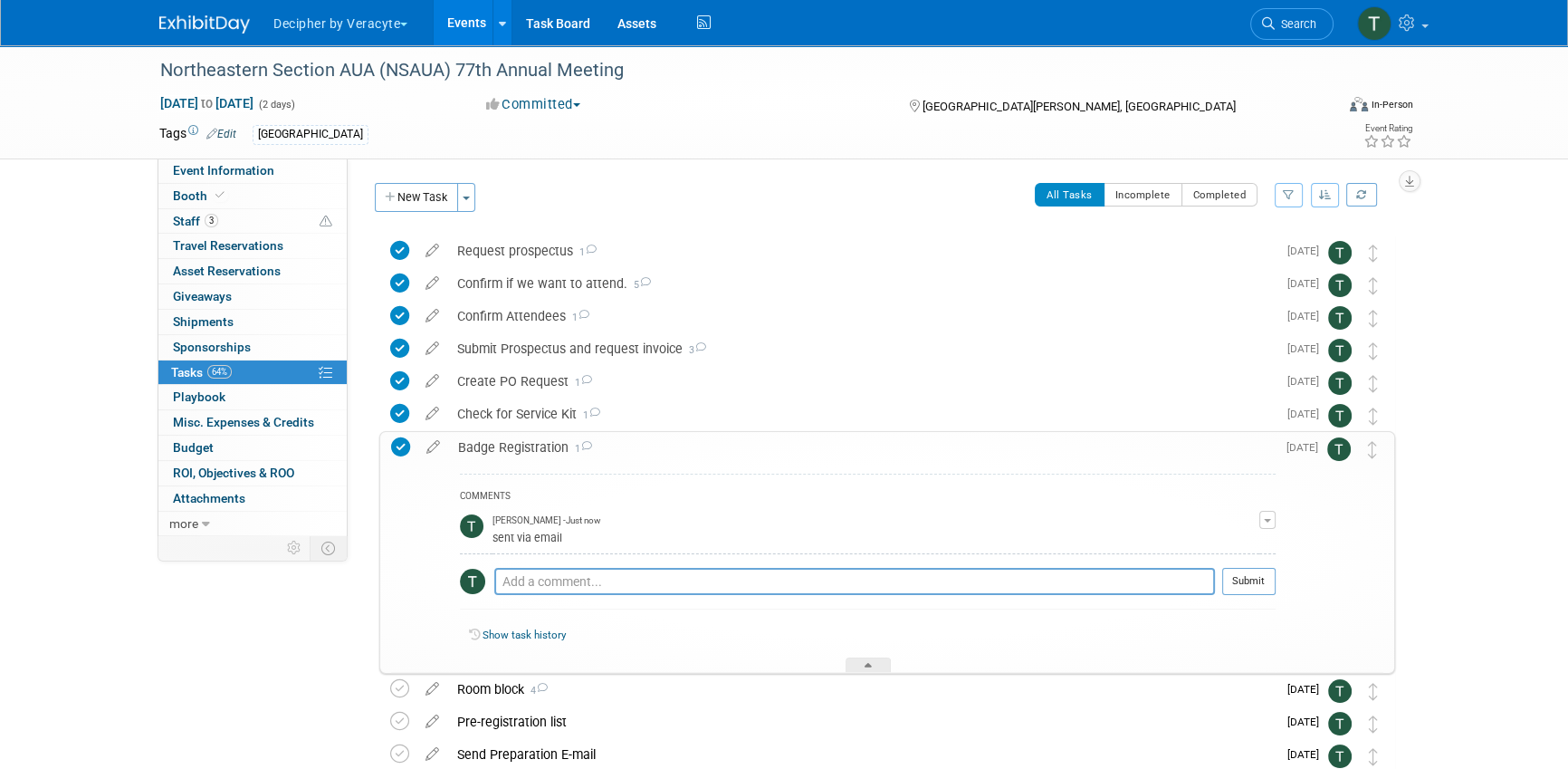
click at [1242, 501] on div "COMMENTS" at bounding box center [867, 498] width 816 height 19
click at [1138, 458] on div "Badge Registration 1" at bounding box center [863, 447] width 827 height 31
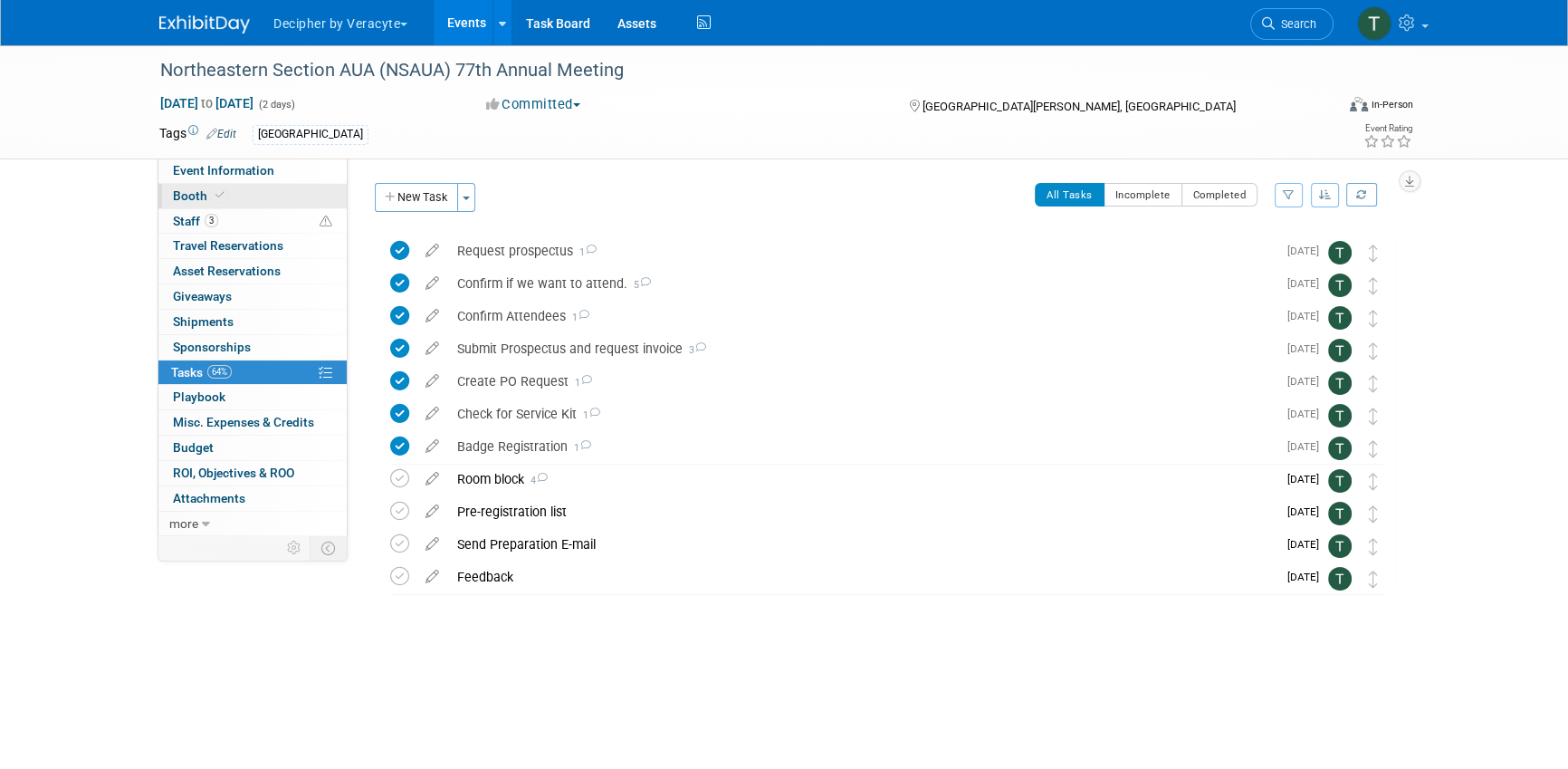
click at [335, 208] on div "Event Information Event Info Booth Booth 3 Staff 3 Staff 0 Travel Reservations …" at bounding box center [252, 347] width 190 height 377
click at [330, 166] on link "Event Information" at bounding box center [252, 170] width 188 height 24
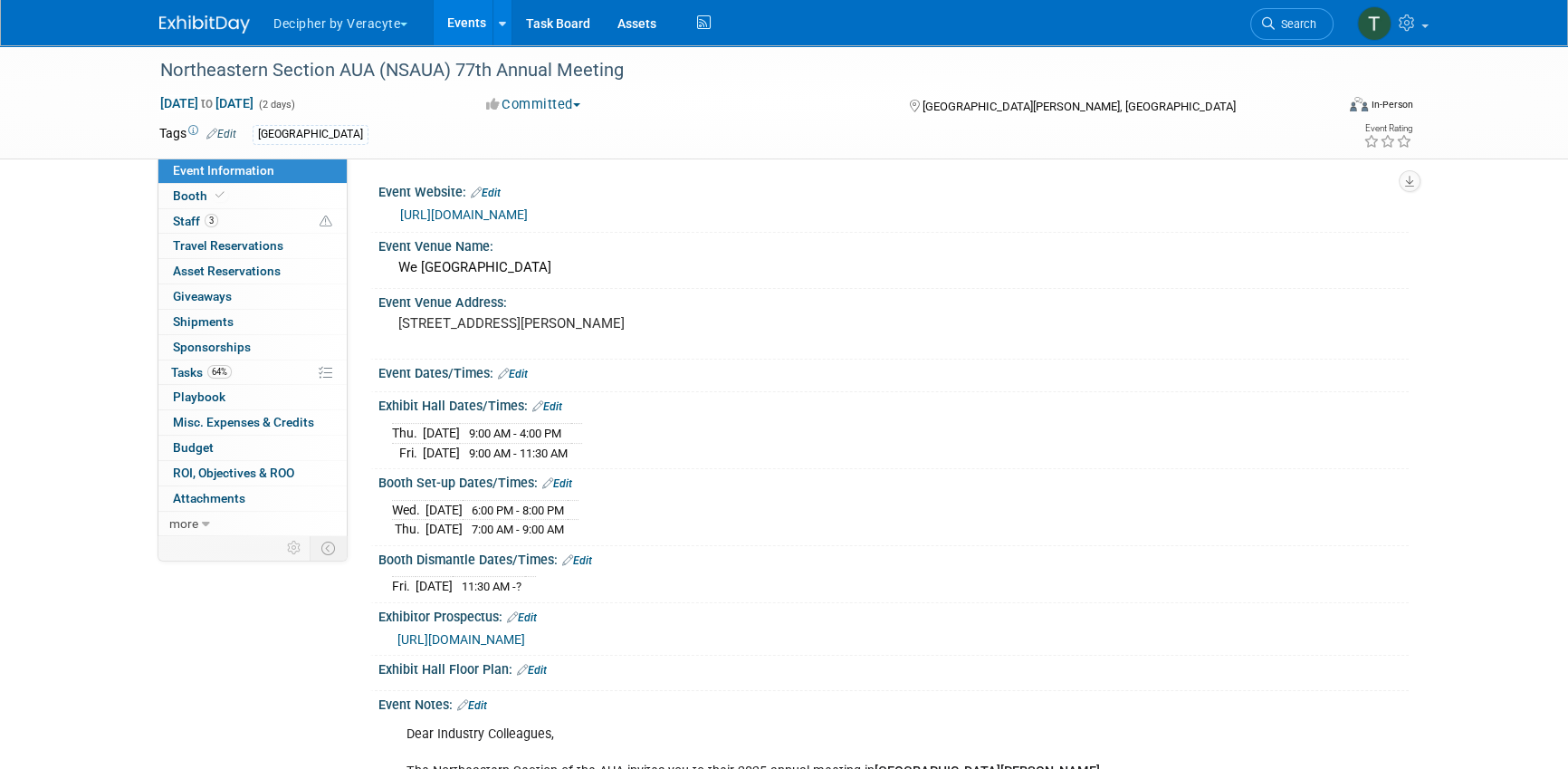
click at [528, 215] on link "https://urologyconnection.com/funding-opportunities/client-details.aspx?cc=nsaua" at bounding box center [464, 215] width 128 height 15
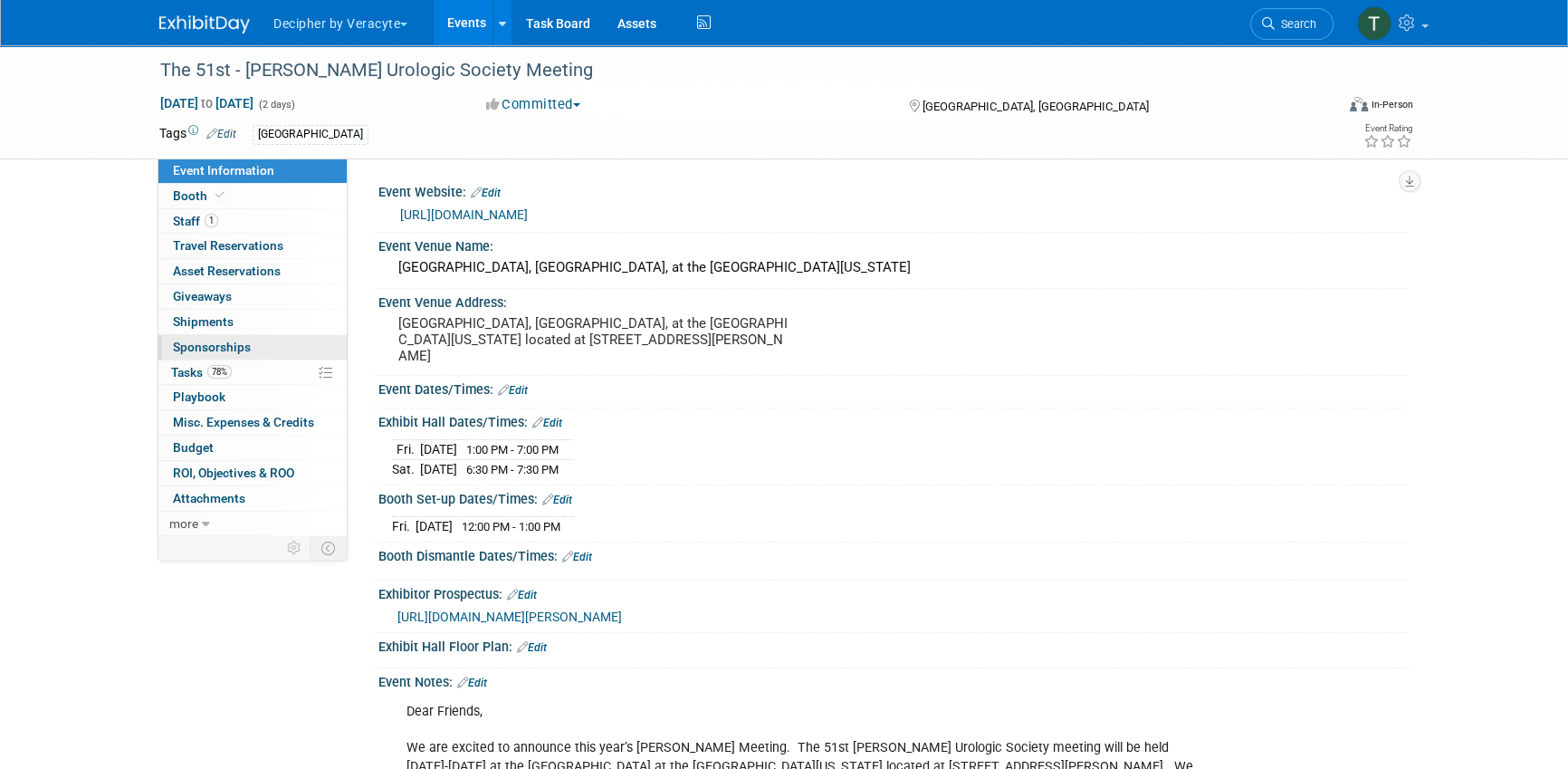
click at [269, 358] on link "0 Sponsorships 0" at bounding box center [252, 347] width 188 height 24
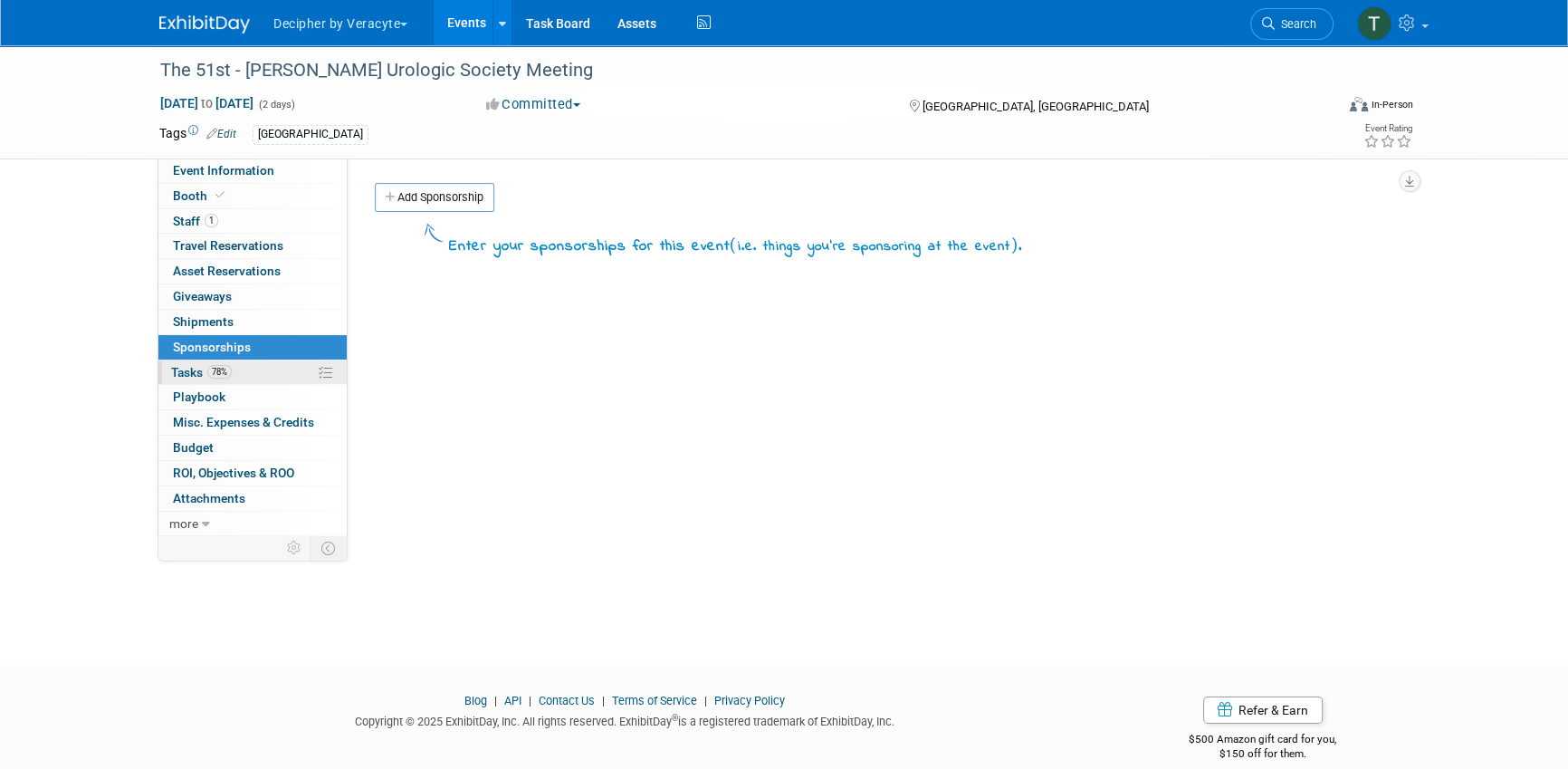
click at [271, 366] on link "78% Tasks 78%" at bounding box center [252, 372] width 188 height 24
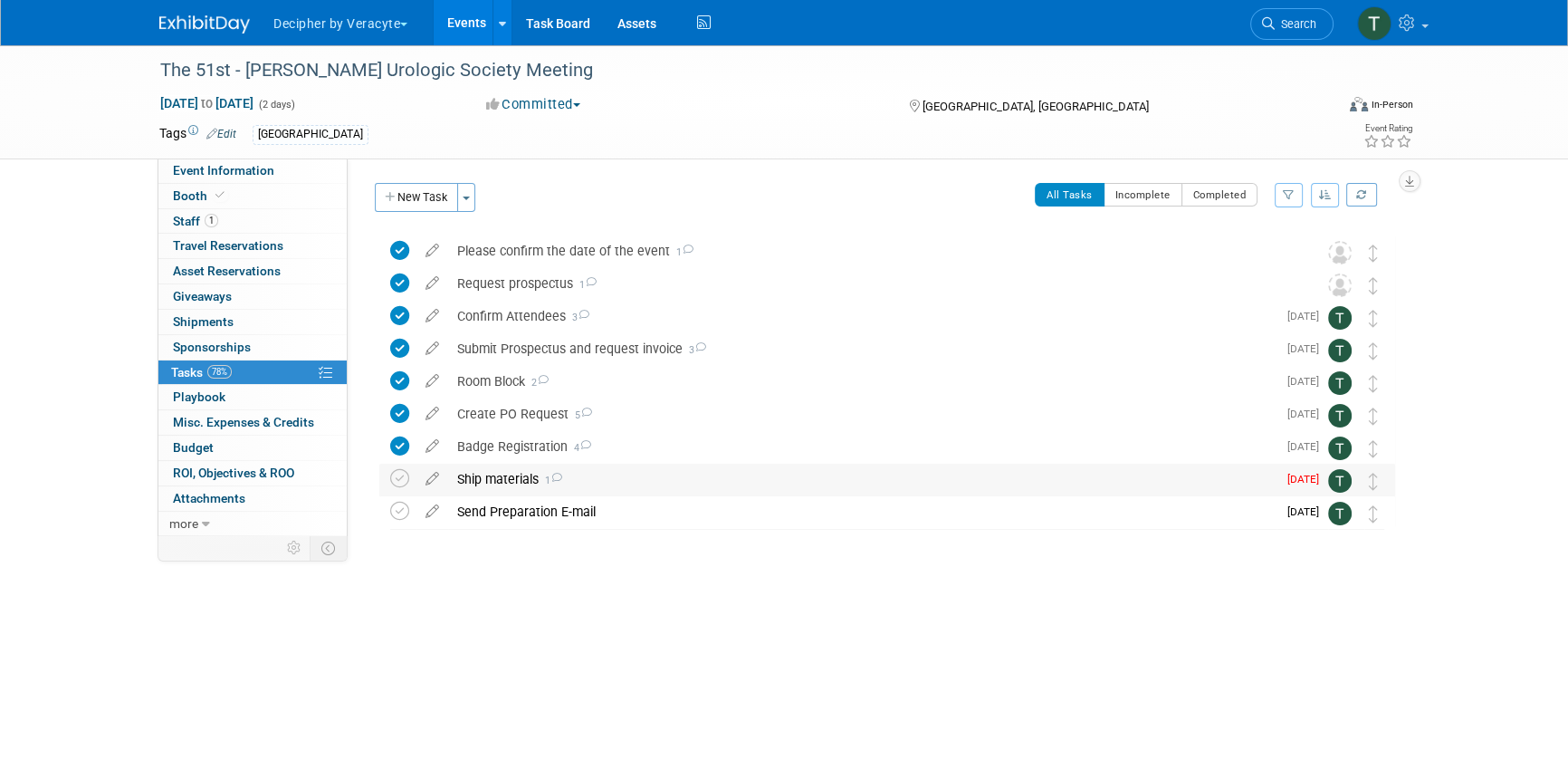
click at [649, 486] on div "Ship materials 1" at bounding box center [863, 478] width 828 height 31
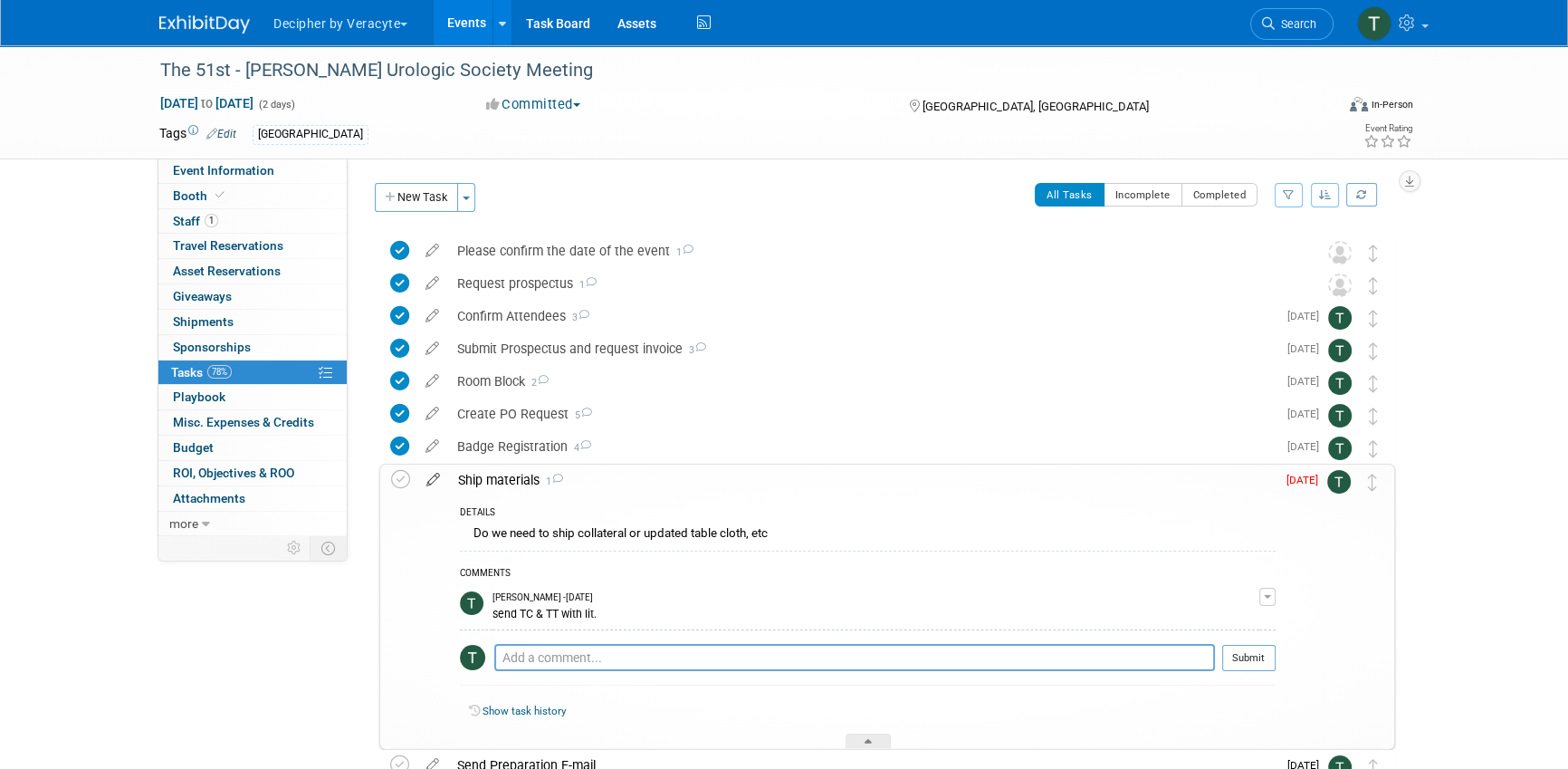
click at [433, 475] on icon at bounding box center [433, 475] width 32 height 22
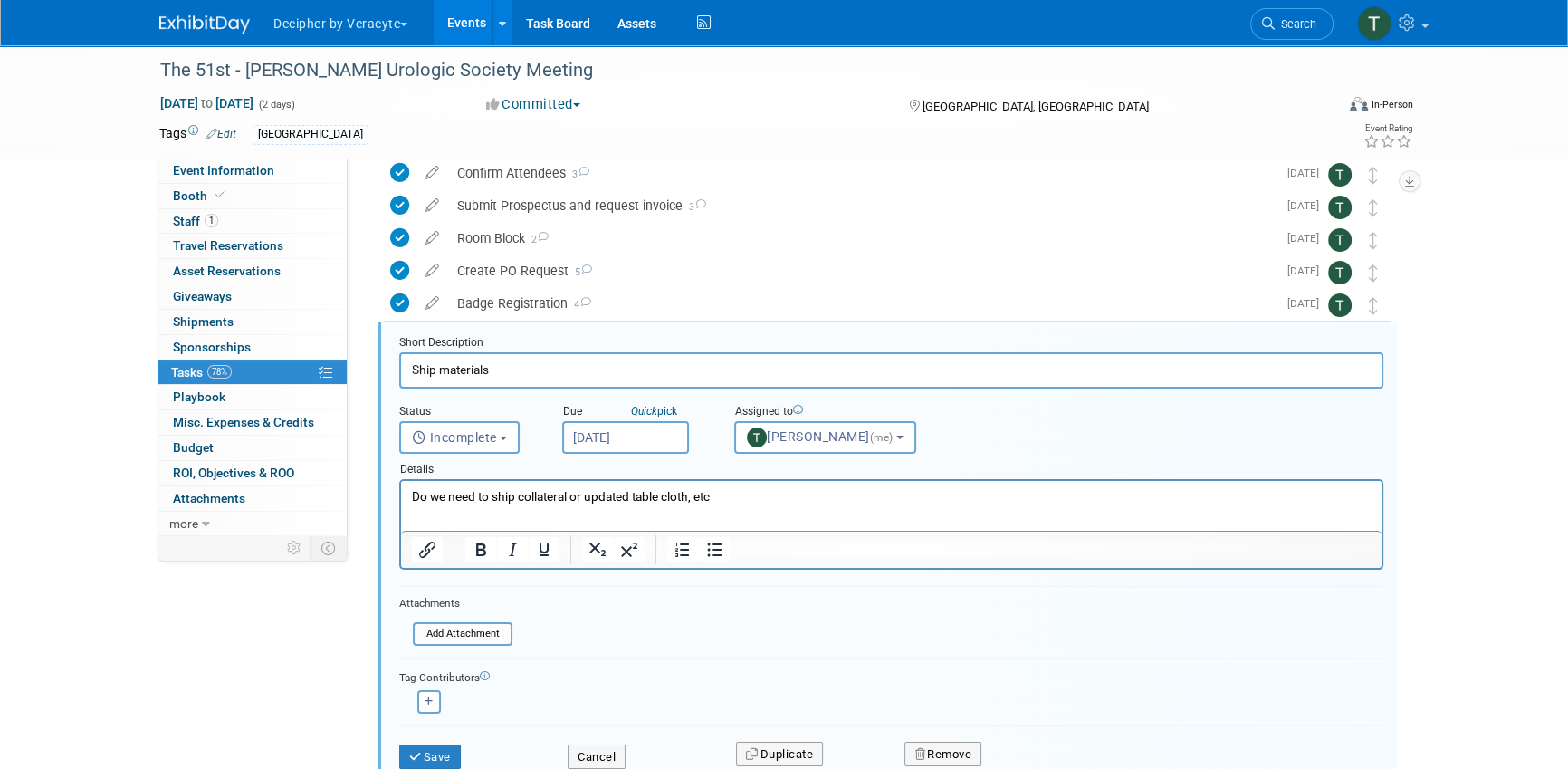
scroll to position [199, 0]
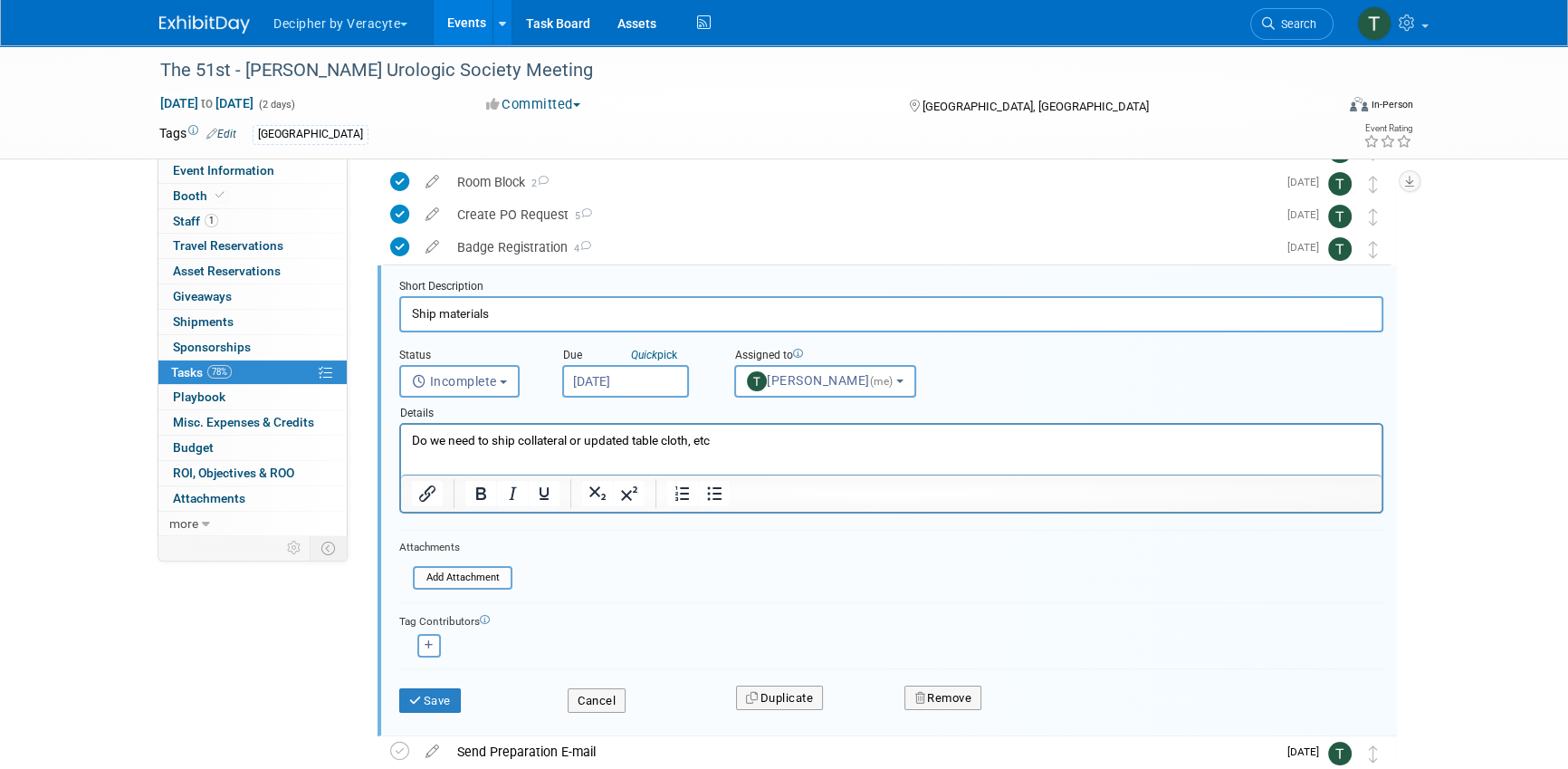
click at [650, 379] on input "Aug 25, 2025" at bounding box center [626, 381] width 127 height 32
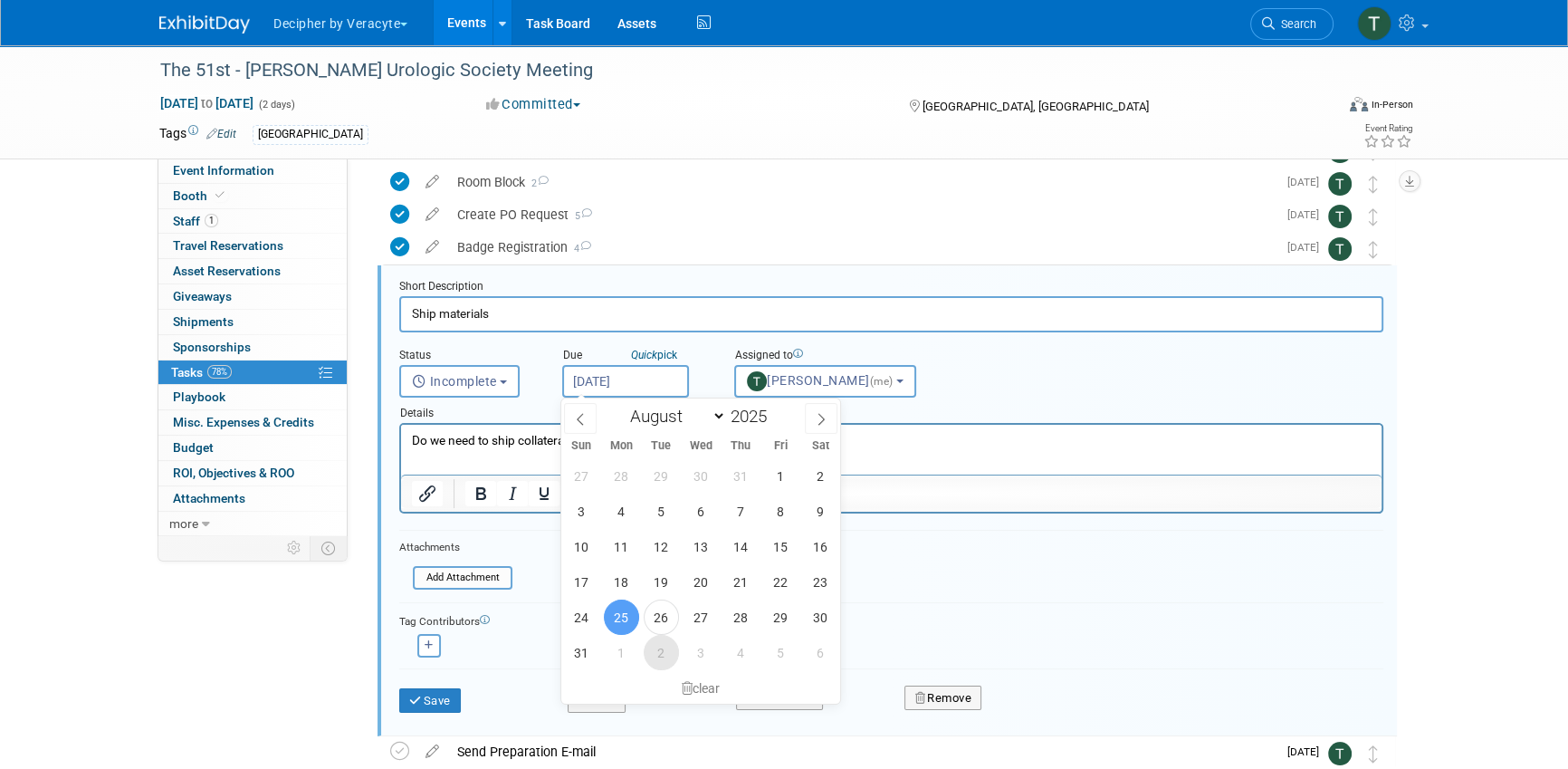
click at [655, 661] on span "2" at bounding box center [662, 652] width 35 height 35
type input "Sep 2, 2025"
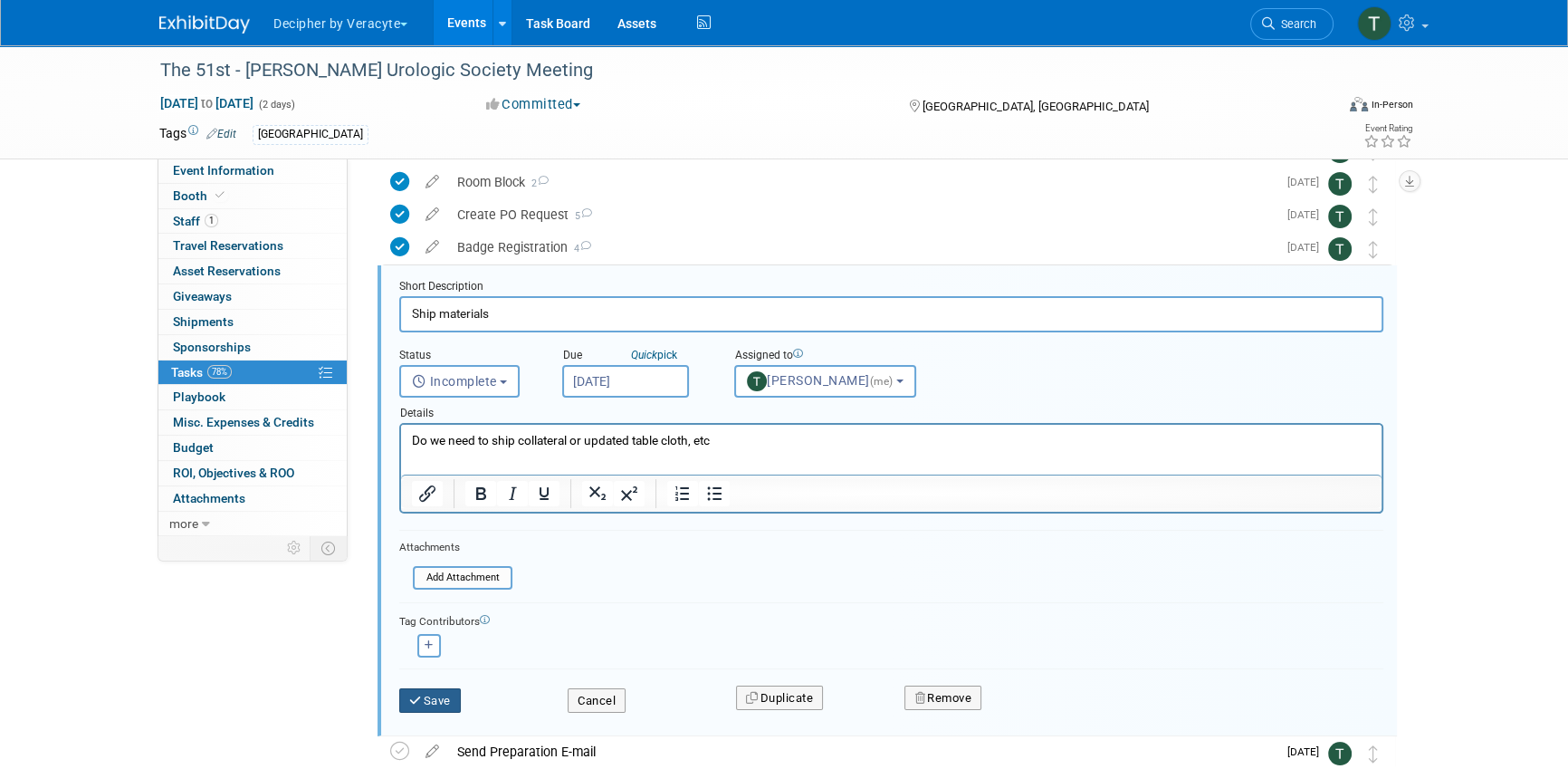
click at [414, 694] on icon "submit" at bounding box center [417, 700] width 15 height 12
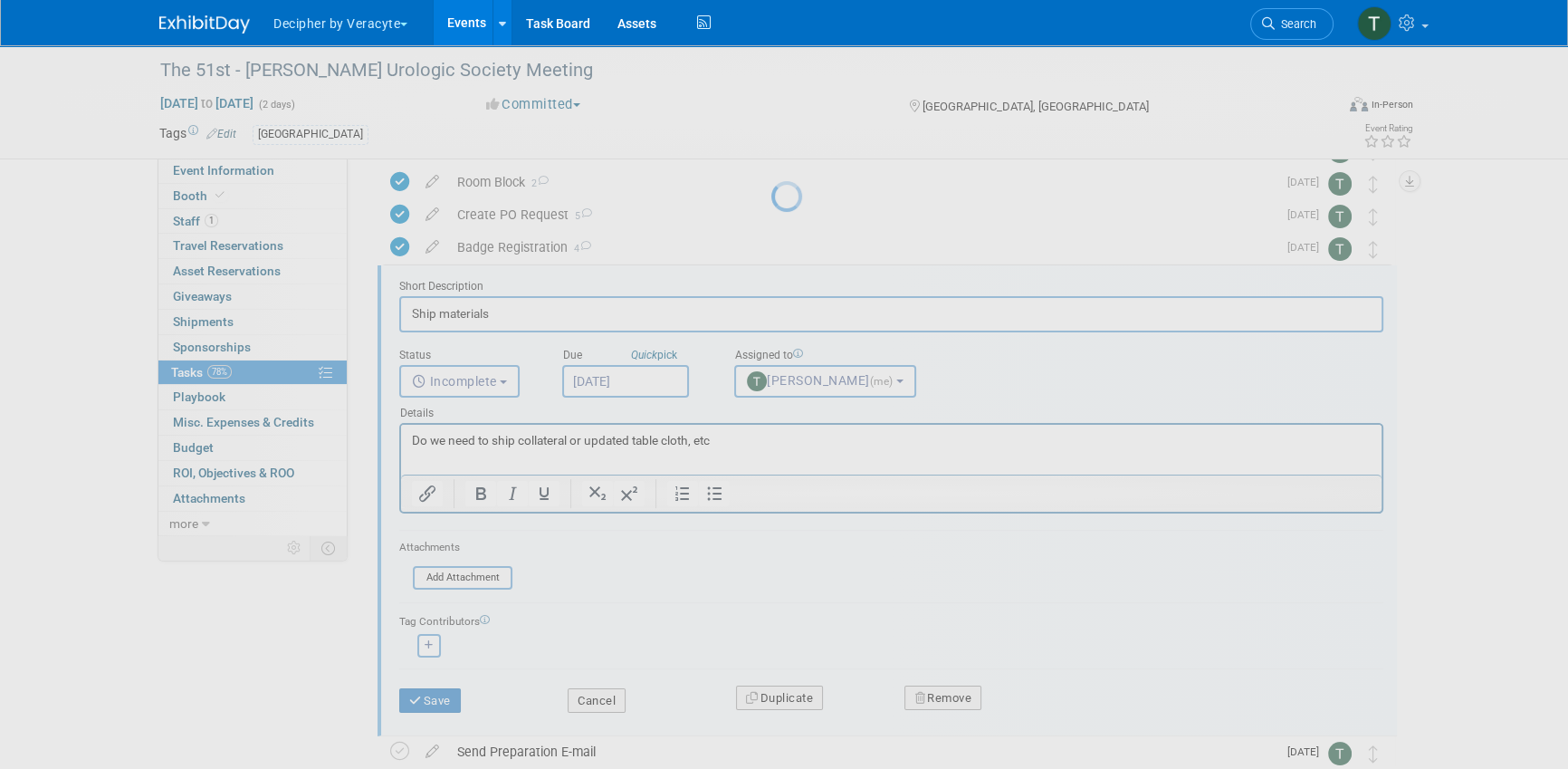
scroll to position [123, 0]
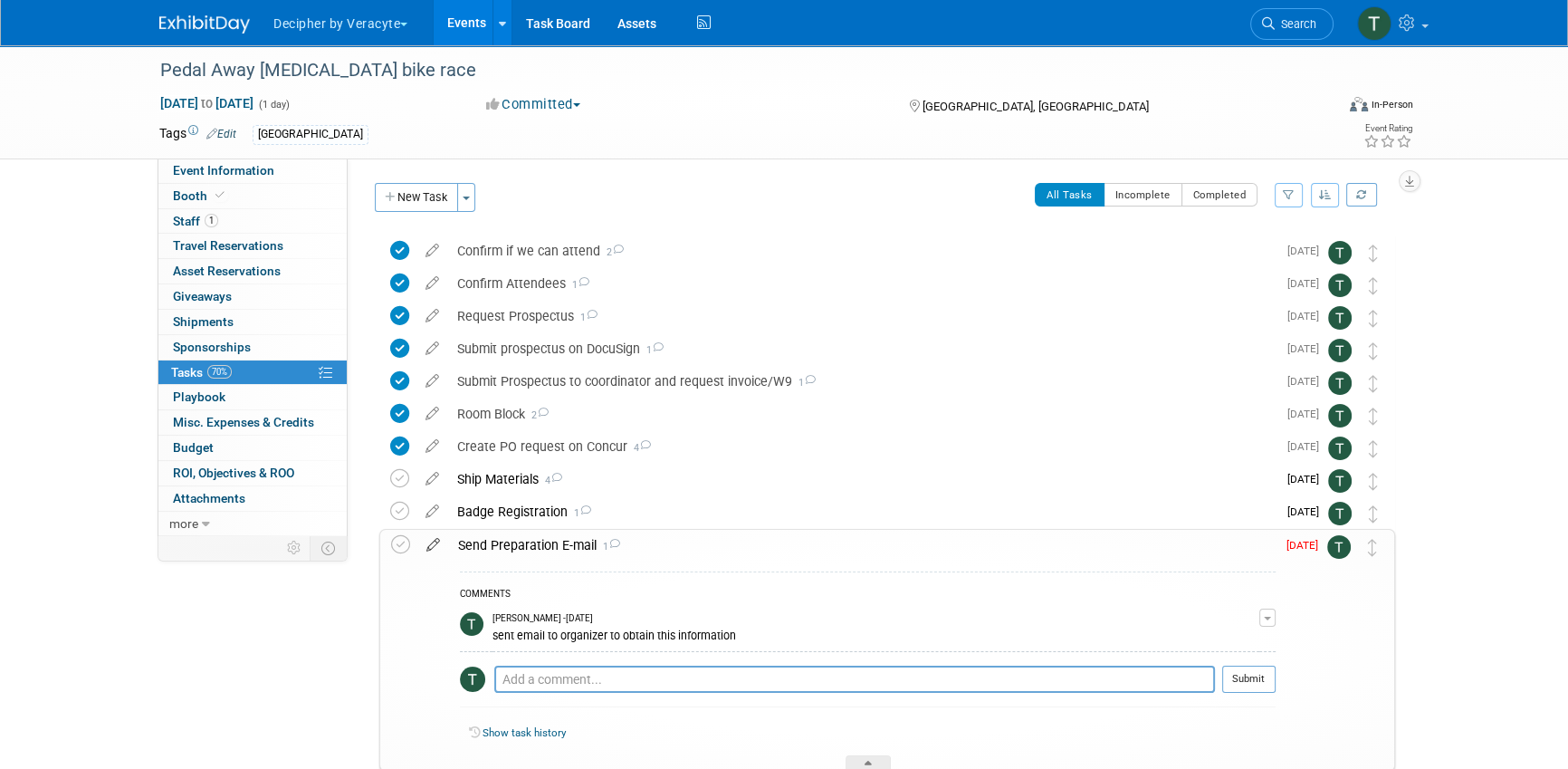
click at [433, 549] on icon at bounding box center [433, 541] width 32 height 22
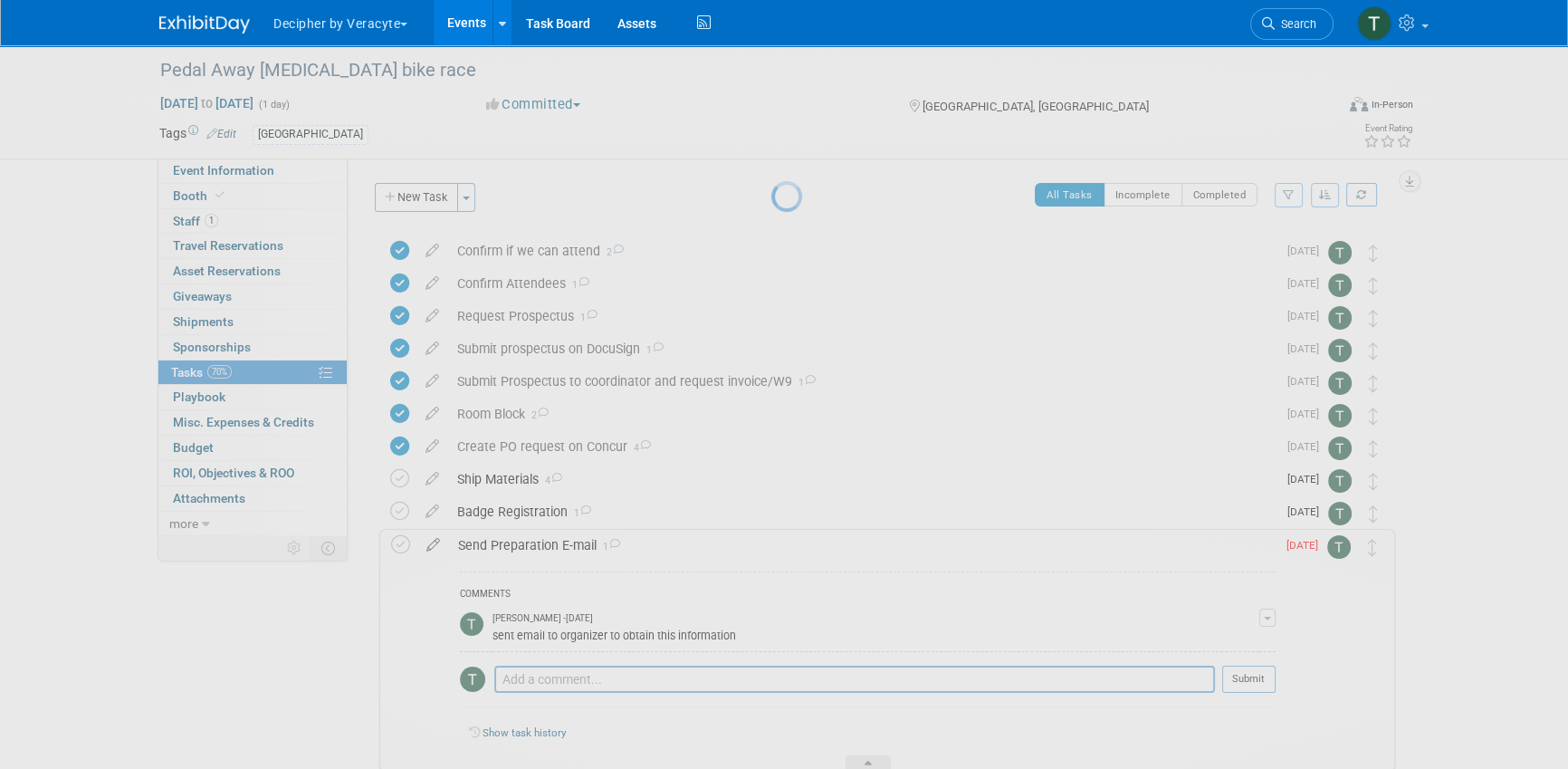
select select "7"
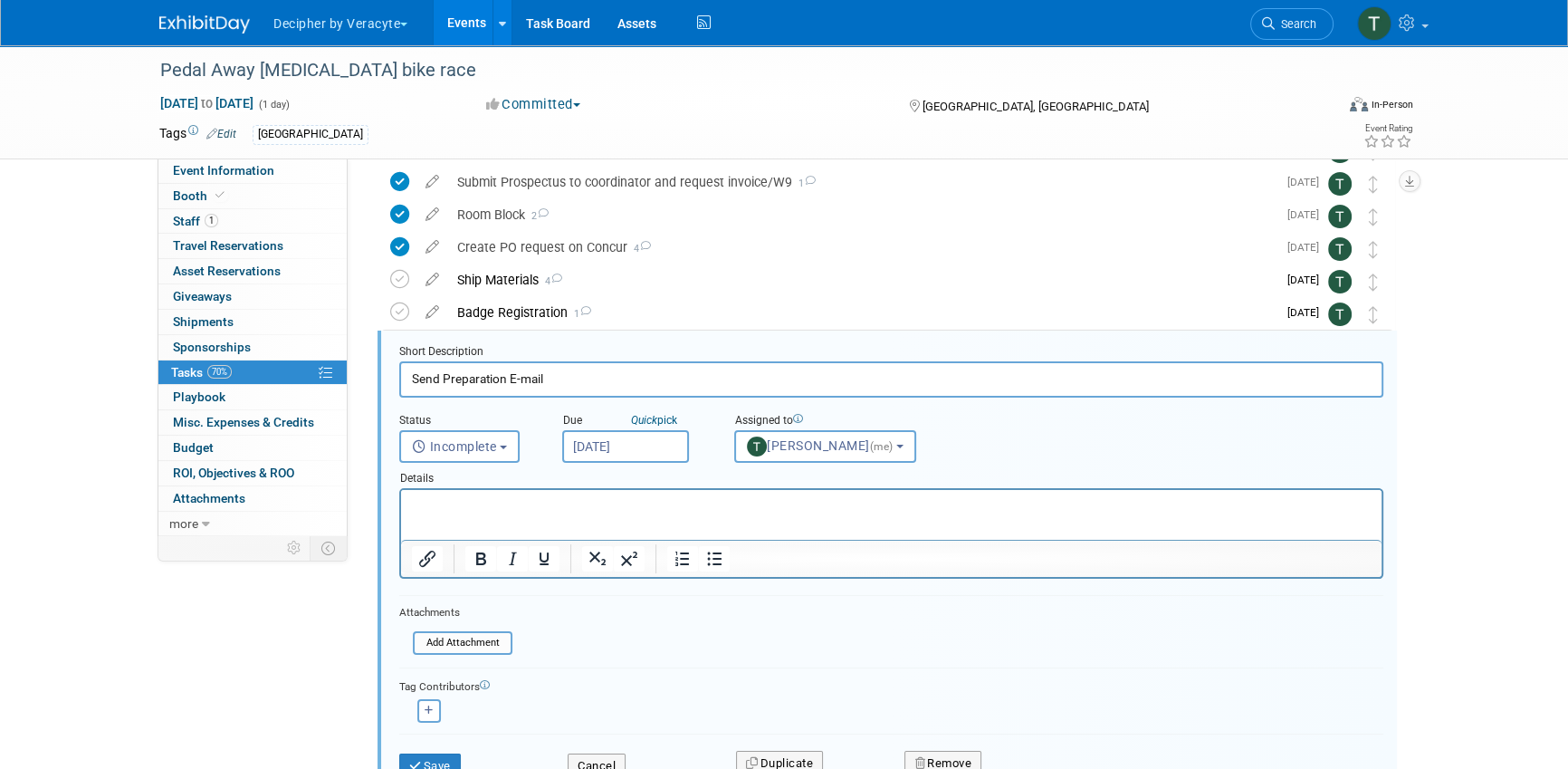
scroll to position [263, 0]
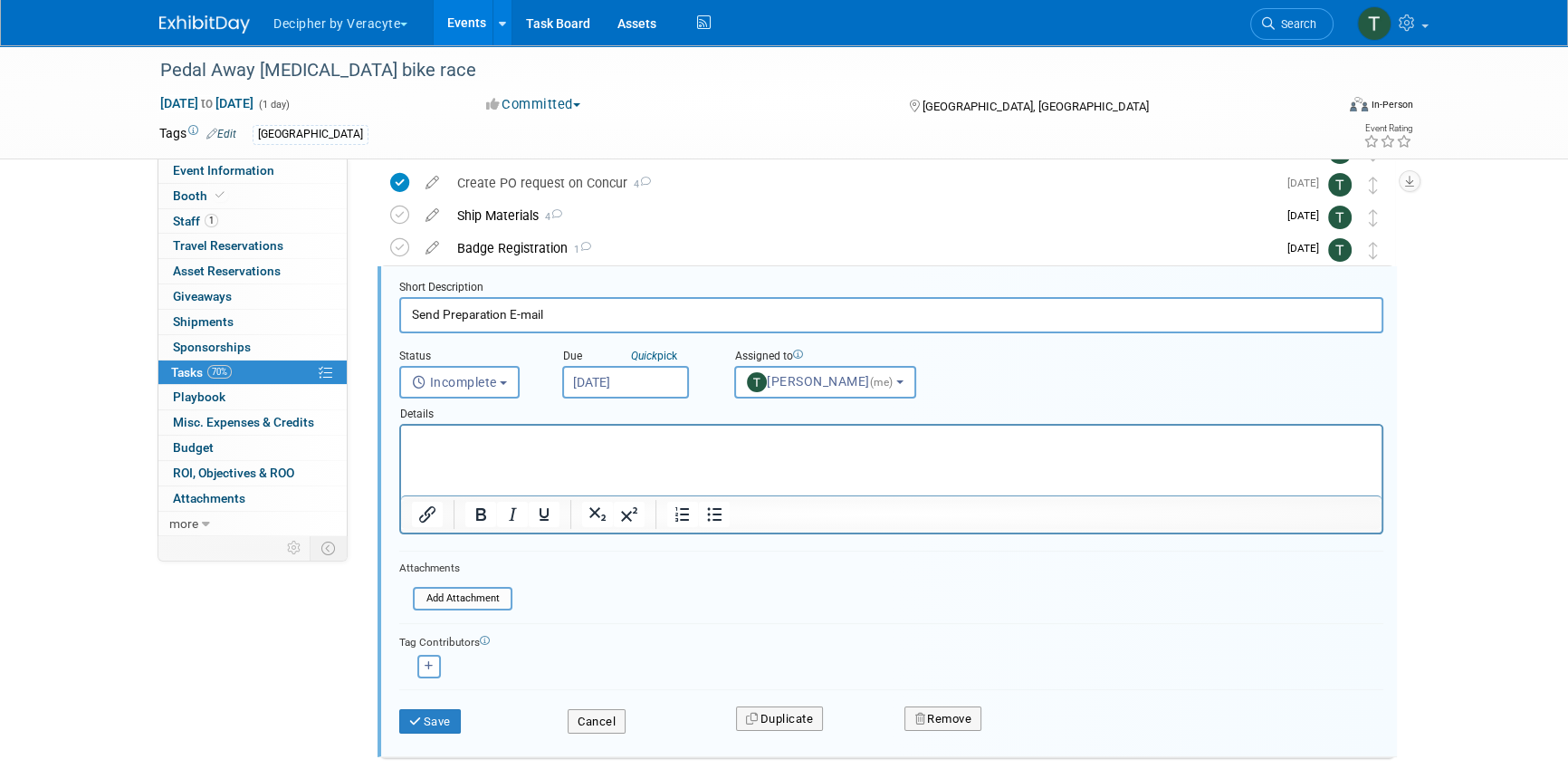
click at [624, 360] on div "Due Quick pick" at bounding box center [635, 357] width 145 height 18
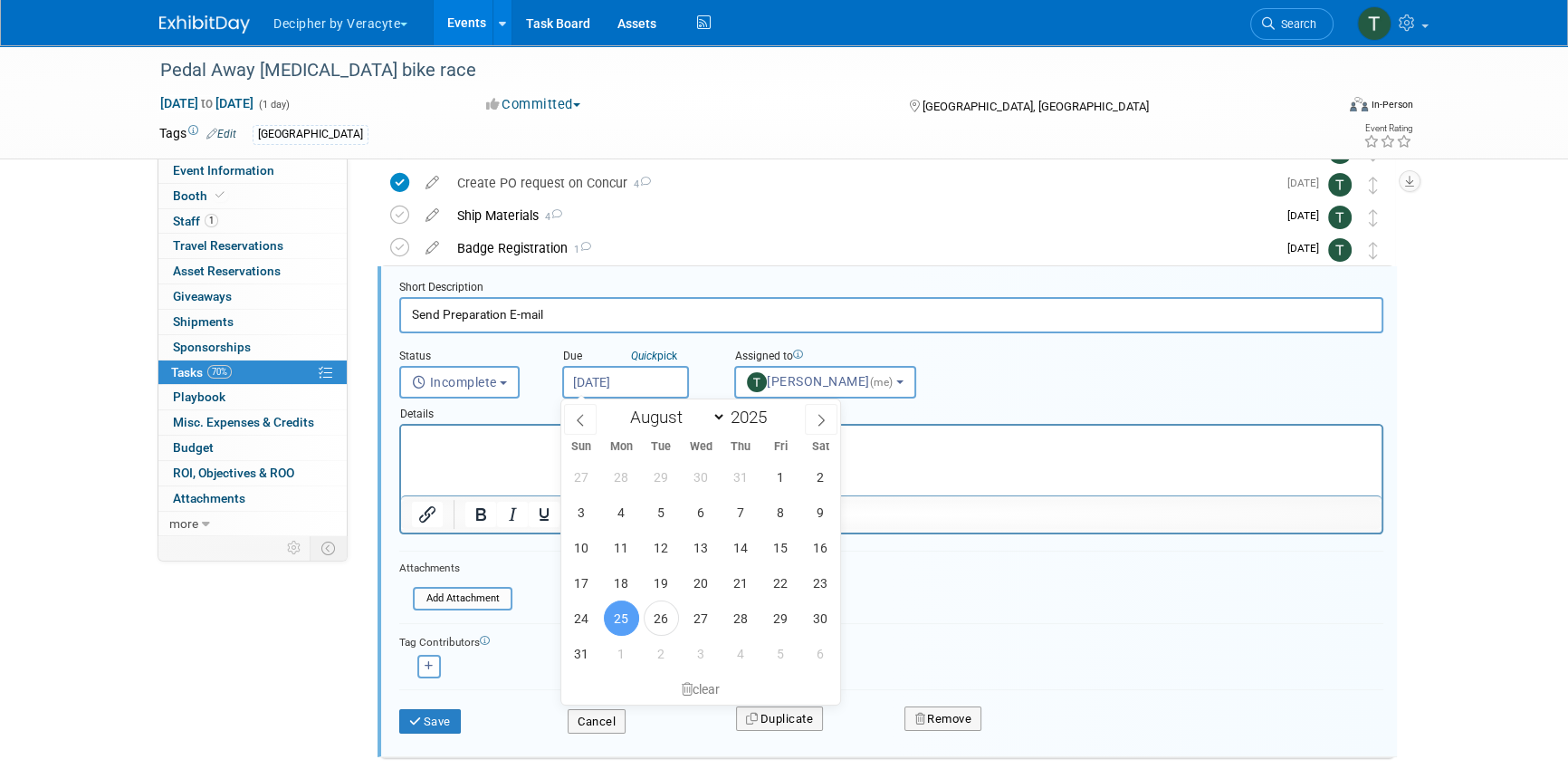
click at [618, 385] on input "[DATE]" at bounding box center [626, 382] width 127 height 32
click at [626, 658] on span "1" at bounding box center [622, 653] width 35 height 35
type input "Sep 1, 2025"
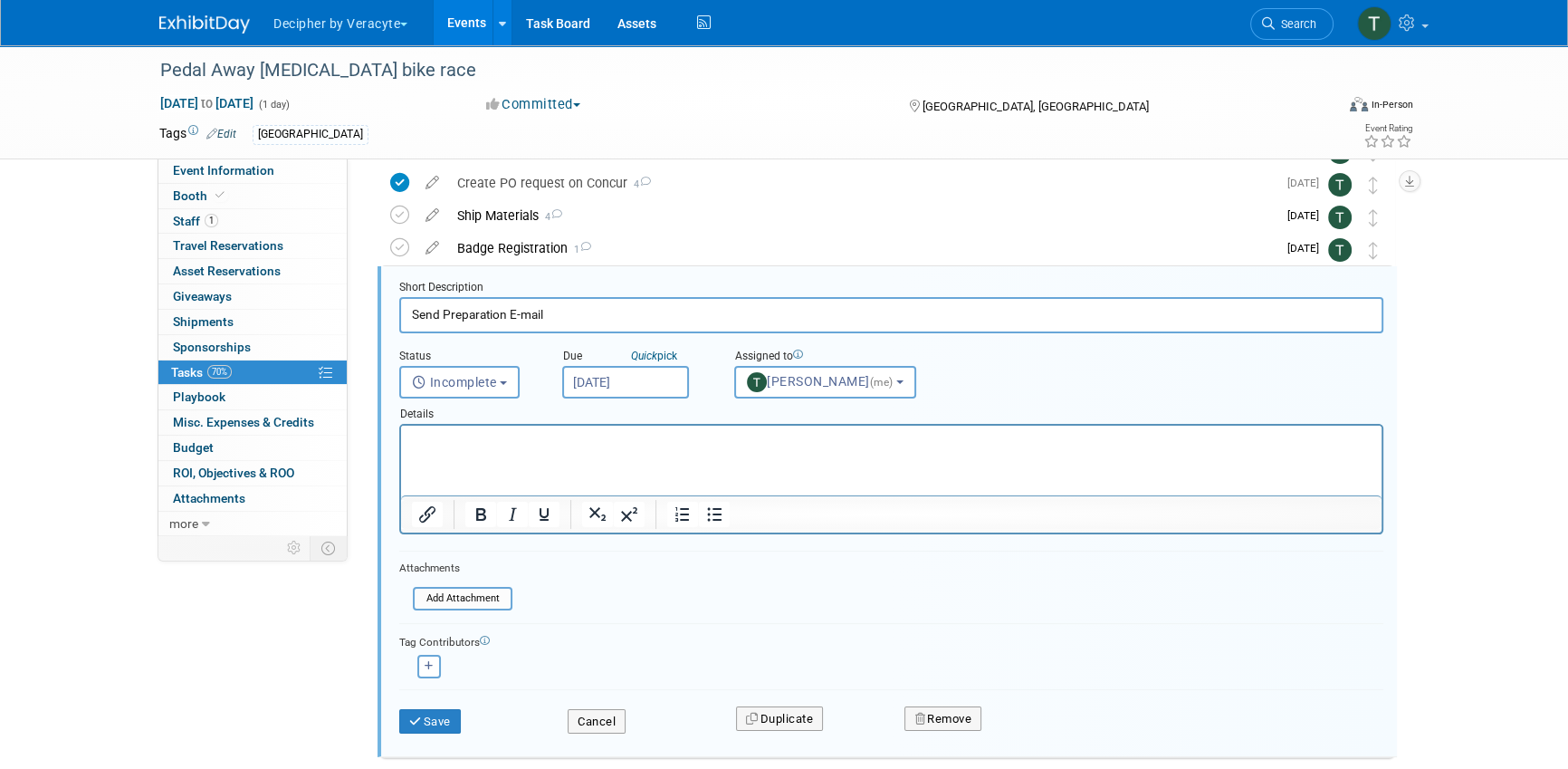
click at [419, 700] on div "Save" at bounding box center [470, 715] width 169 height 37
click at [423, 709] on button "Save" at bounding box center [430, 721] width 61 height 25
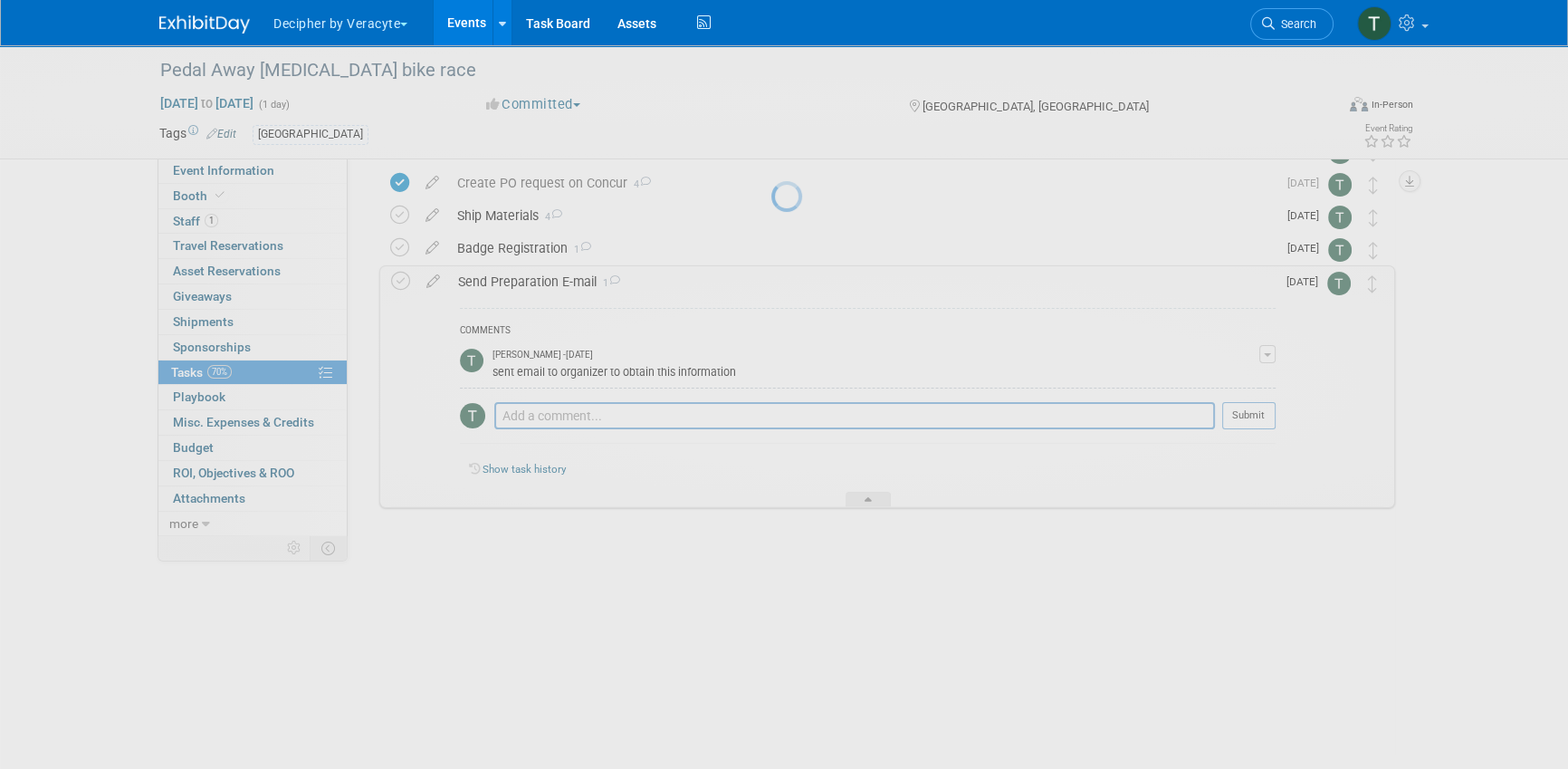
scroll to position [112, 0]
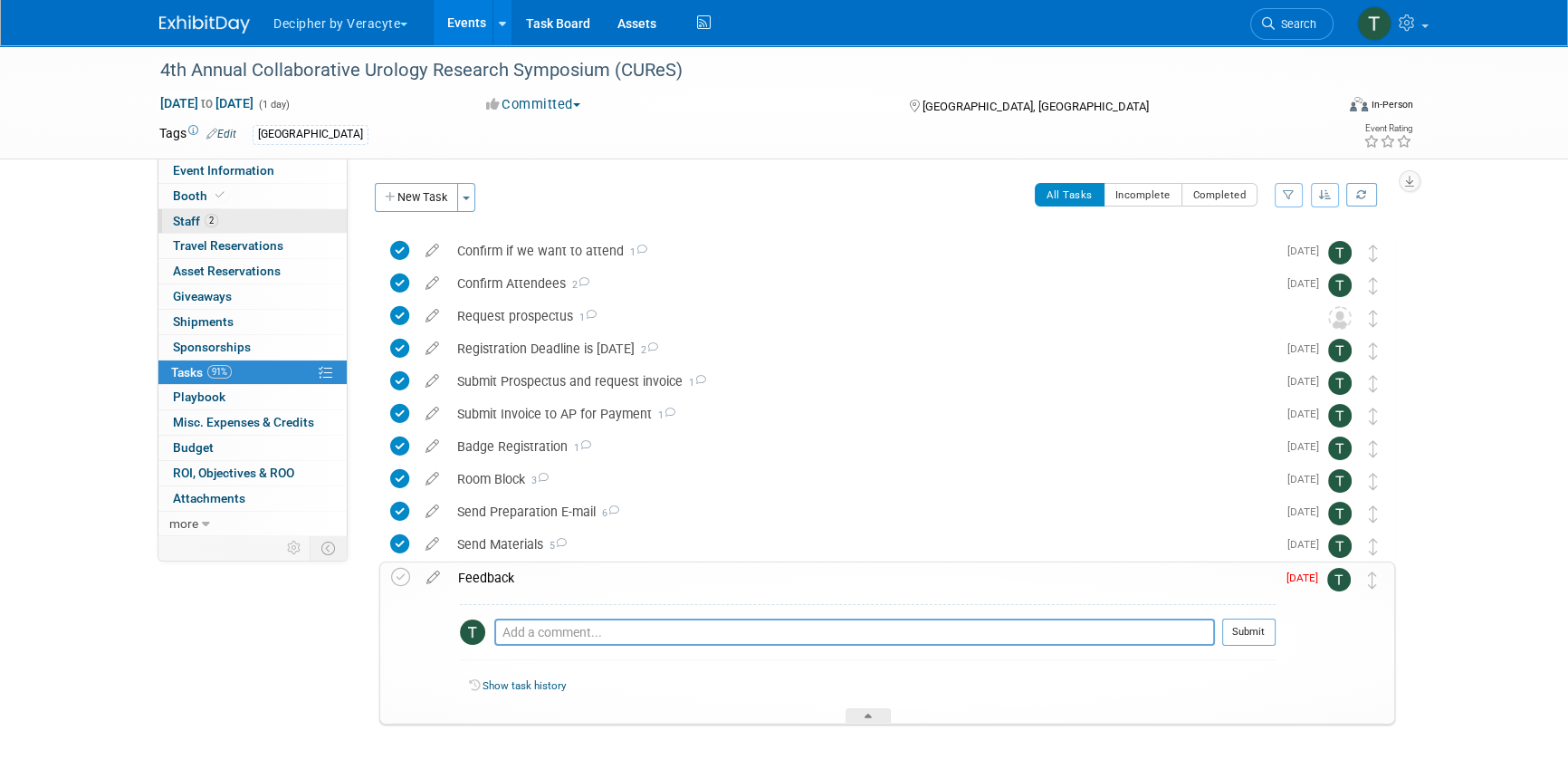
click at [268, 221] on link "2 Staff 2" at bounding box center [252, 221] width 188 height 24
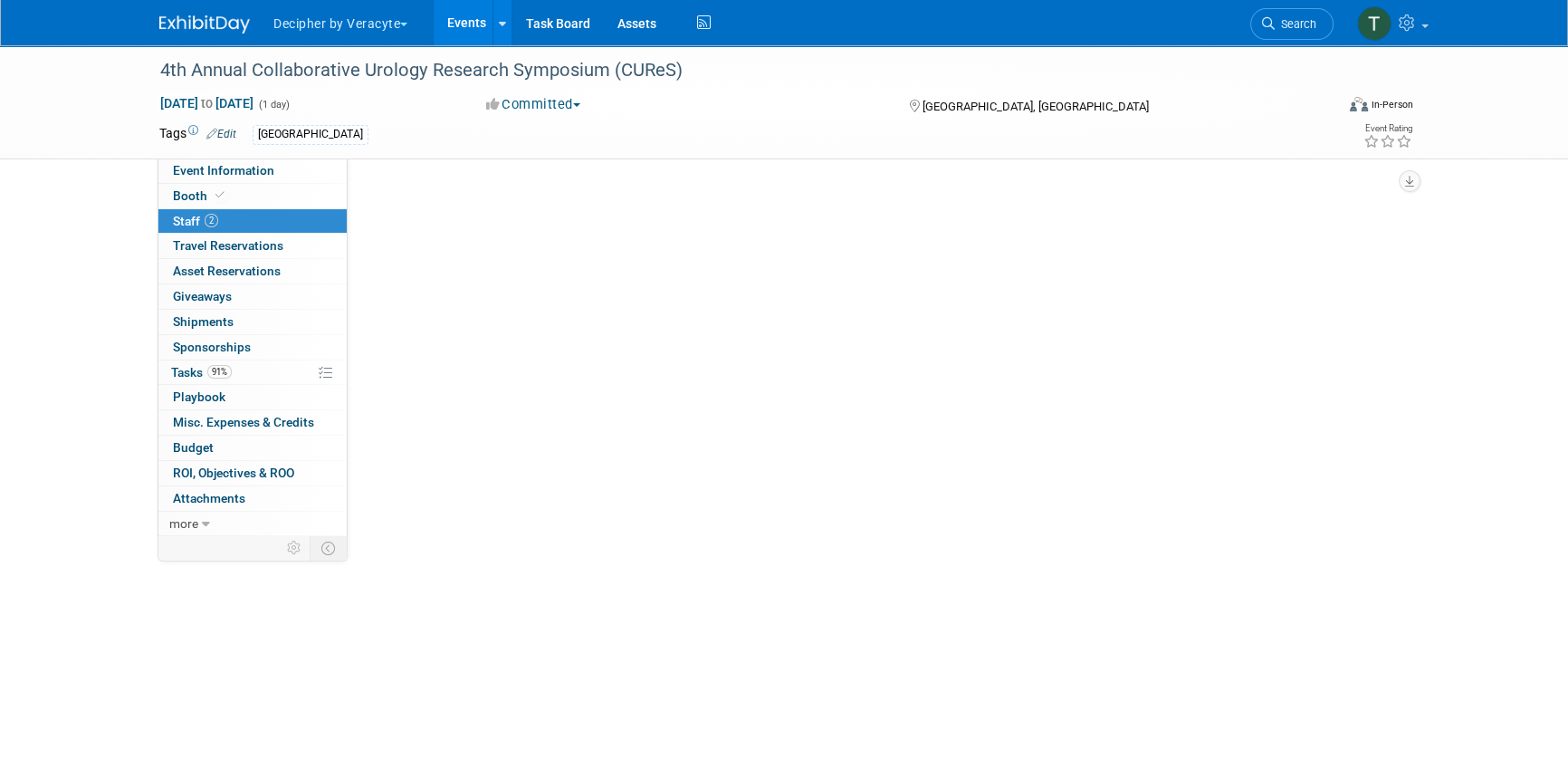
click at [268, 221] on link "2 Staff 2" at bounding box center [252, 221] width 188 height 24
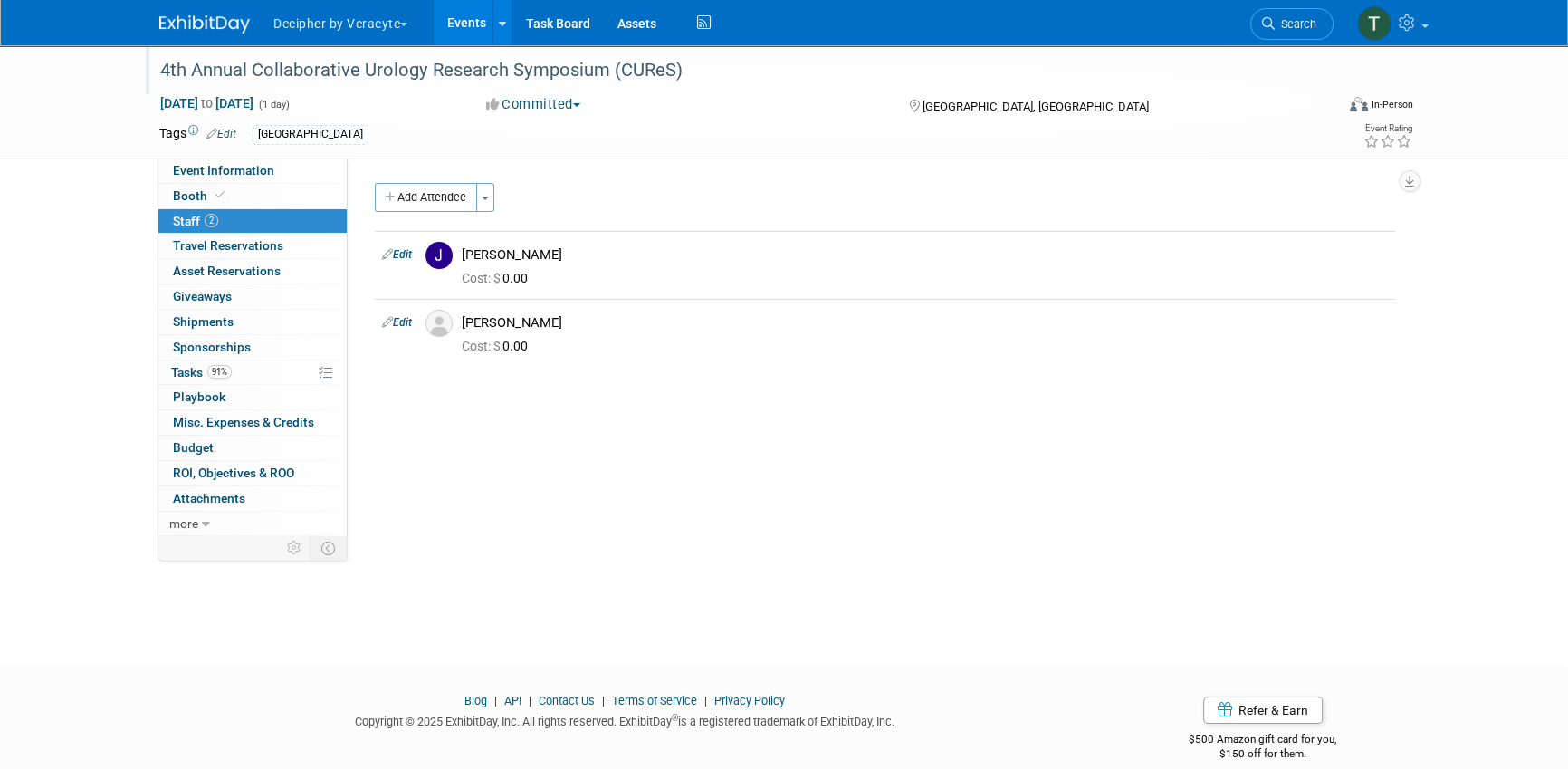
click at [540, 77] on div "4th Annual Collaborative Urology Research Symposium (CUReS)" at bounding box center [730, 70] width 1153 height 32
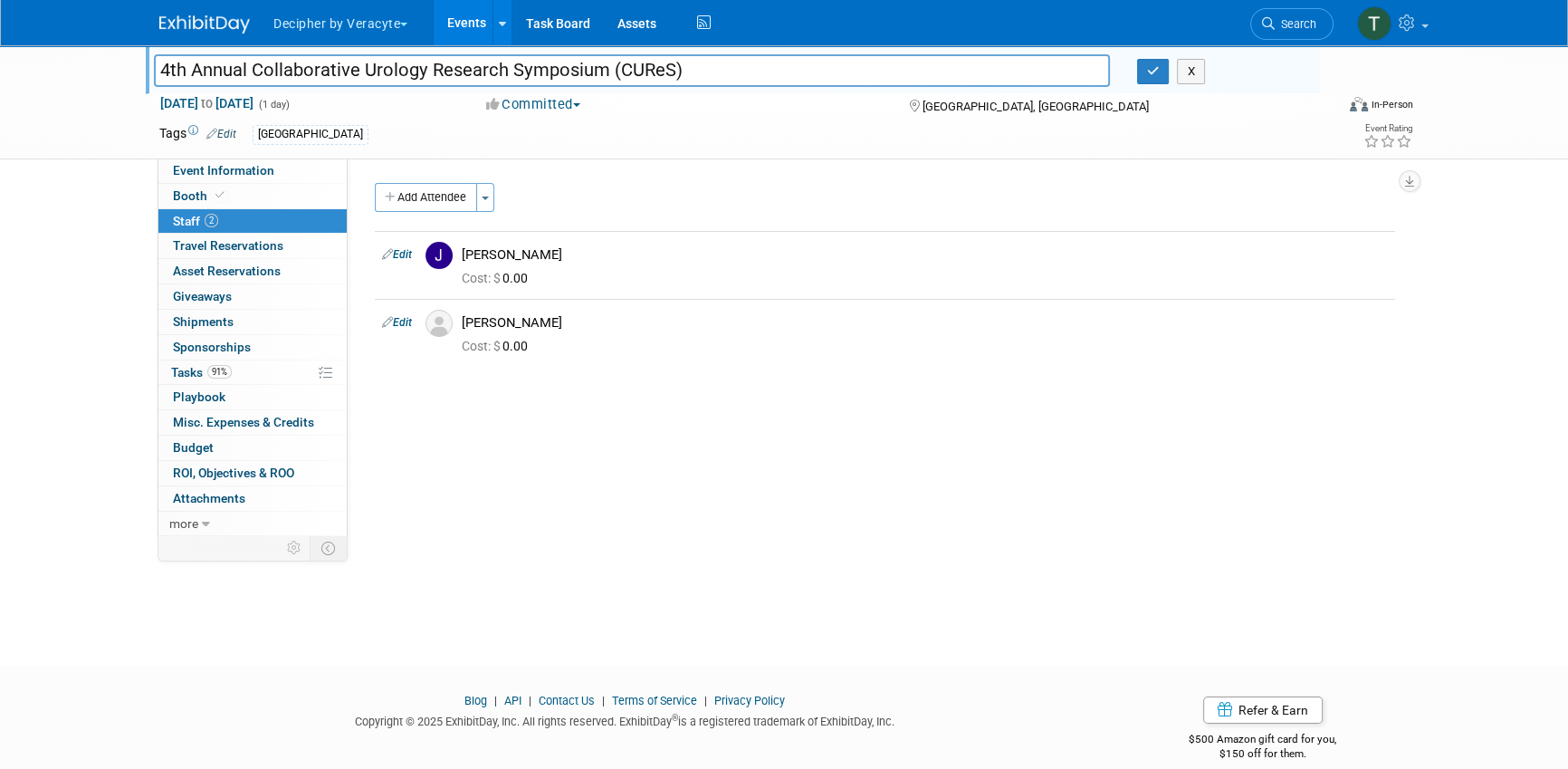
click at [540, 77] on input "4th Annual Collaborative Urology Research Symposium (CUReS)" at bounding box center [632, 70] width 956 height 32
click at [239, 363] on link "91% Tasks 91%" at bounding box center [252, 372] width 188 height 24
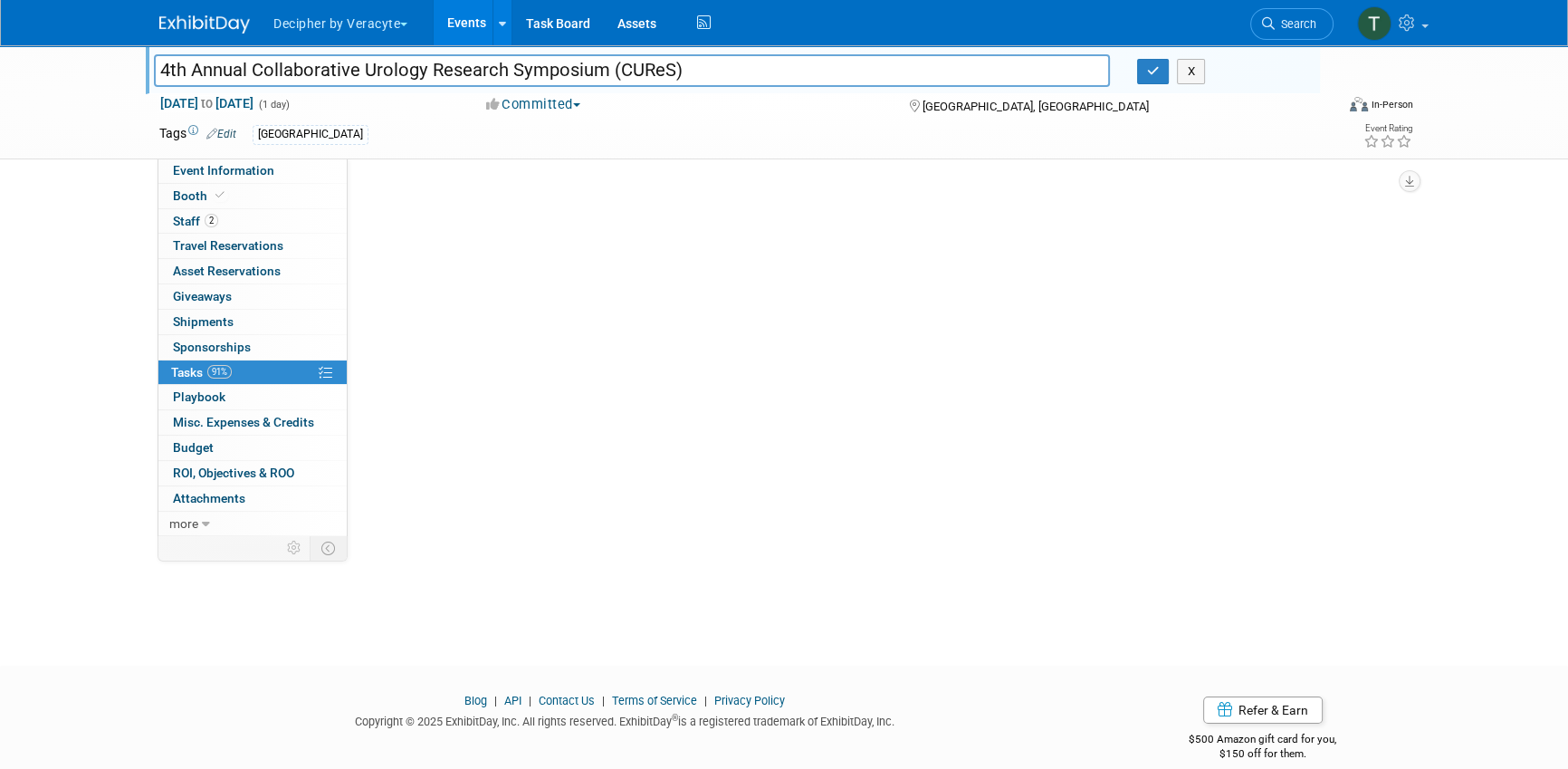
click at [239, 363] on link "91% Tasks 91%" at bounding box center [252, 372] width 188 height 24
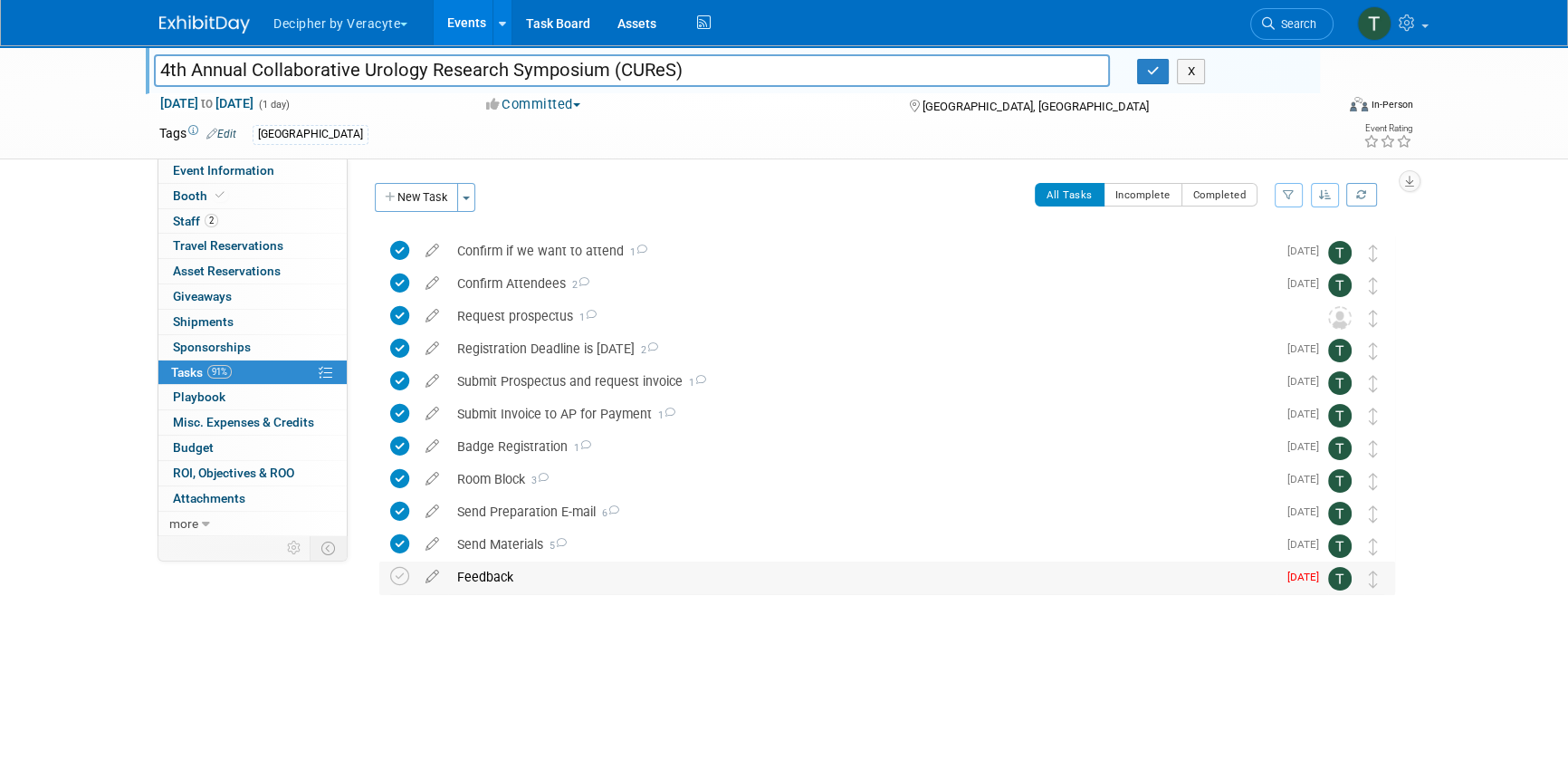
click at [627, 584] on div "Feedback" at bounding box center [863, 576] width 828 height 31
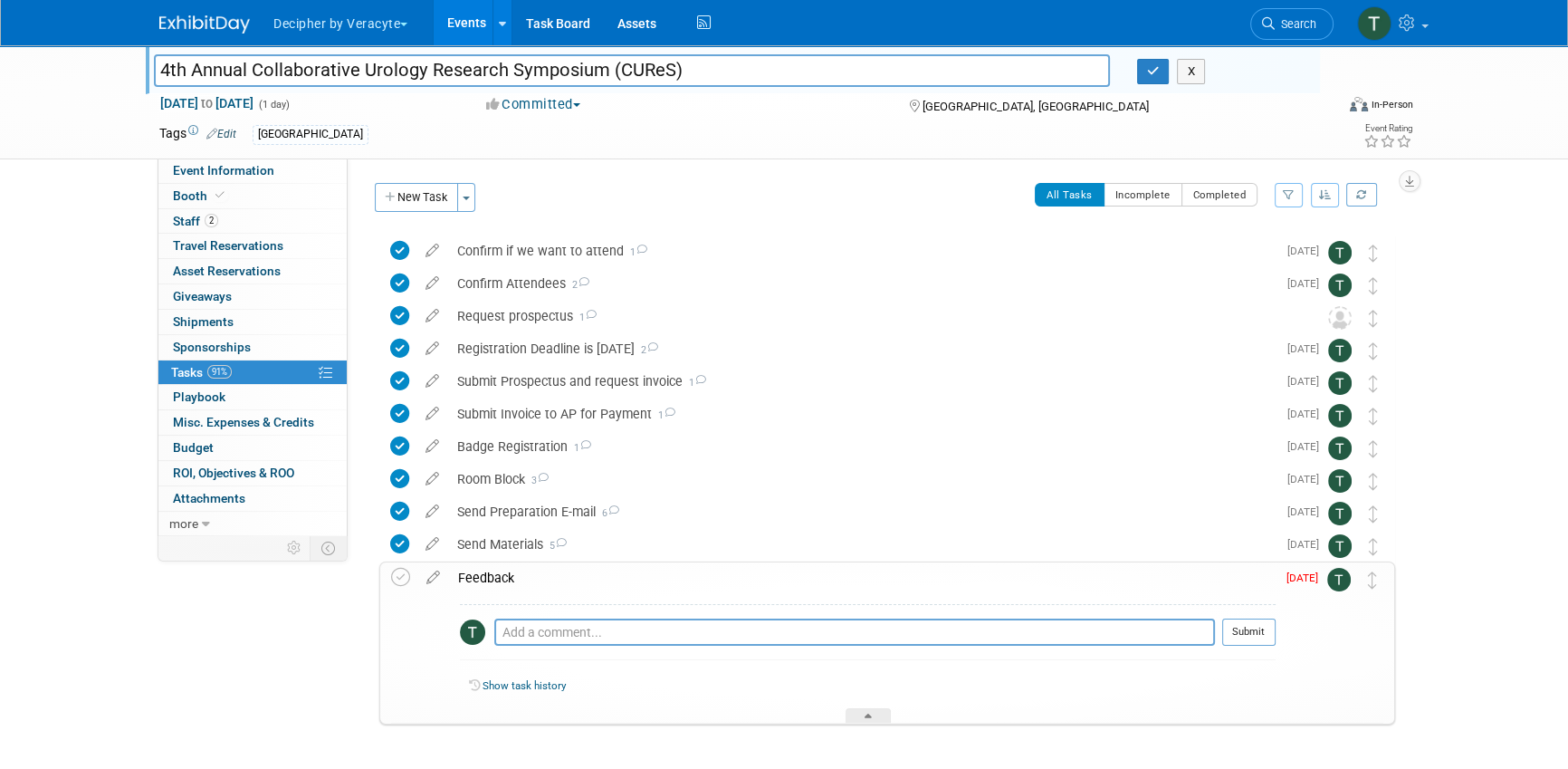
click at [648, 647] on div "Pro tip: Press Ctrl-Enter to submit comment." at bounding box center [854, 652] width 721 height 14
click at [648, 642] on textarea at bounding box center [854, 631] width 721 height 27
type textarea "sent email to the team to obtain this information"
click at [1237, 633] on button "Submit" at bounding box center [1249, 631] width 54 height 27
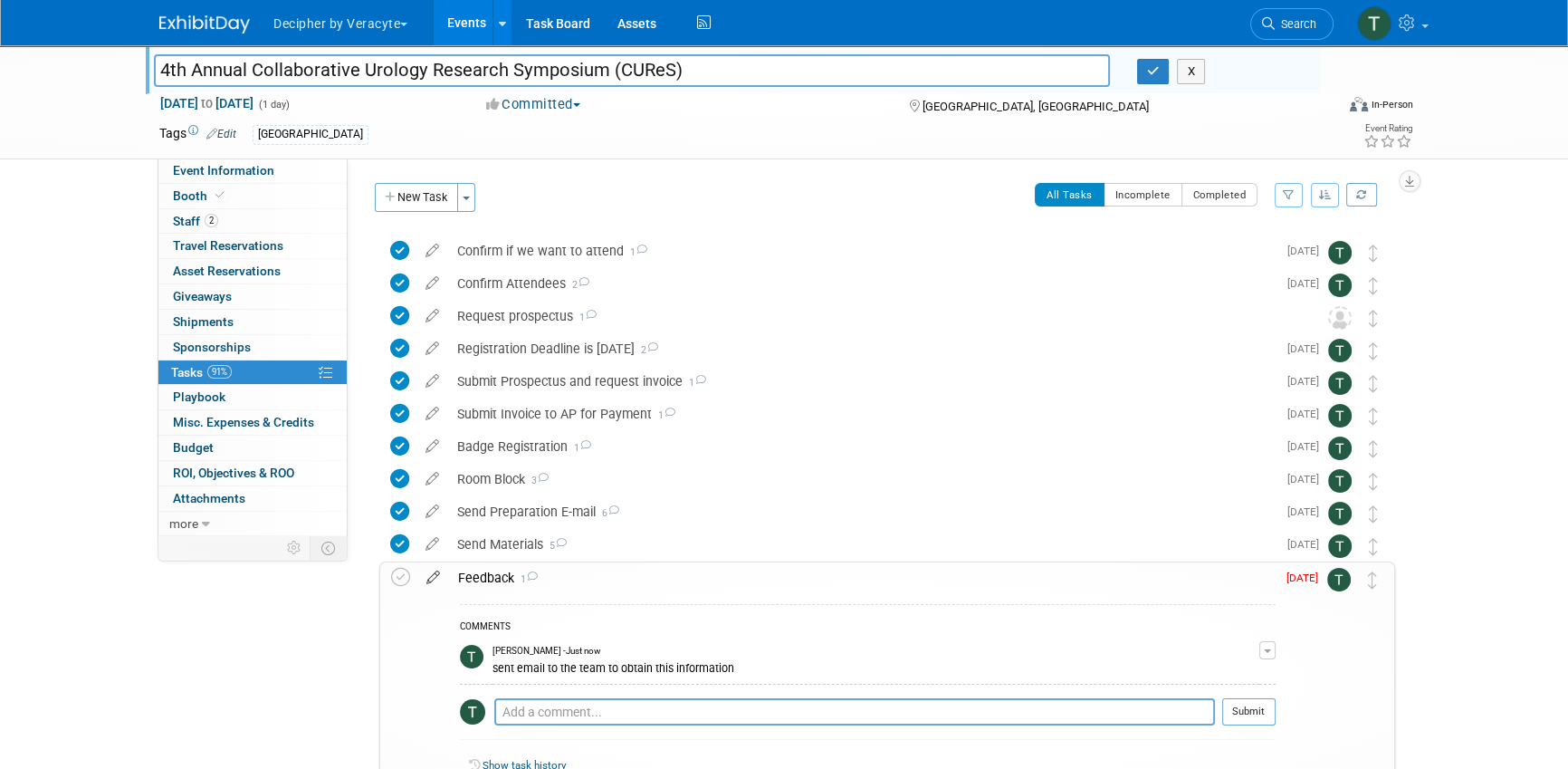
click at [444, 572] on icon at bounding box center [433, 574] width 32 height 22
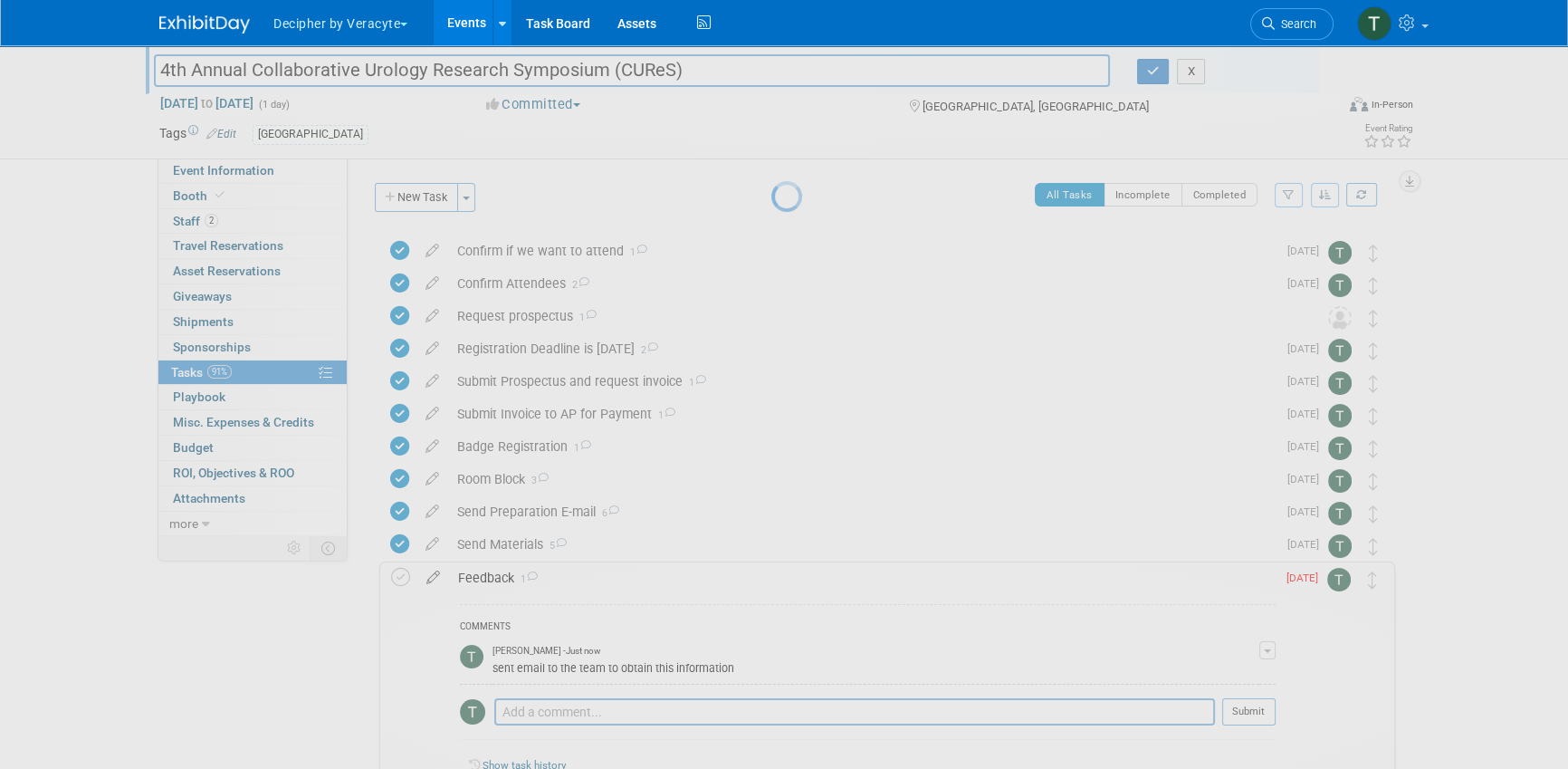
select select "7"
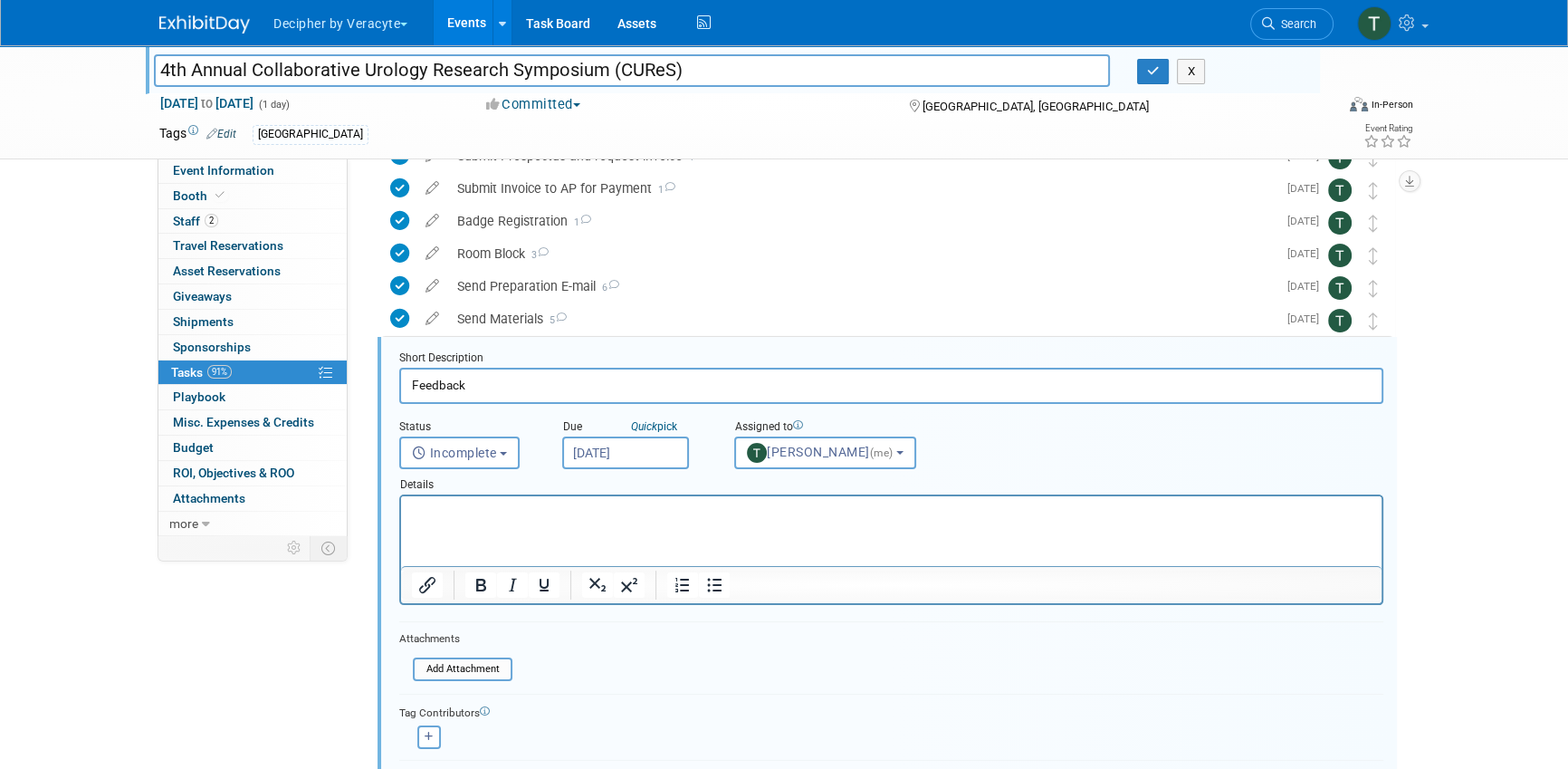
scroll to position [296, 0]
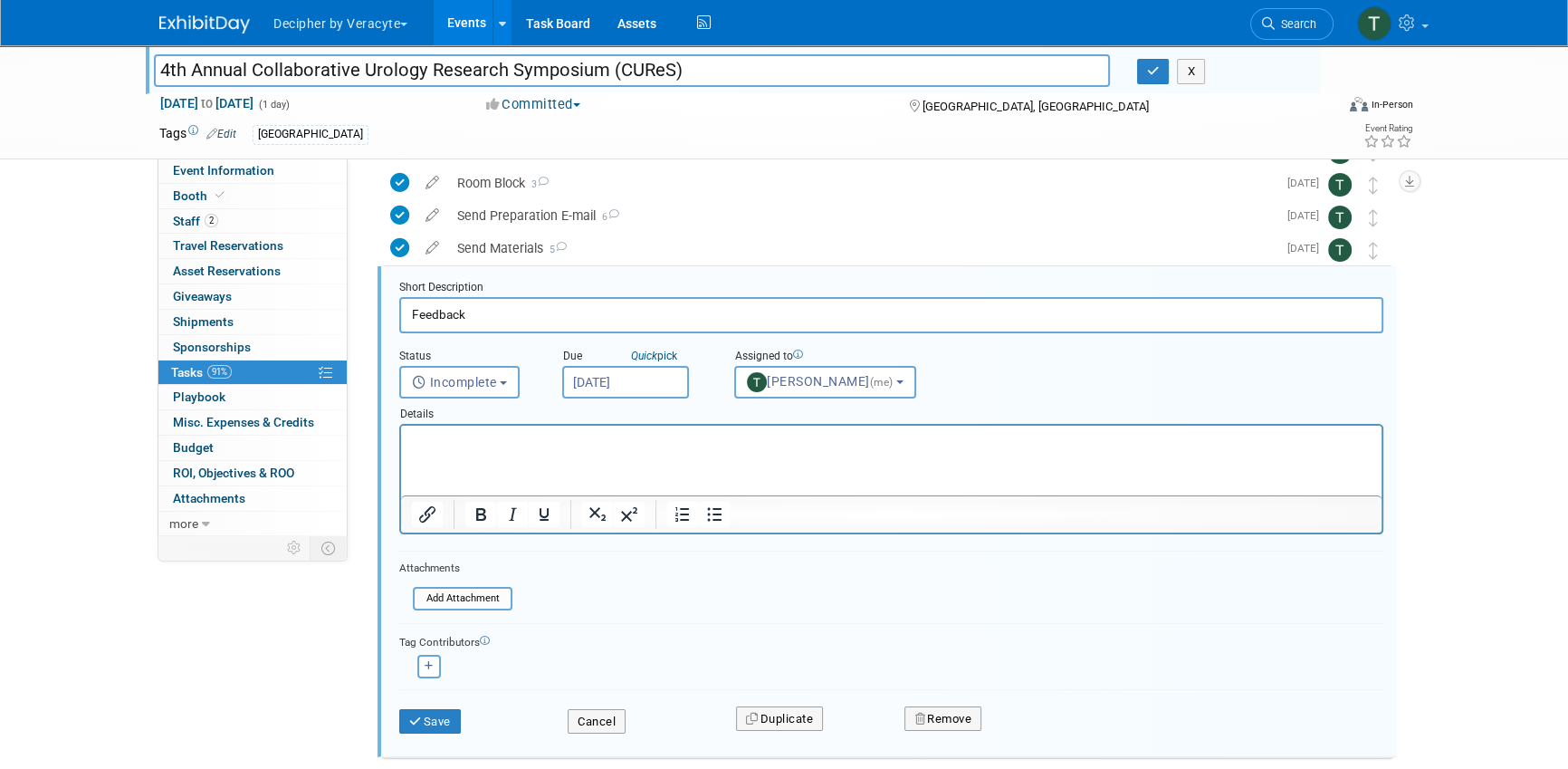
click at [664, 381] on input "Aug 25, 2025" at bounding box center [626, 382] width 127 height 32
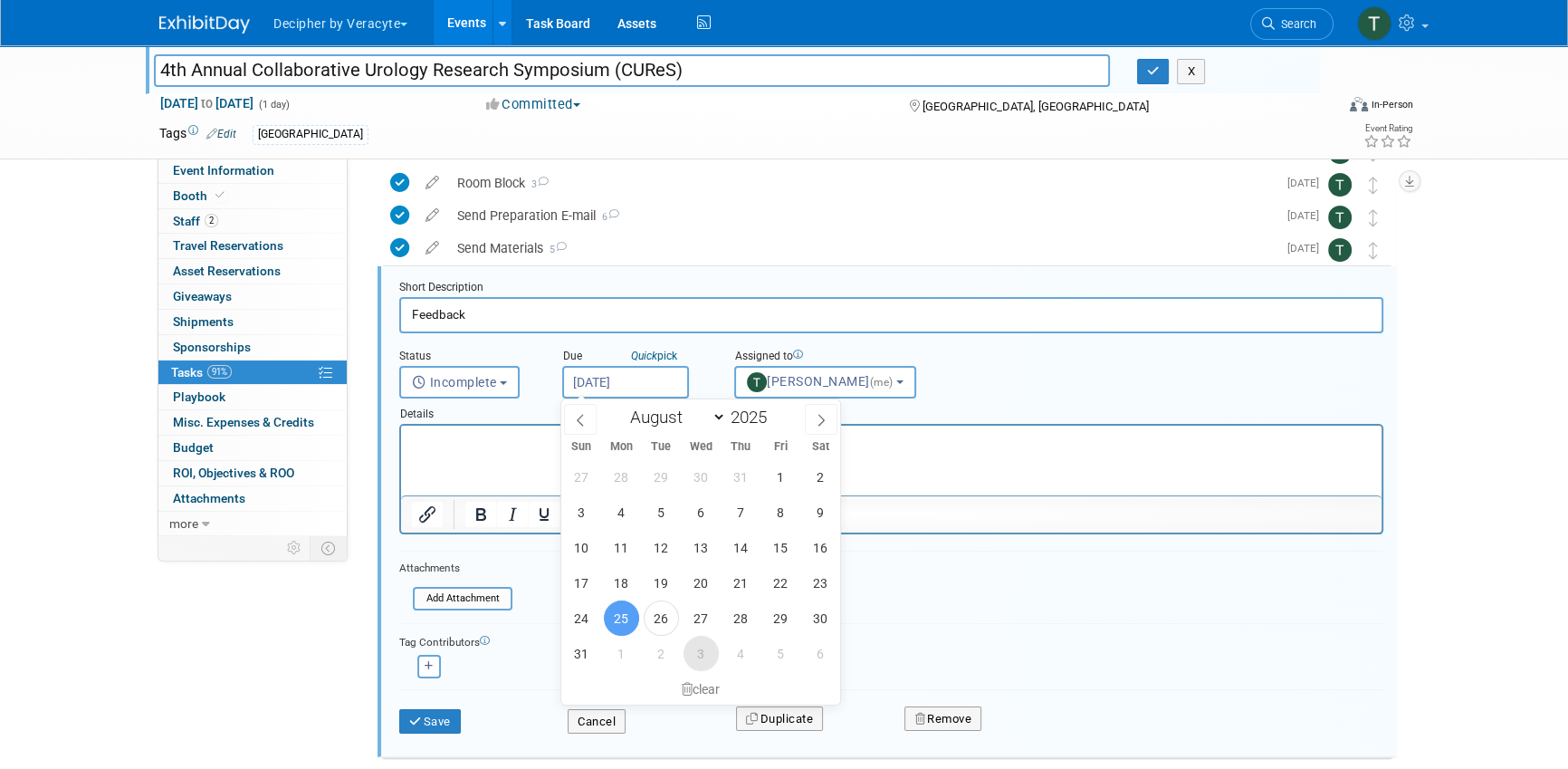
click at [695, 654] on span "3" at bounding box center [702, 653] width 35 height 35
type input "Sep 3, 2025"
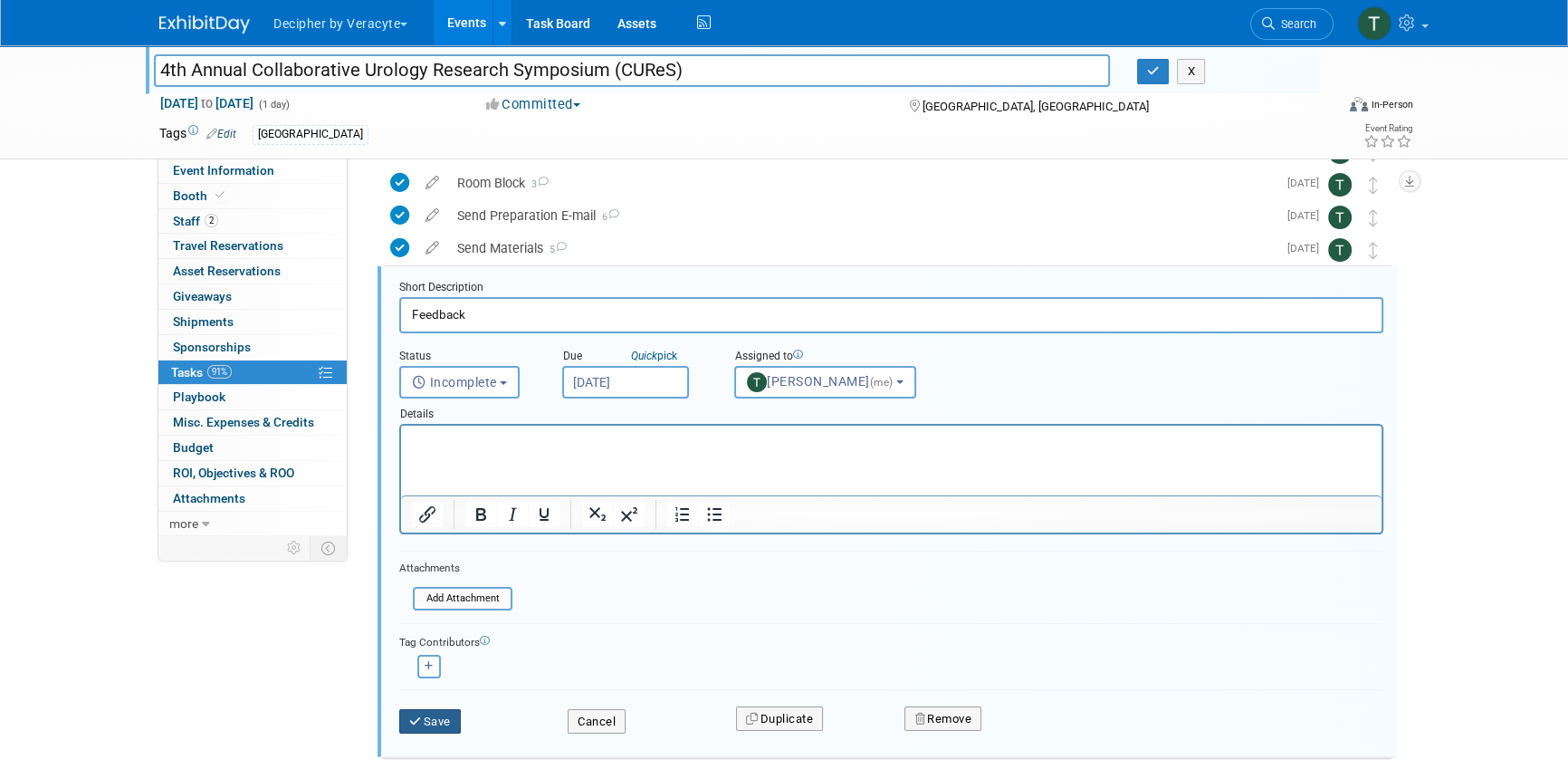
click at [449, 709] on button "Save" at bounding box center [430, 721] width 61 height 25
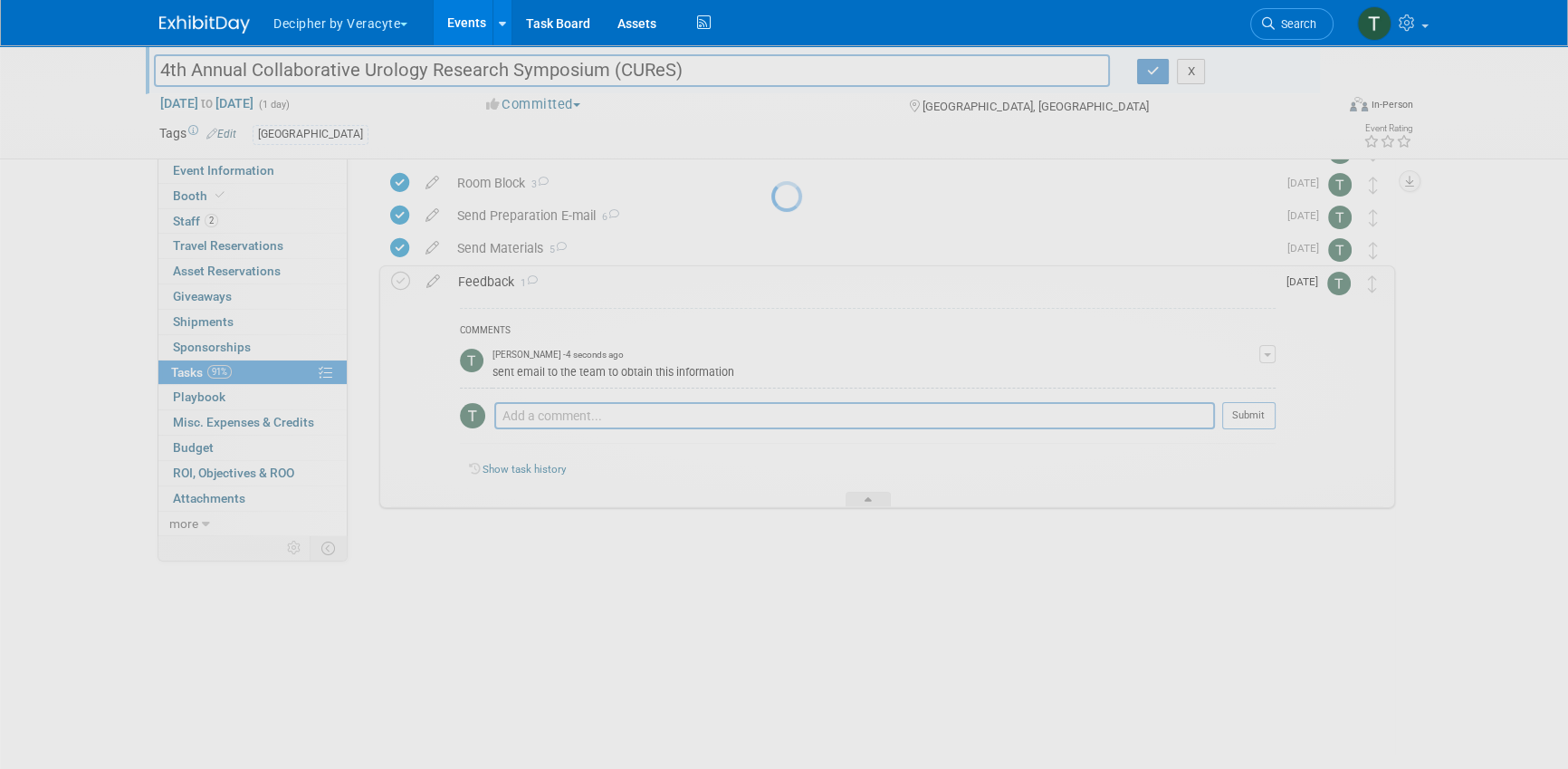
scroll to position [145, 0]
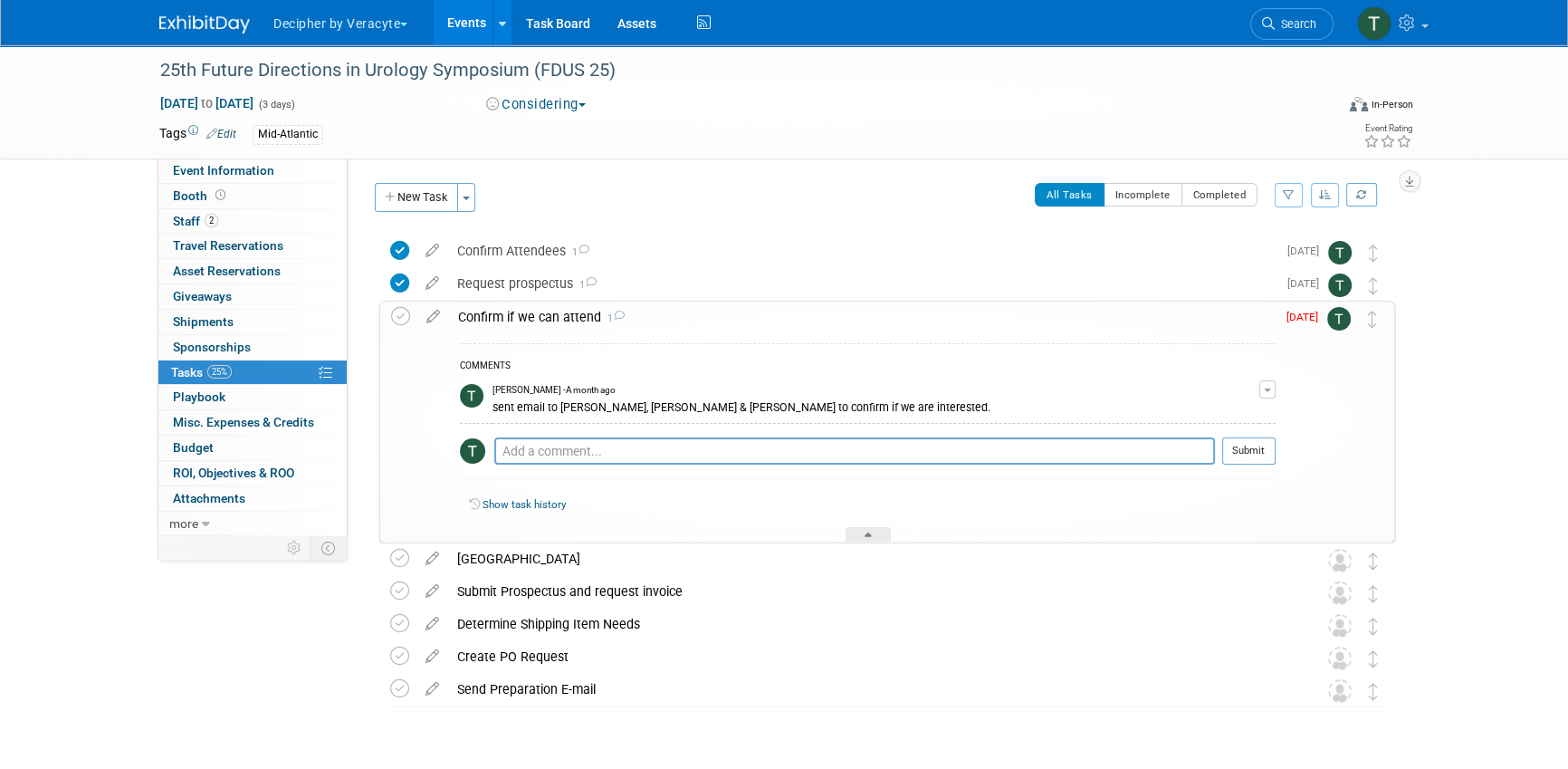
click at [742, 411] on div "sent email to [PERSON_NAME], [PERSON_NAME] & [PERSON_NAME] to confirm if we are…" at bounding box center [877, 406] width 767 height 18
click at [742, 411] on div "sent email to Chris, Tyler & Andrew to confirm if we are interested." at bounding box center [877, 406] width 767 height 18
click at [434, 321] on icon at bounding box center [433, 312] width 32 height 22
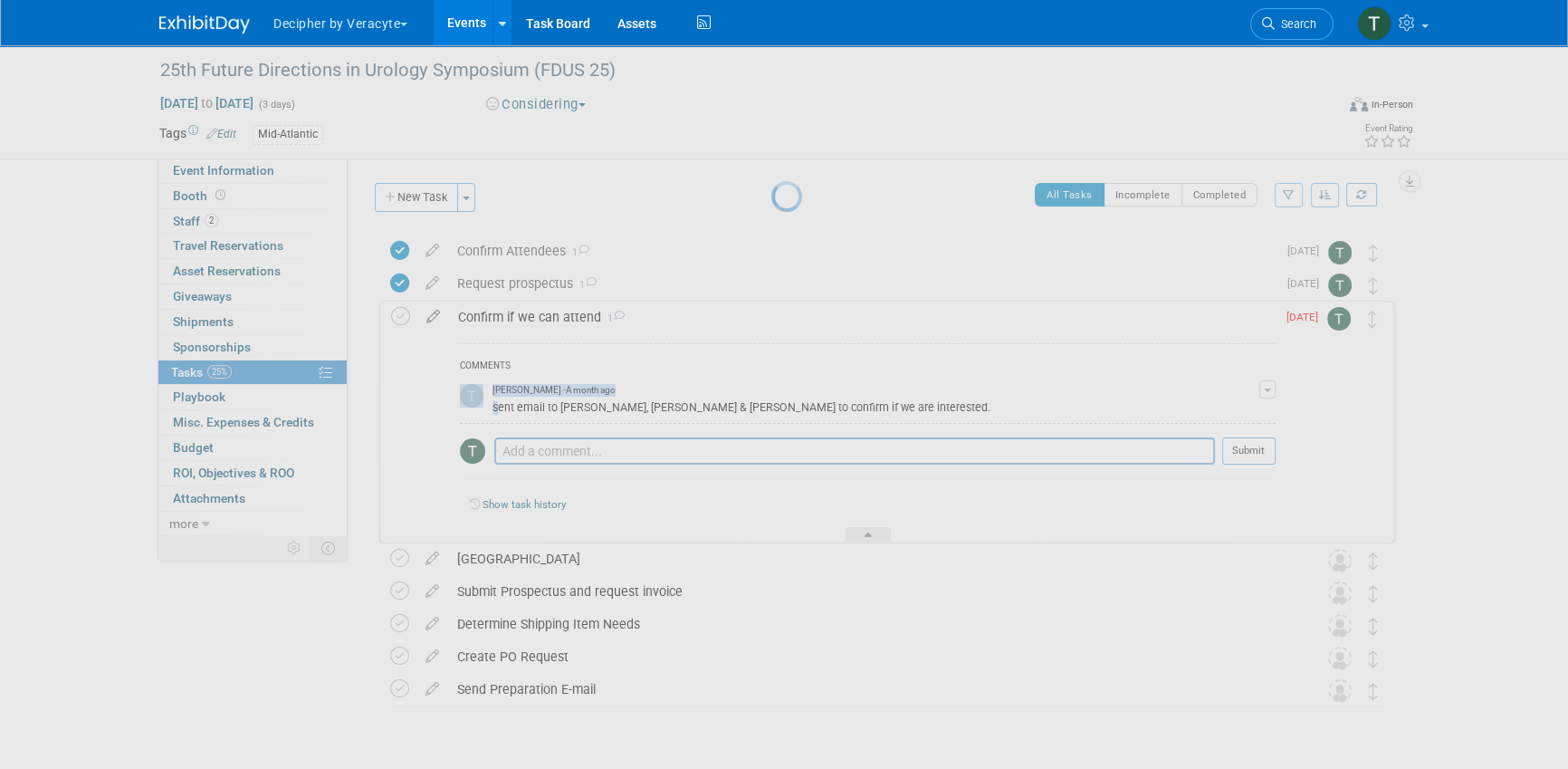
select select "7"
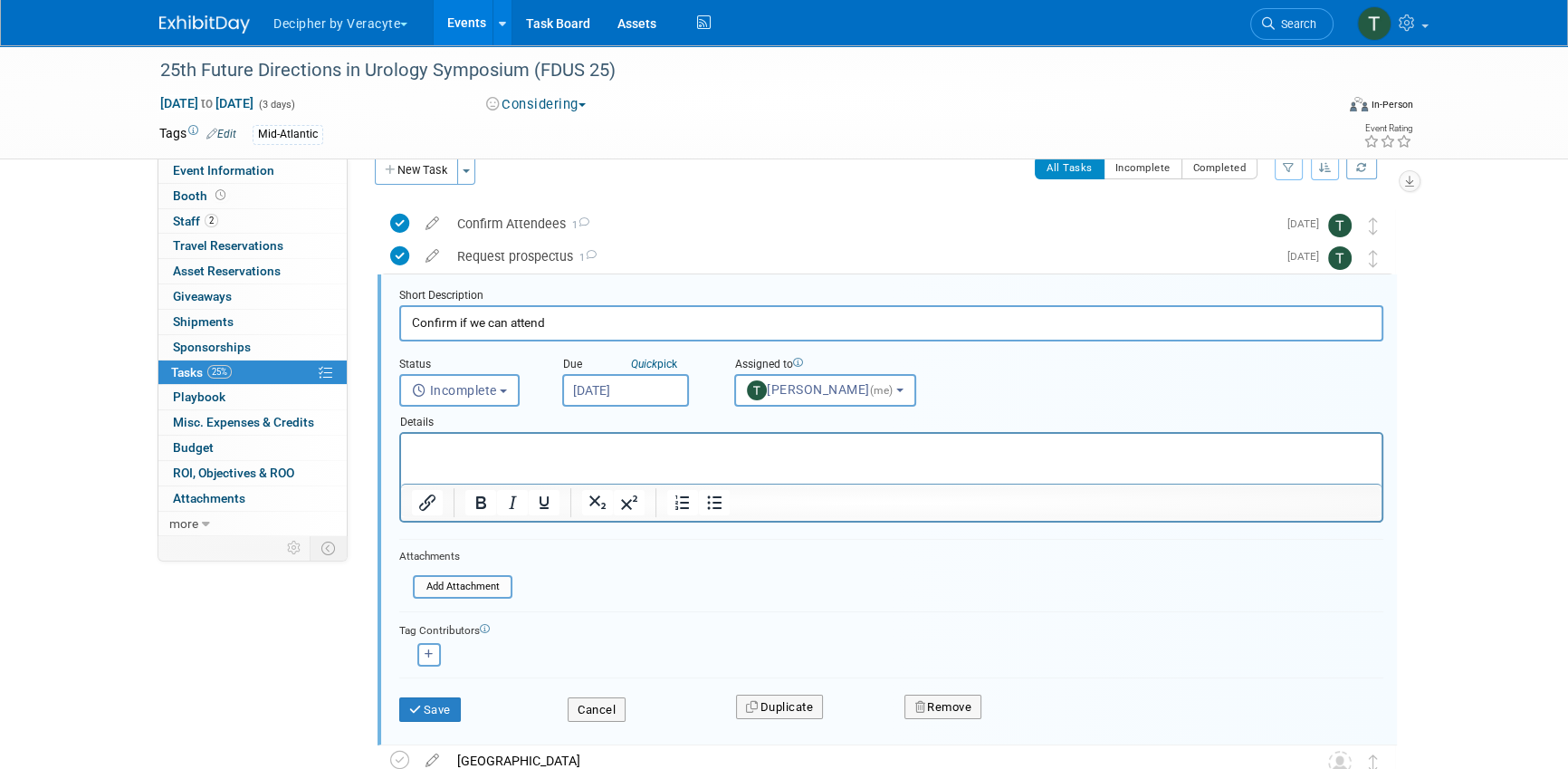
scroll to position [36, 0]
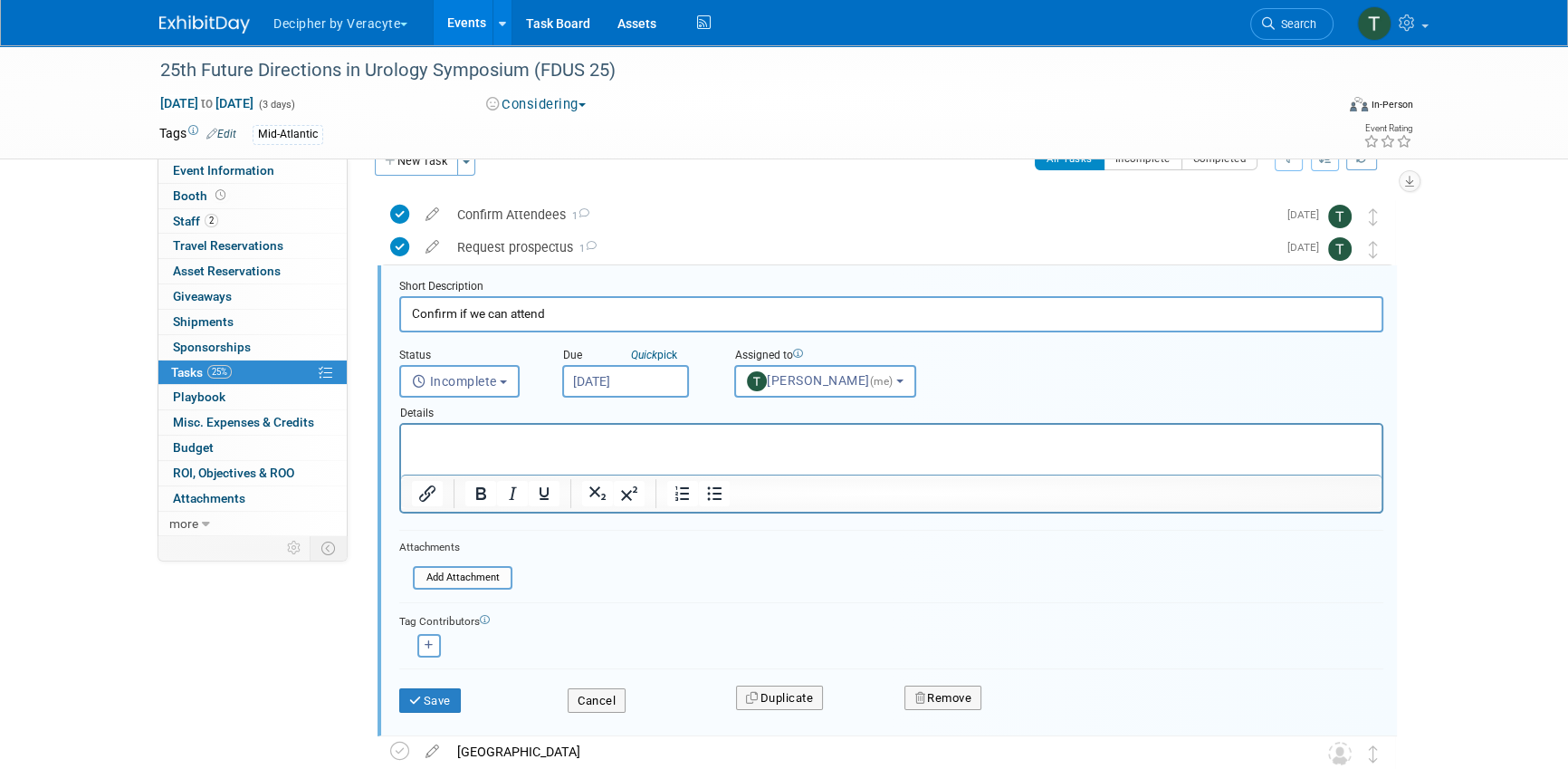
click at [641, 377] on input "[DATE]" at bounding box center [626, 381] width 127 height 32
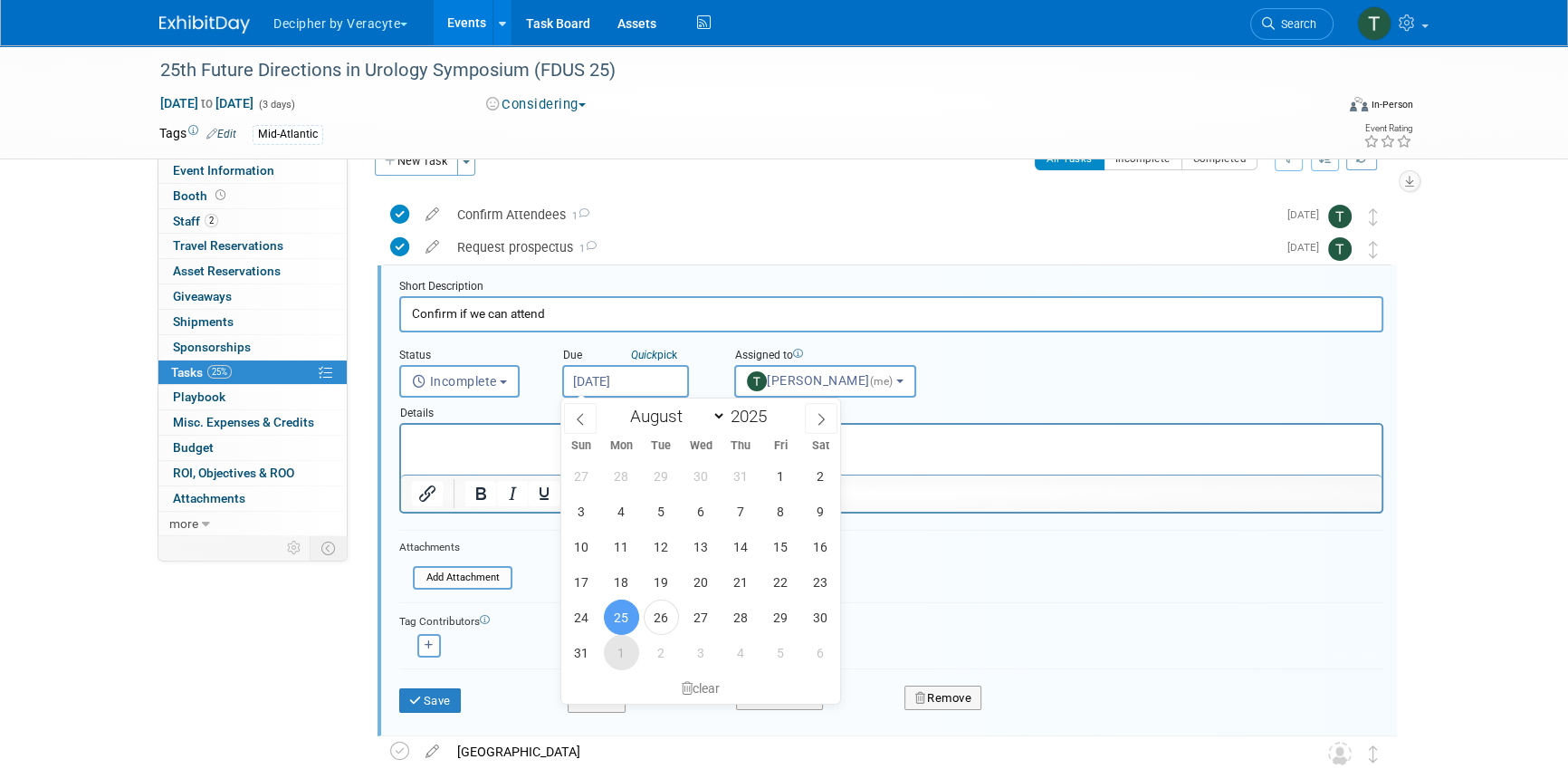
click at [622, 650] on span "1" at bounding box center [622, 652] width 35 height 35
type input "Sep 1, 2025"
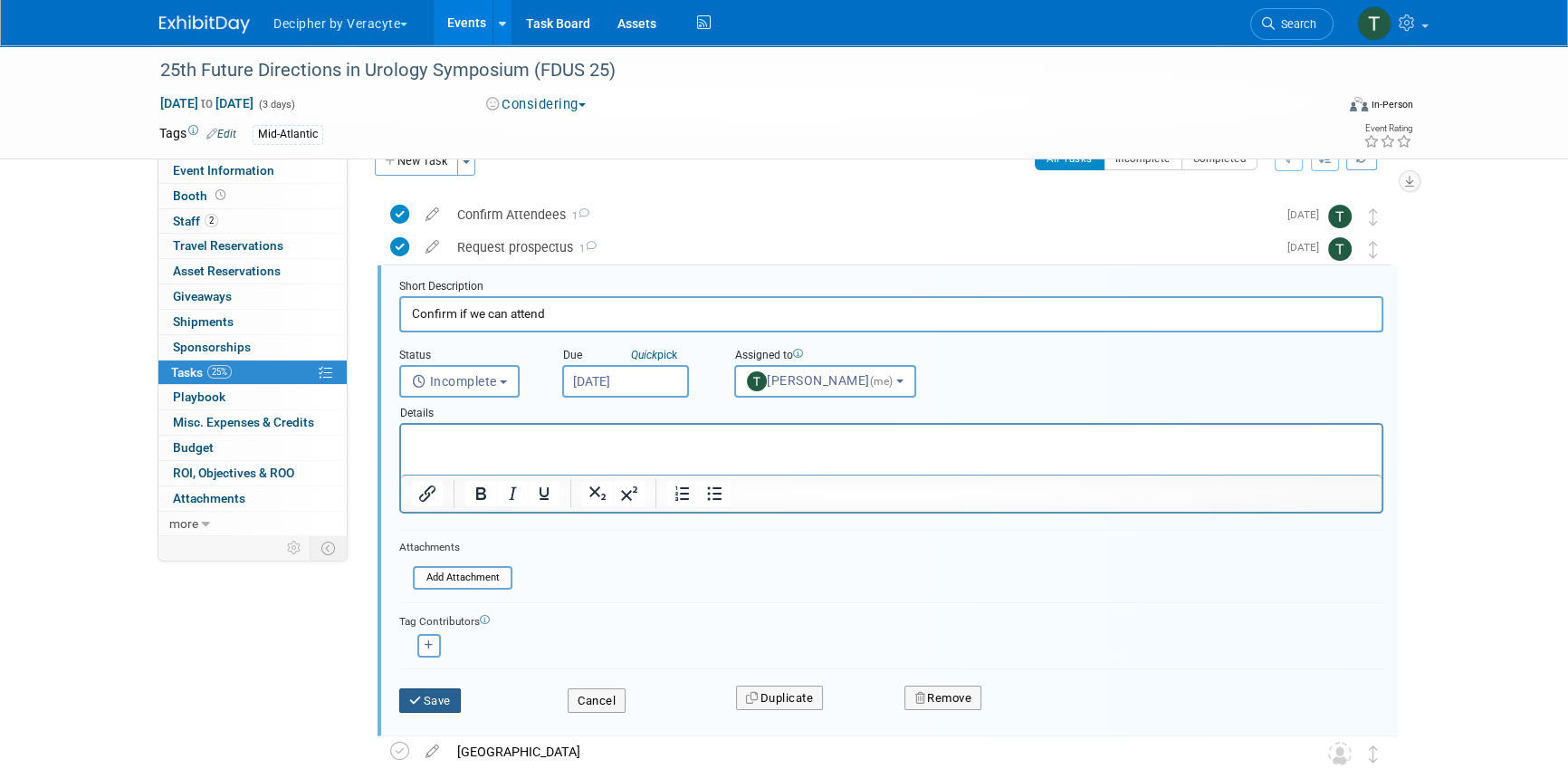
click at [432, 692] on button "Save" at bounding box center [430, 700] width 61 height 25
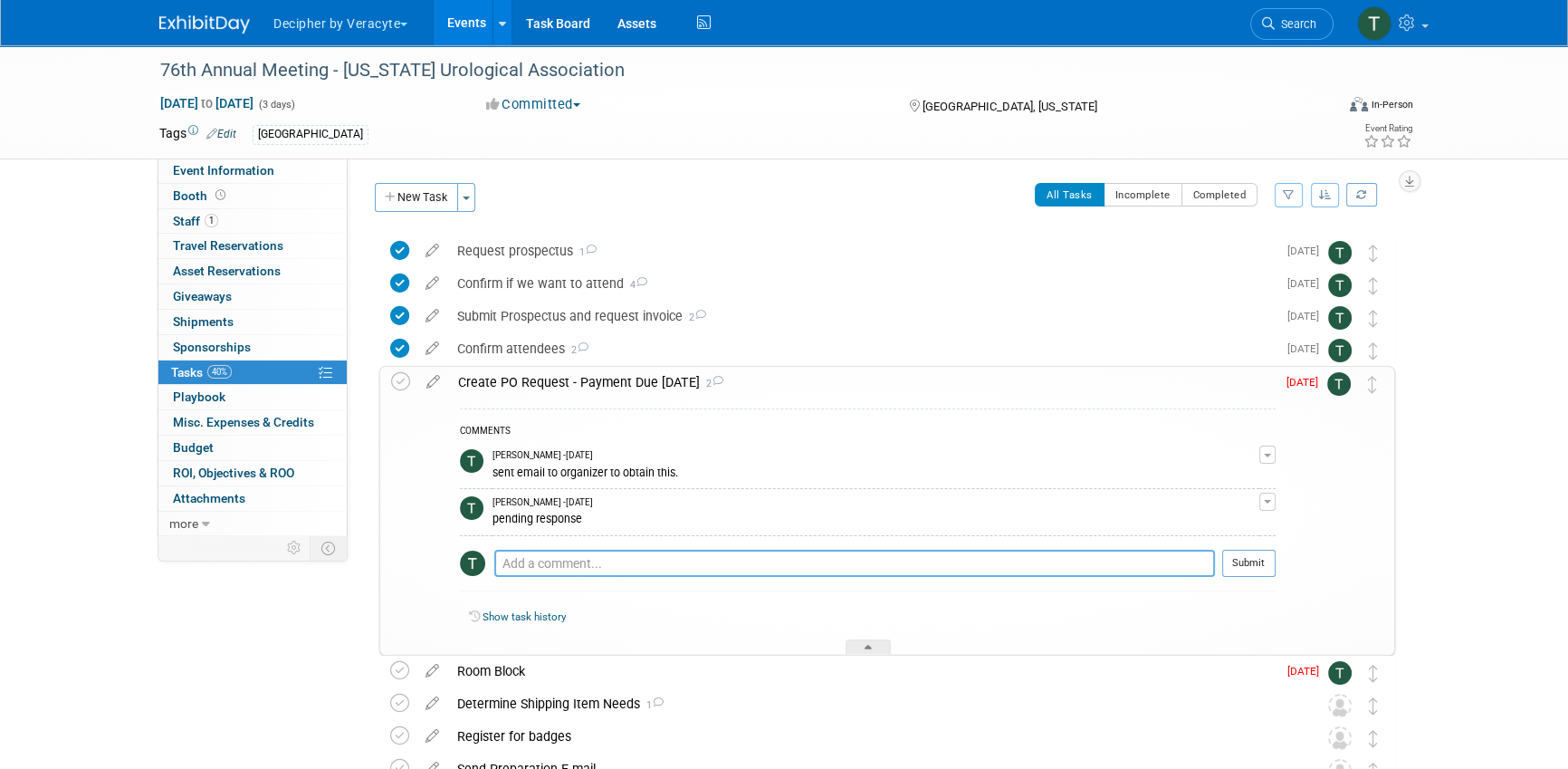
click at [651, 550] on textarea at bounding box center [854, 562] width 721 height 27
type textarea "sent email to the organizer."
click at [1271, 558] on button "Submit" at bounding box center [1249, 562] width 54 height 27
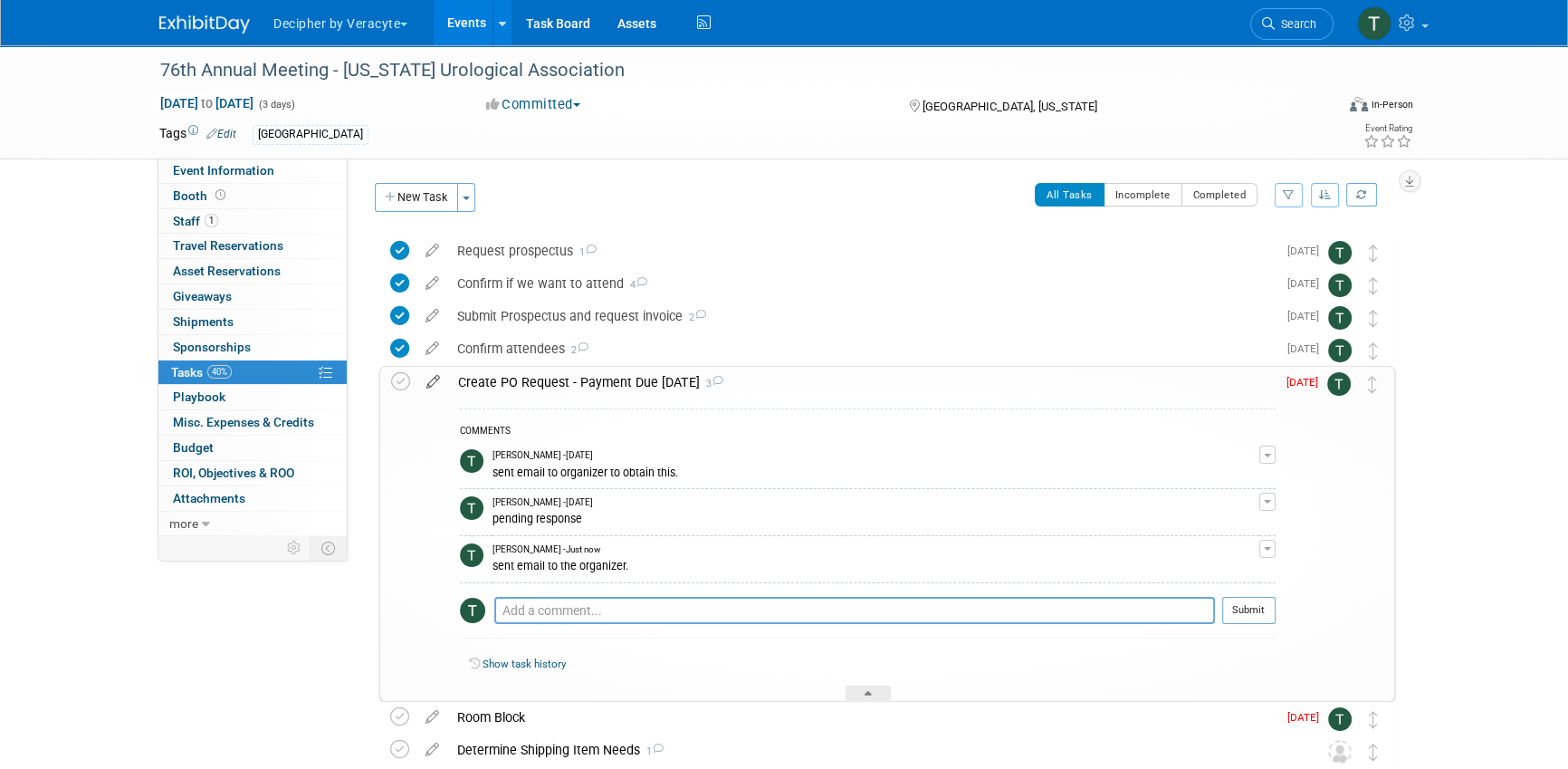
click at [434, 387] on icon at bounding box center [433, 378] width 32 height 22
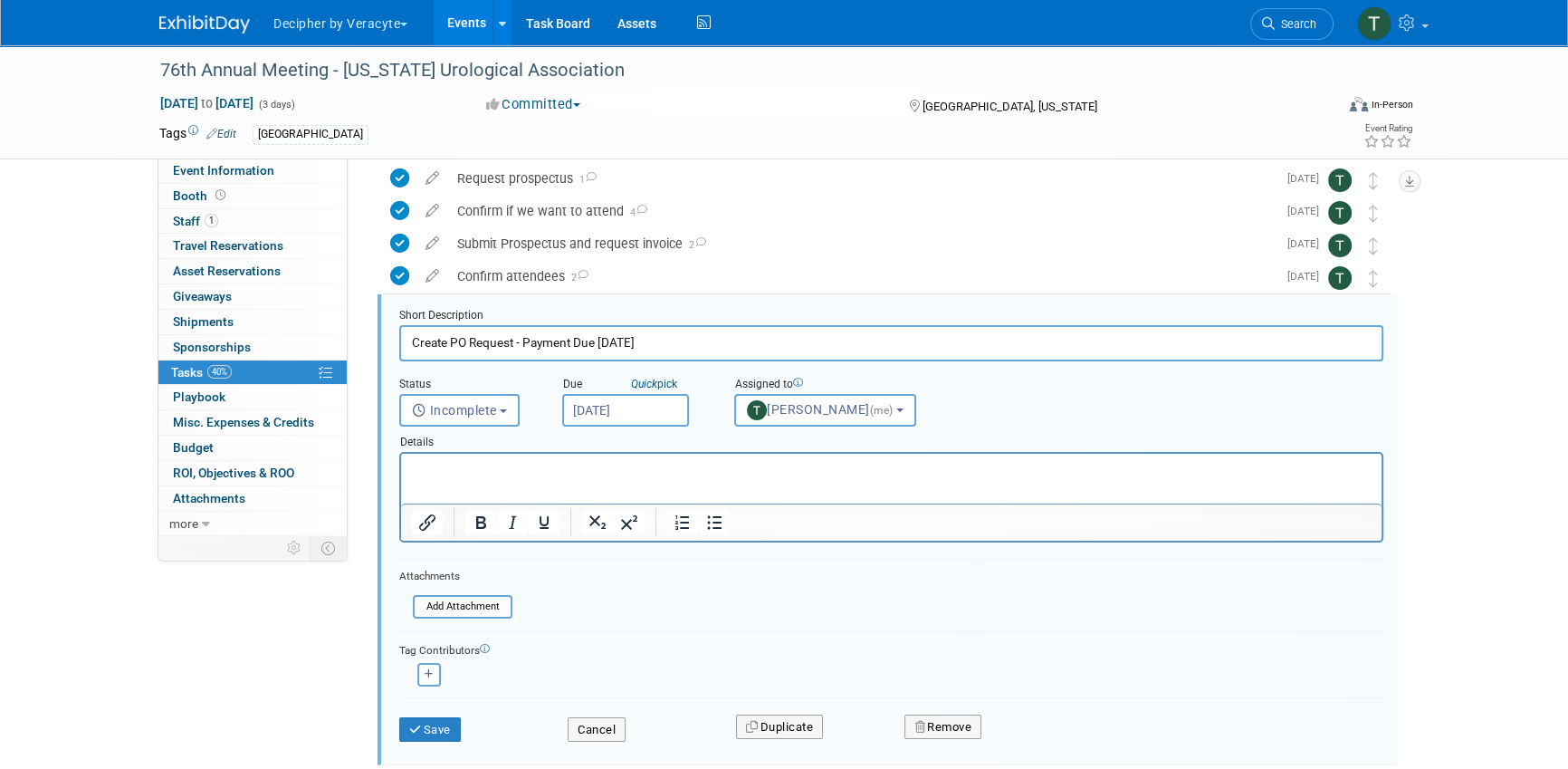
scroll to position [100, 0]
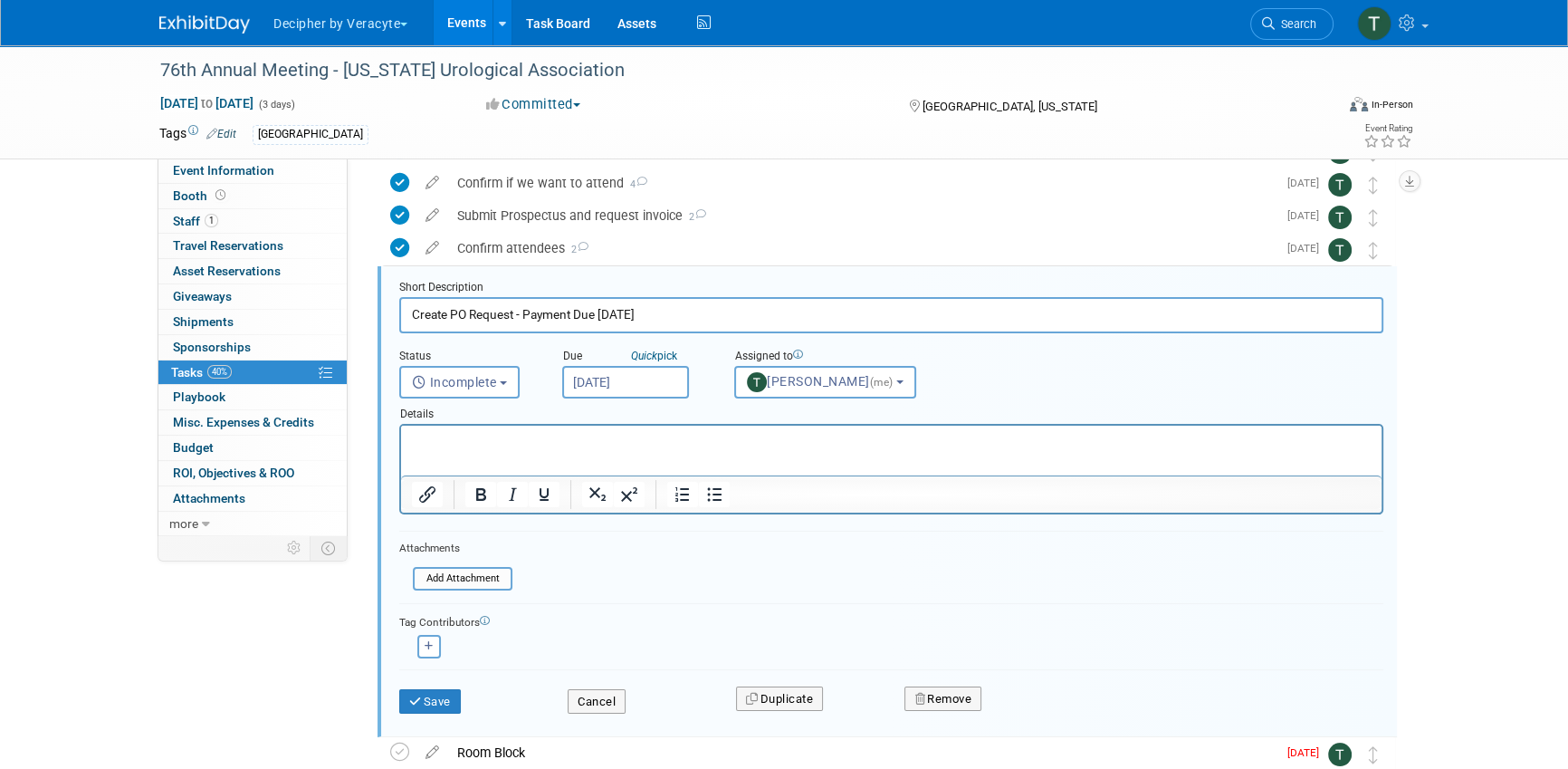
click at [638, 385] on input "Aug 25, 2025" at bounding box center [626, 382] width 127 height 32
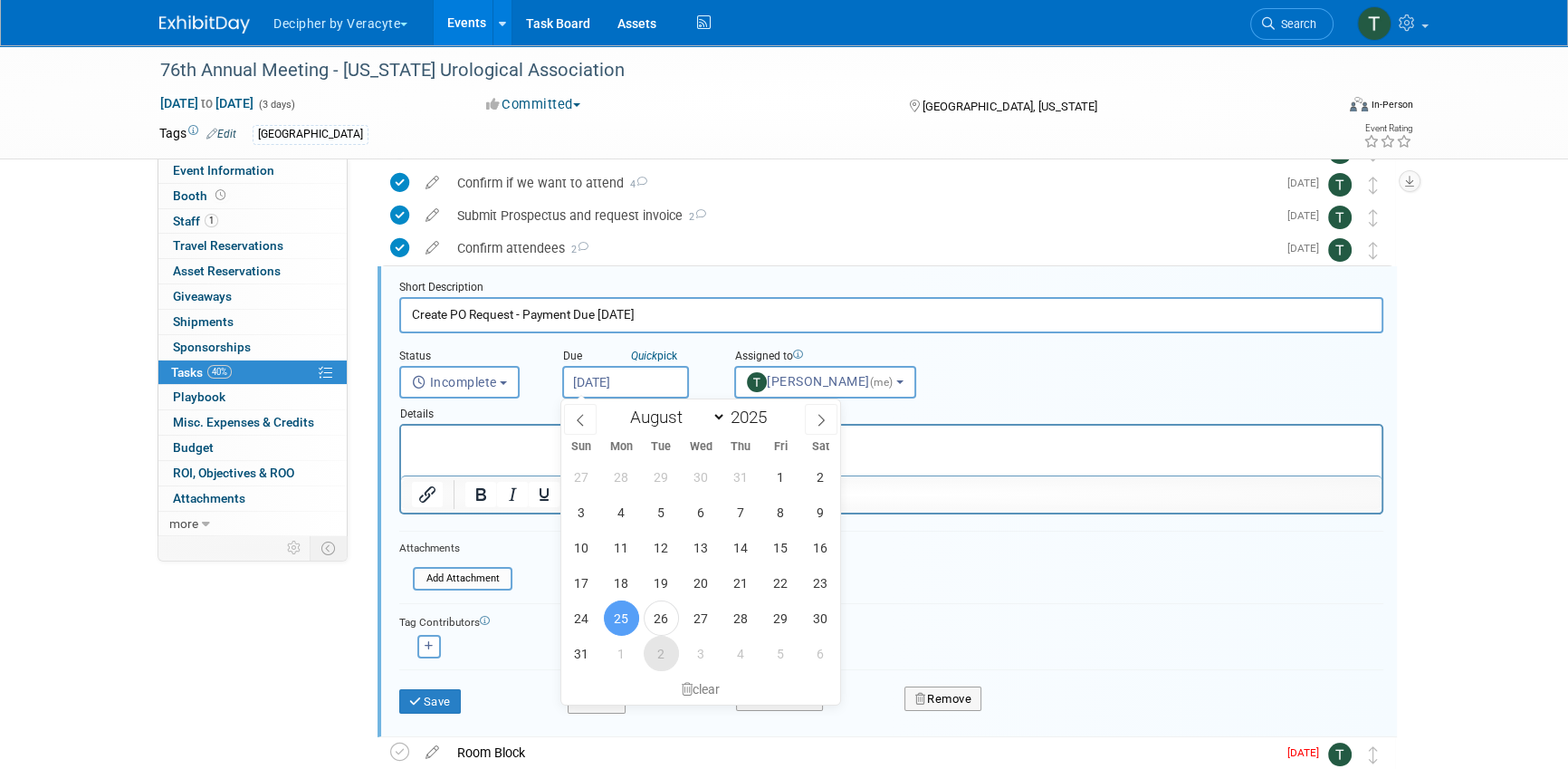
click at [664, 651] on span "2" at bounding box center [662, 653] width 35 height 35
type input "Sep 2, 2025"
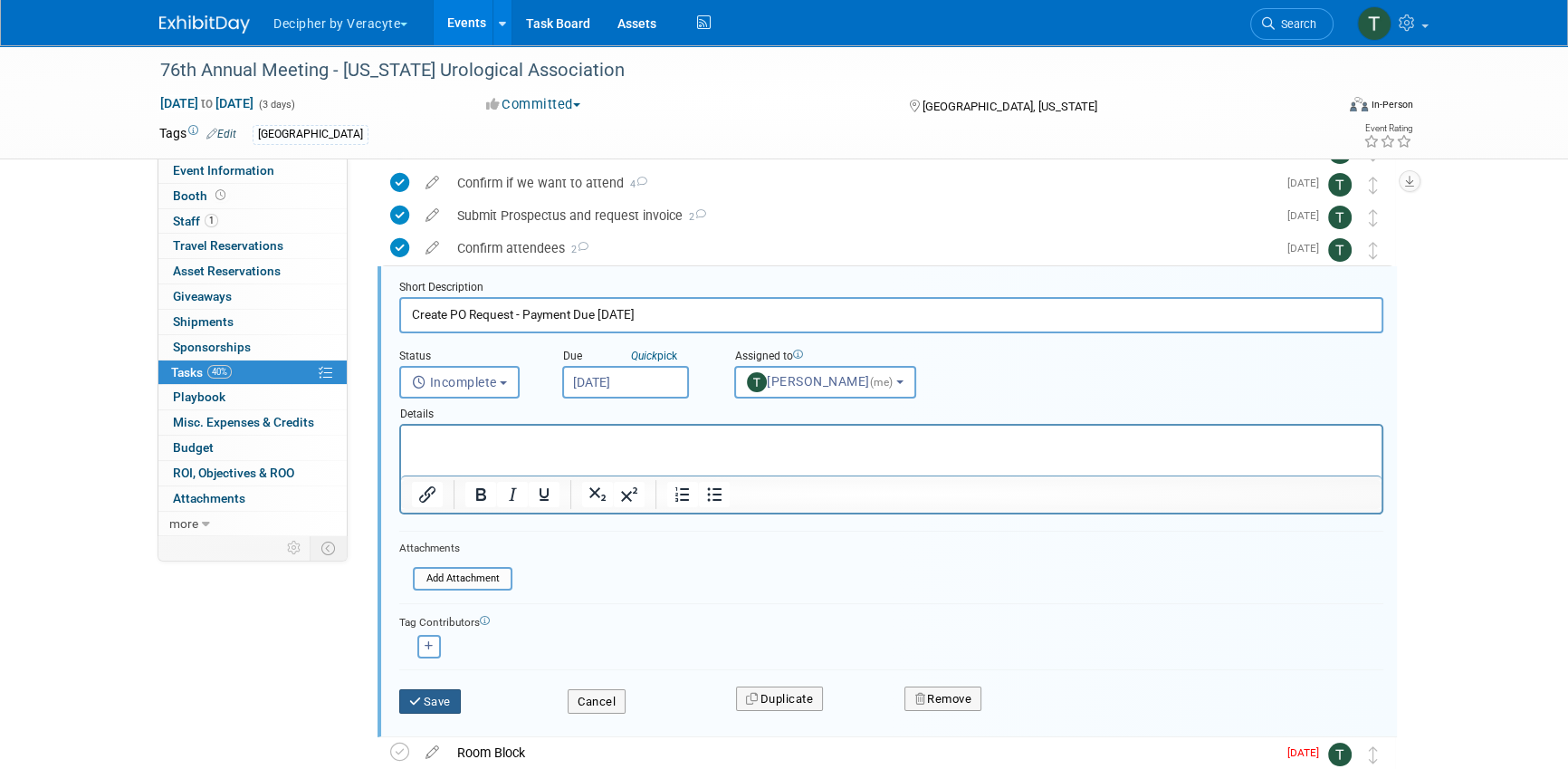
click at [414, 700] on icon "submit" at bounding box center [417, 700] width 15 height 12
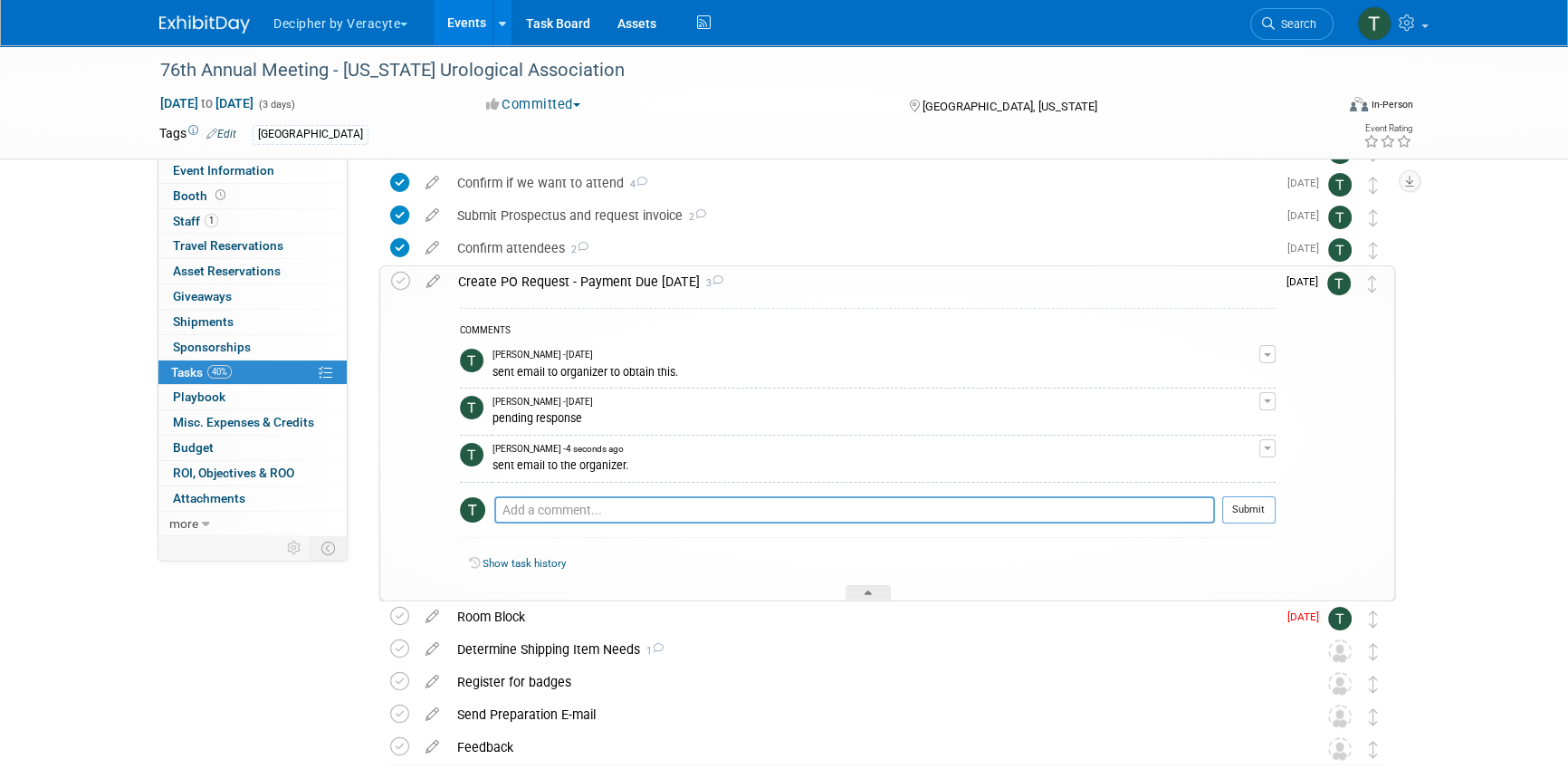
click at [690, 277] on div "Create PO Request - Payment Due 10/1/25 3" at bounding box center [863, 281] width 827 height 31
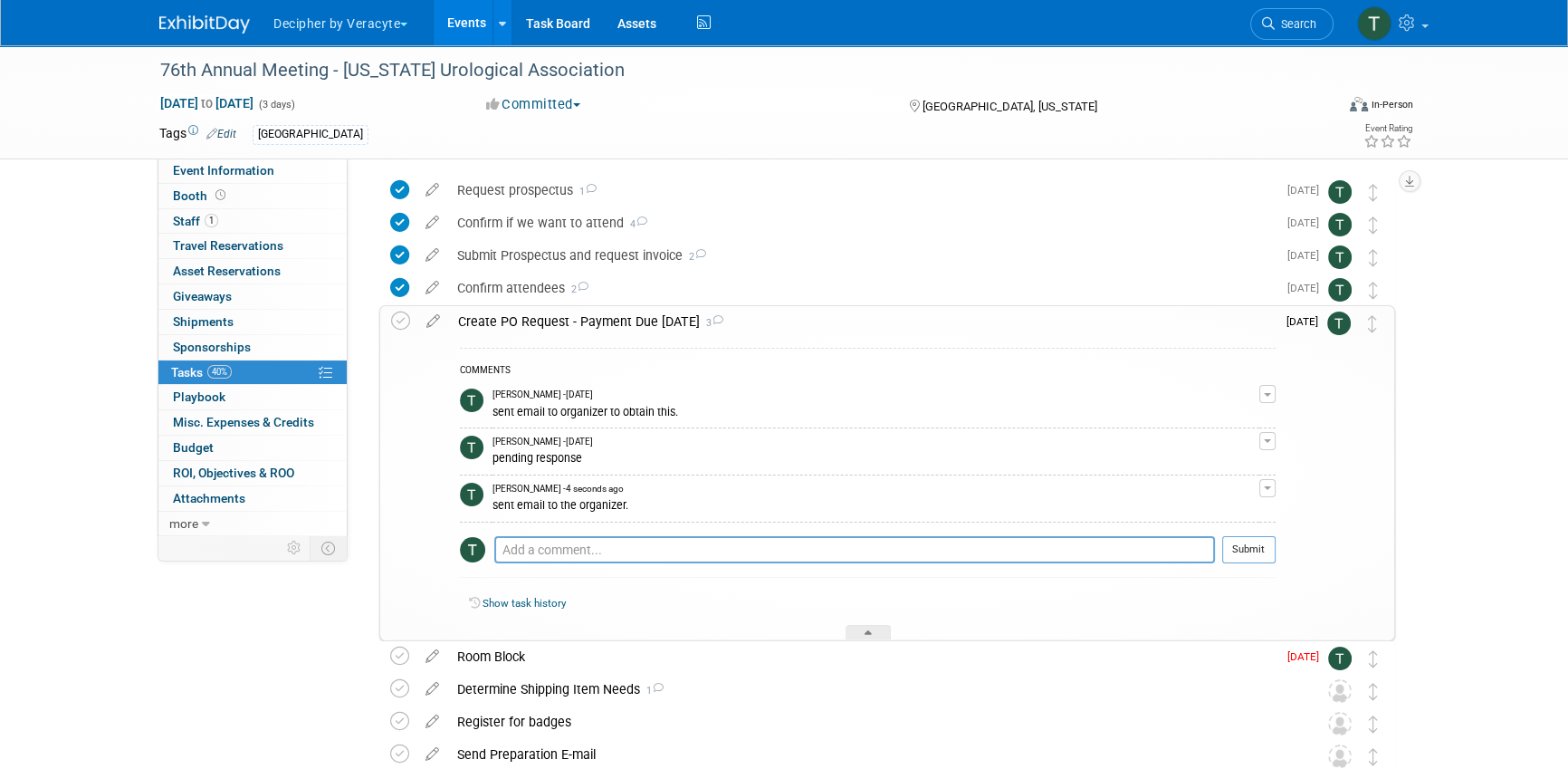
scroll to position [0, 0]
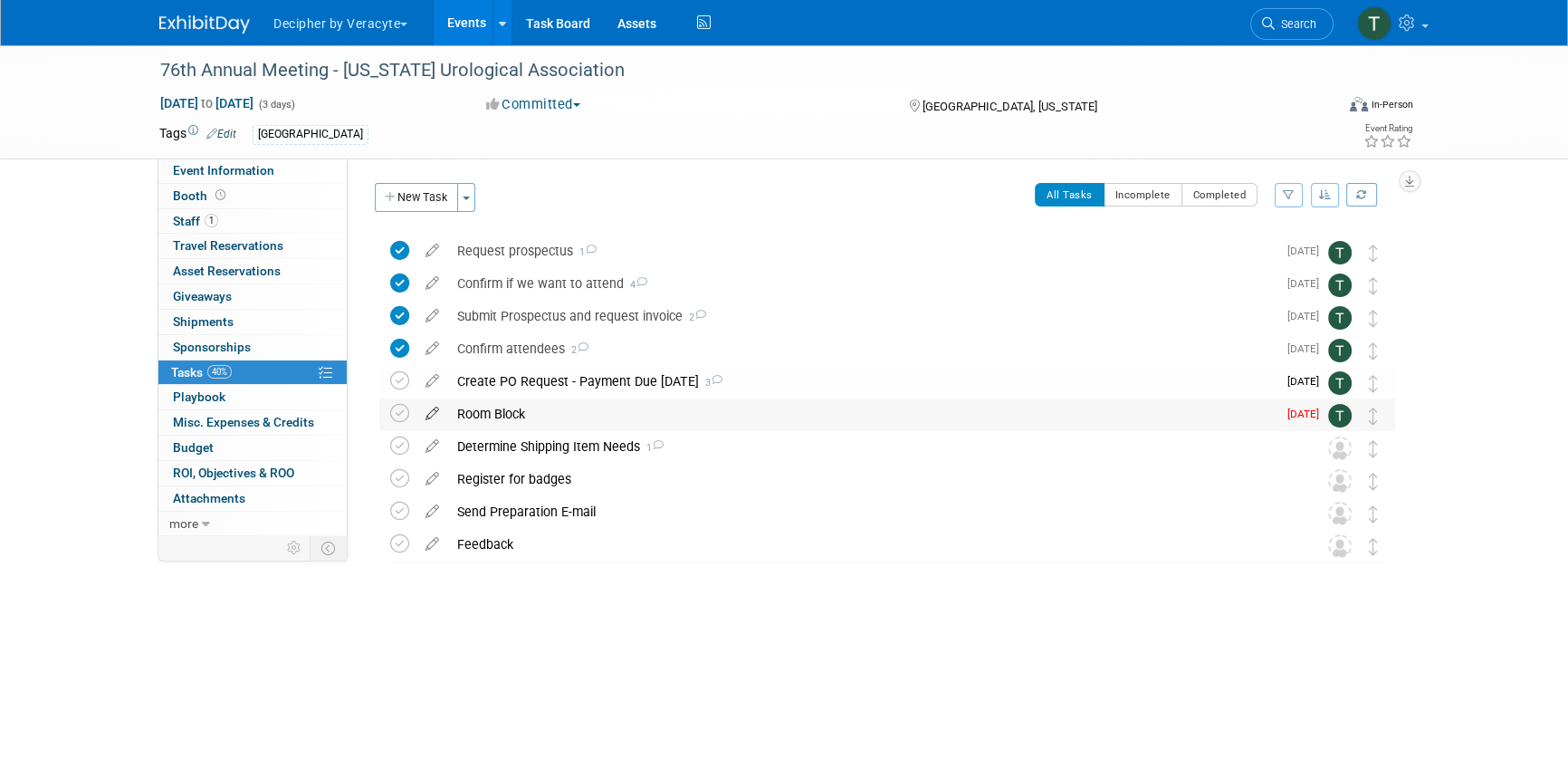
click at [424, 404] on icon at bounding box center [432, 410] width 32 height 22
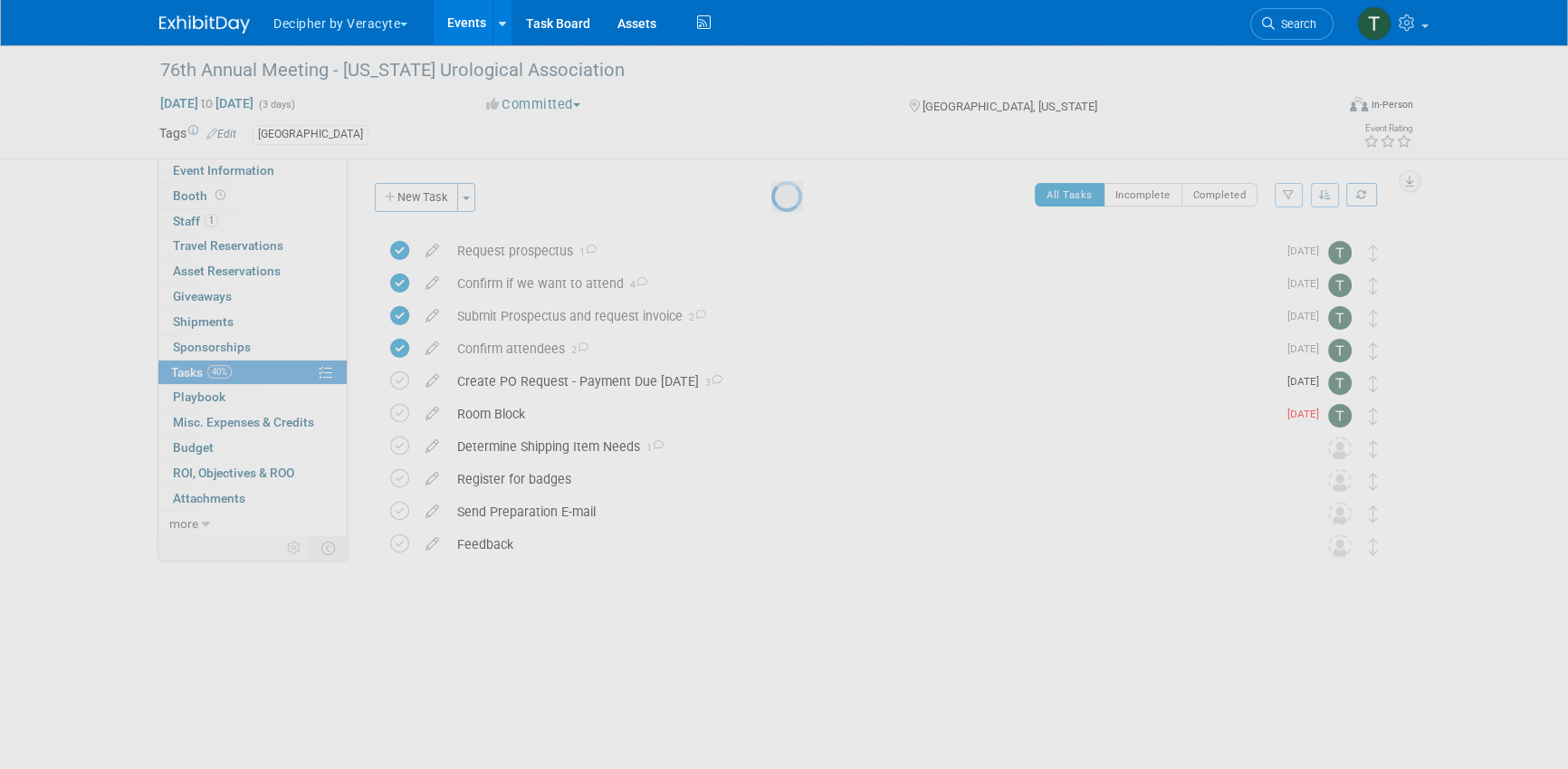
select select "7"
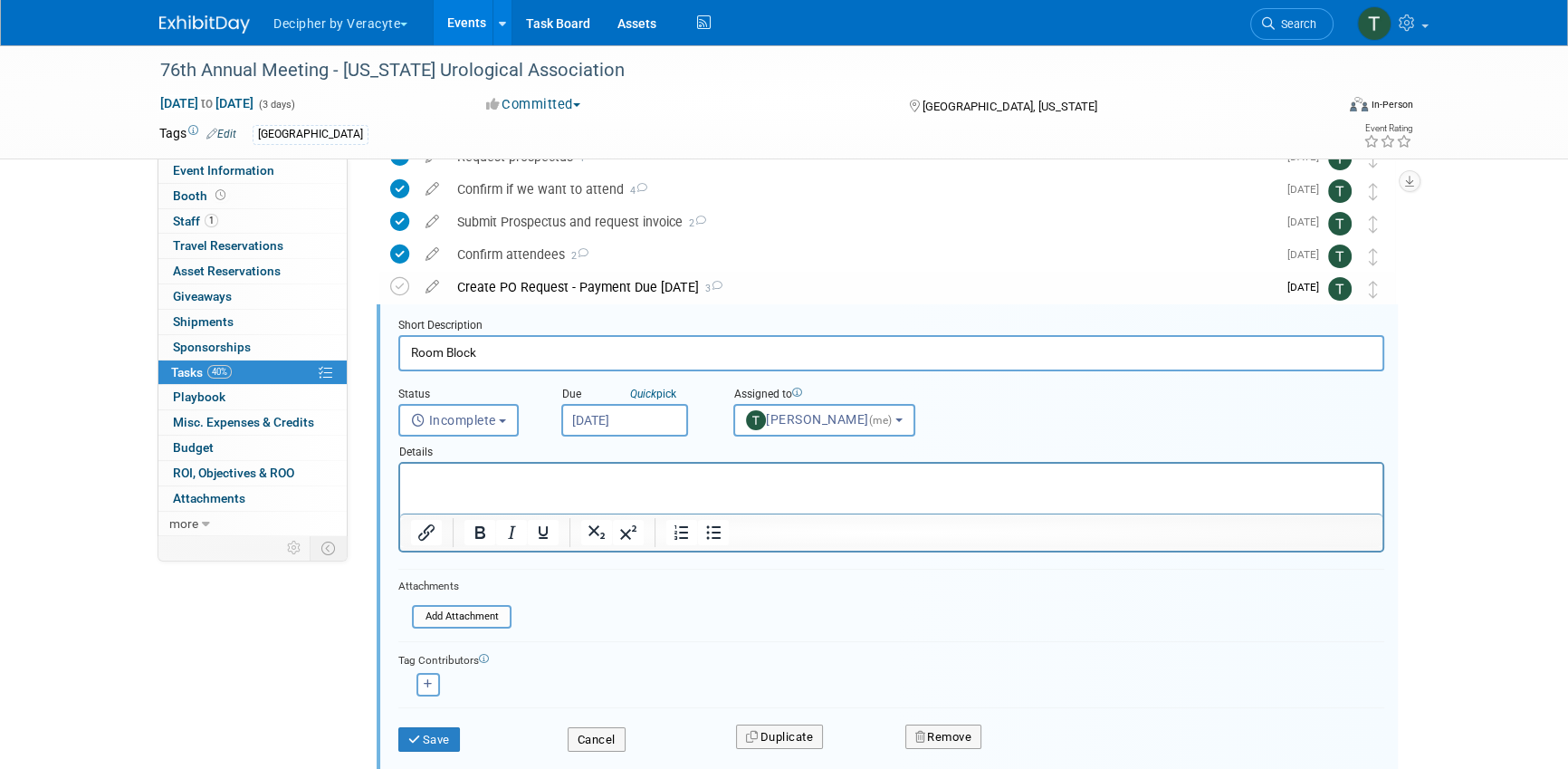
scroll to position [132, 0]
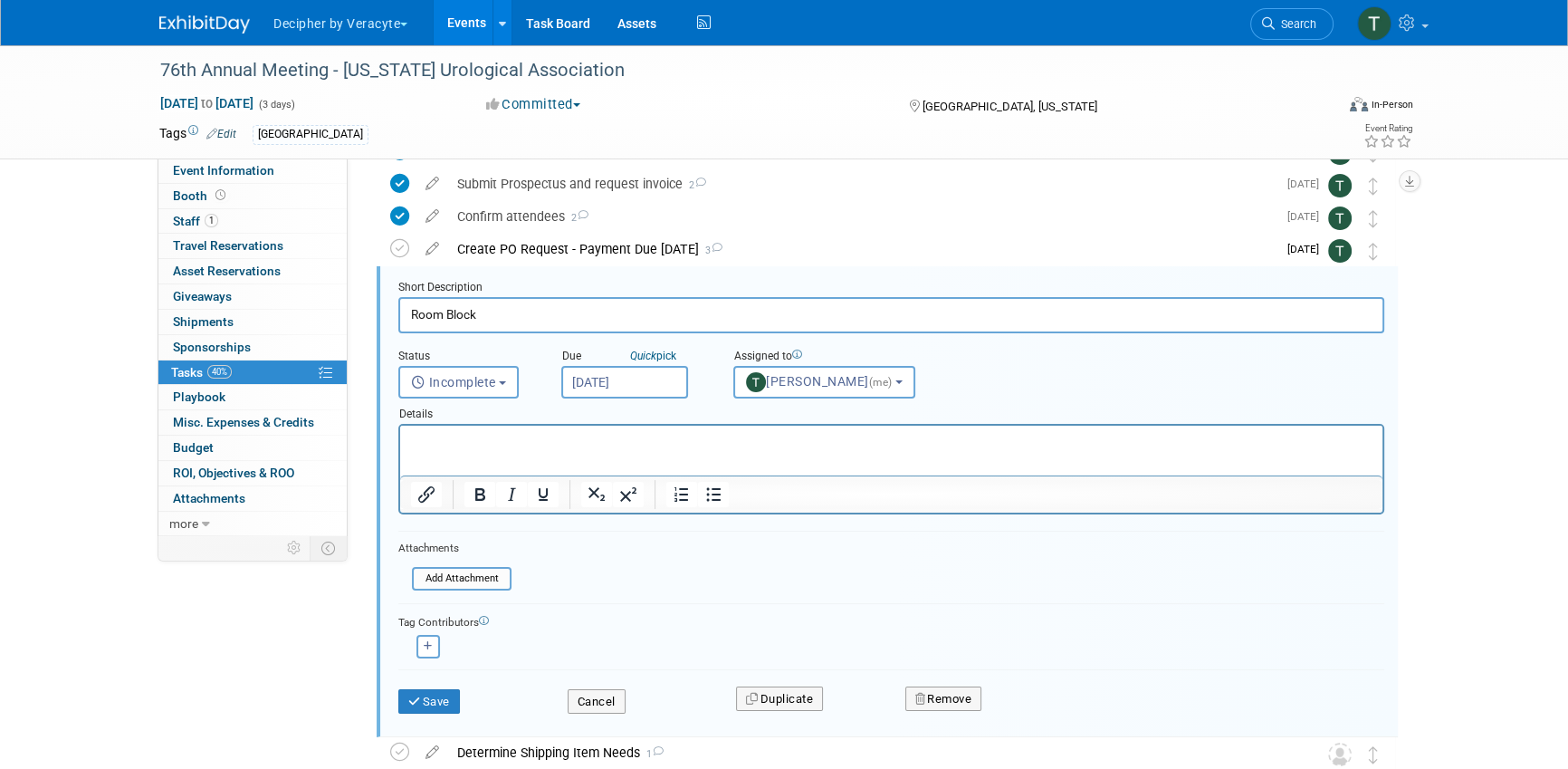
click at [619, 387] on input "[DATE]" at bounding box center [625, 382] width 127 height 32
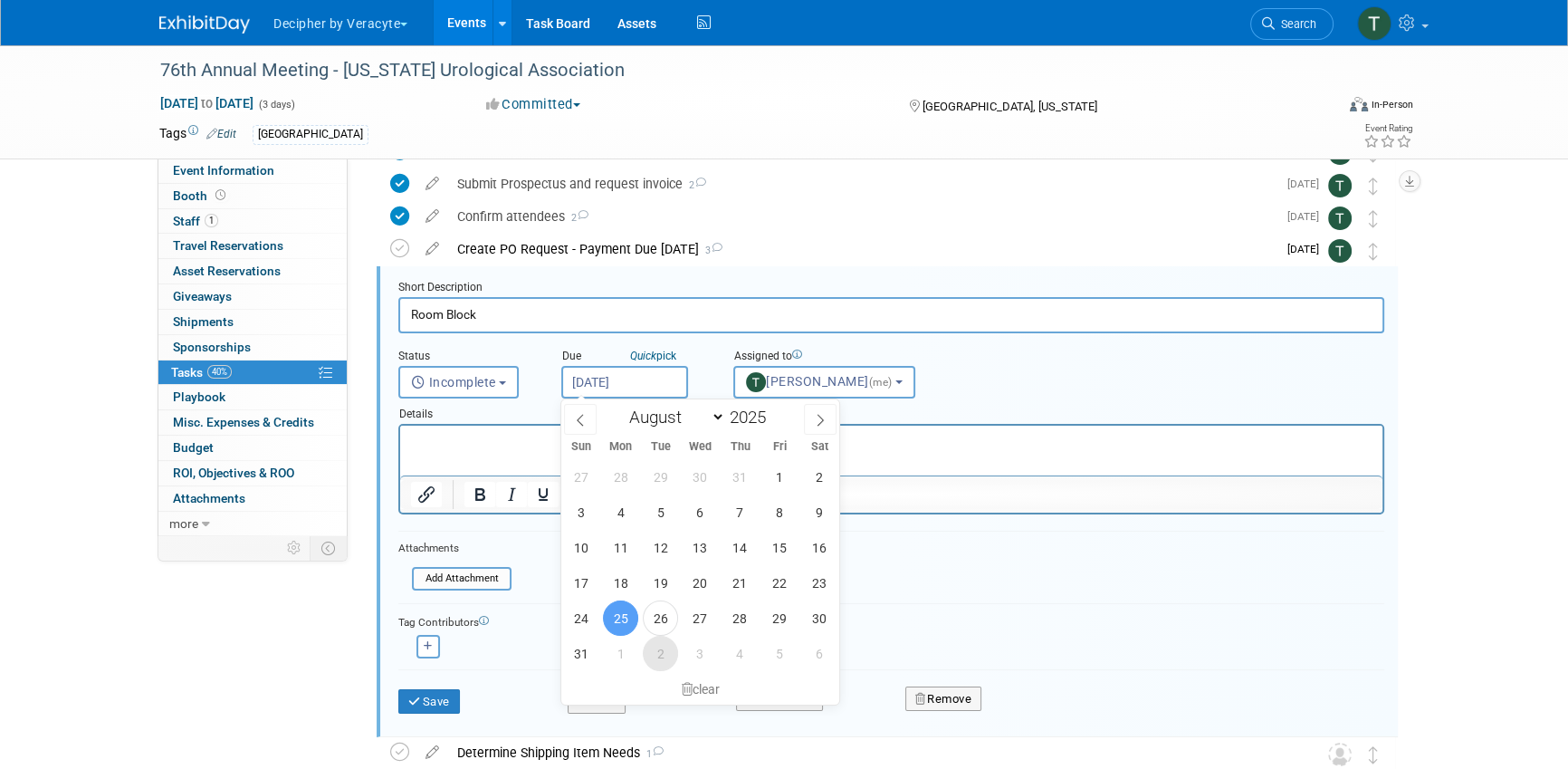
click at [662, 642] on span "2" at bounding box center [661, 653] width 35 height 35
type input "Sep 2, 2025"
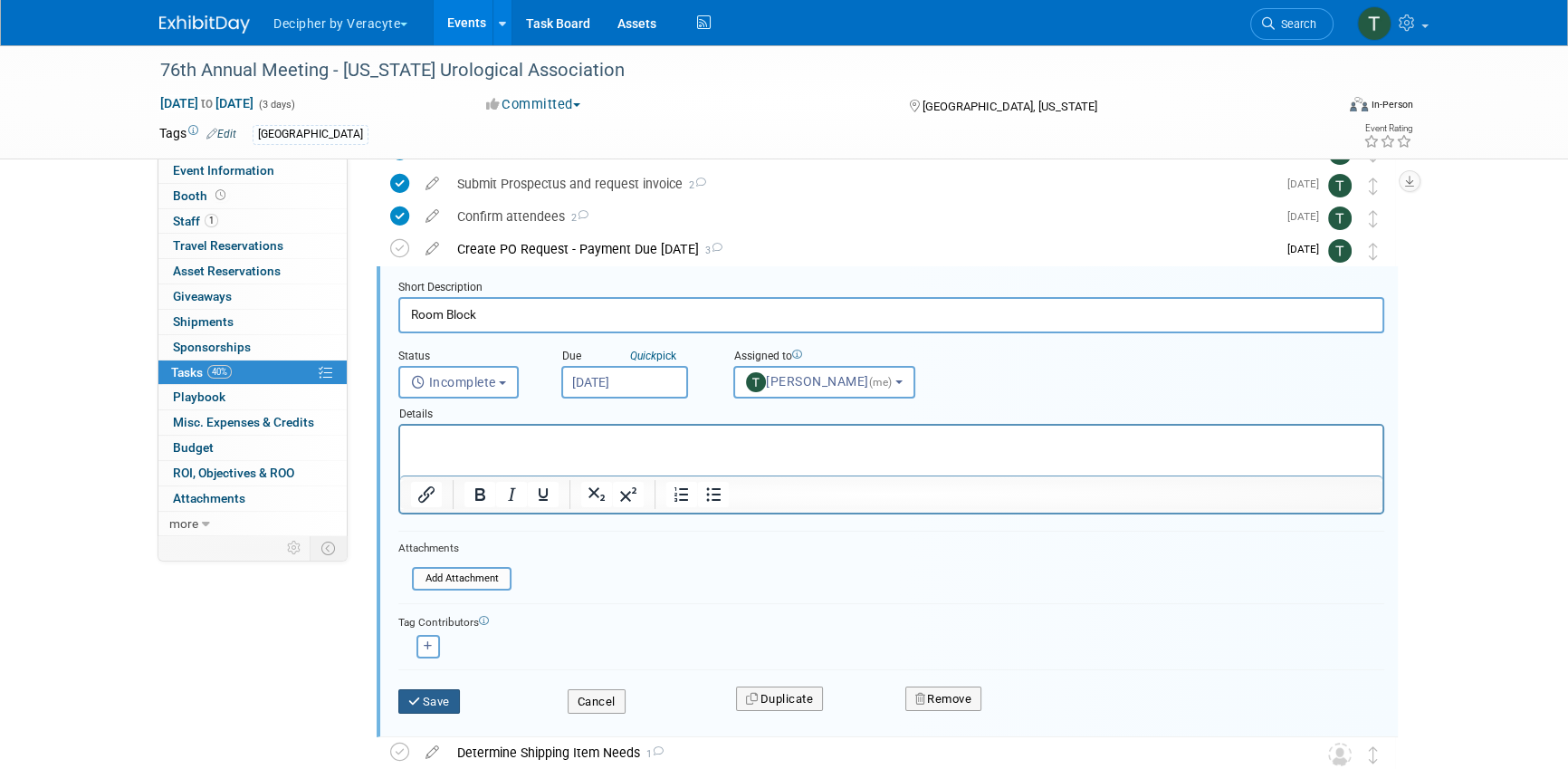
click at [412, 703] on icon "submit" at bounding box center [416, 700] width 15 height 12
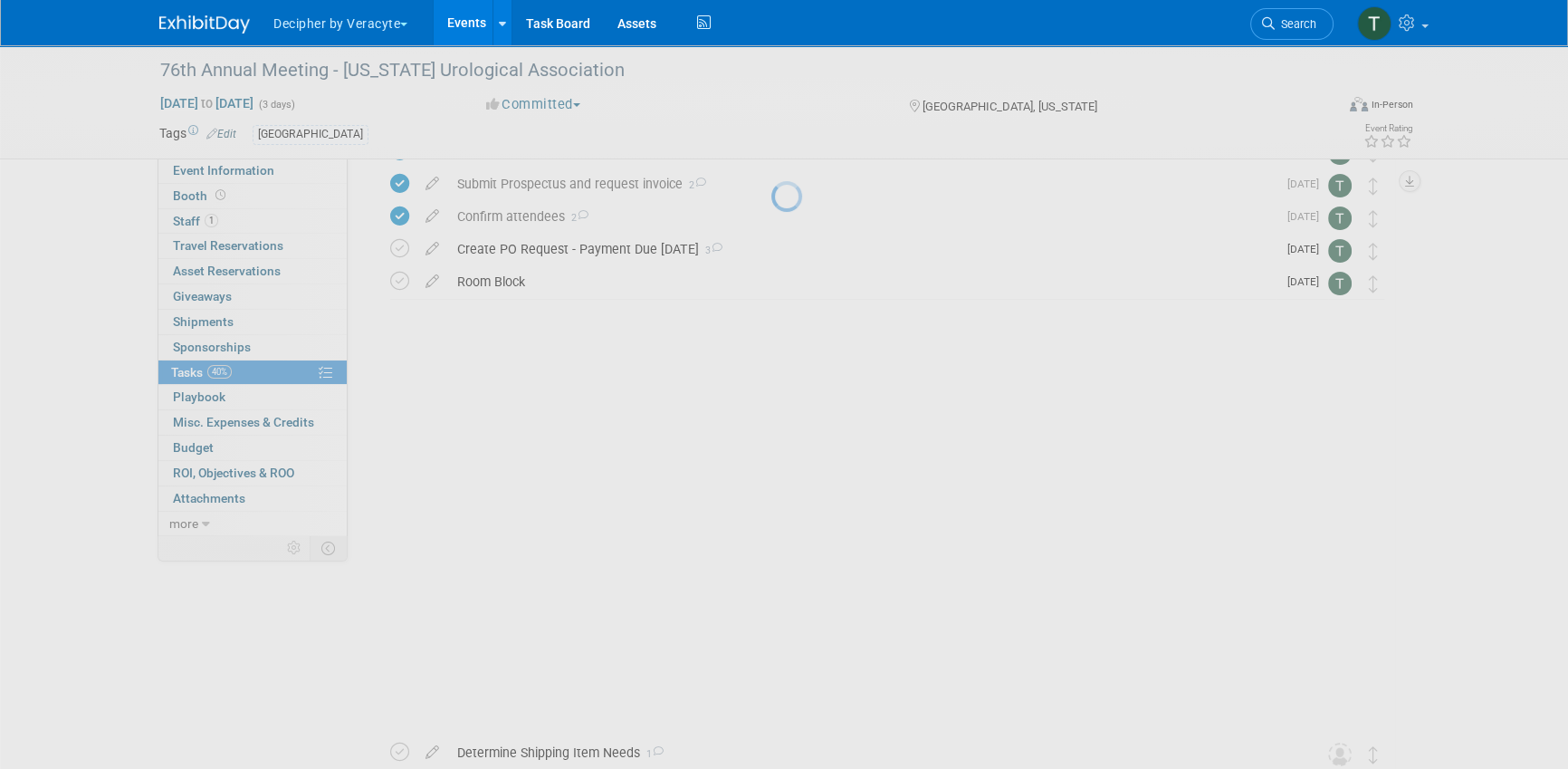
scroll to position [0, 0]
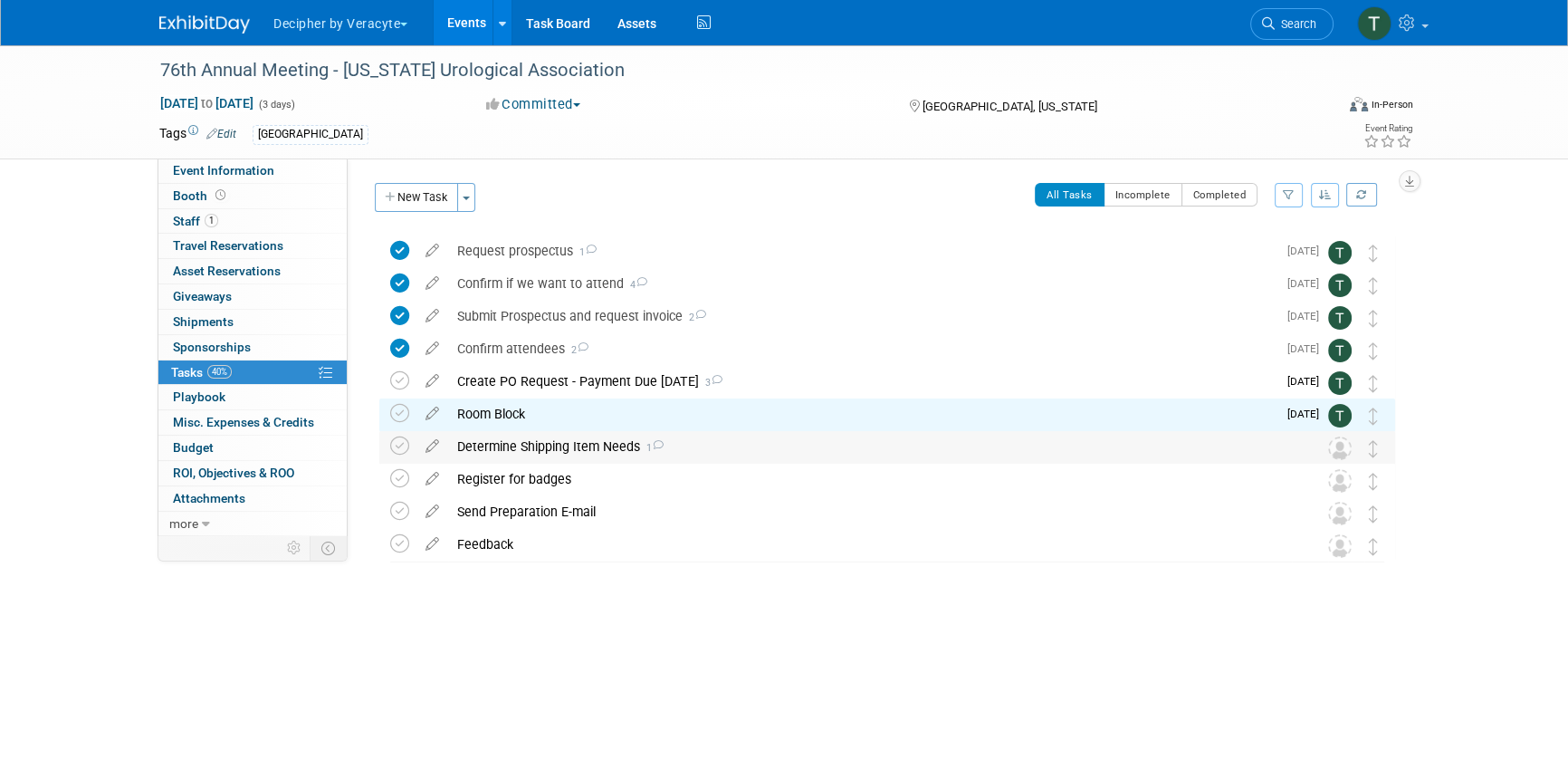
click at [716, 452] on div "Determine Shipping Item Needs 1" at bounding box center [870, 446] width 844 height 31
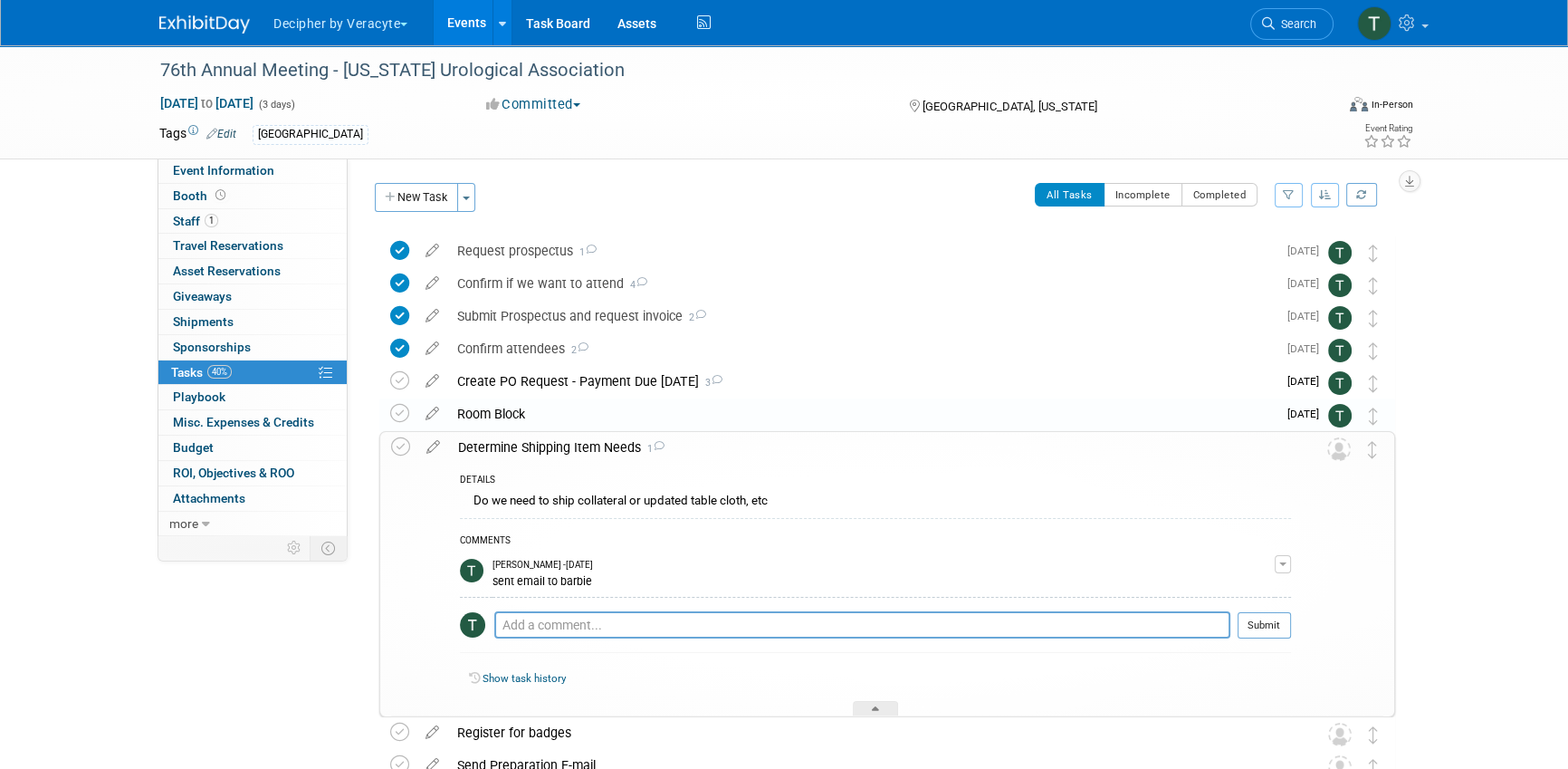
click at [717, 452] on div "Determine Shipping Item Needs 1" at bounding box center [870, 447] width 842 height 31
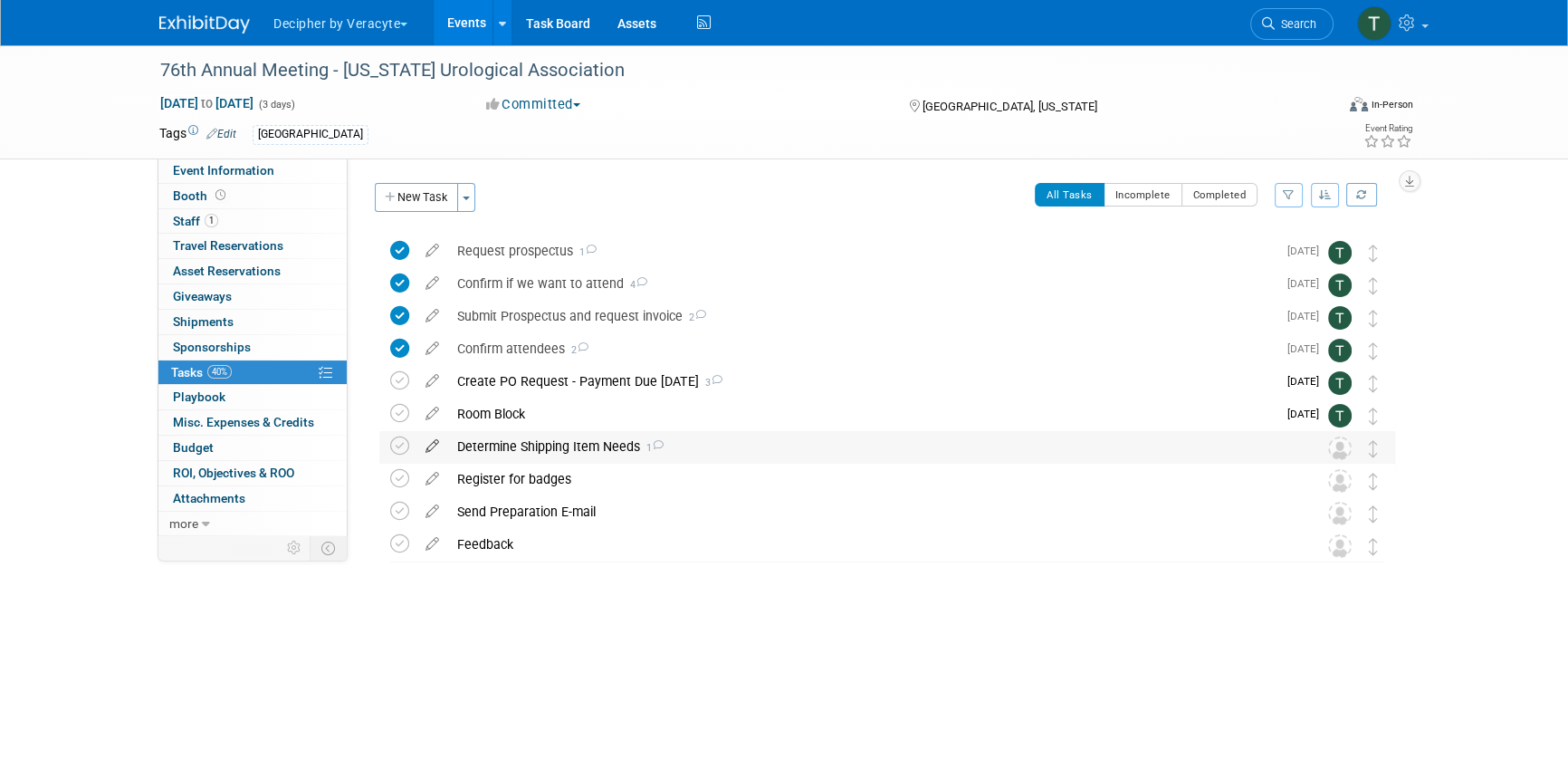
click at [434, 446] on icon at bounding box center [432, 442] width 32 height 22
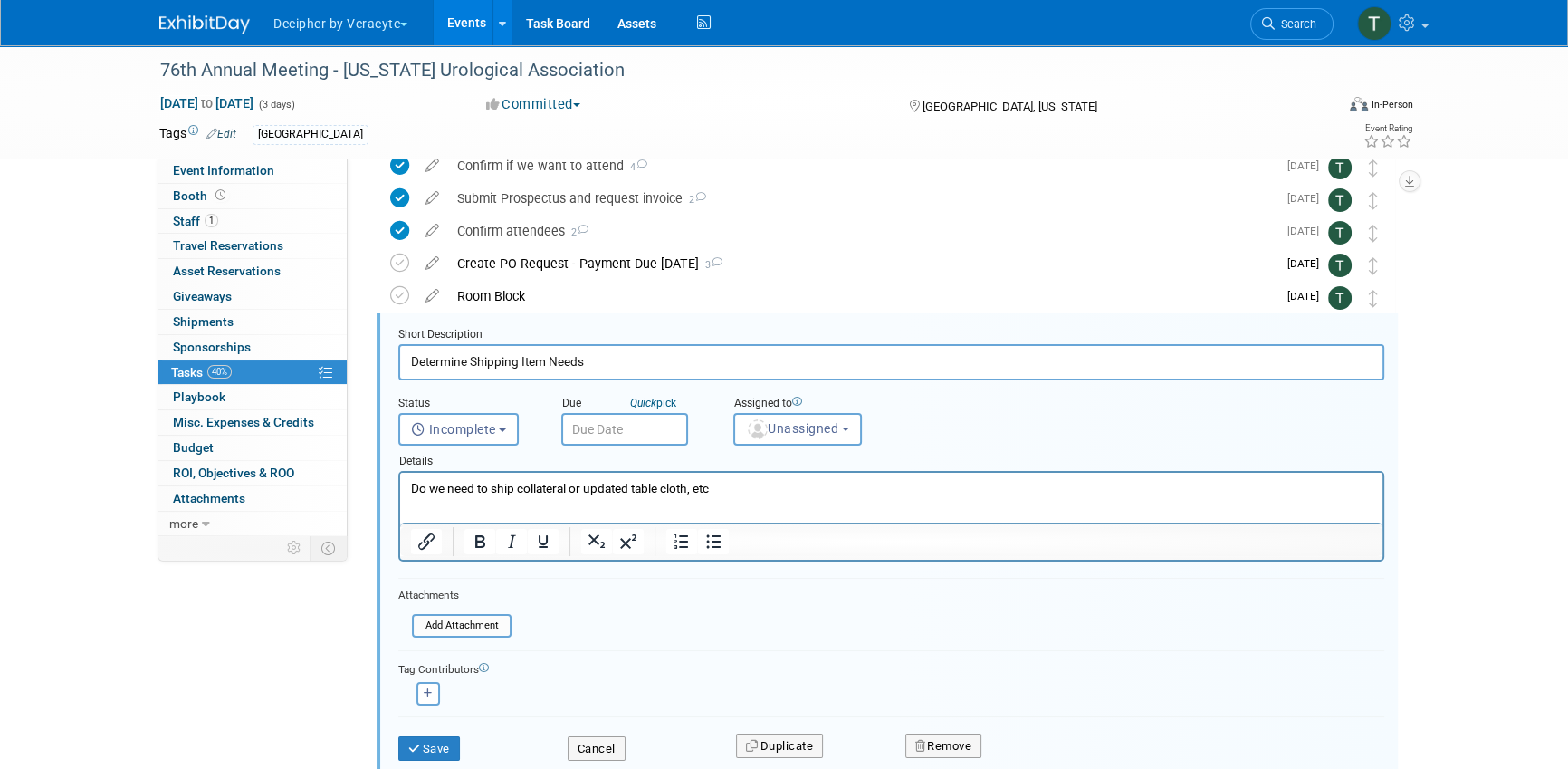
scroll to position [165, 0]
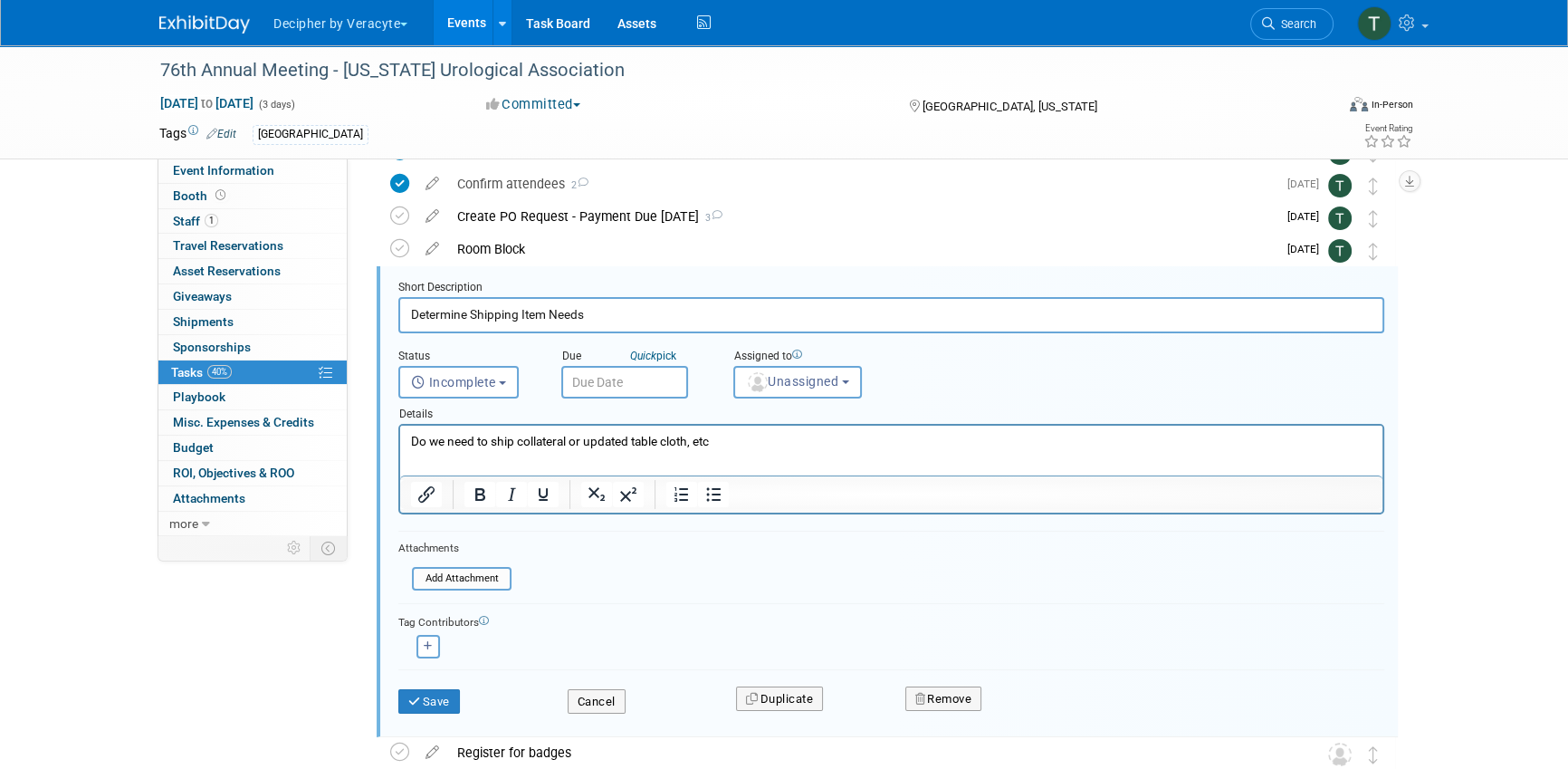
click at [678, 371] on input "text" at bounding box center [625, 382] width 127 height 32
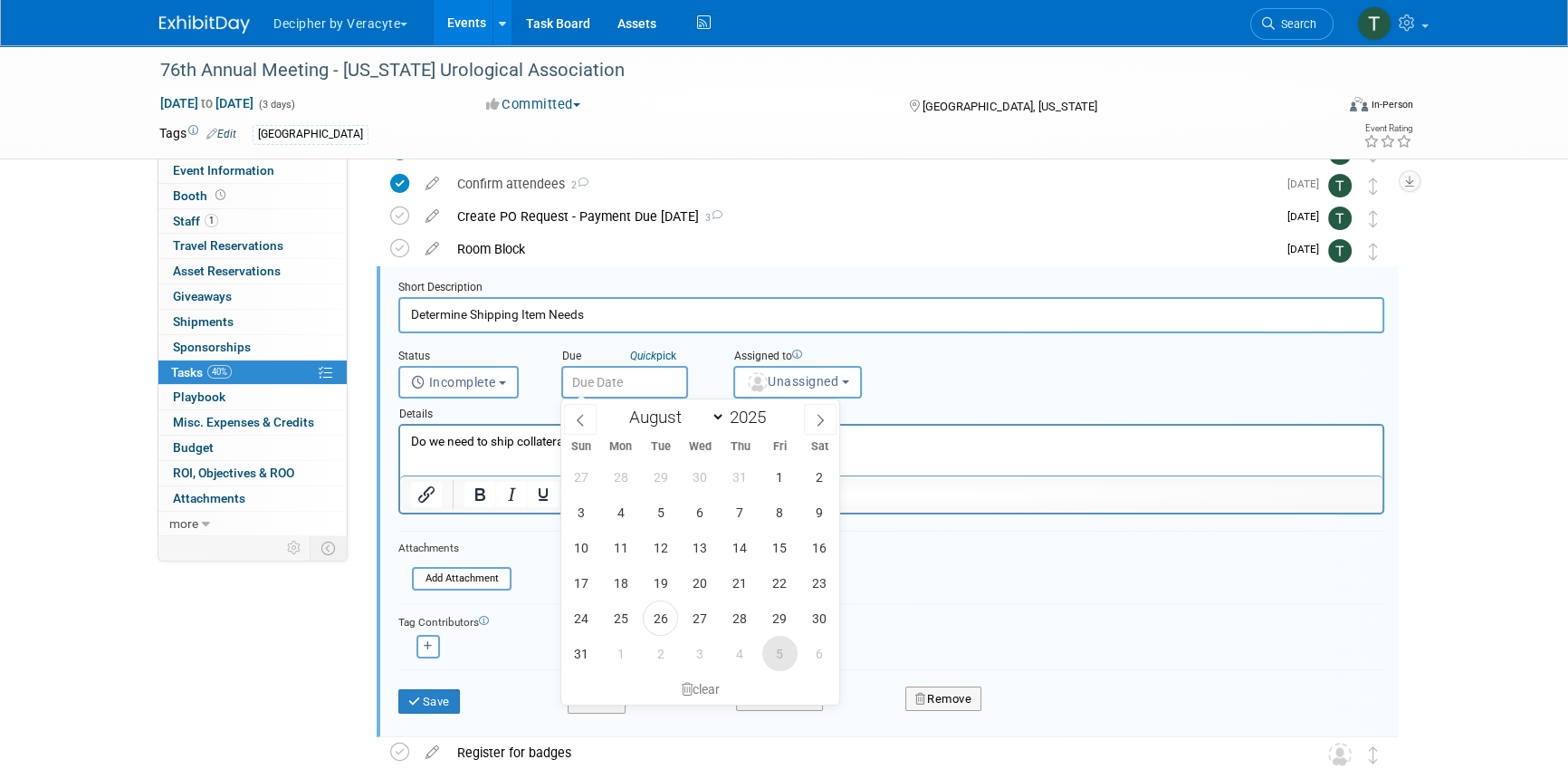
click at [771, 661] on span "5" at bounding box center [780, 653] width 35 height 35
type input "Sep 5, 2025"
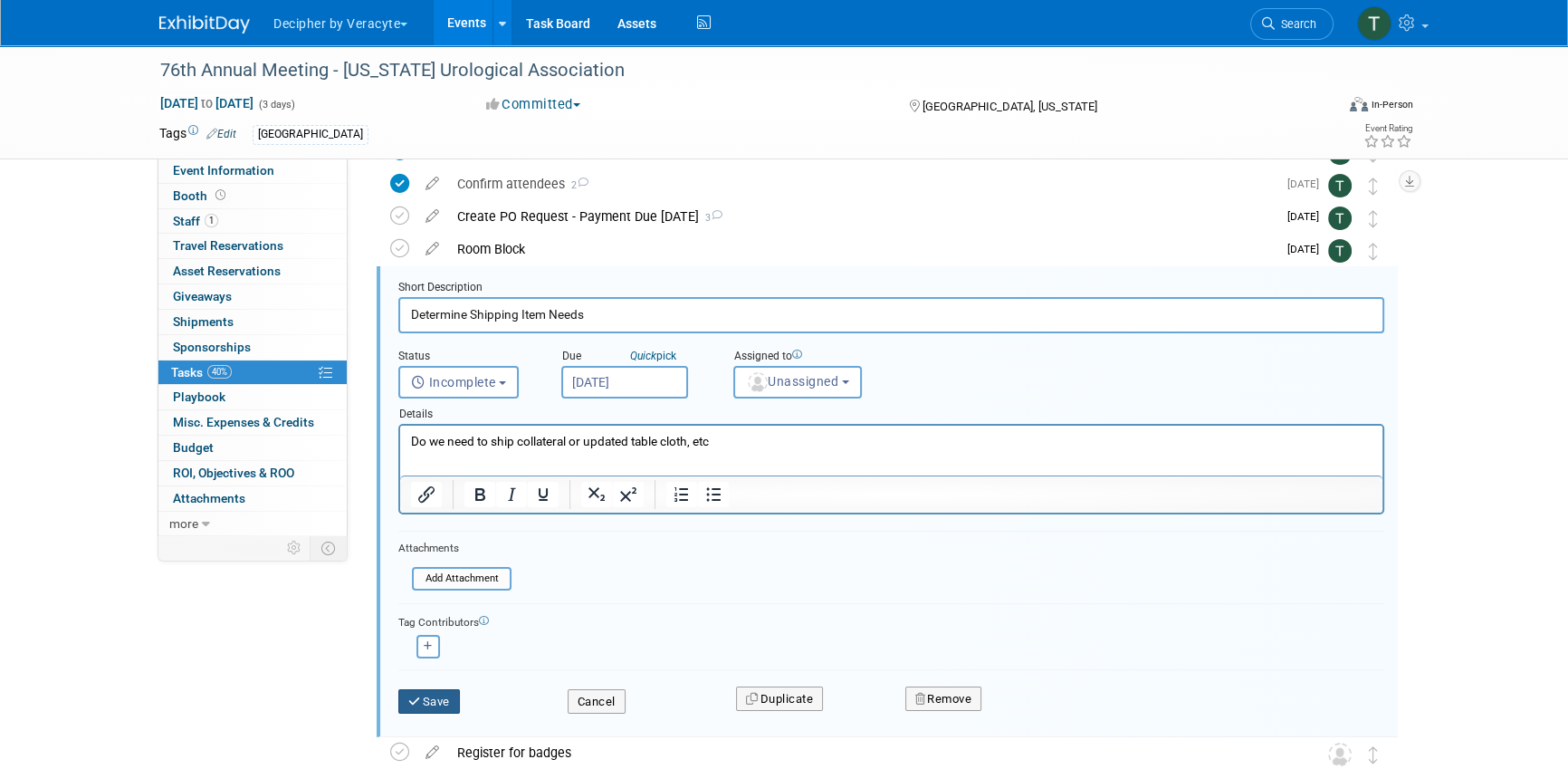
click at [439, 693] on button "Save" at bounding box center [429, 701] width 61 height 25
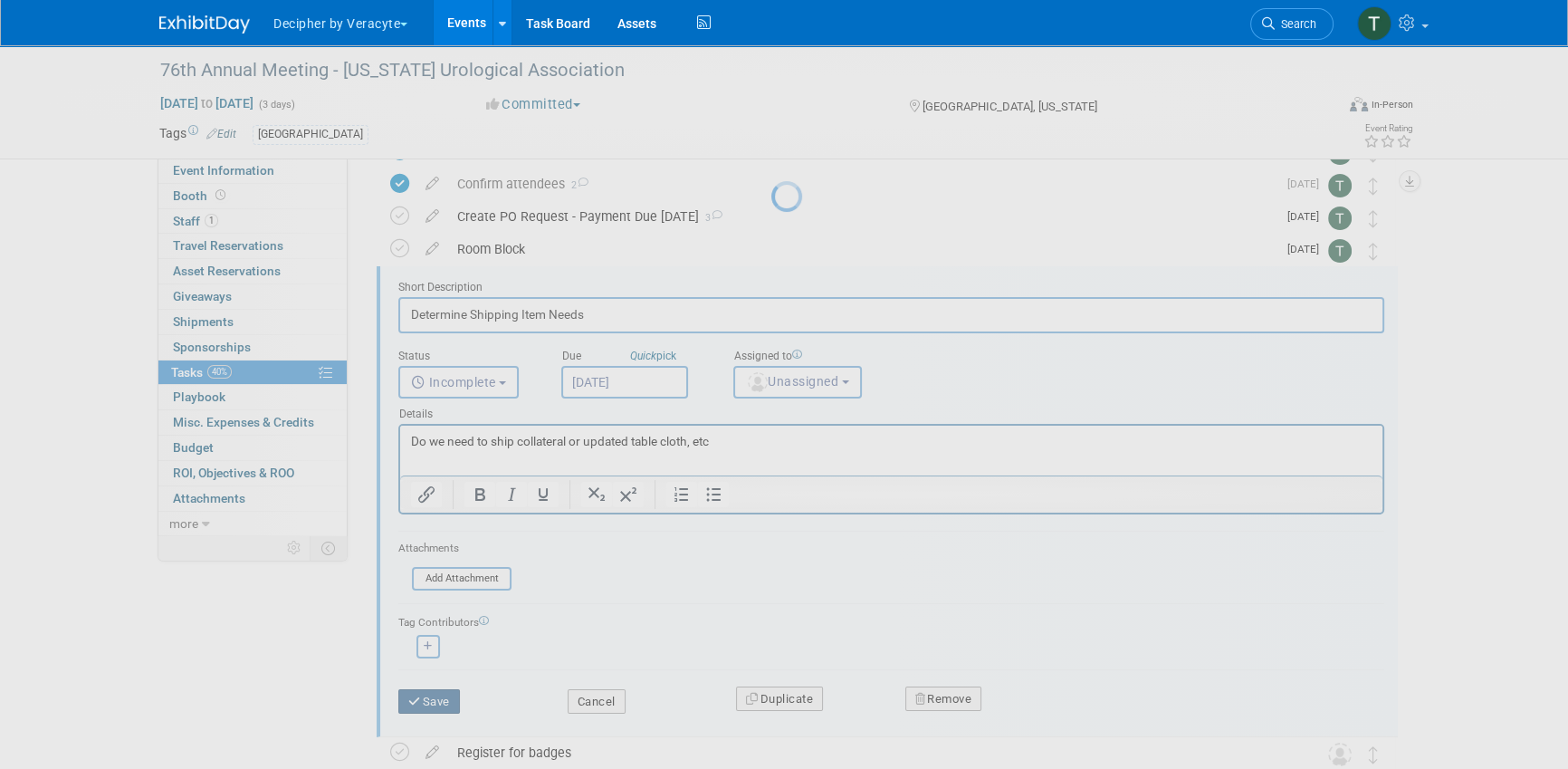
scroll to position [0, 0]
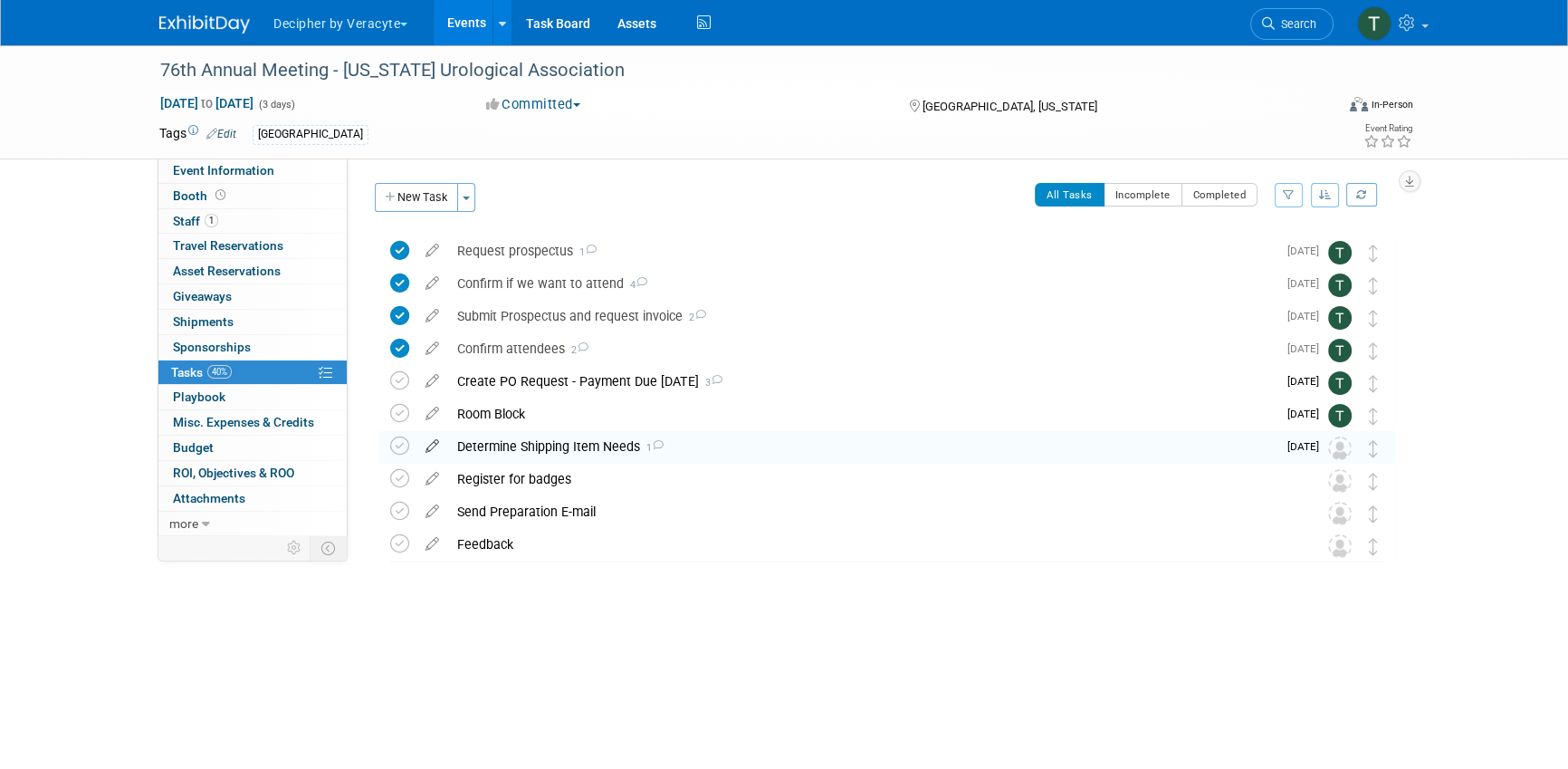
click at [444, 444] on icon at bounding box center [432, 442] width 32 height 22
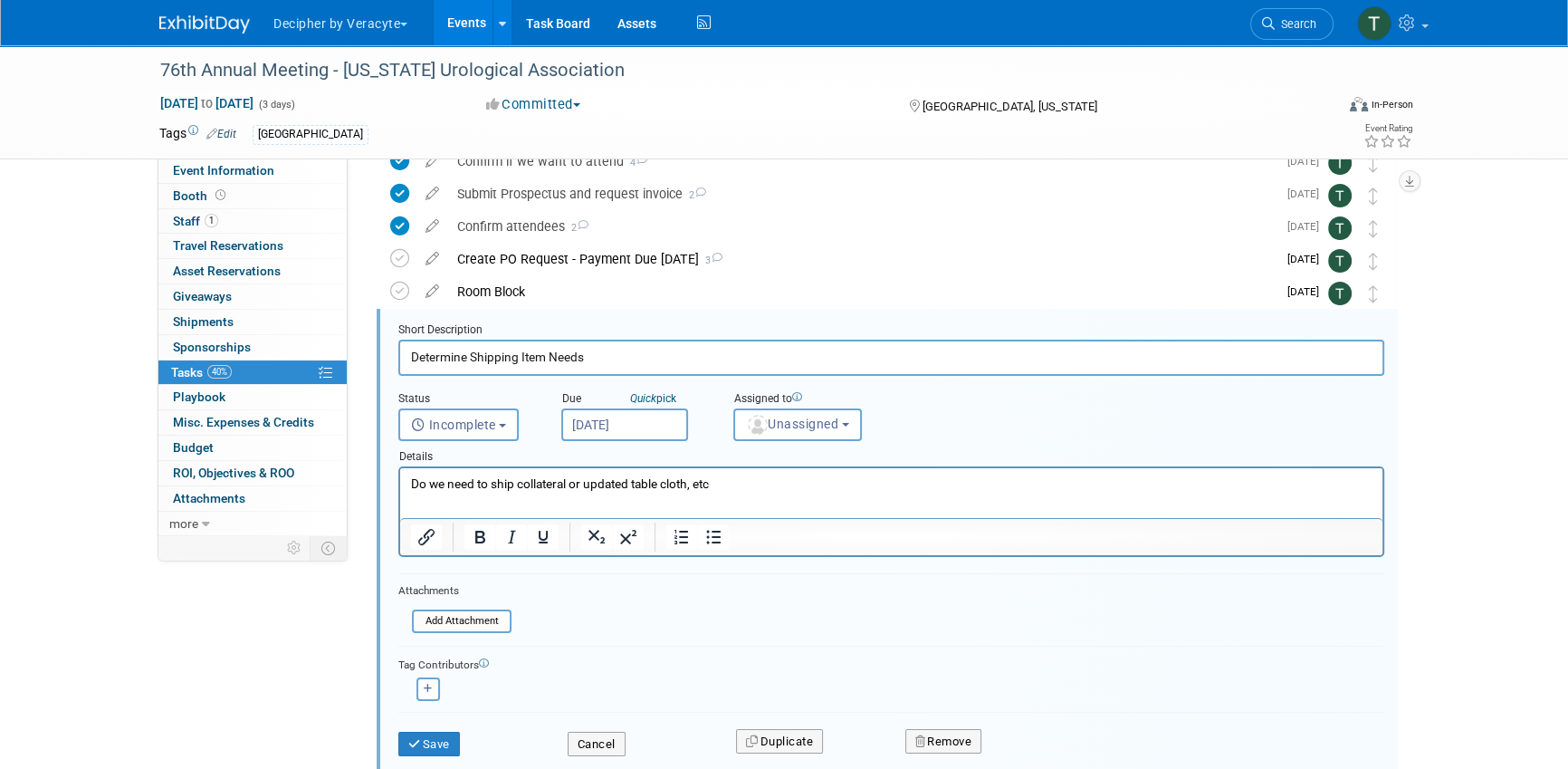
scroll to position [165, 0]
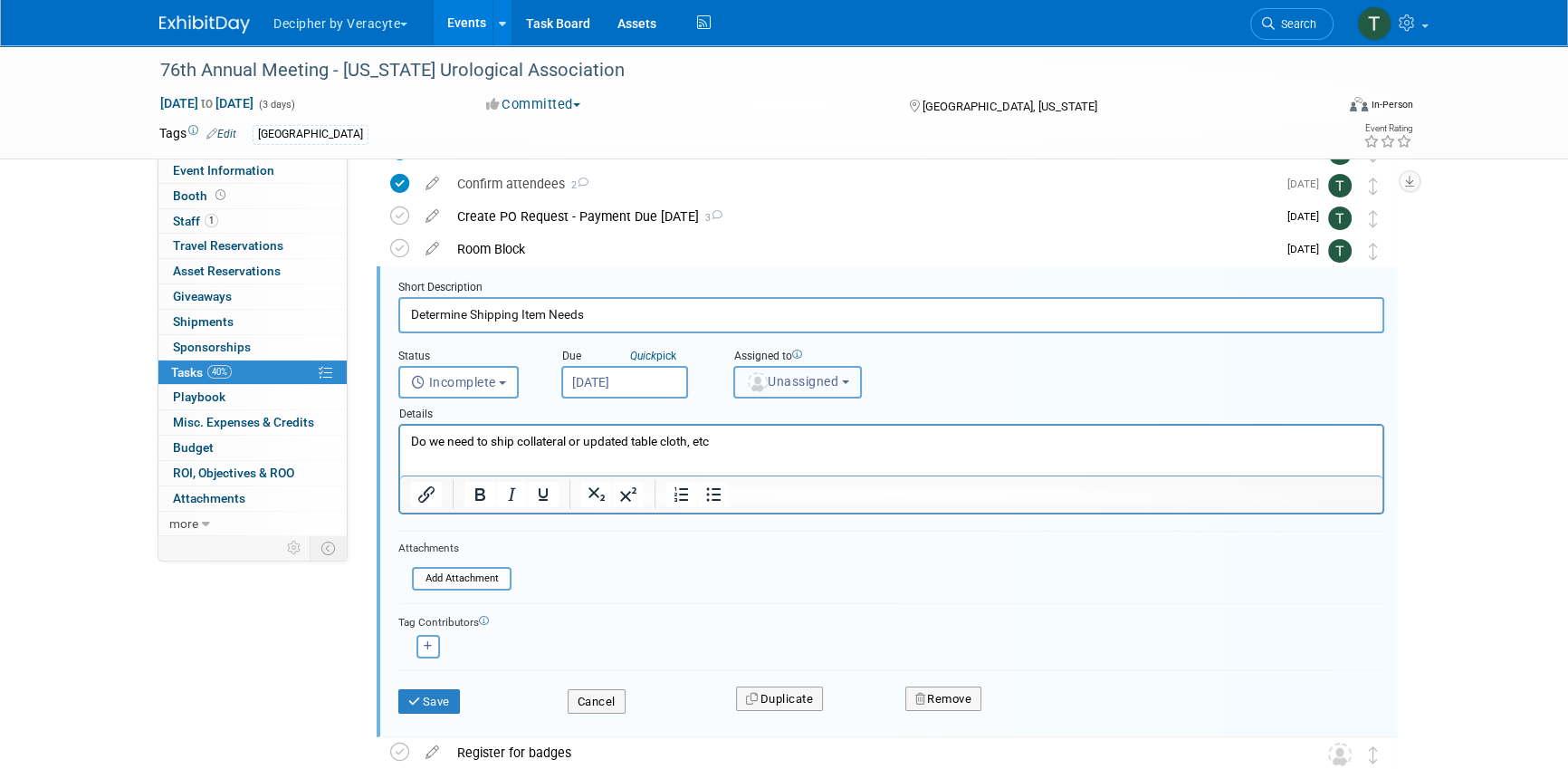
click at [784, 396] on button "Unassigned" at bounding box center [797, 382] width 129 height 32
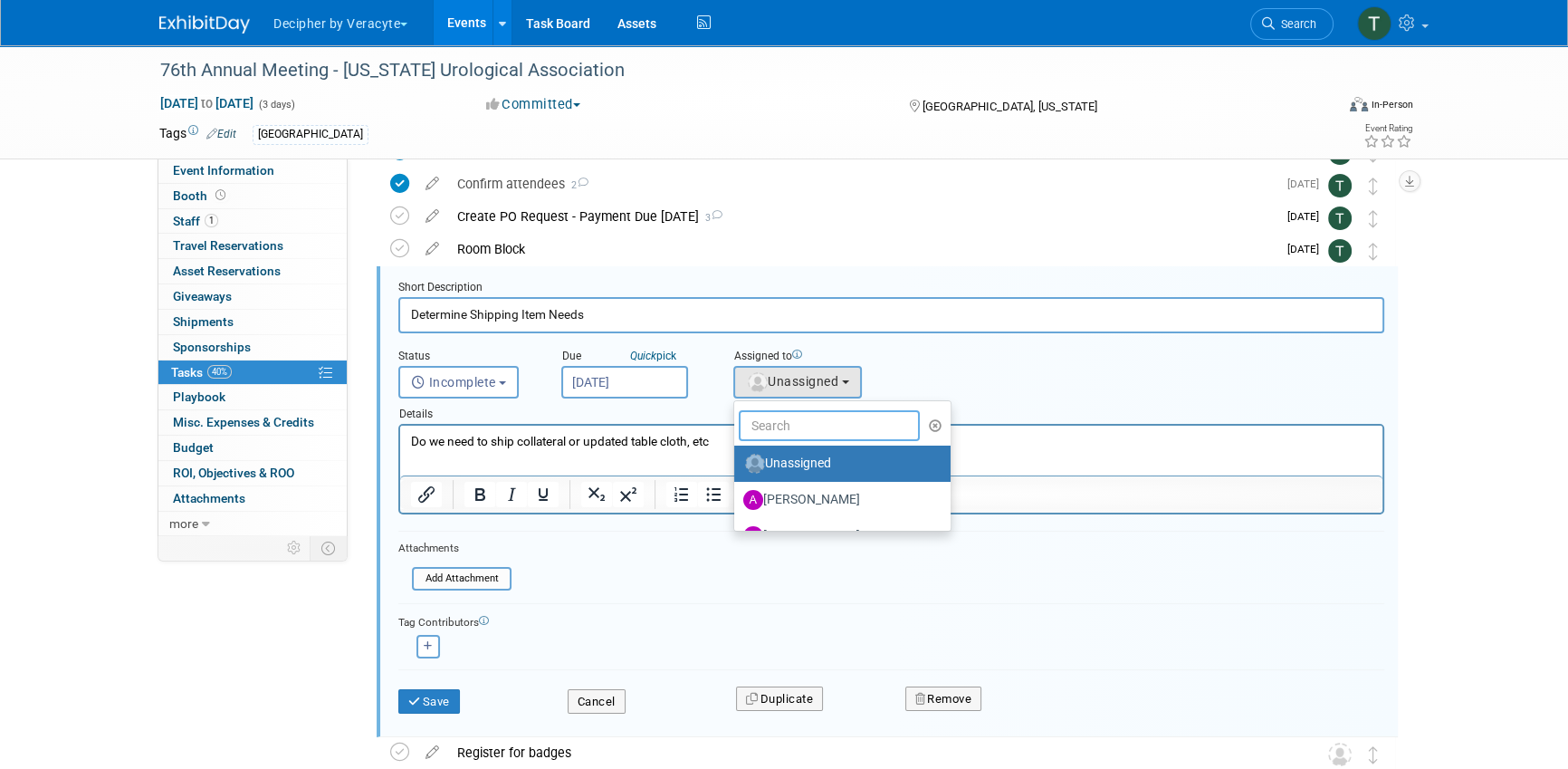
click at [784, 429] on input "text" at bounding box center [828, 425] width 181 height 31
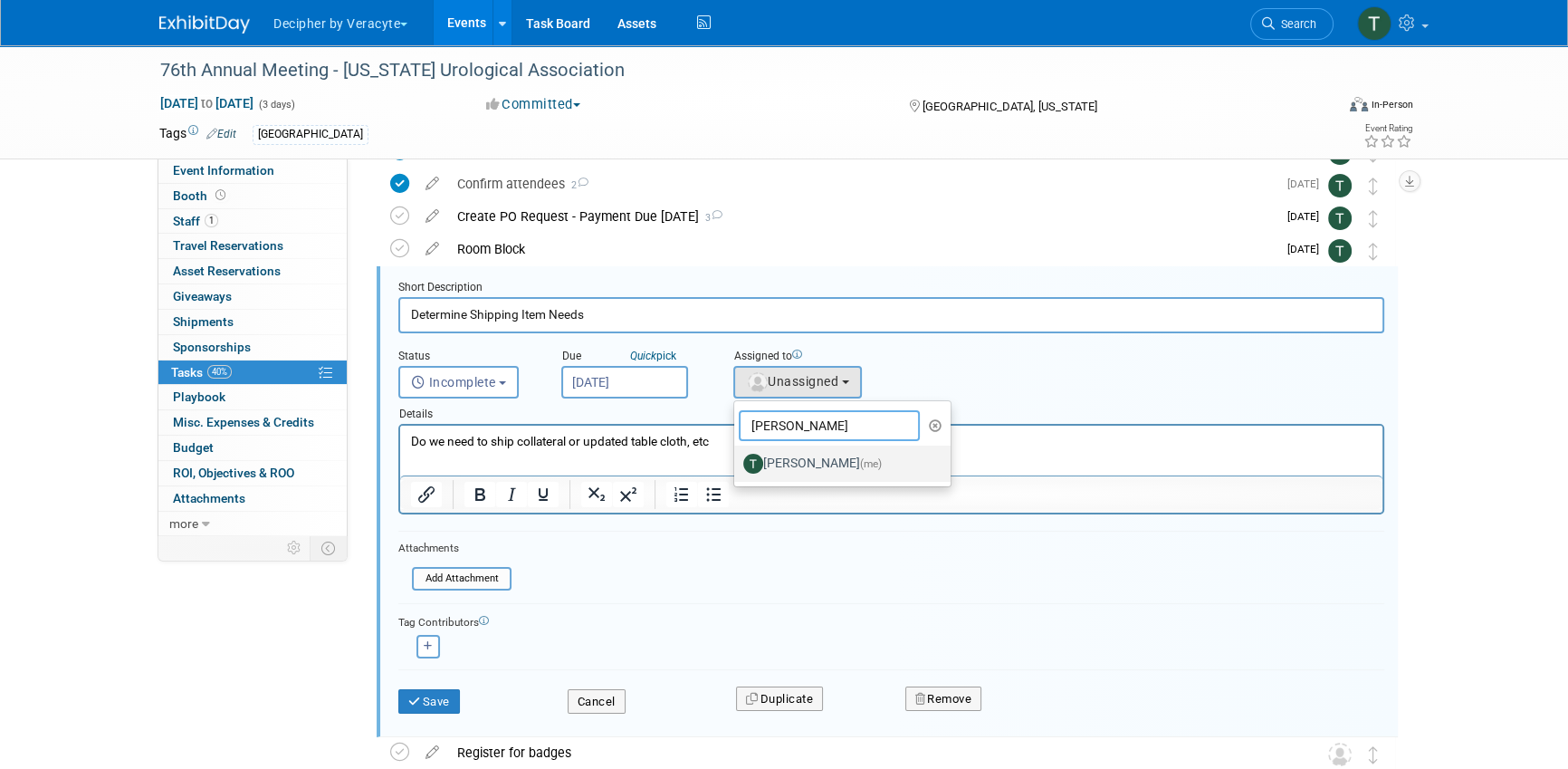
type input "tony"
click at [797, 454] on label "Tony Alvarado (me)" at bounding box center [838, 463] width 189 height 29
click at [737, 455] on input "Tony Alvarado (me)" at bounding box center [731, 460] width 12 height 12
select select "3ceeba8c-a19a-4597-a609-6fba7c9a515a"
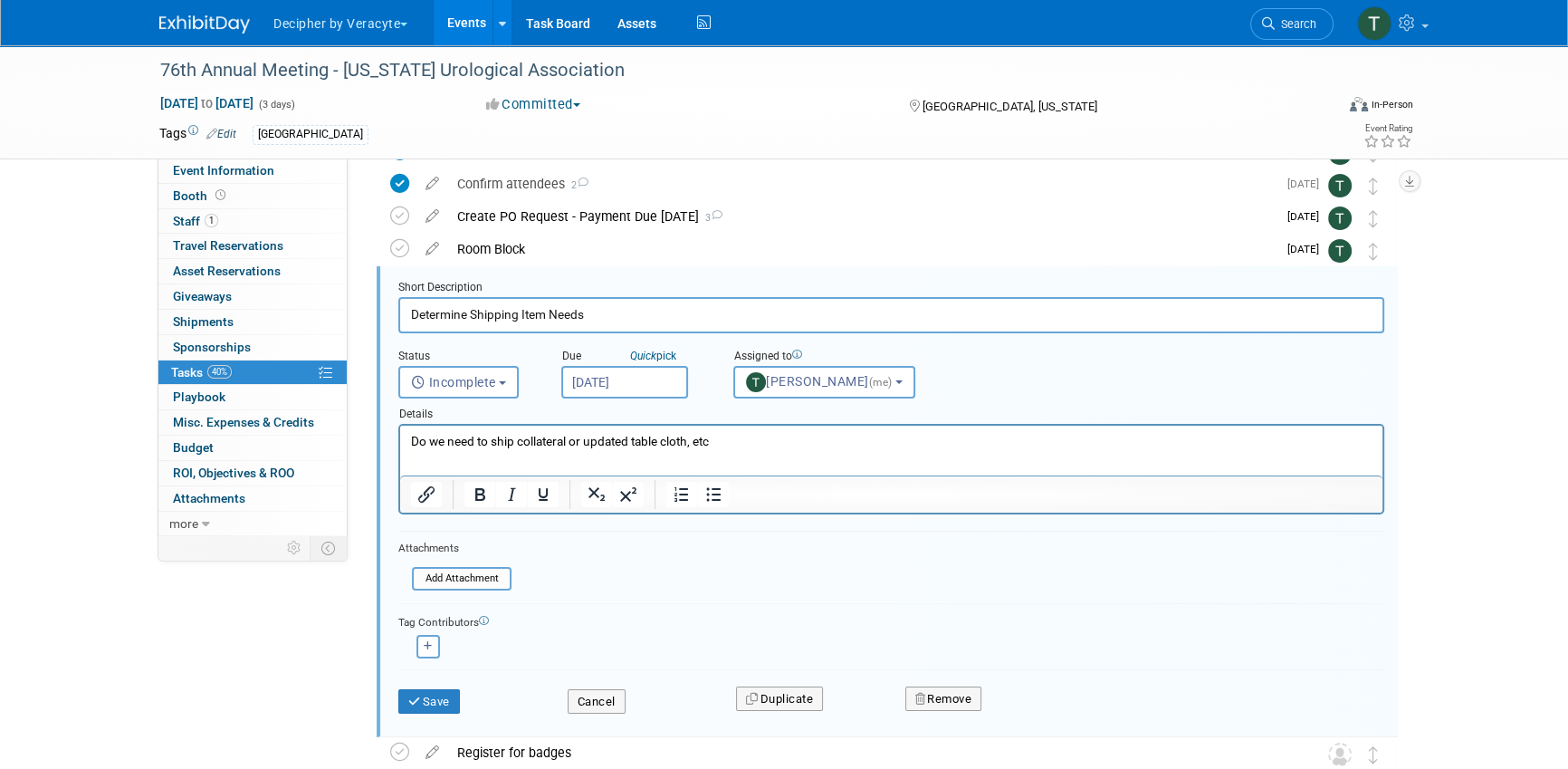
click at [430, 723] on div "Save Cancel Duplicate Remove" at bounding box center [891, 700] width 986 height 63
click at [434, 712] on div "Save Cancel Duplicate Remove" at bounding box center [891, 699] width 1013 height 43
click at [437, 691] on button "Save" at bounding box center [429, 701] width 61 height 25
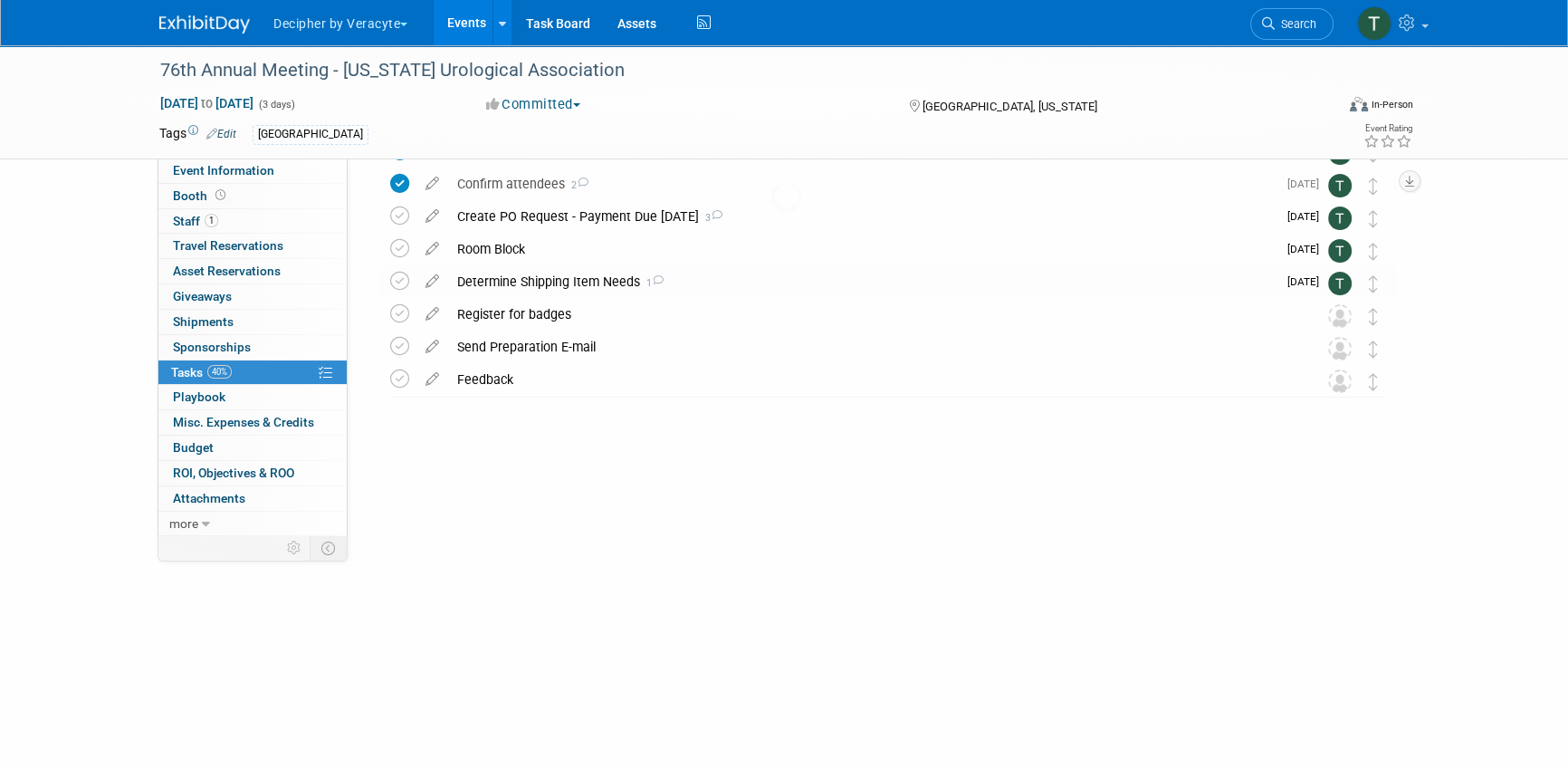
scroll to position [0, 0]
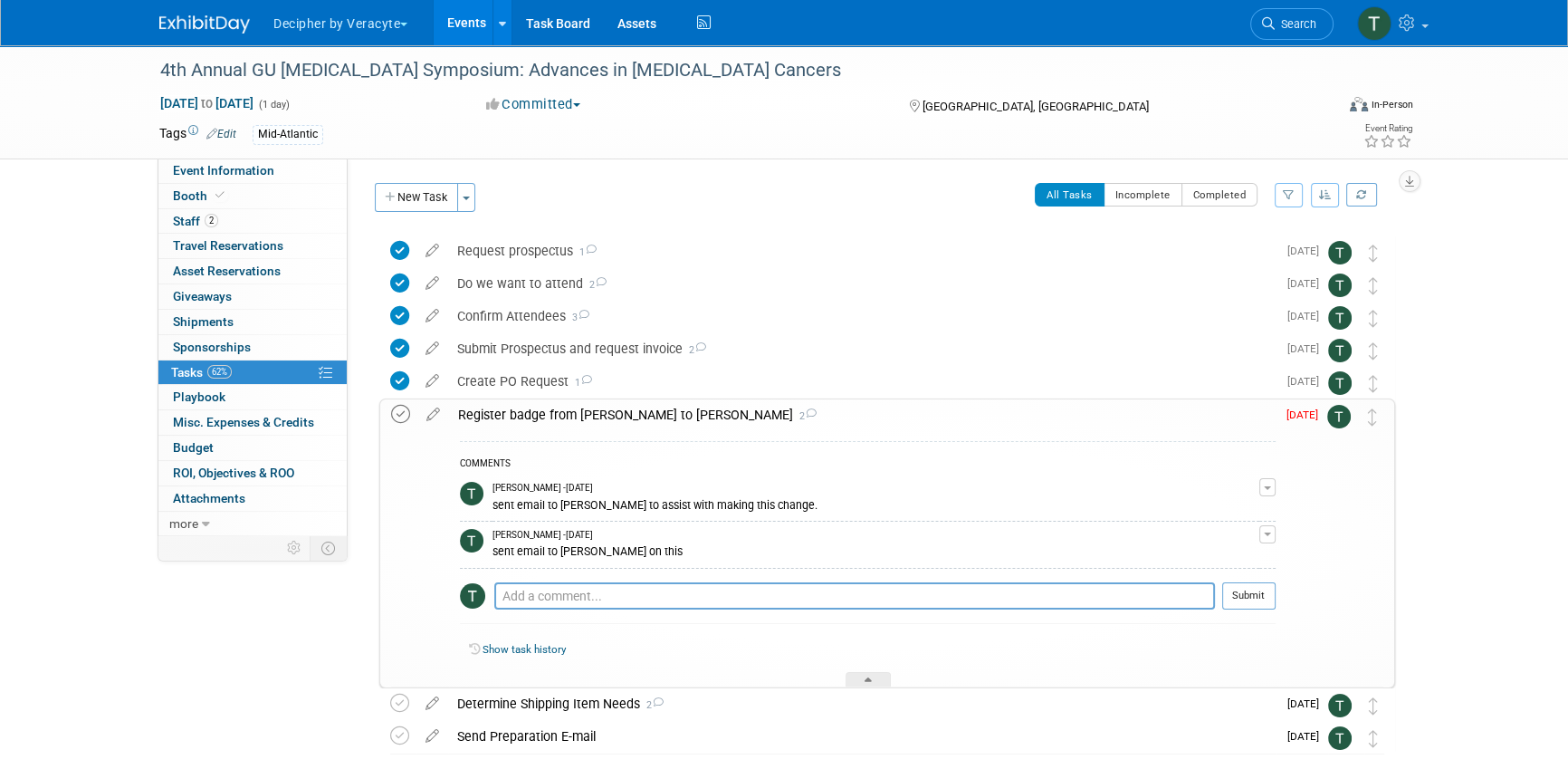
click at [395, 414] on icon at bounding box center [400, 414] width 19 height 19
click at [554, 591] on textarea at bounding box center [854, 595] width 721 height 27
type textarea "Completed with [PERSON_NAME]"
click at [1244, 593] on button "Submit" at bounding box center [1249, 595] width 54 height 27
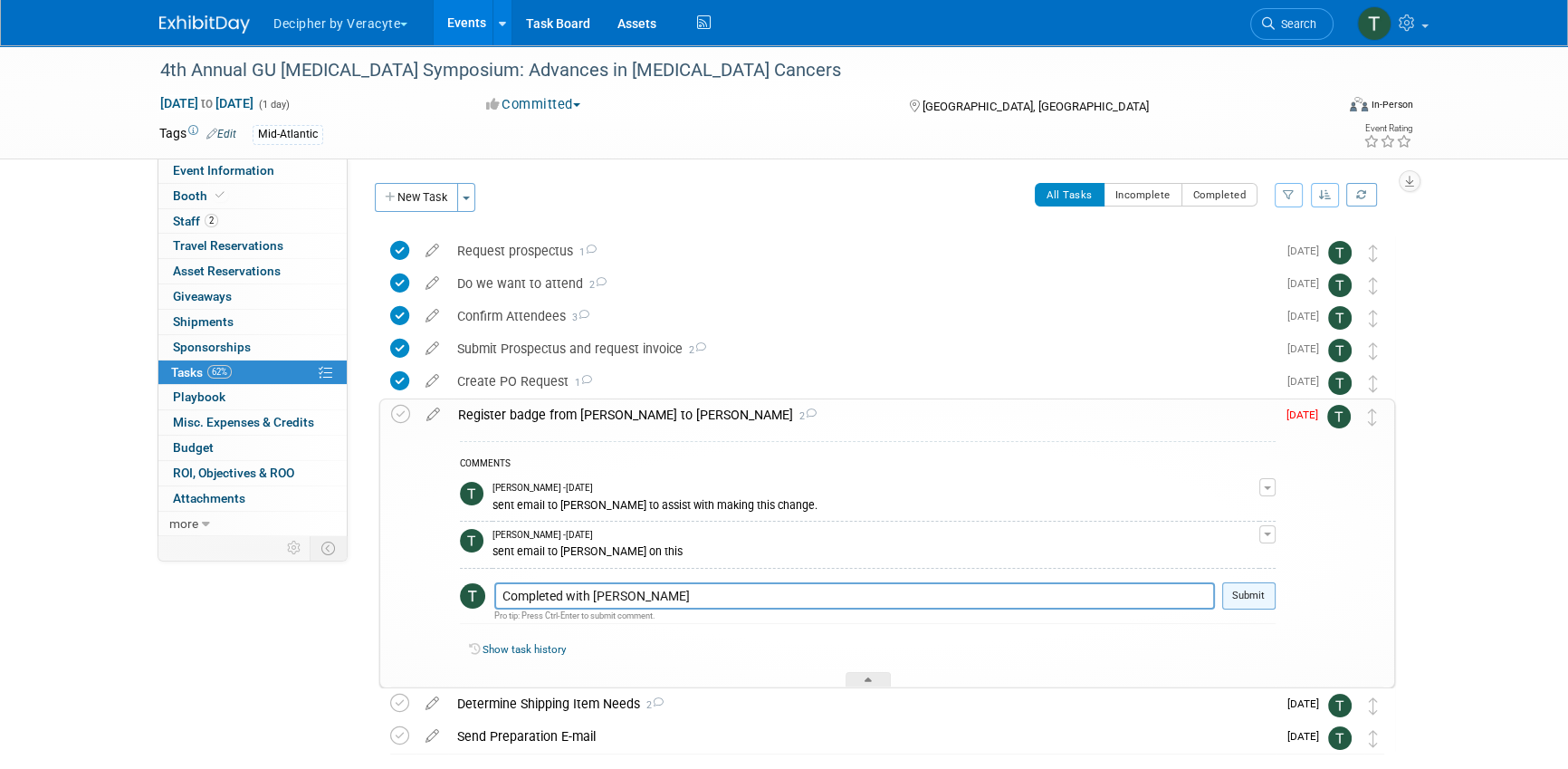
click at [1252, 602] on button "Submit" at bounding box center [1249, 595] width 54 height 27
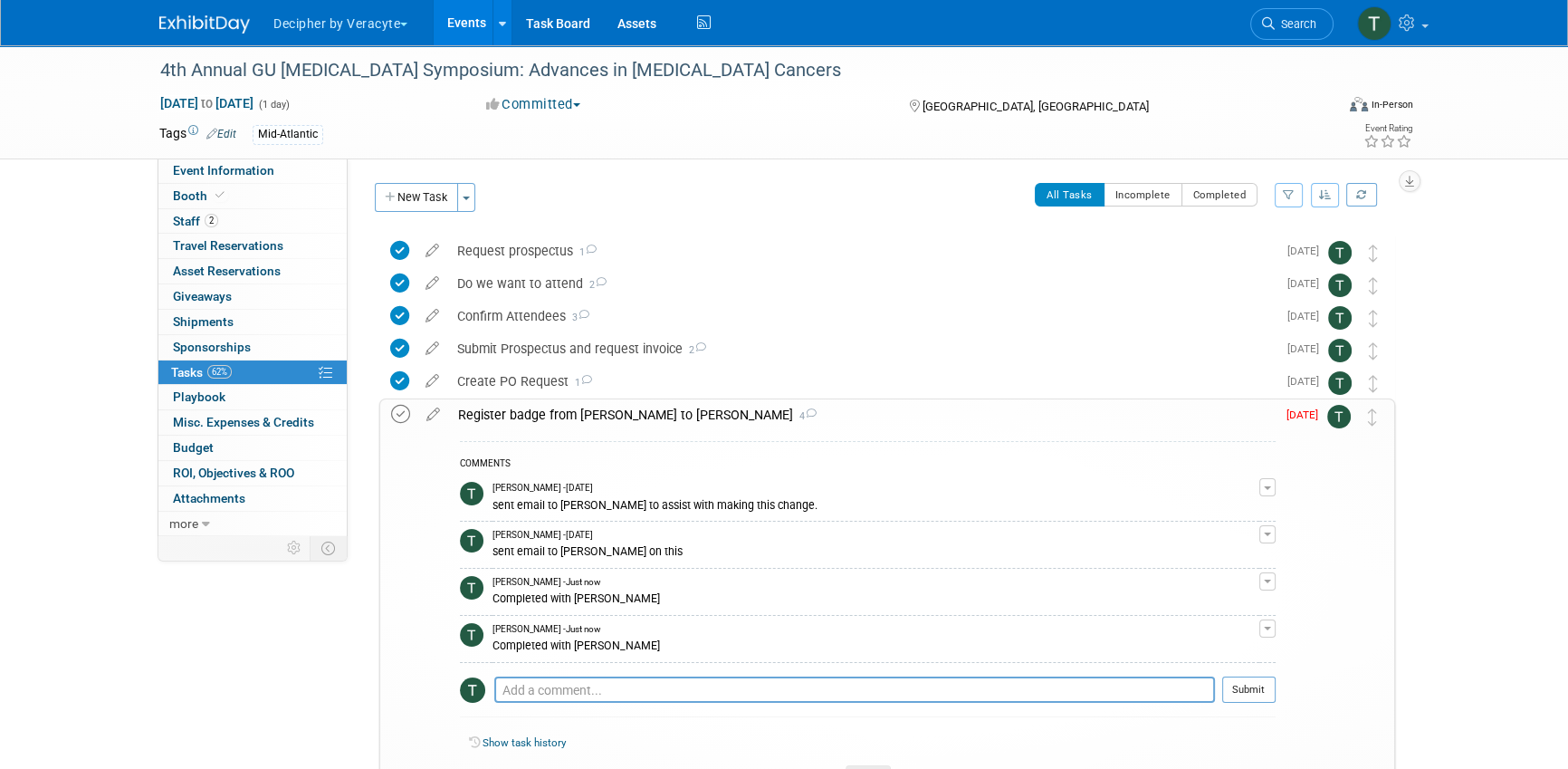
click at [400, 421] on icon at bounding box center [400, 414] width 19 height 19
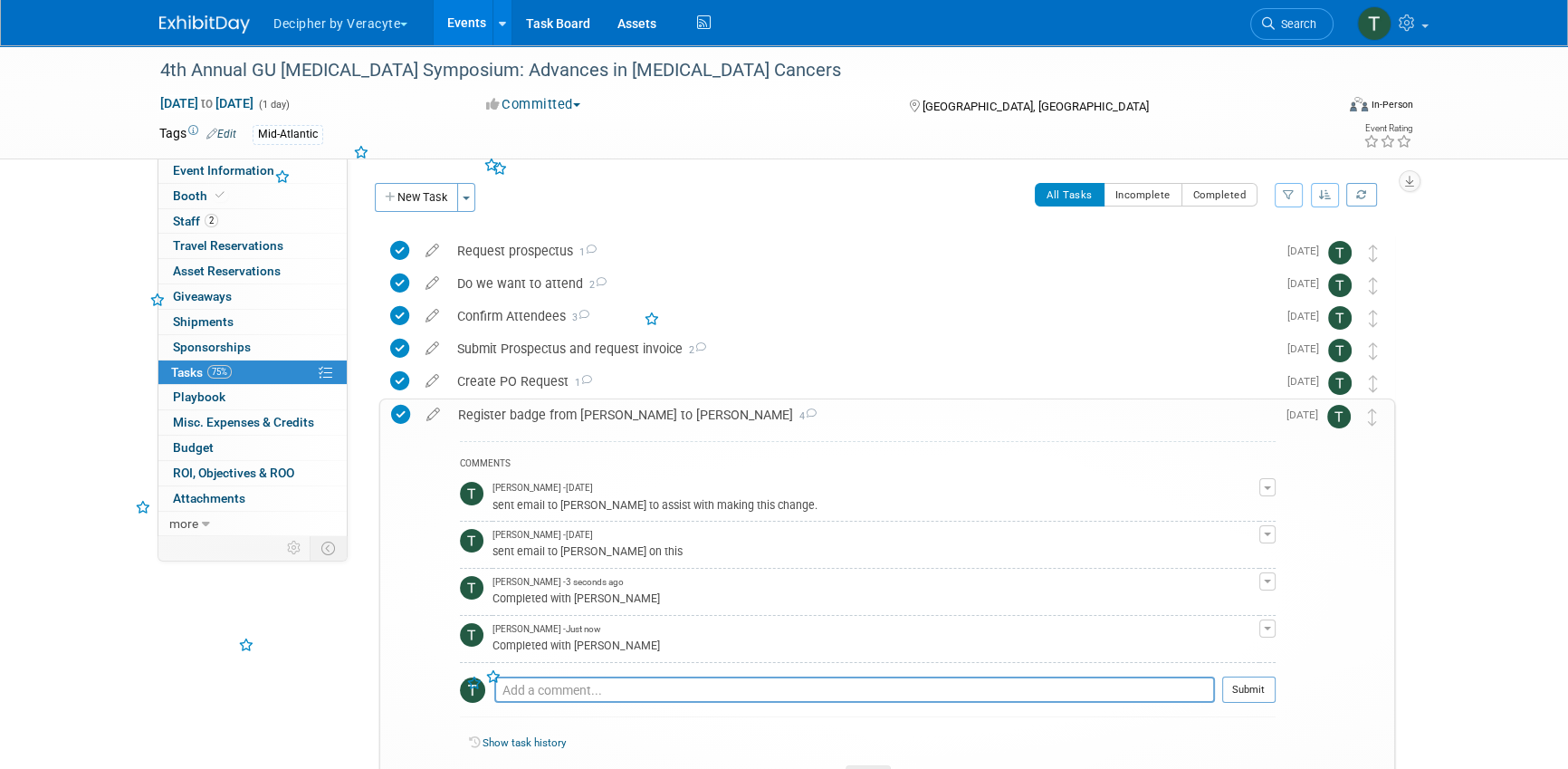
click at [576, 411] on div "Register badge from [PERSON_NAME] to [PERSON_NAME] 4" at bounding box center [863, 414] width 827 height 31
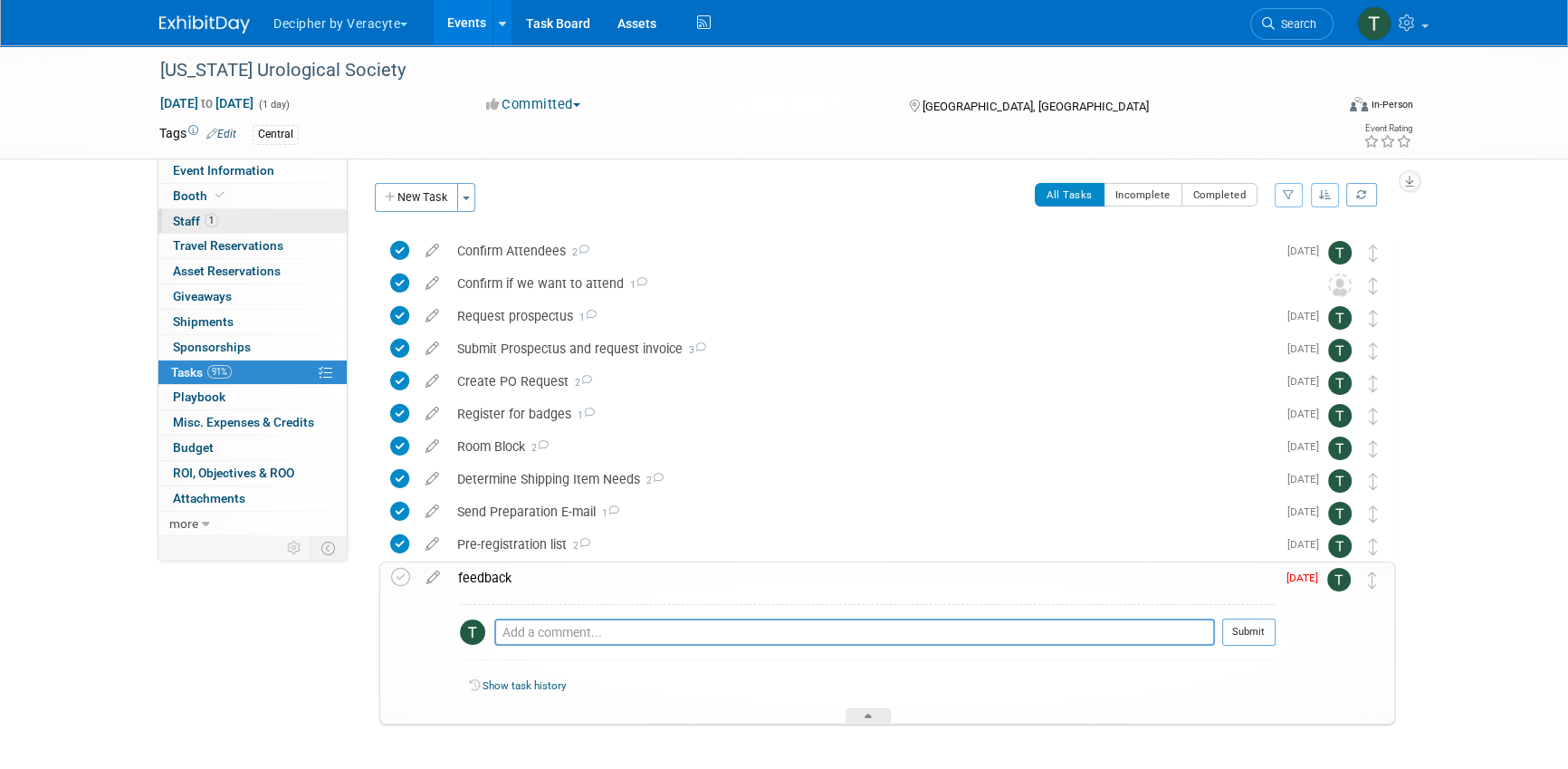
click at [272, 222] on link "1 Staff 1" at bounding box center [252, 221] width 188 height 24
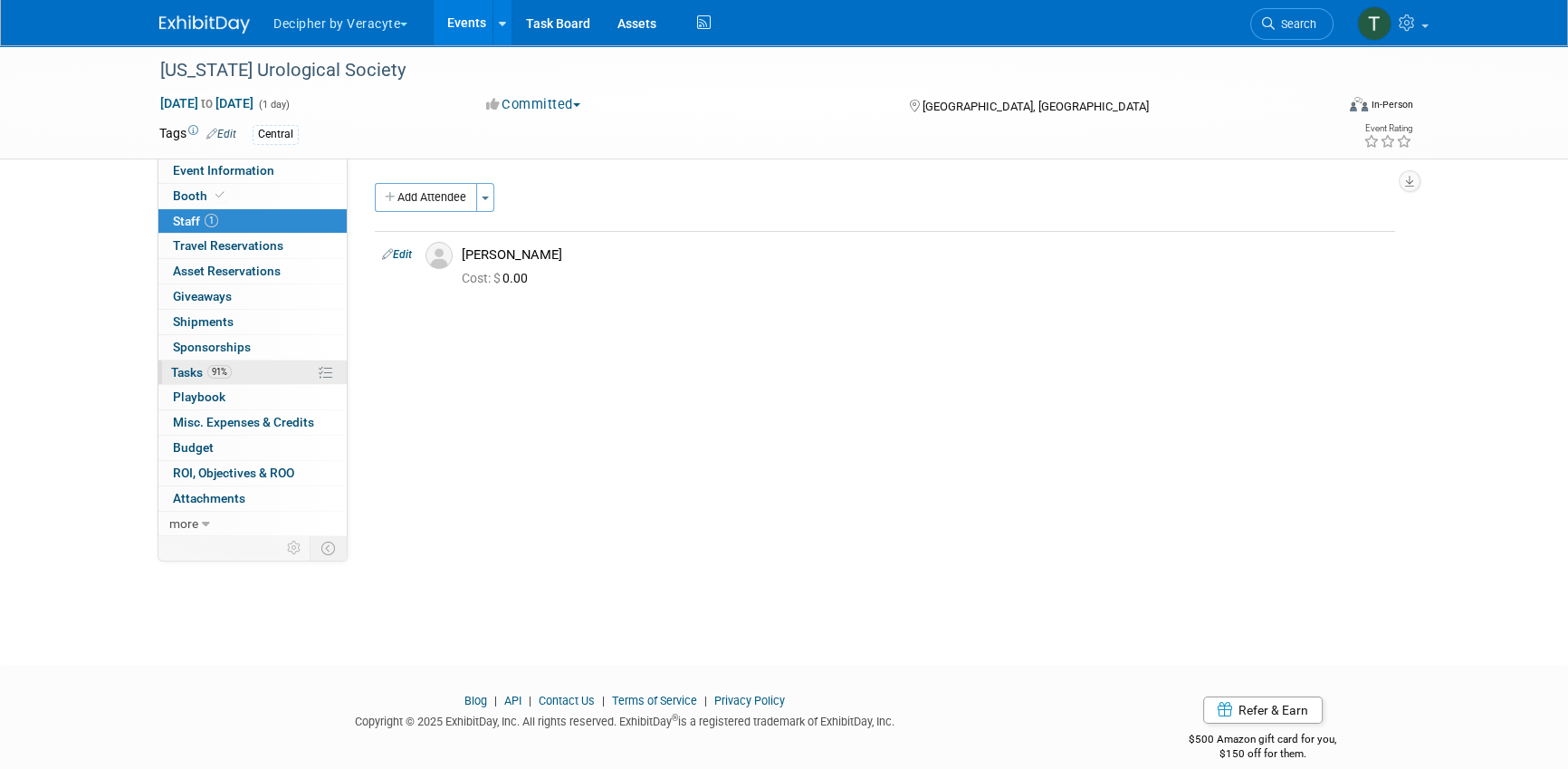
click at [211, 378] on link "91% Tasks 91%" at bounding box center [252, 372] width 188 height 24
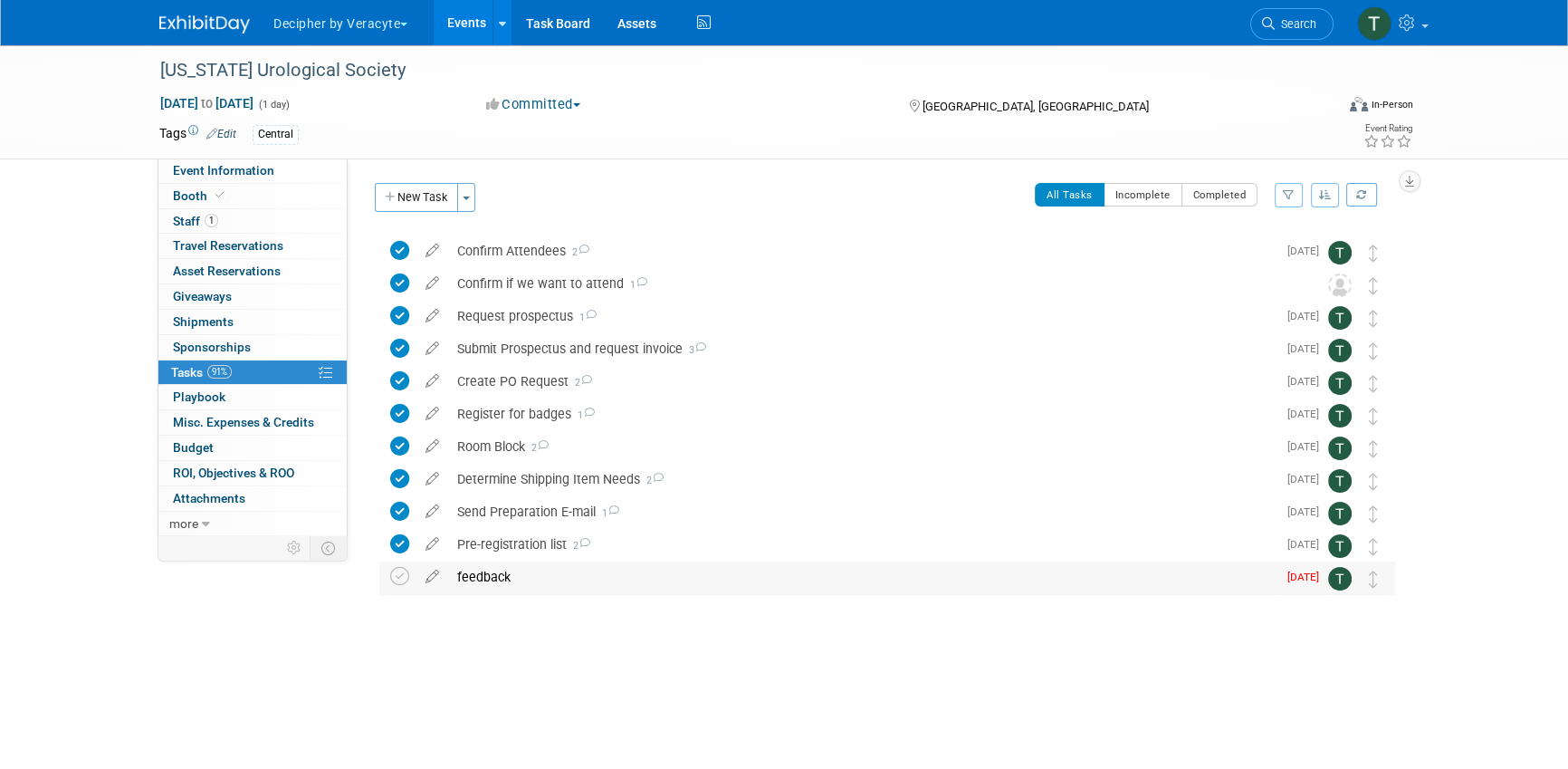
click at [506, 574] on div "feedback" at bounding box center [863, 576] width 828 height 31
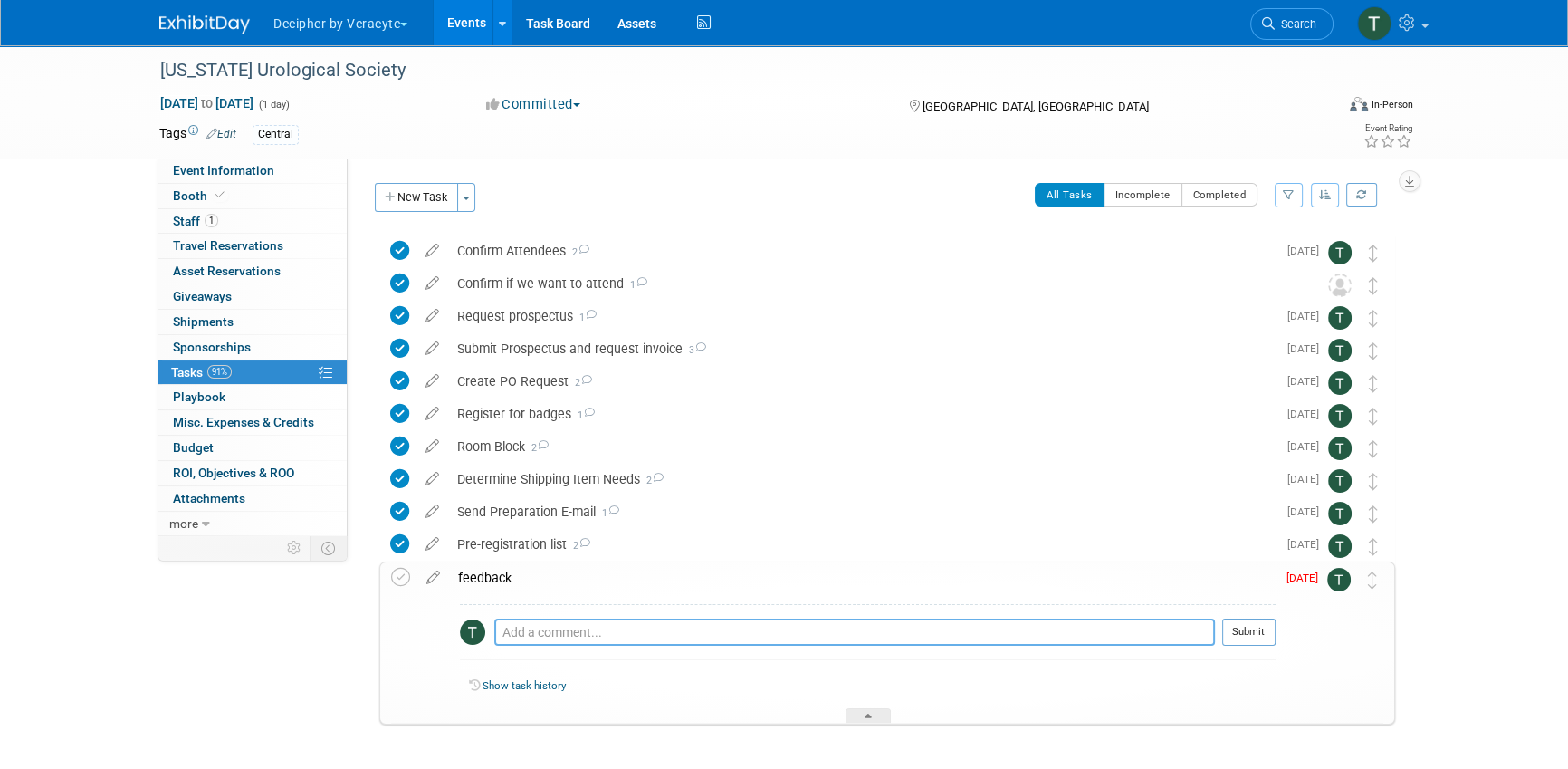
click at [555, 635] on textarea at bounding box center [854, 631] width 721 height 27
type textarea "sent email to [PERSON_NAME]"
click at [1256, 634] on button "Submit" at bounding box center [1249, 631] width 54 height 27
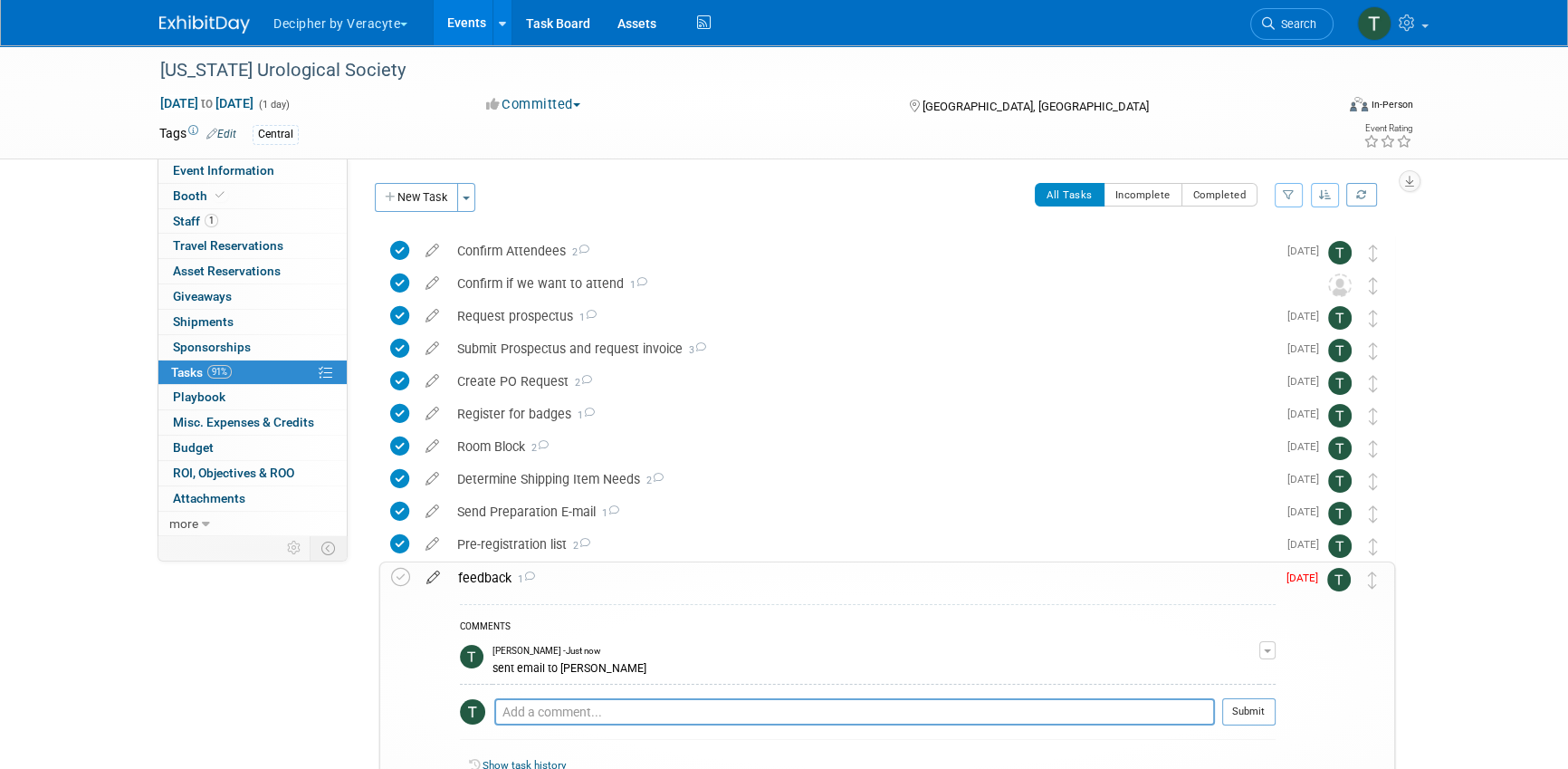
click at [431, 577] on icon at bounding box center [433, 574] width 32 height 22
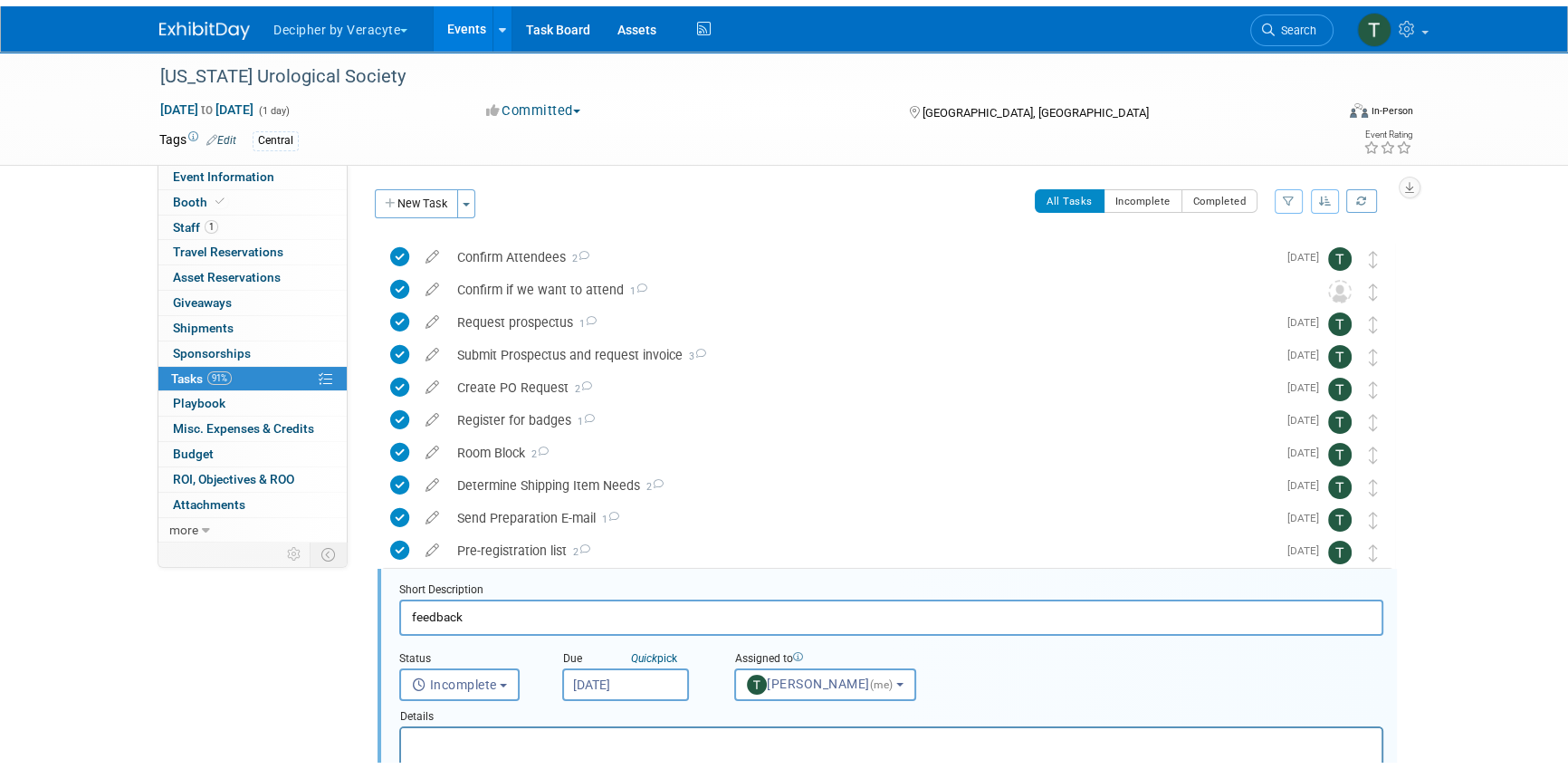
scroll to position [296, 0]
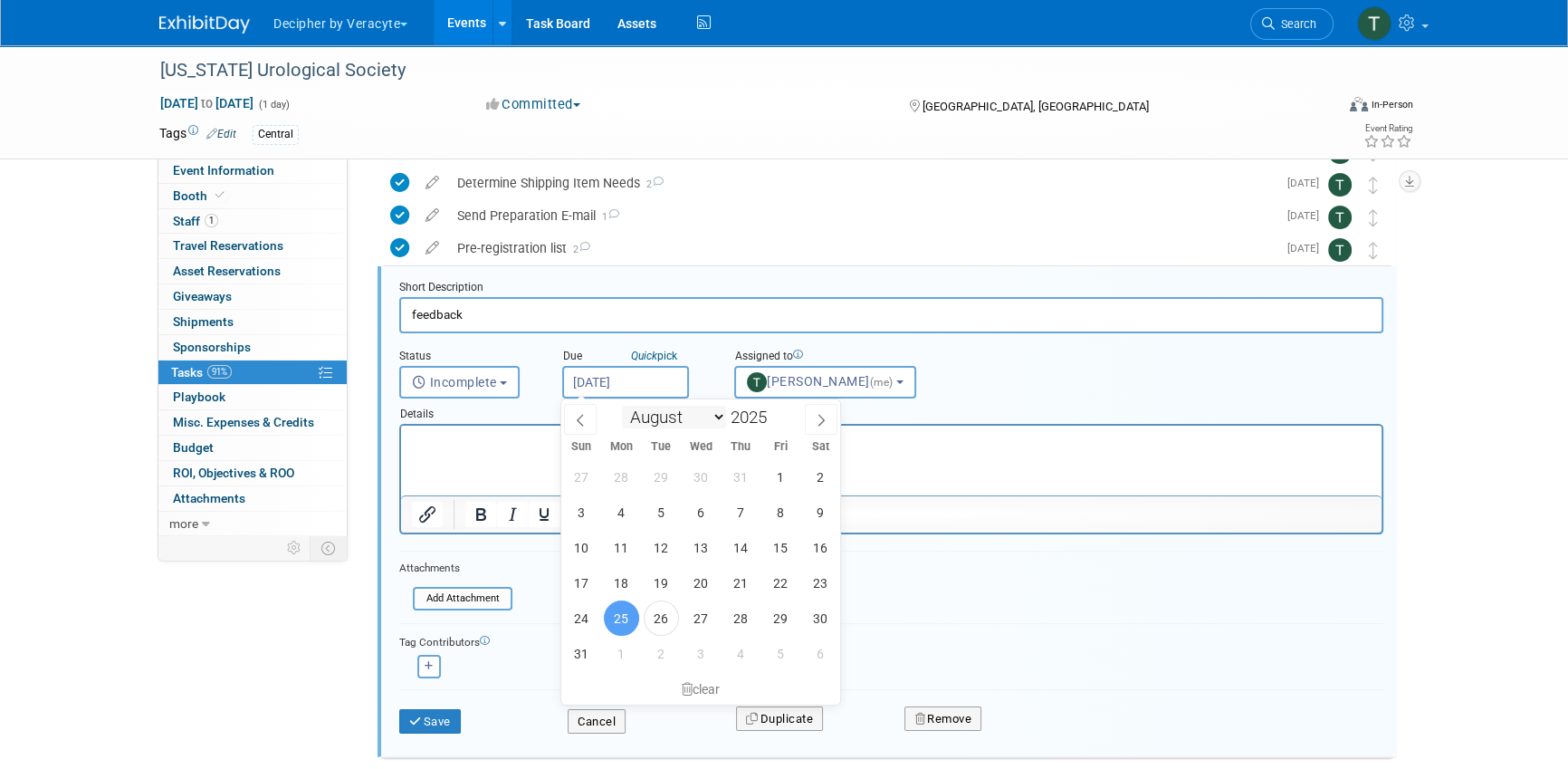
click at [662, 391] on input "[DATE]" at bounding box center [626, 382] width 127 height 32
click at [691, 661] on span "3" at bounding box center [702, 653] width 35 height 35
type input "[DATE]"
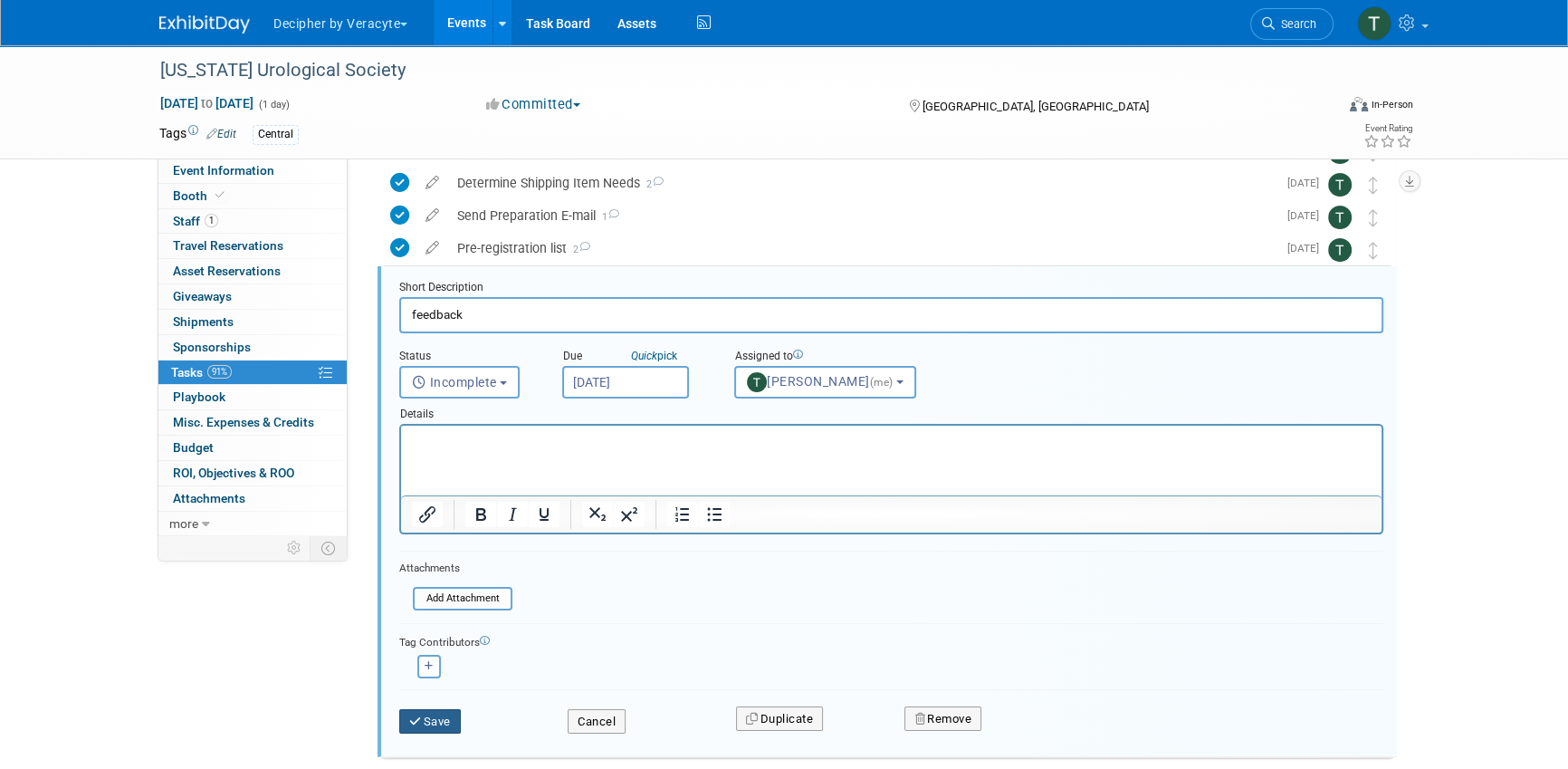
click at [413, 715] on icon "submit" at bounding box center [417, 721] width 15 height 12
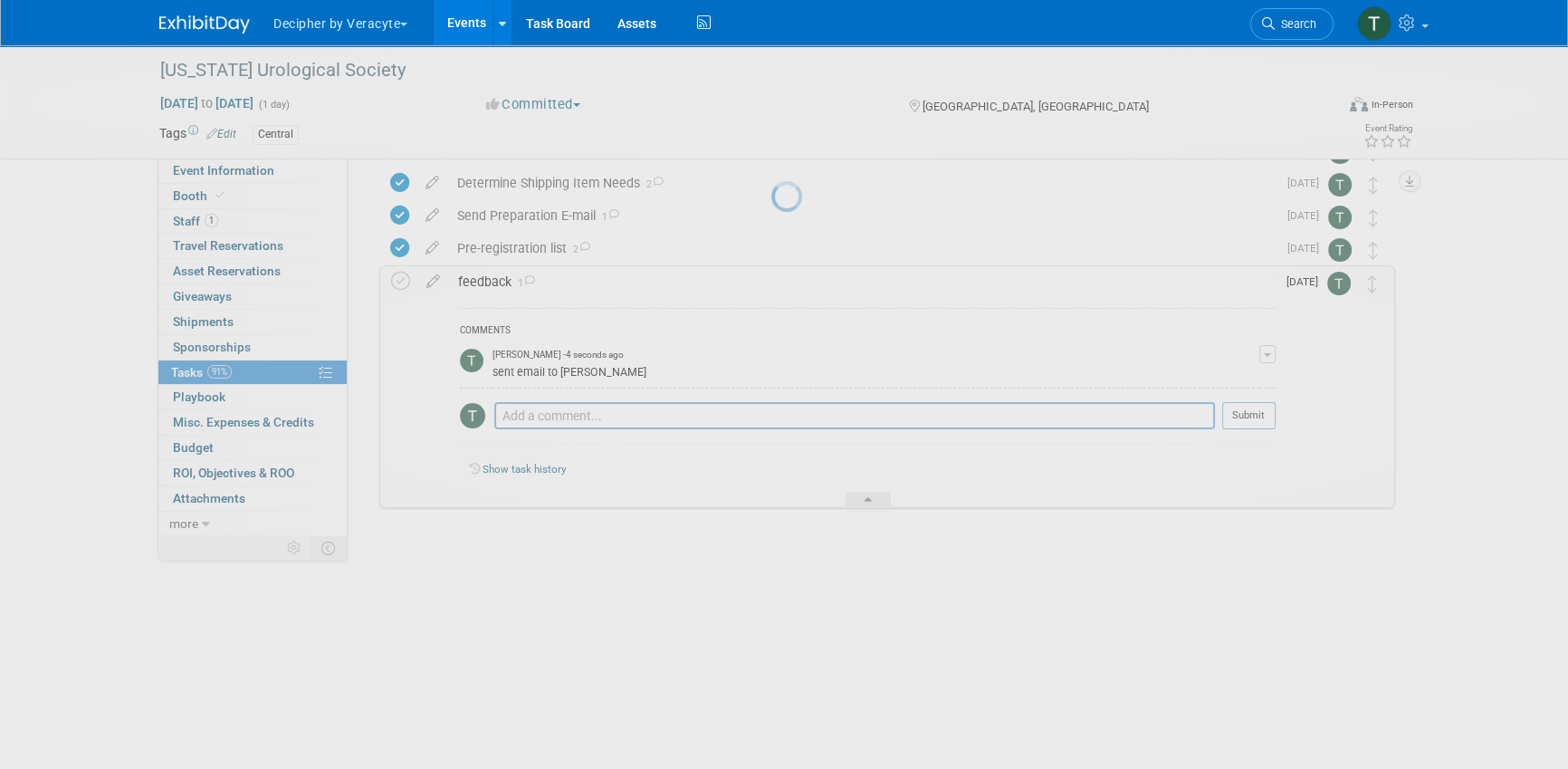
scroll to position [145, 0]
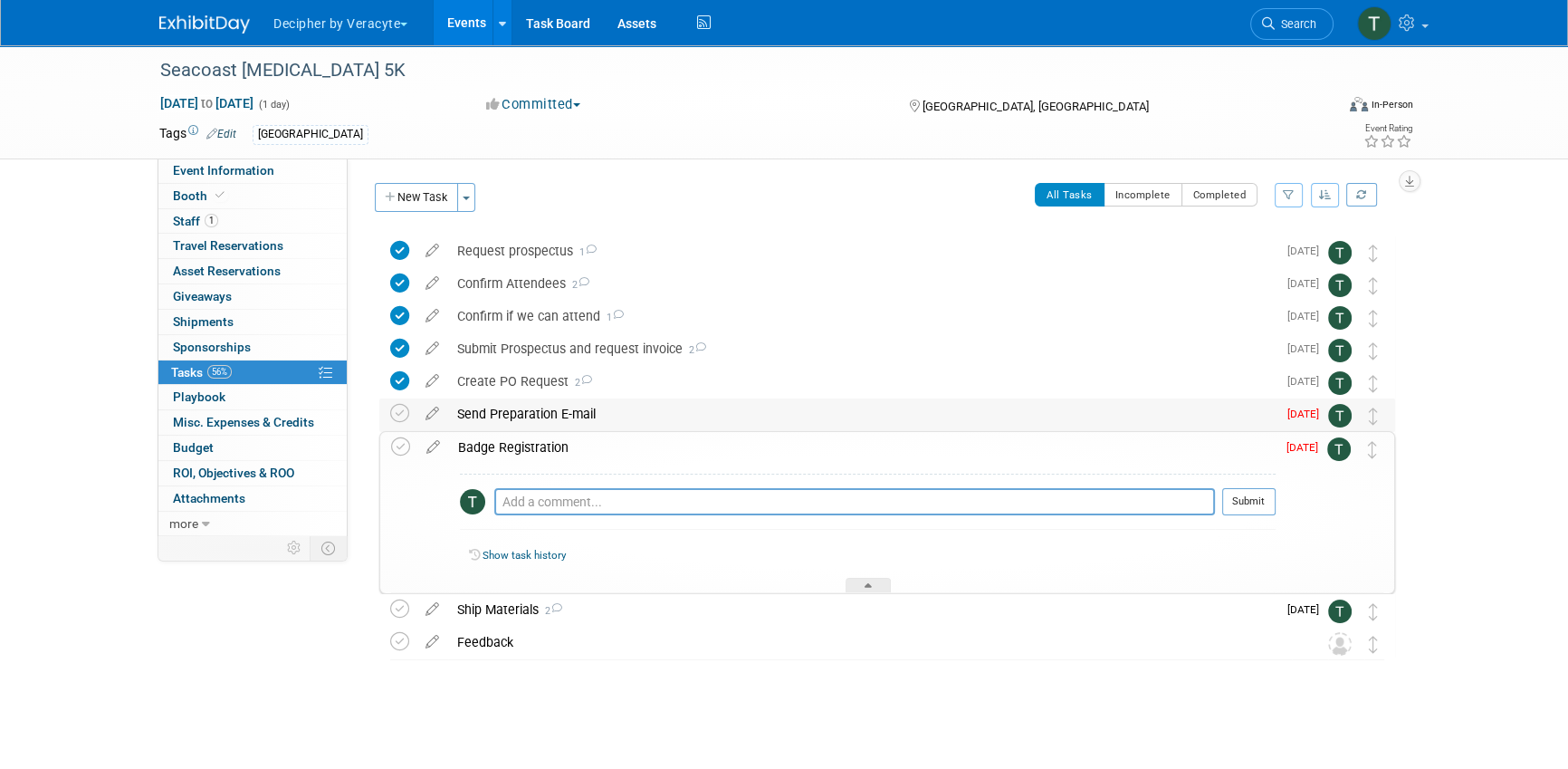
click at [639, 404] on div "Send Preparation E-mail" at bounding box center [863, 413] width 828 height 31
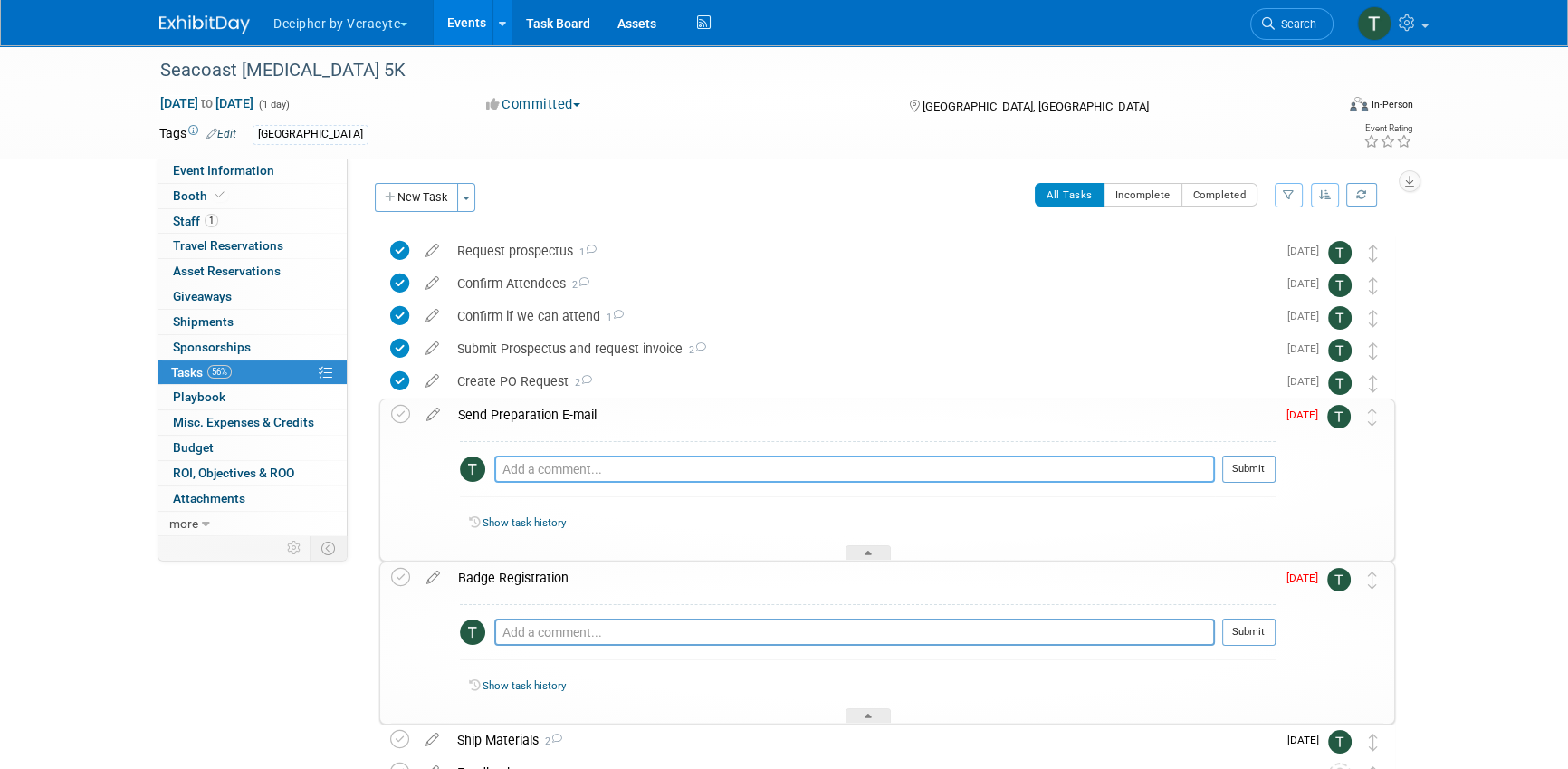
click at [618, 460] on textarea at bounding box center [854, 468] width 721 height 27
click at [600, 473] on textarea "sent email to Jusy to obtain this information" at bounding box center [854, 468] width 721 height 27
type textarea "sent email to [PERSON_NAME] to obtain this information"
click at [766, 451] on div "sent email to [PERSON_NAME] to obtain this information Pro tip: Press Ctrl-Ente…" at bounding box center [867, 473] width 816 height 65
click at [766, 451] on div "sent email to Judy to obtain this information Pro tip: Press Ctrl-Enter to subm…" at bounding box center [867, 473] width 816 height 65
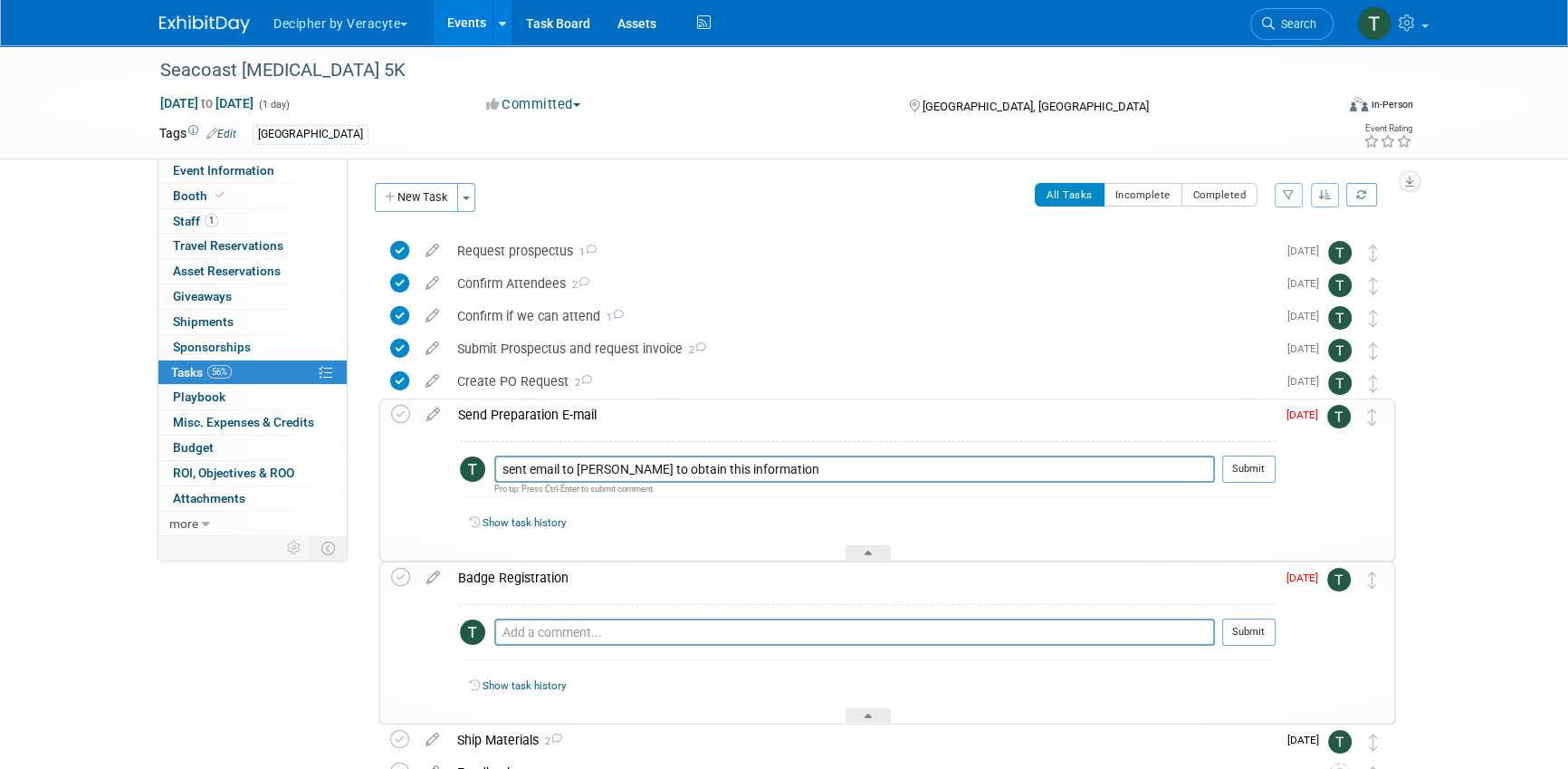
click at [766, 454] on div "sent email to Judy to obtain this information Pro tip: Press Ctrl-Enter to subm…" at bounding box center [867, 473] width 816 height 65
click at [758, 462] on textarea "sent email to Judy to obtain this information" at bounding box center [854, 468] width 721 height 27
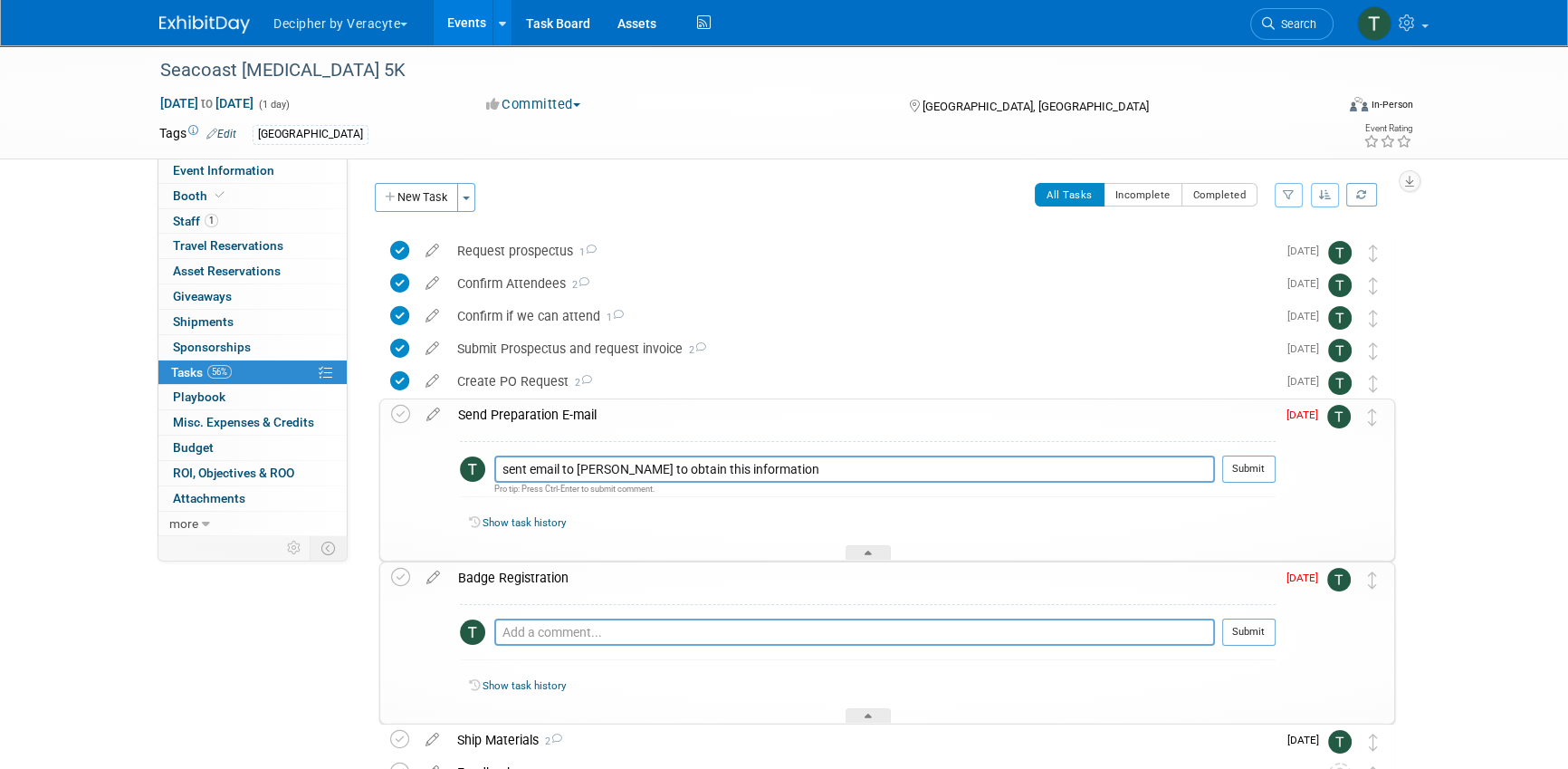
click at [1269, 480] on button "Submit" at bounding box center [1249, 468] width 54 height 27
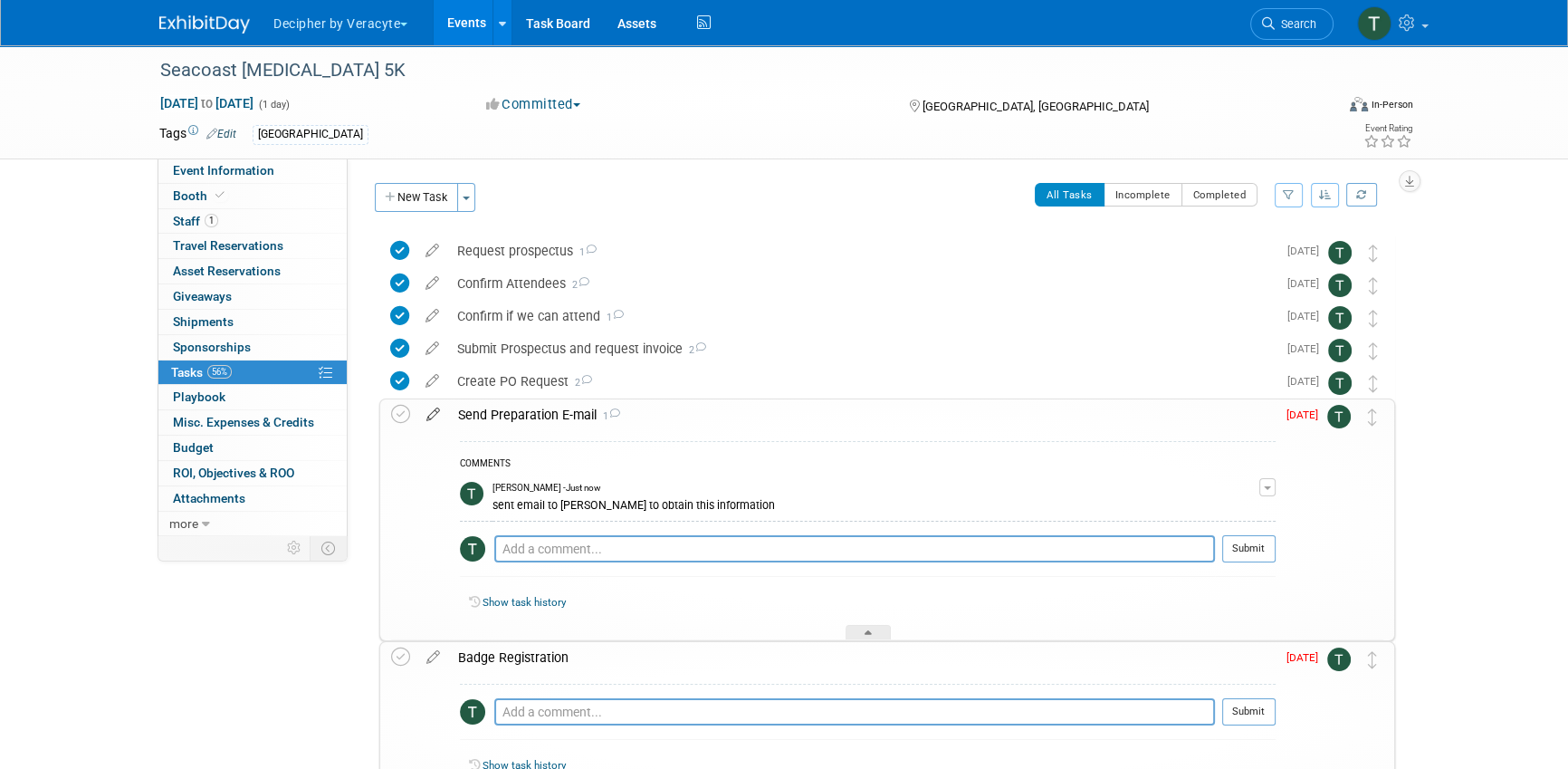
click at [428, 419] on icon at bounding box center [433, 410] width 32 height 22
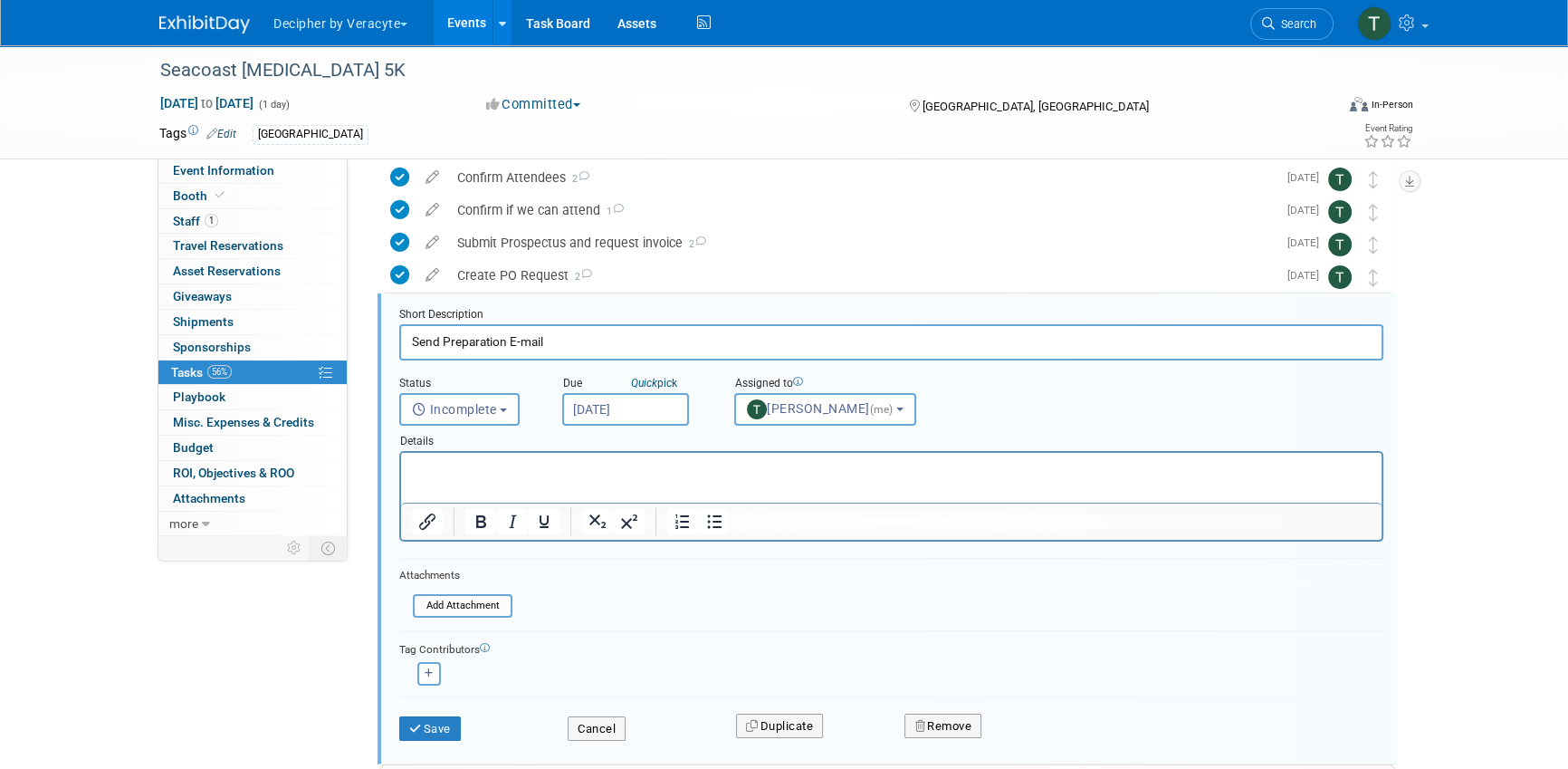
scroll to position [133, 0]
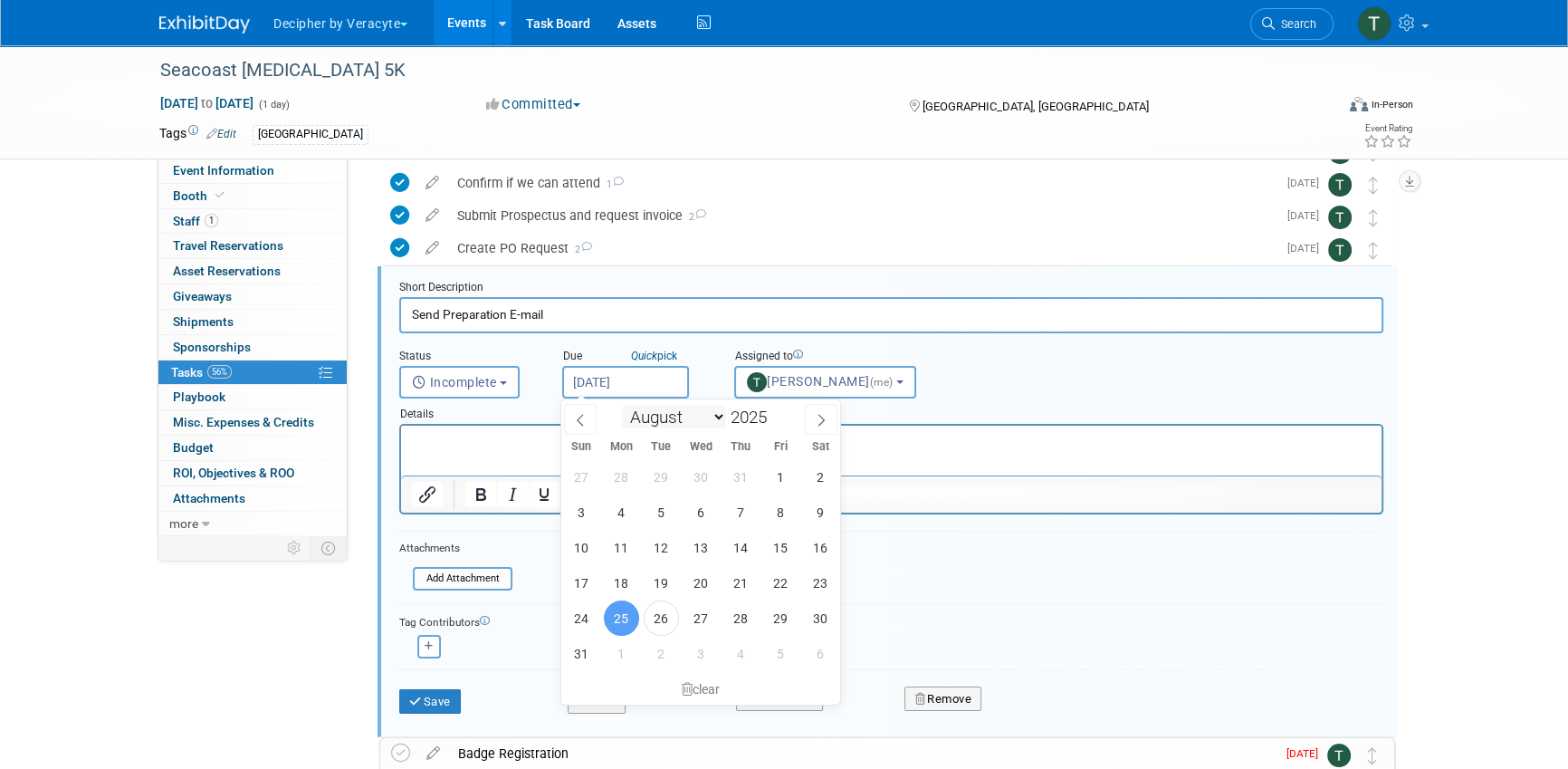
click at [645, 392] on input "Aug 25, 2025" at bounding box center [626, 382] width 127 height 32
click at [626, 658] on span "1" at bounding box center [622, 653] width 35 height 35
type input "Sep 1, 2025"
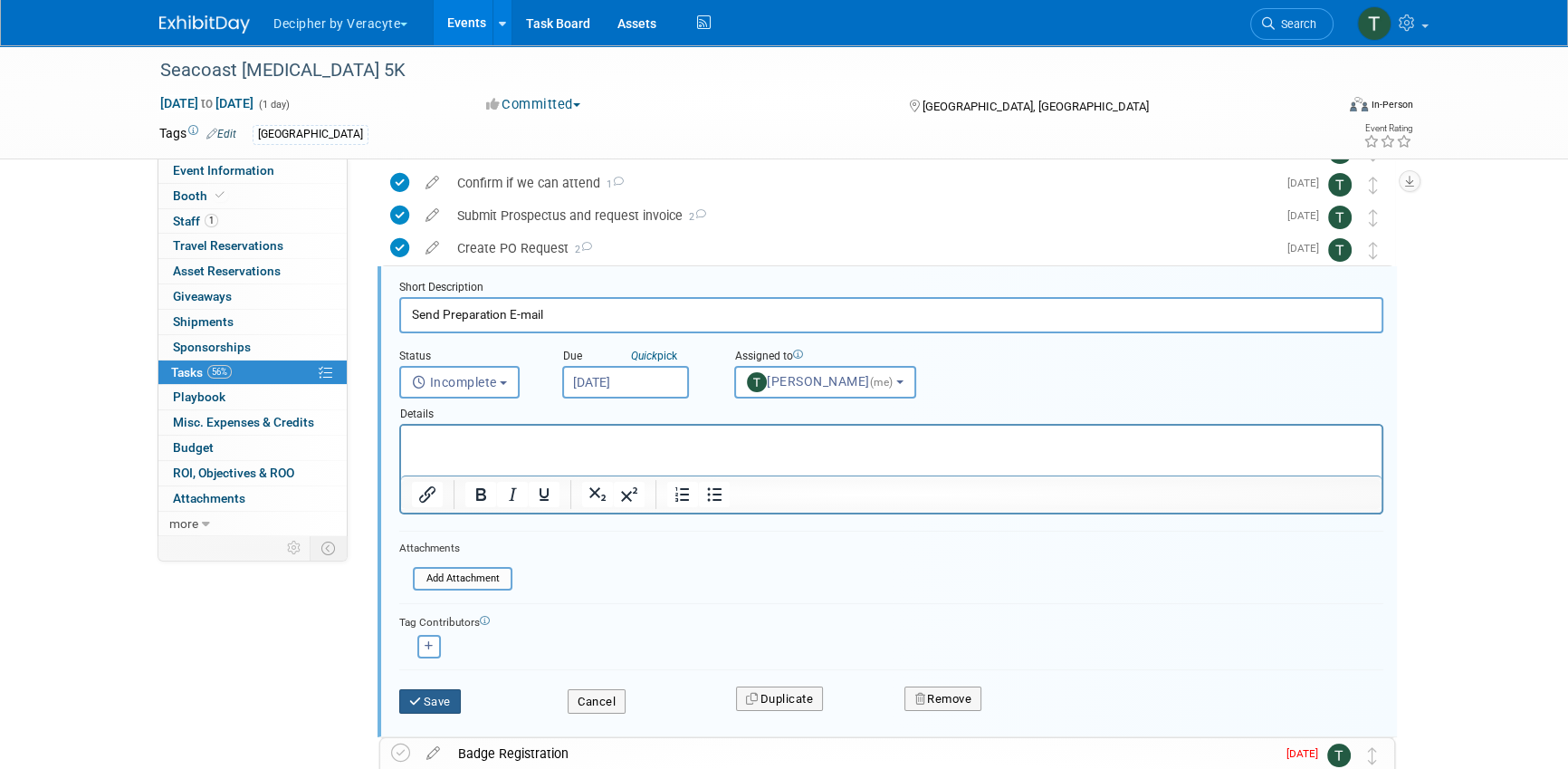
click at [455, 694] on button "Save" at bounding box center [430, 701] width 61 height 25
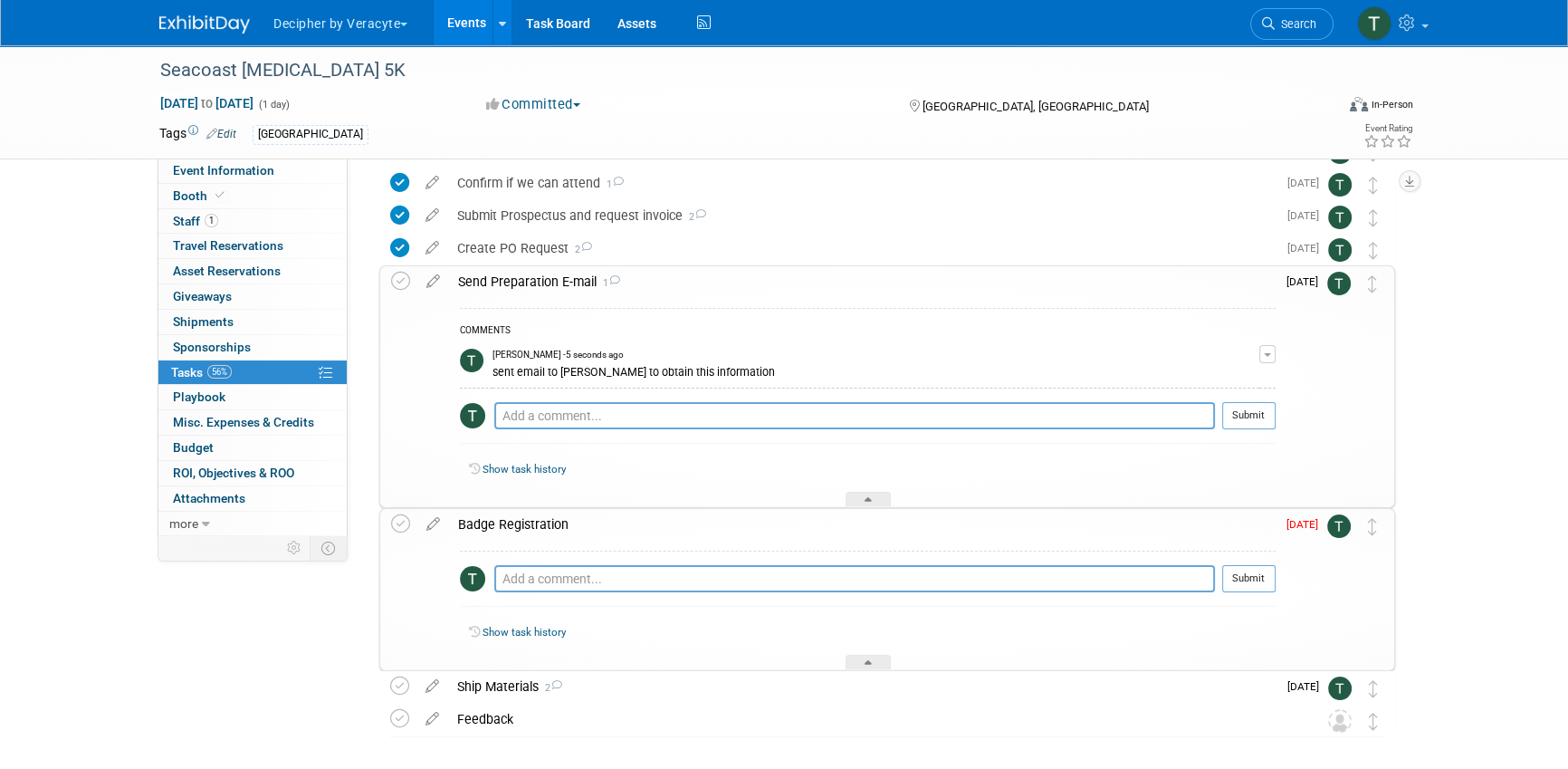
click at [910, 285] on div "Send Preparation E-mail 1" at bounding box center [863, 281] width 827 height 31
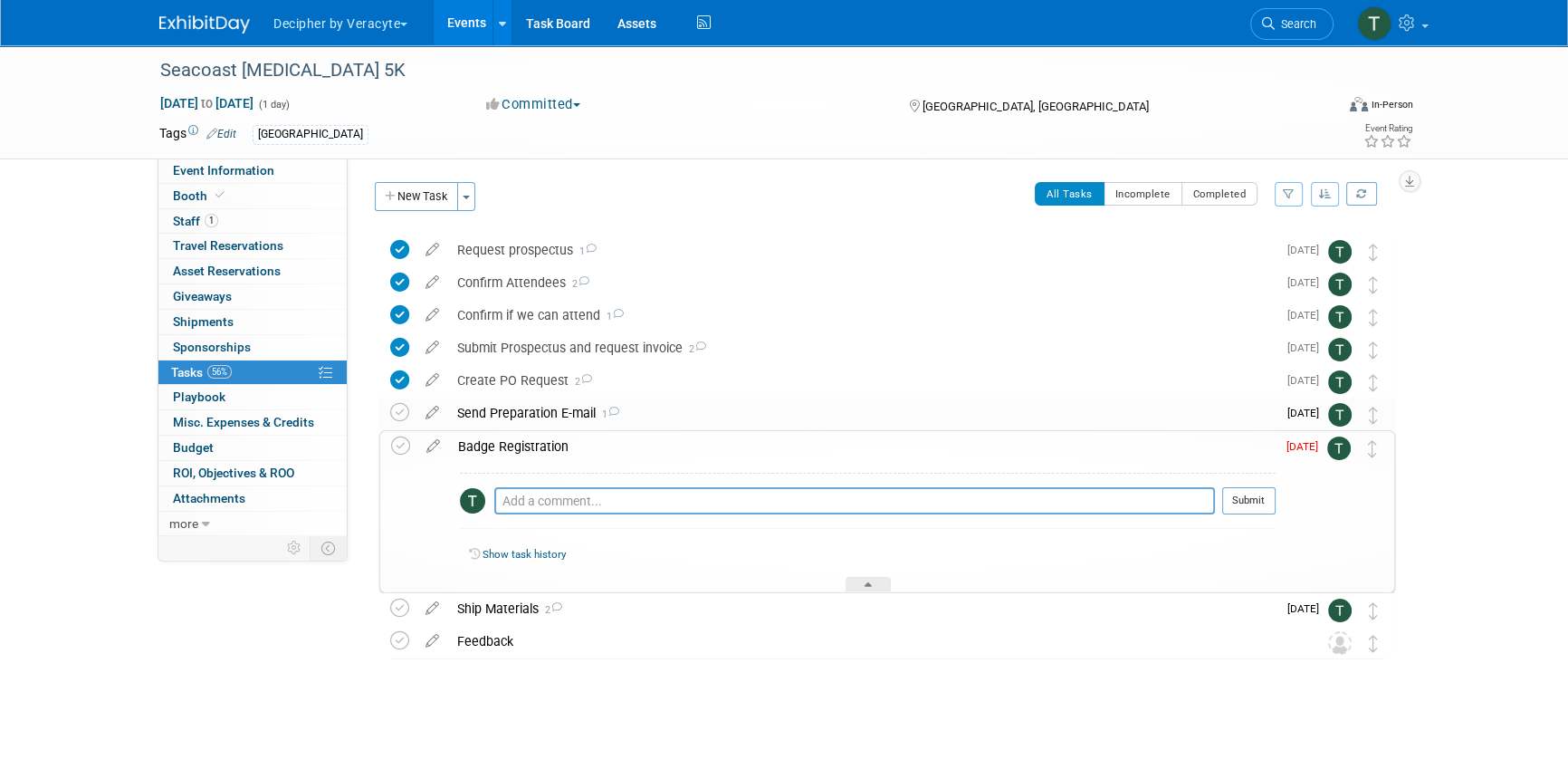
scroll to position [0, 0]
click at [436, 453] on icon at bounding box center [433, 443] width 32 height 22
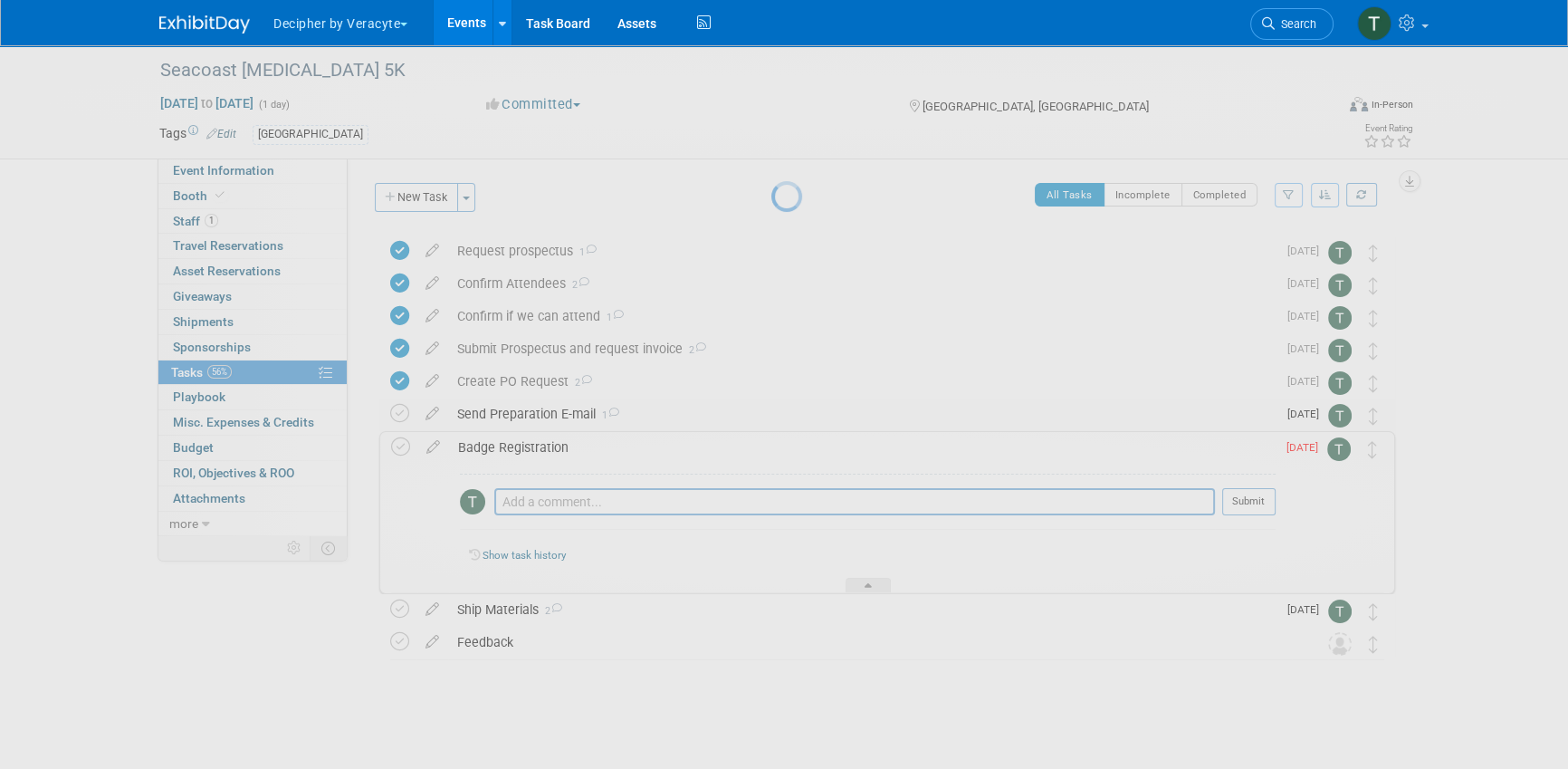
select select "7"
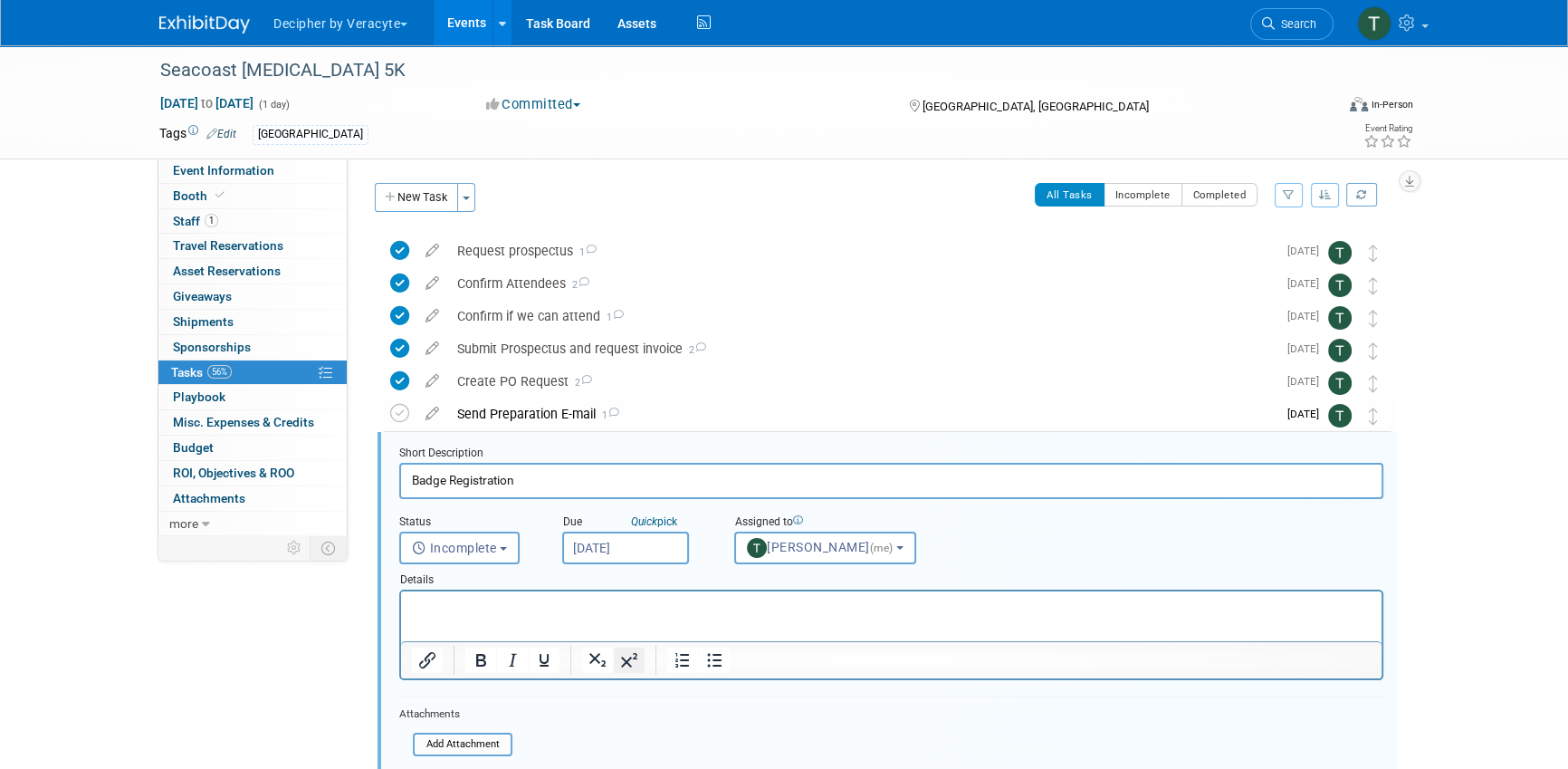
scroll to position [166, 0]
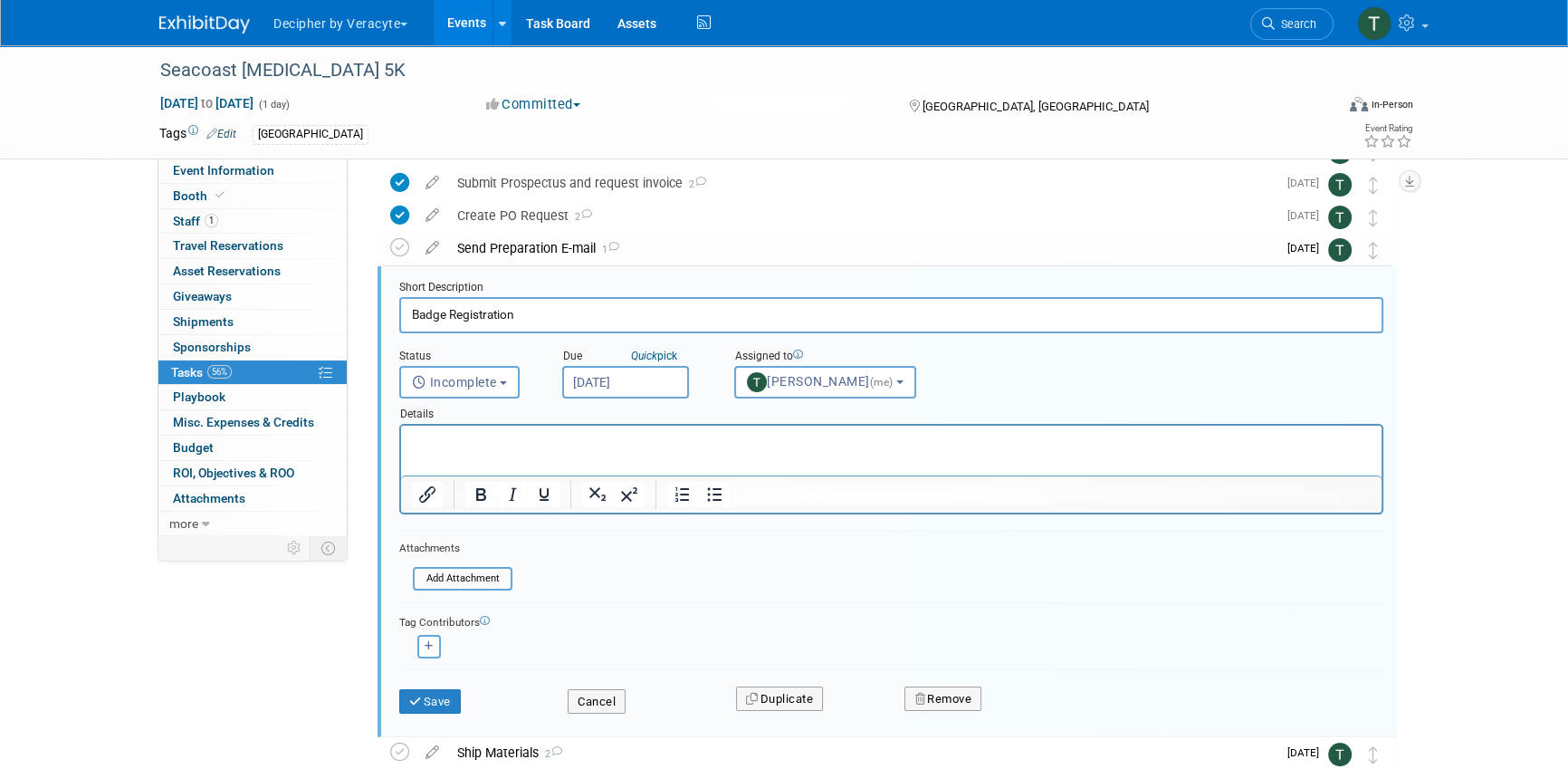
click at [627, 399] on div "Details" at bounding box center [891, 410] width 984 height 25
click at [627, 390] on input "Aug 25, 2025" at bounding box center [626, 382] width 127 height 32
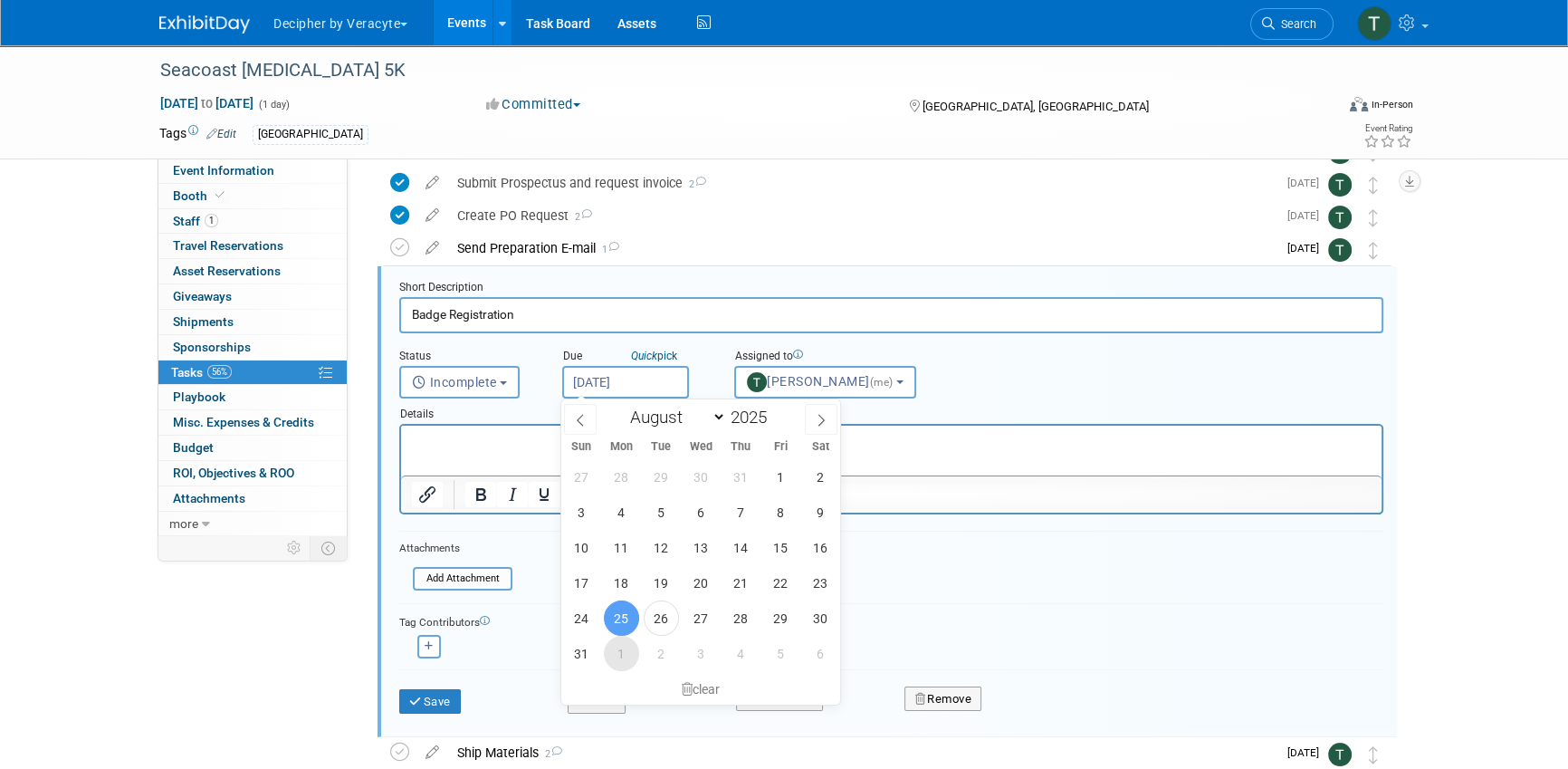
click at [619, 642] on span "1" at bounding box center [622, 653] width 35 height 35
type input "Sep 1, 2025"
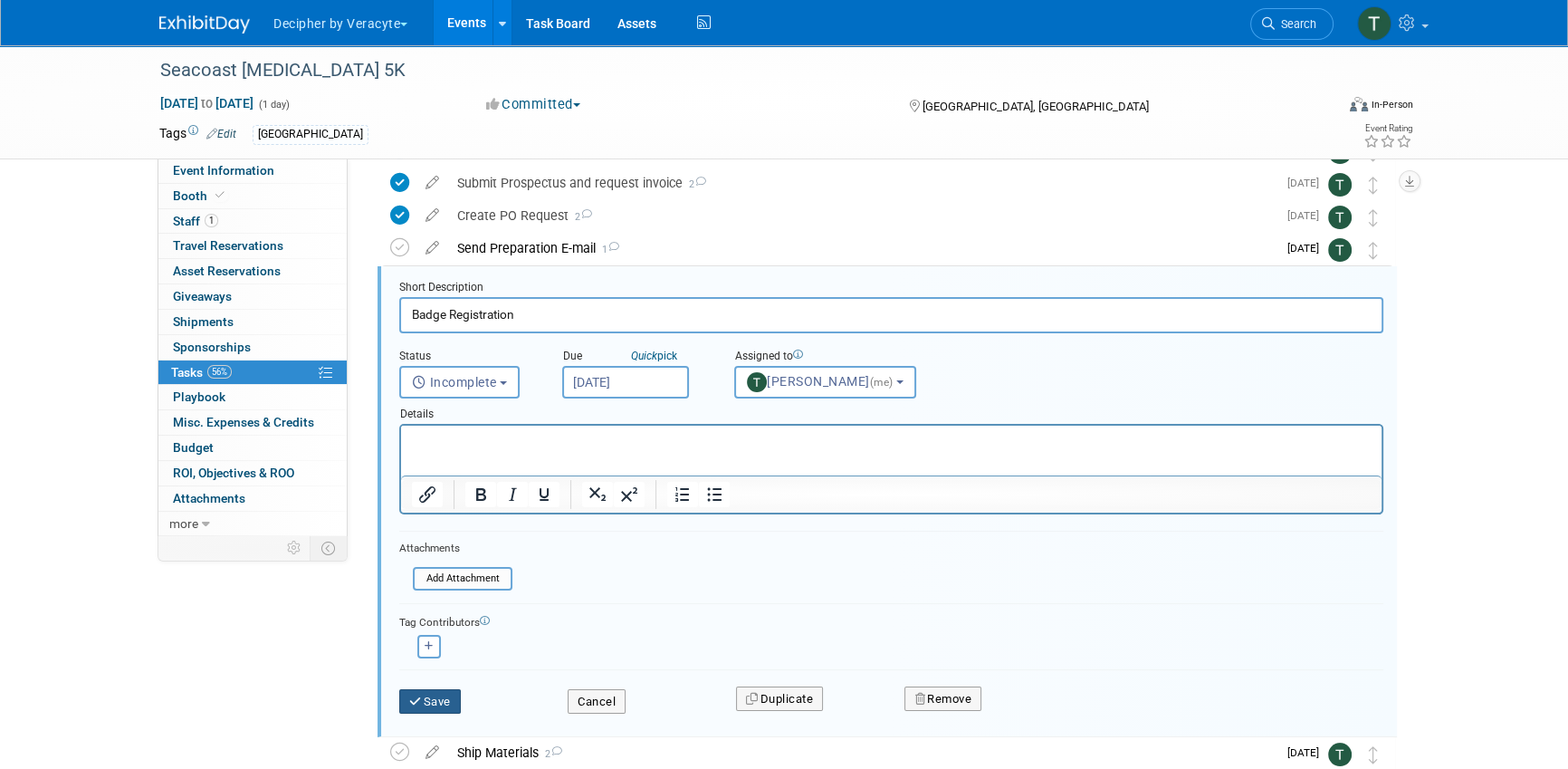
click at [443, 698] on button "Save" at bounding box center [430, 701] width 61 height 25
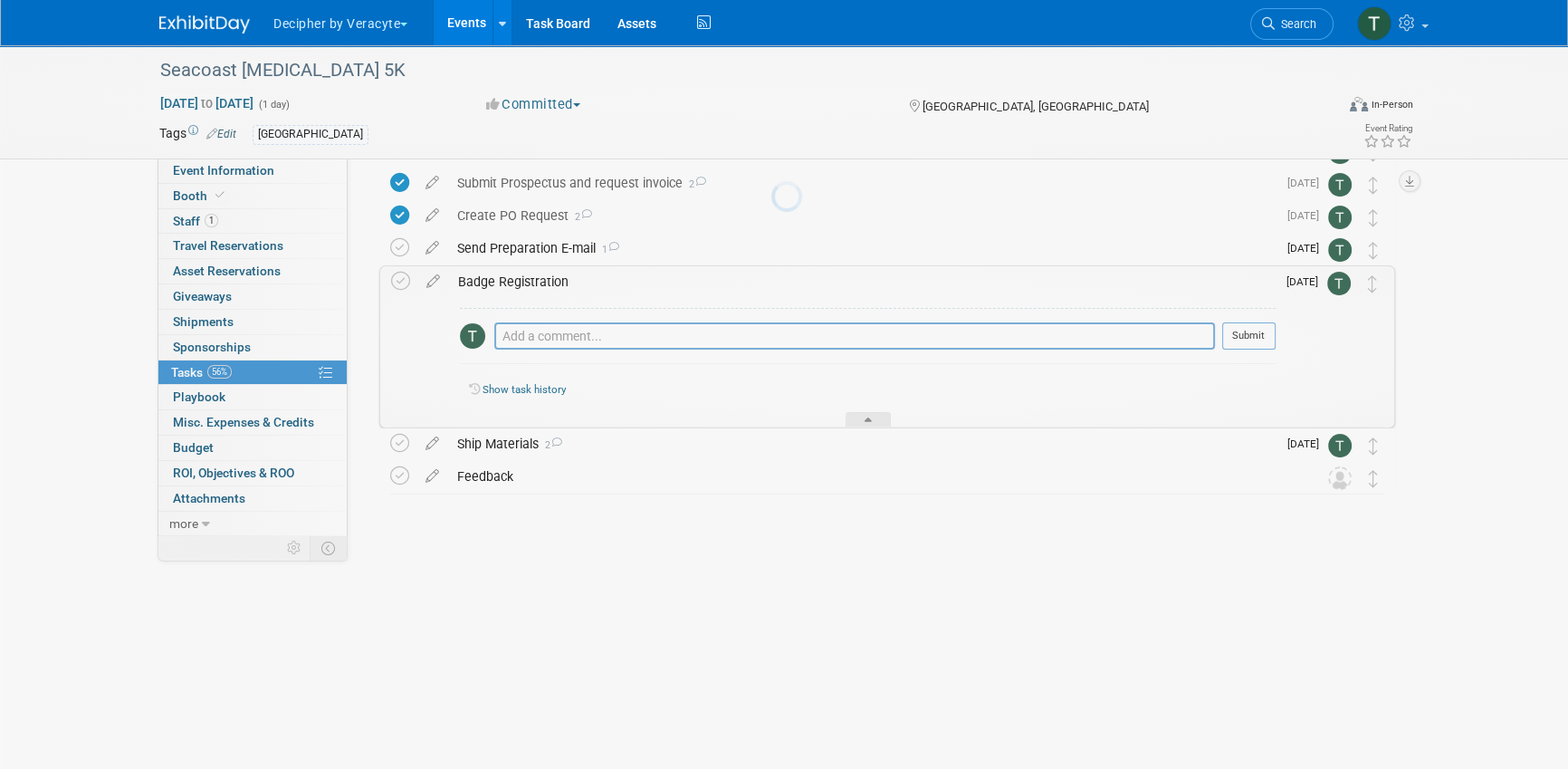
scroll to position [0, 0]
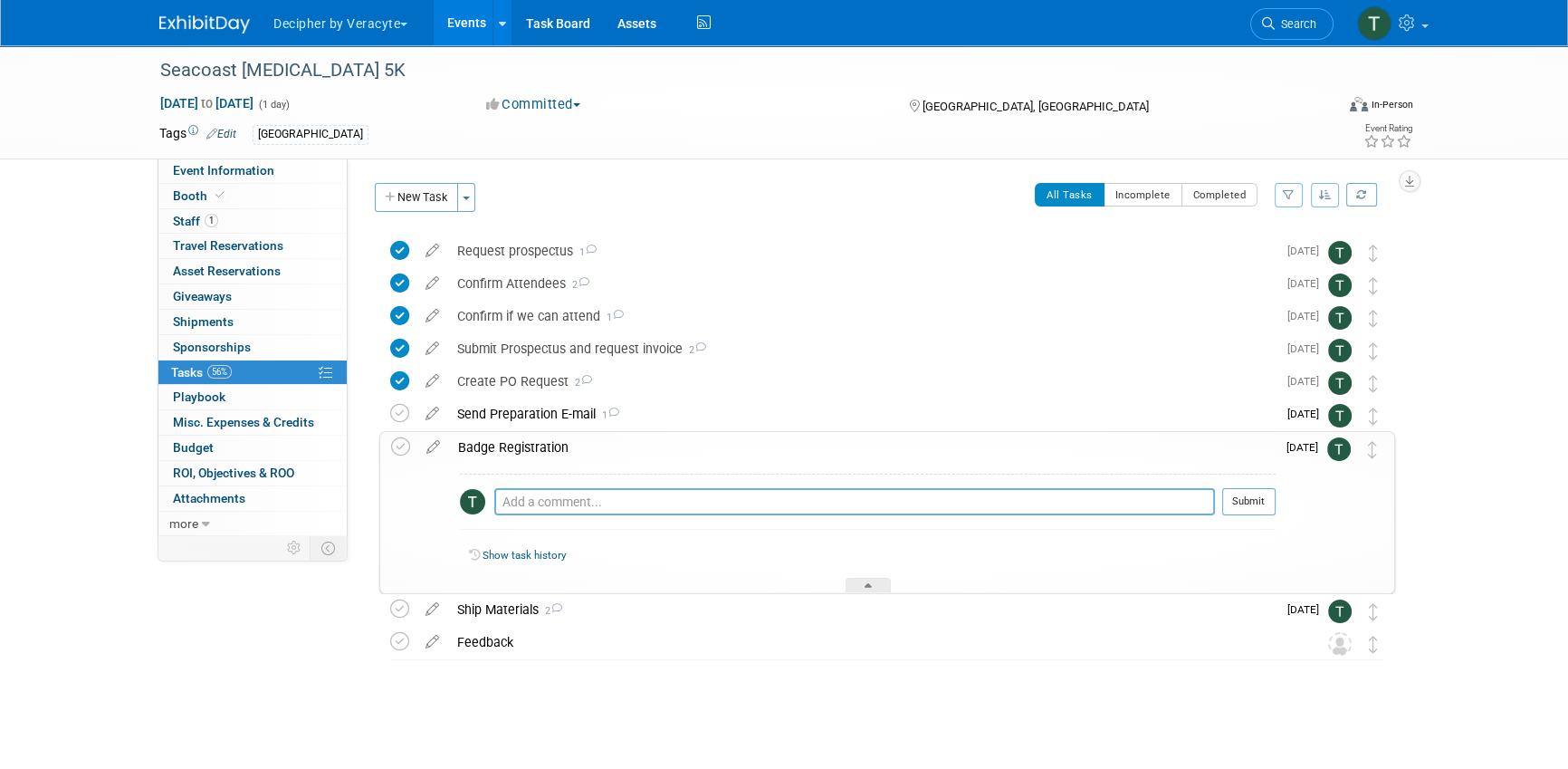
click at [581, 498] on textarea at bounding box center [854, 501] width 721 height 27
paste textarea "sent email to Judy to obtain this information"
type textarea "sent email to Judy to obtain this information"
click at [1260, 502] on button "Submit" at bounding box center [1249, 501] width 54 height 27
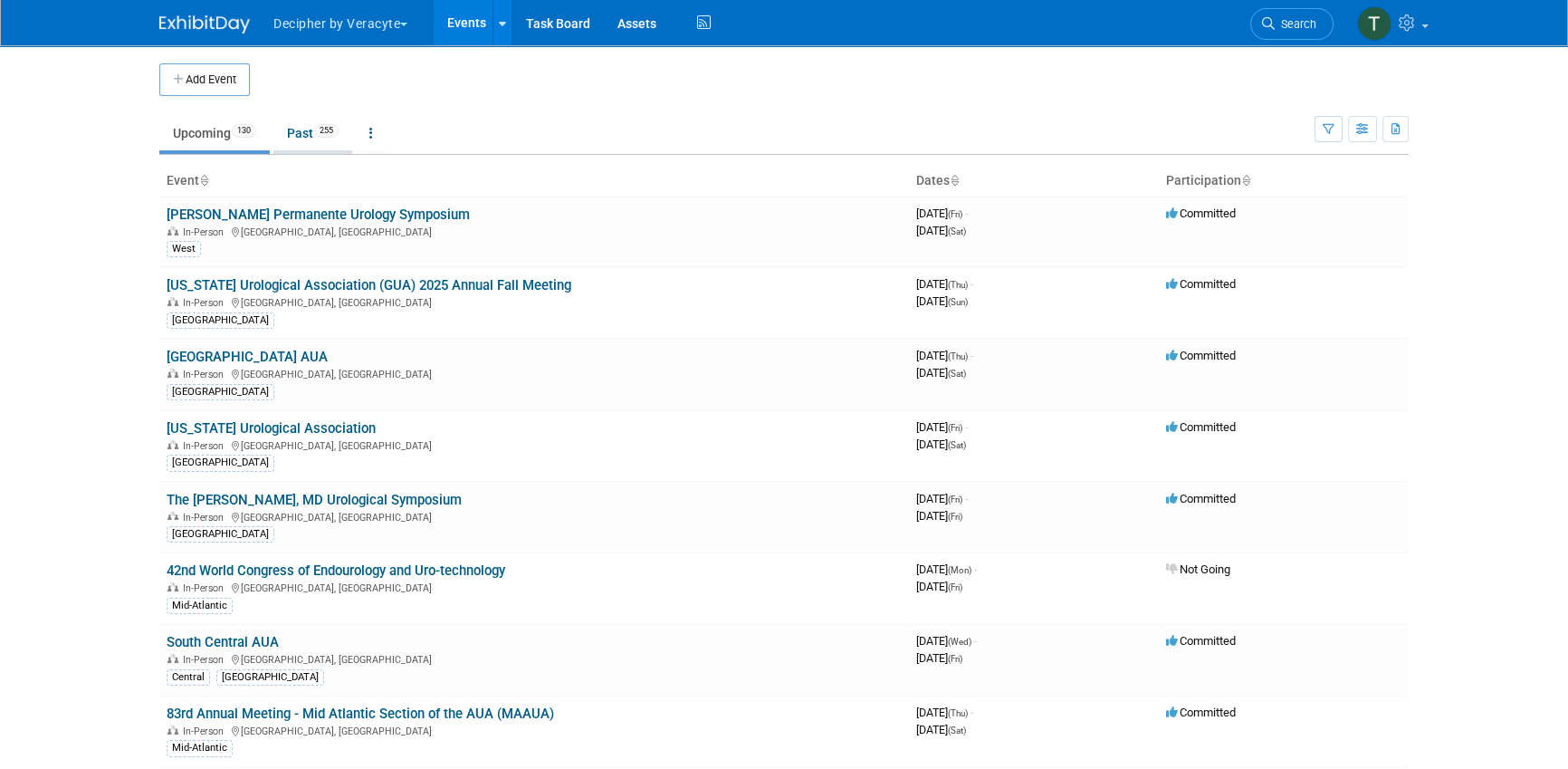
click at [298, 138] on link "Past 255" at bounding box center [312, 132] width 79 height 34
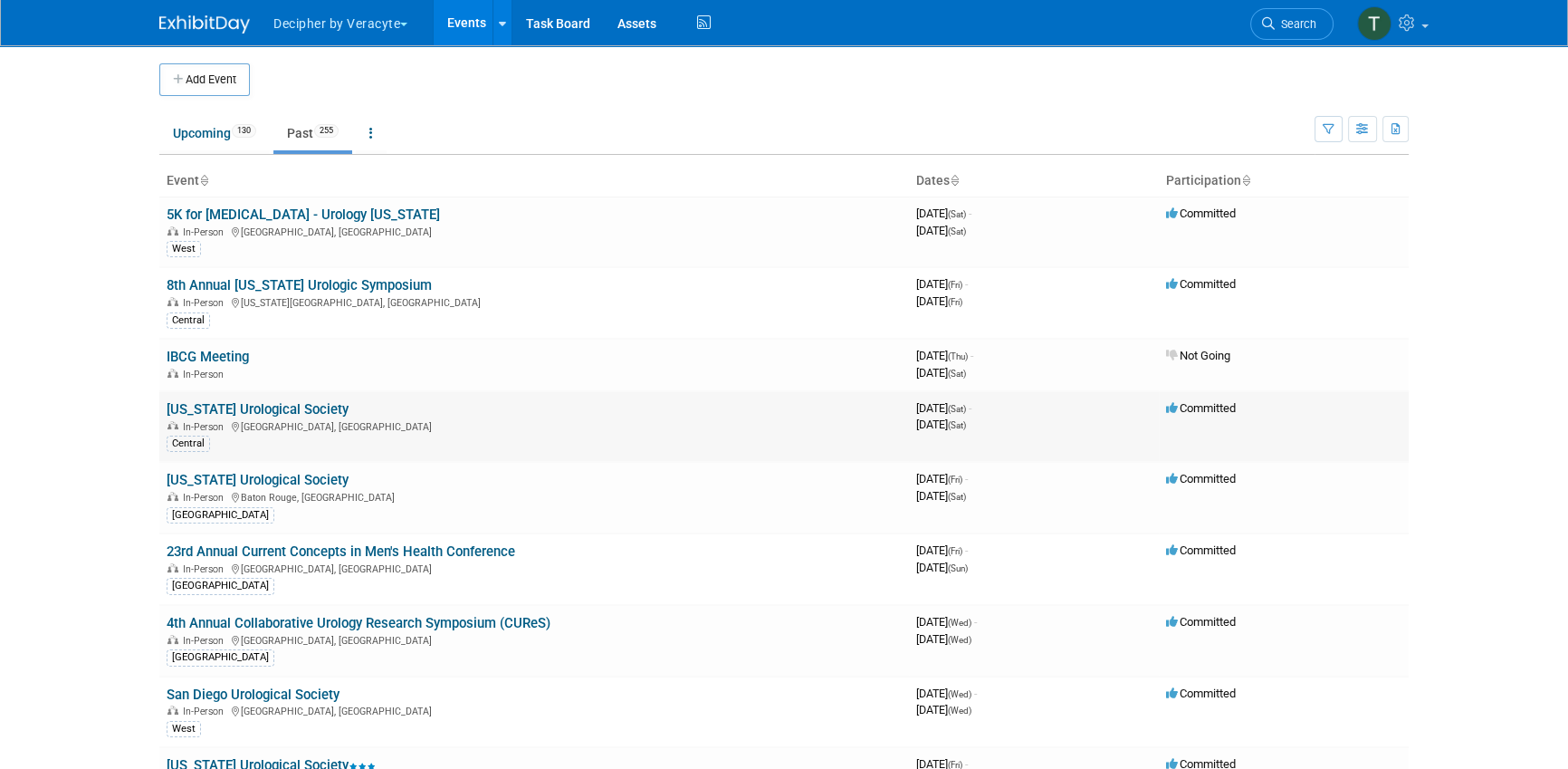
click at [290, 401] on link "[US_STATE] Urological Society" at bounding box center [258, 410] width 182 height 17
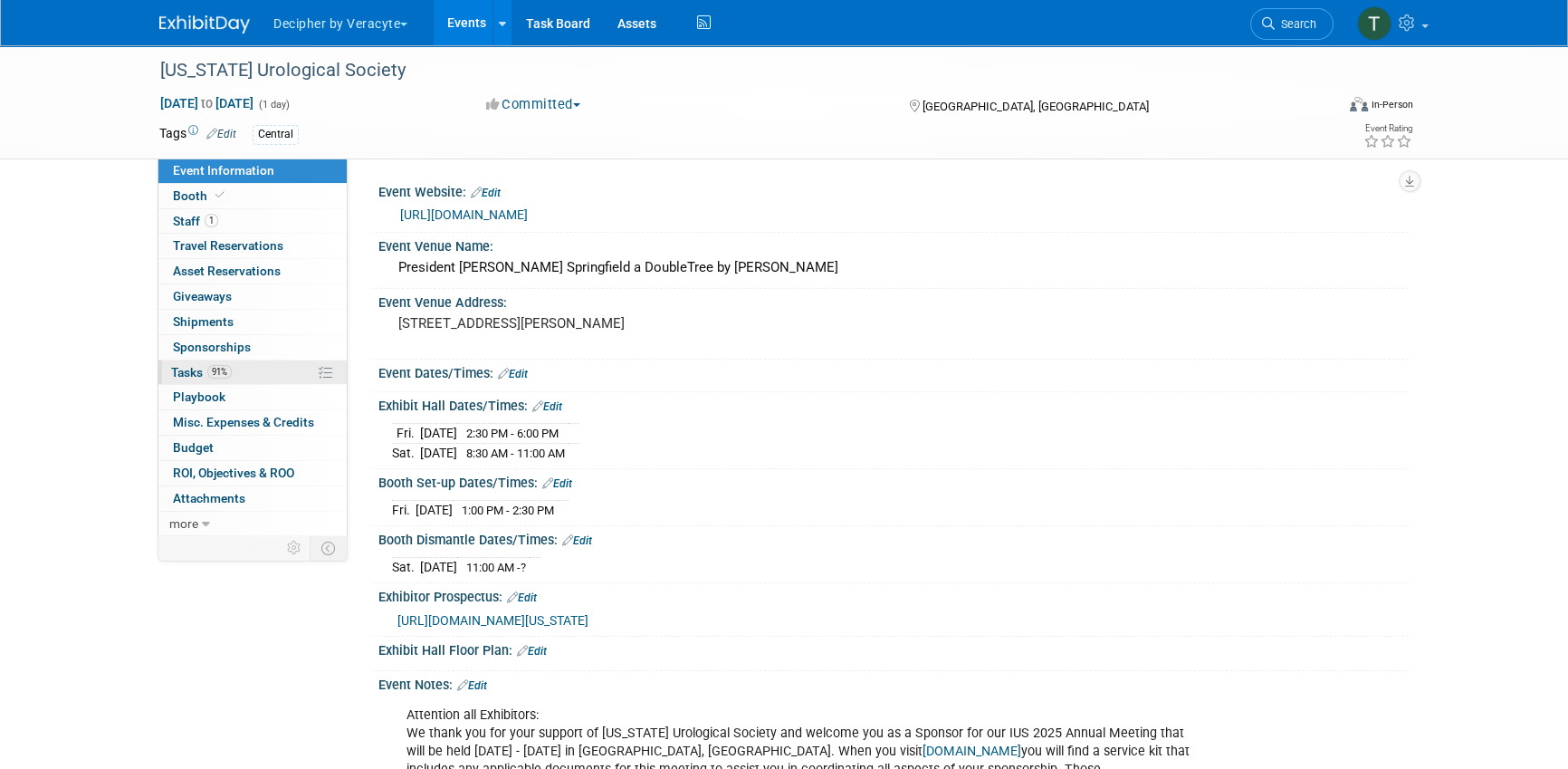
click at [234, 369] on link "91% Tasks 91%" at bounding box center [252, 372] width 188 height 24
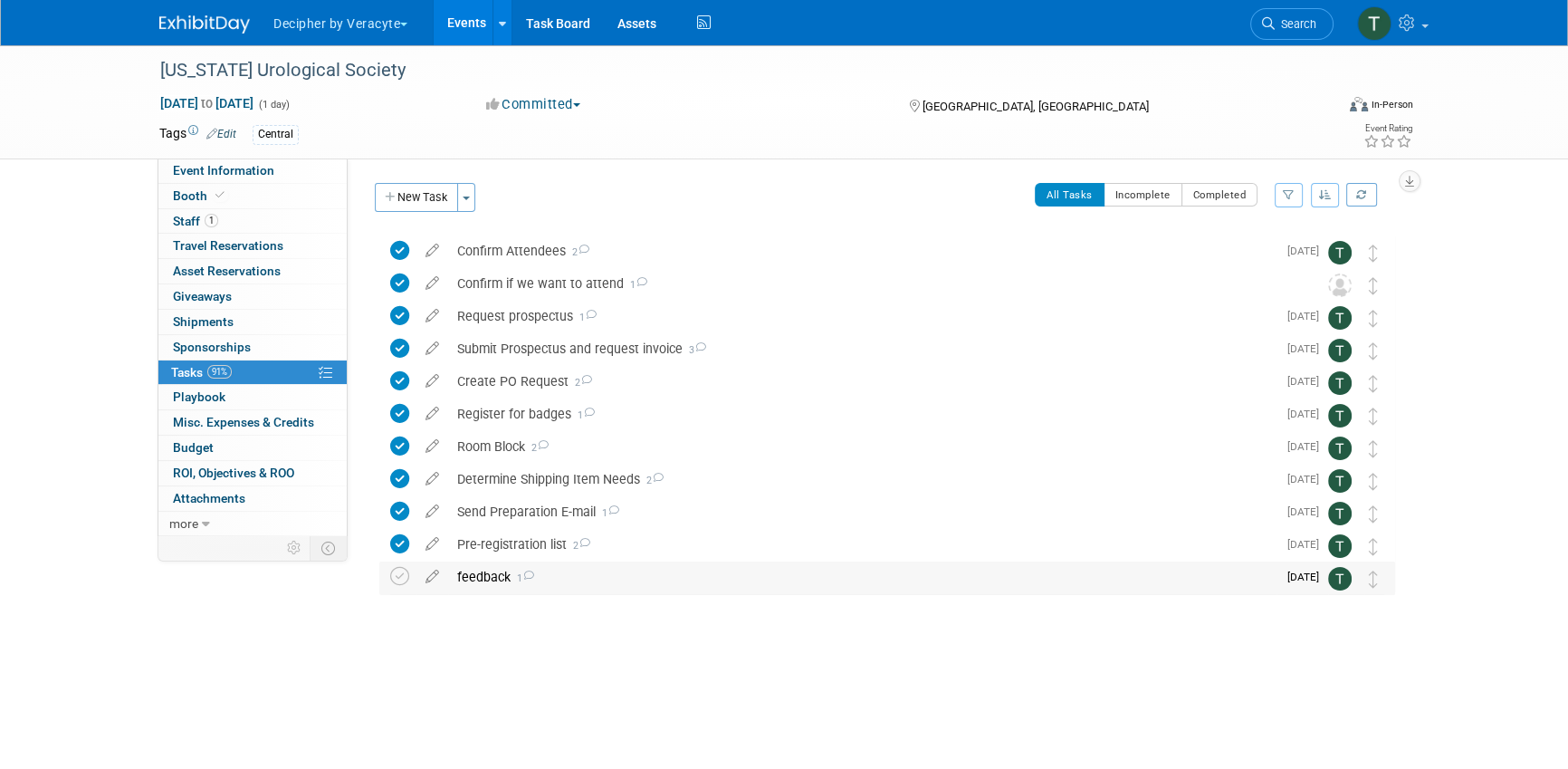
click at [514, 581] on span "1" at bounding box center [522, 578] width 23 height 12
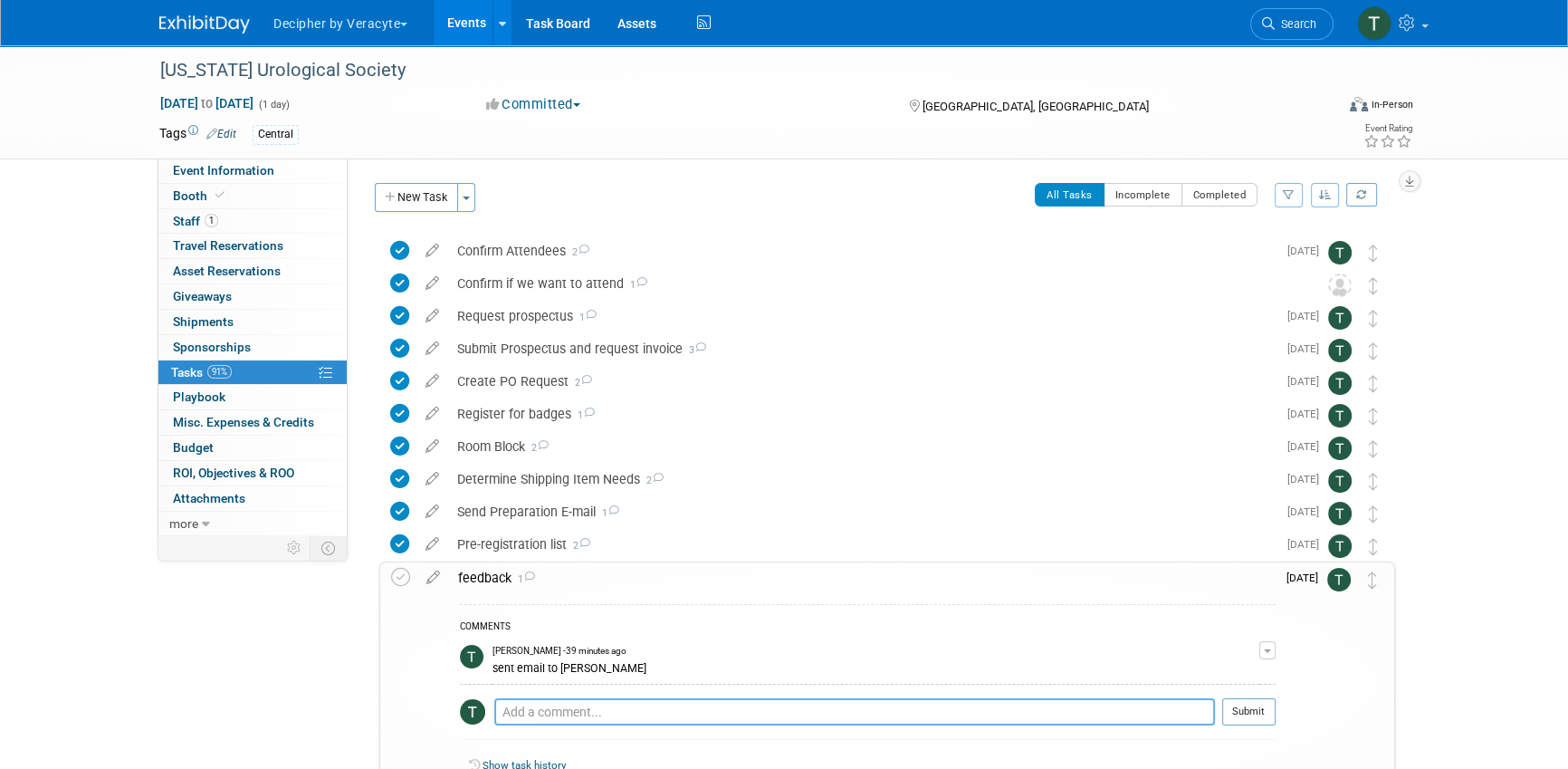
click at [576, 716] on textarea at bounding box center [854, 711] width 721 height 27
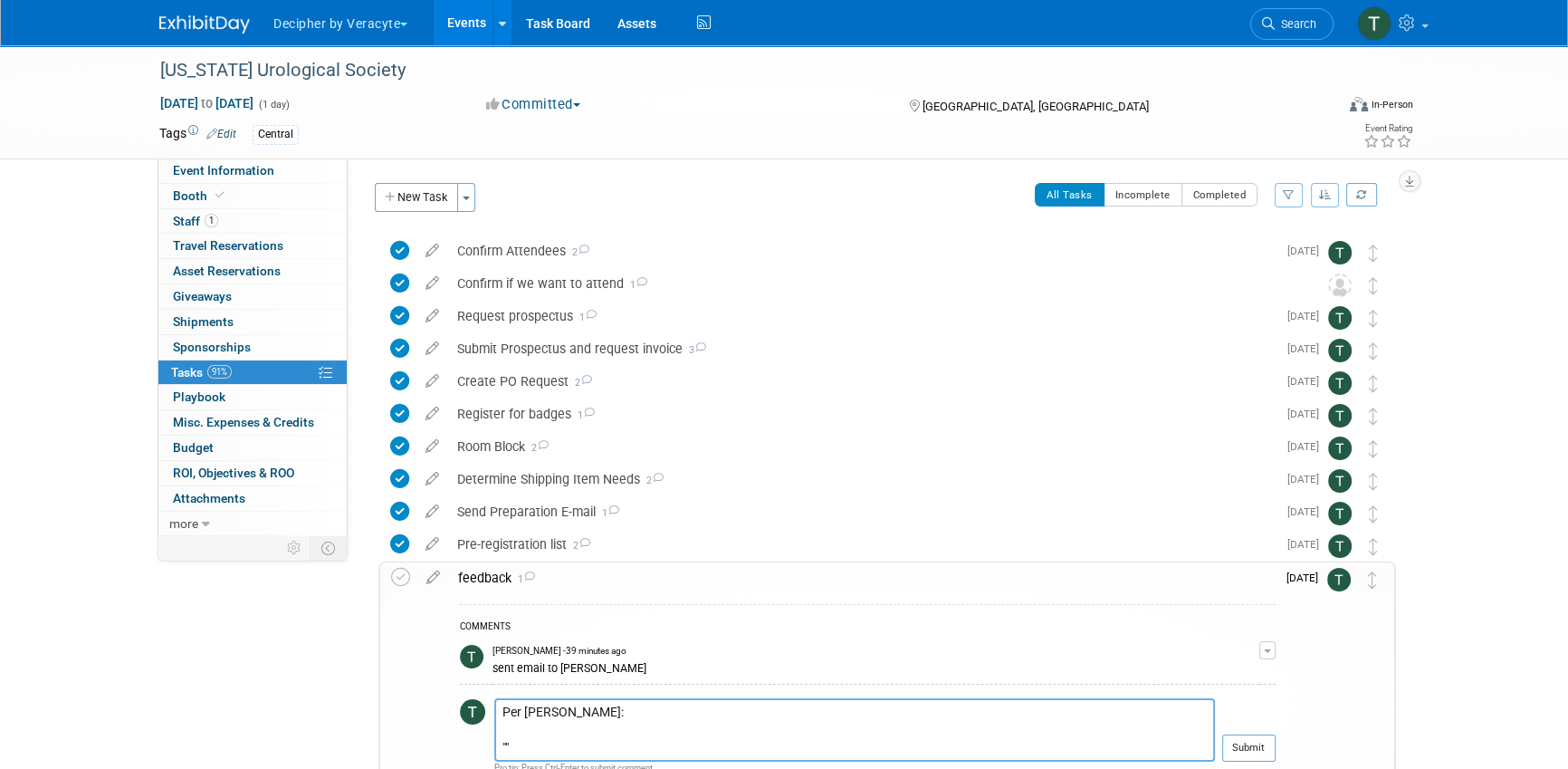
paste textarea "Hey [PERSON_NAME] – thanks for checking. It’s an okay show. But with the lack o…"
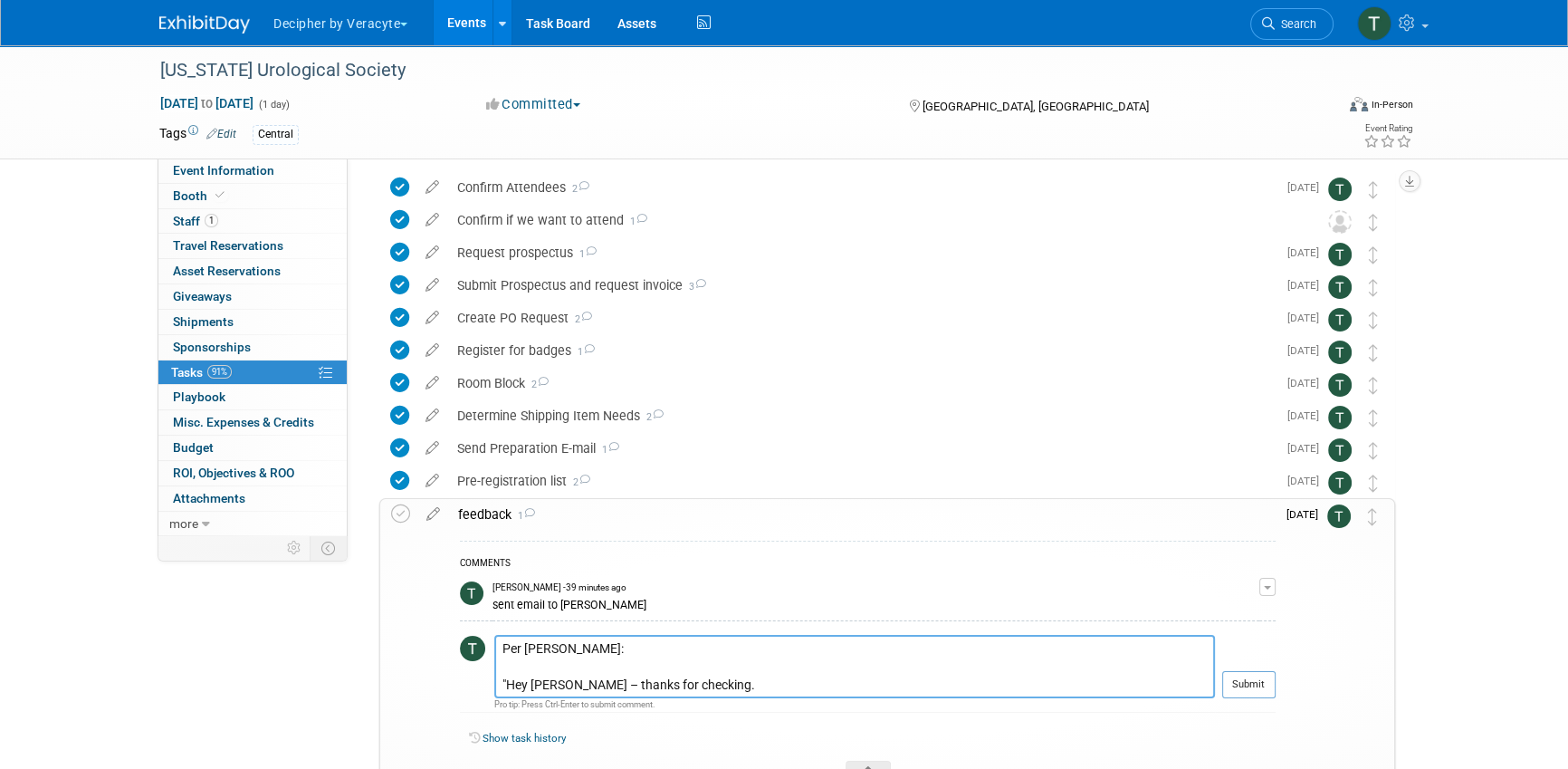
scroll to position [195, 0]
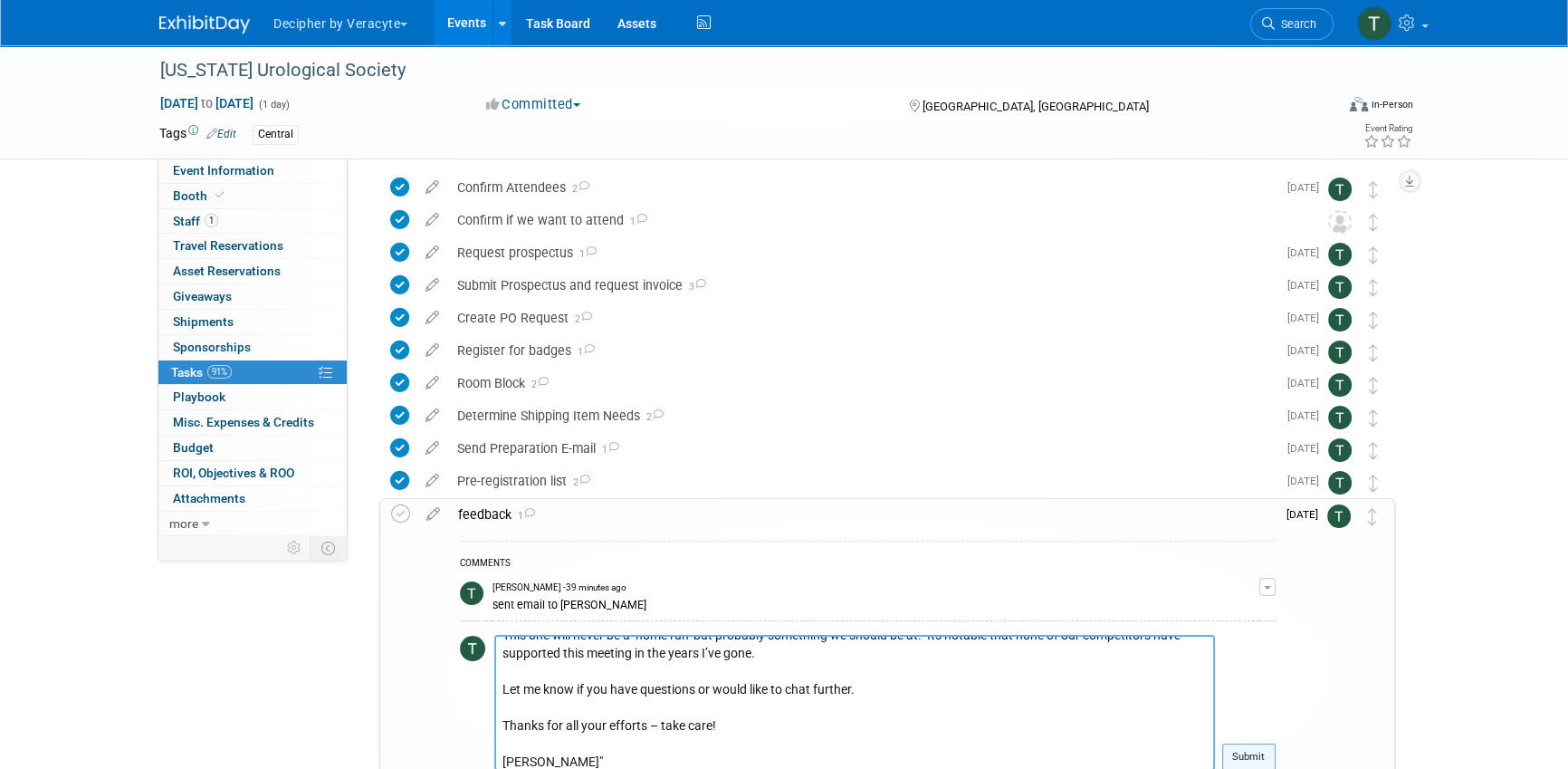
type textarea "Per Steve: "Hey Tony – thanks for checking. It’s an okay show. But with the lac…"
click at [1260, 758] on button "Submit" at bounding box center [1249, 756] width 54 height 27
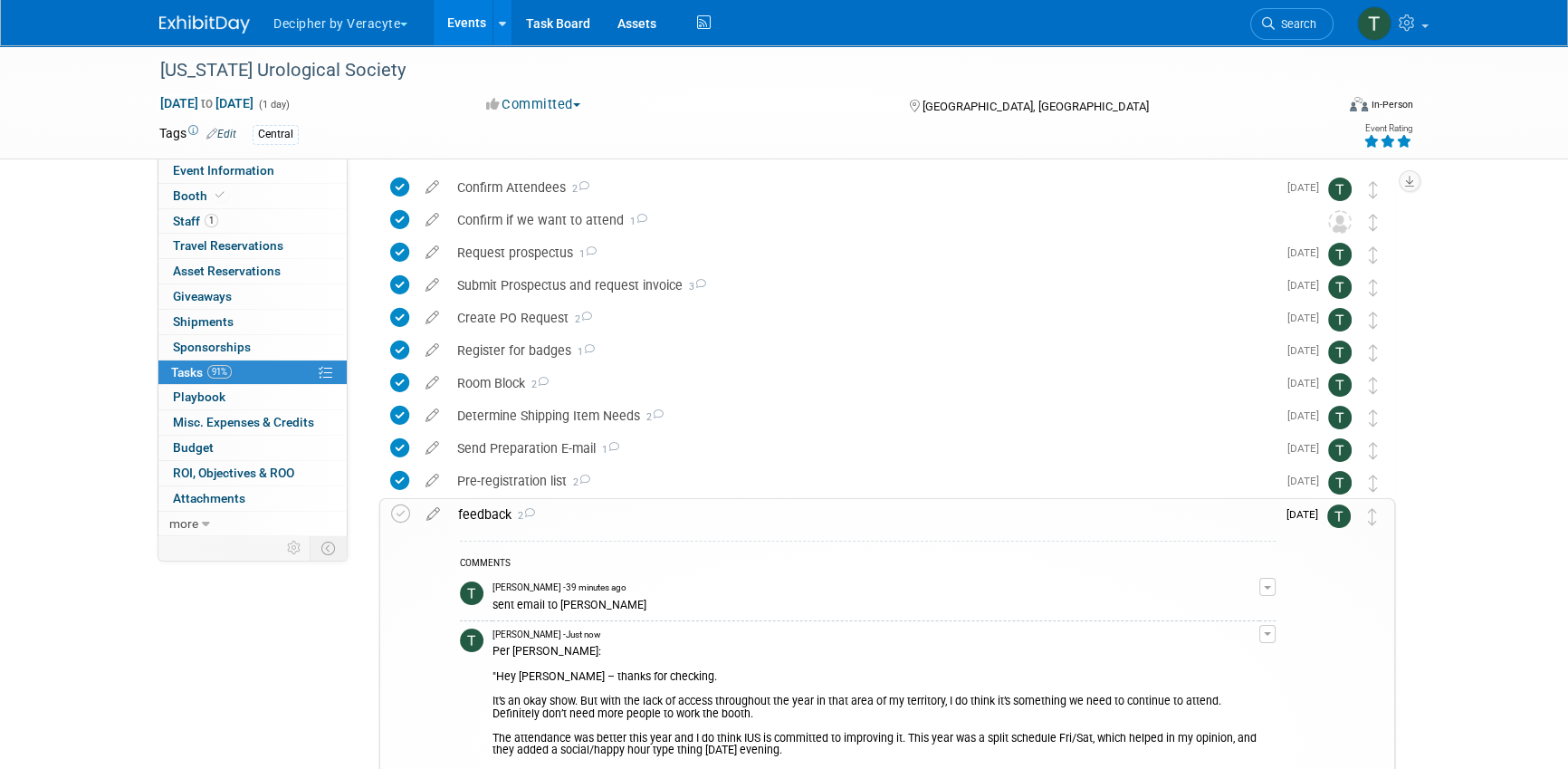
click at [1403, 145] on icon at bounding box center [1405, 142] width 17 height 13
click at [392, 523] on icon at bounding box center [400, 513] width 19 height 19
click at [472, 32] on link "Events" at bounding box center [466, 22] width 66 height 45
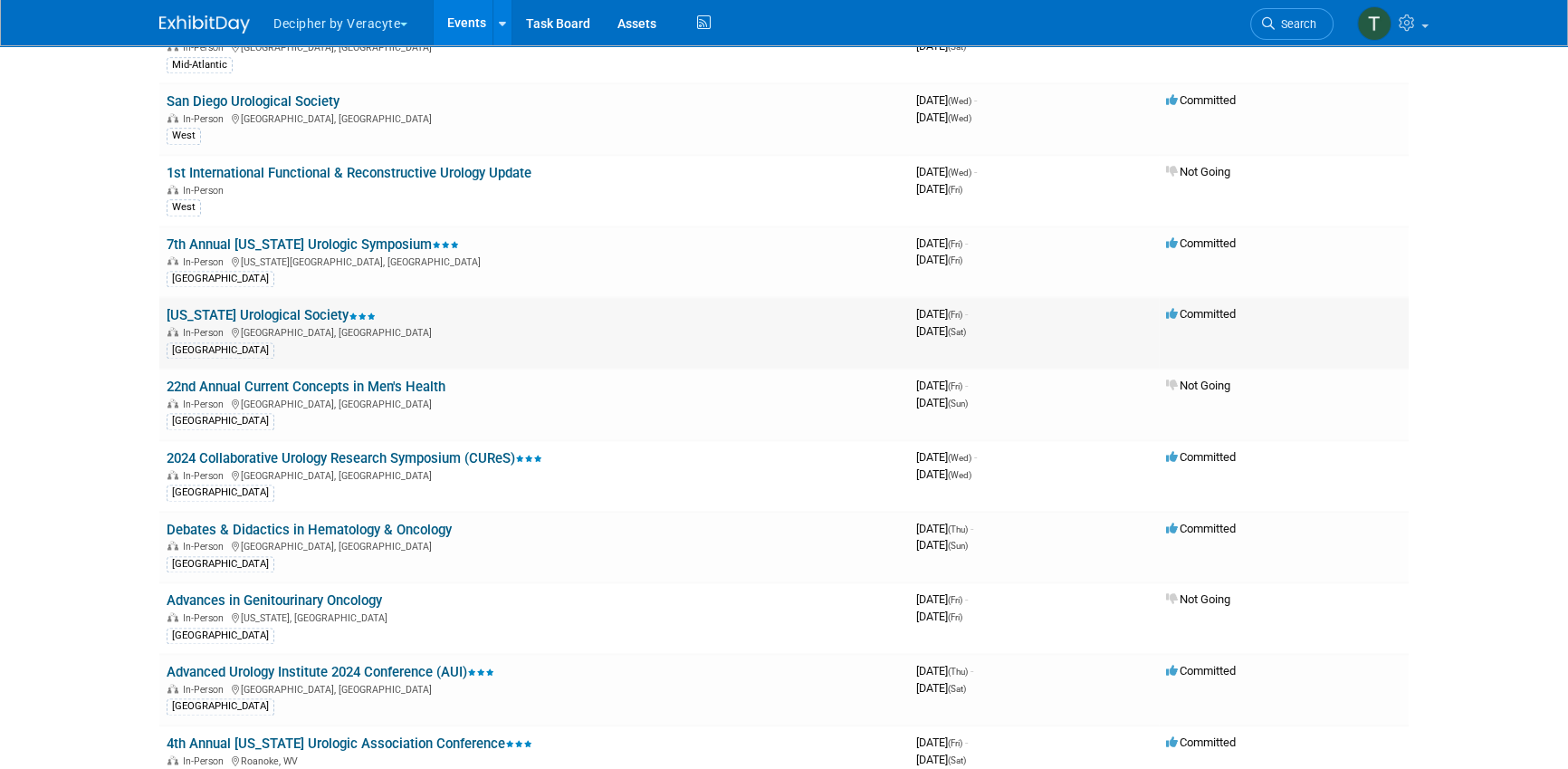
scroll to position [235, 0]
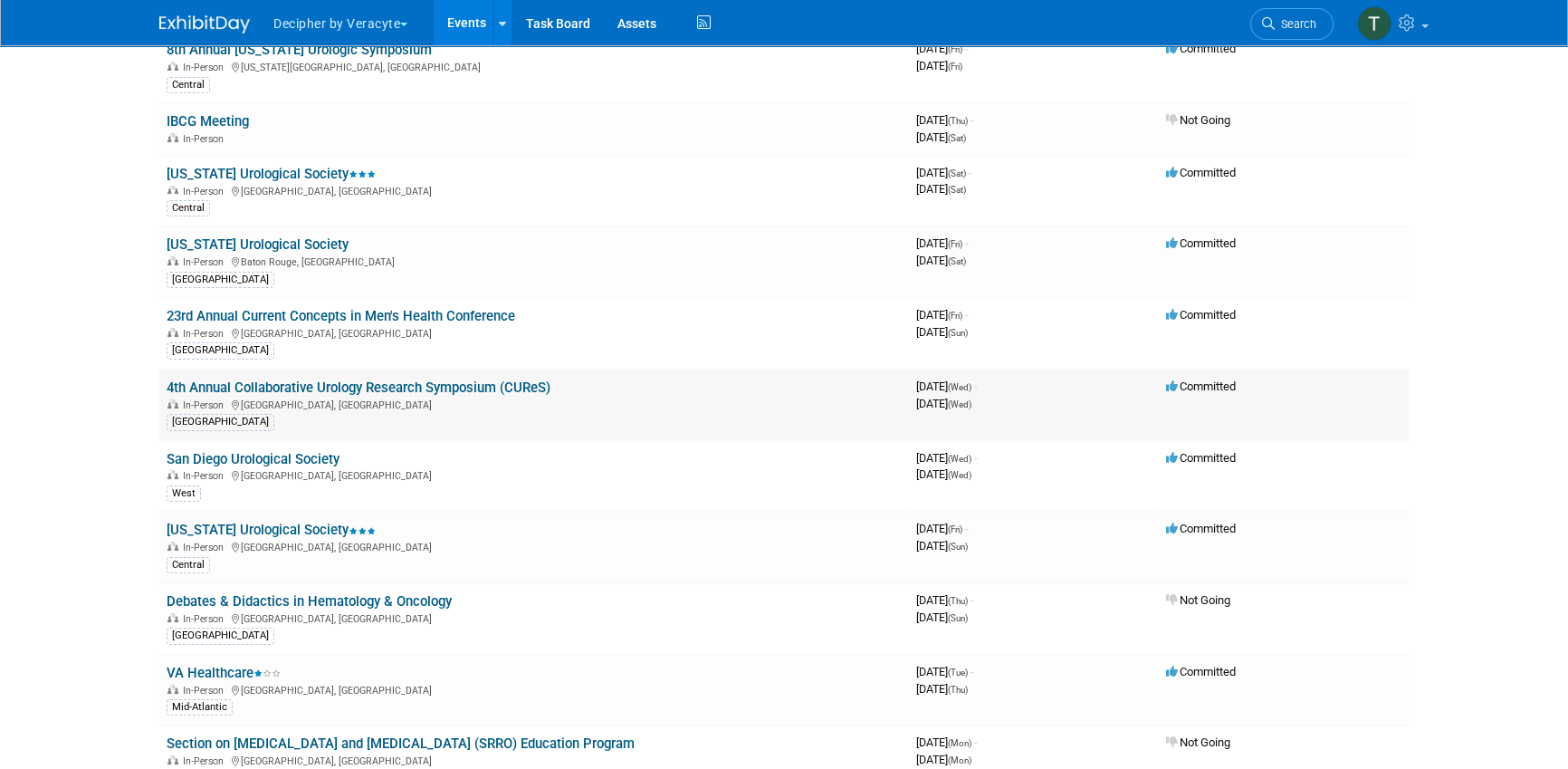
click at [498, 379] on link "4th Annual Collaborative Urology Research Symposium (CUReS)" at bounding box center [359, 387] width 384 height 17
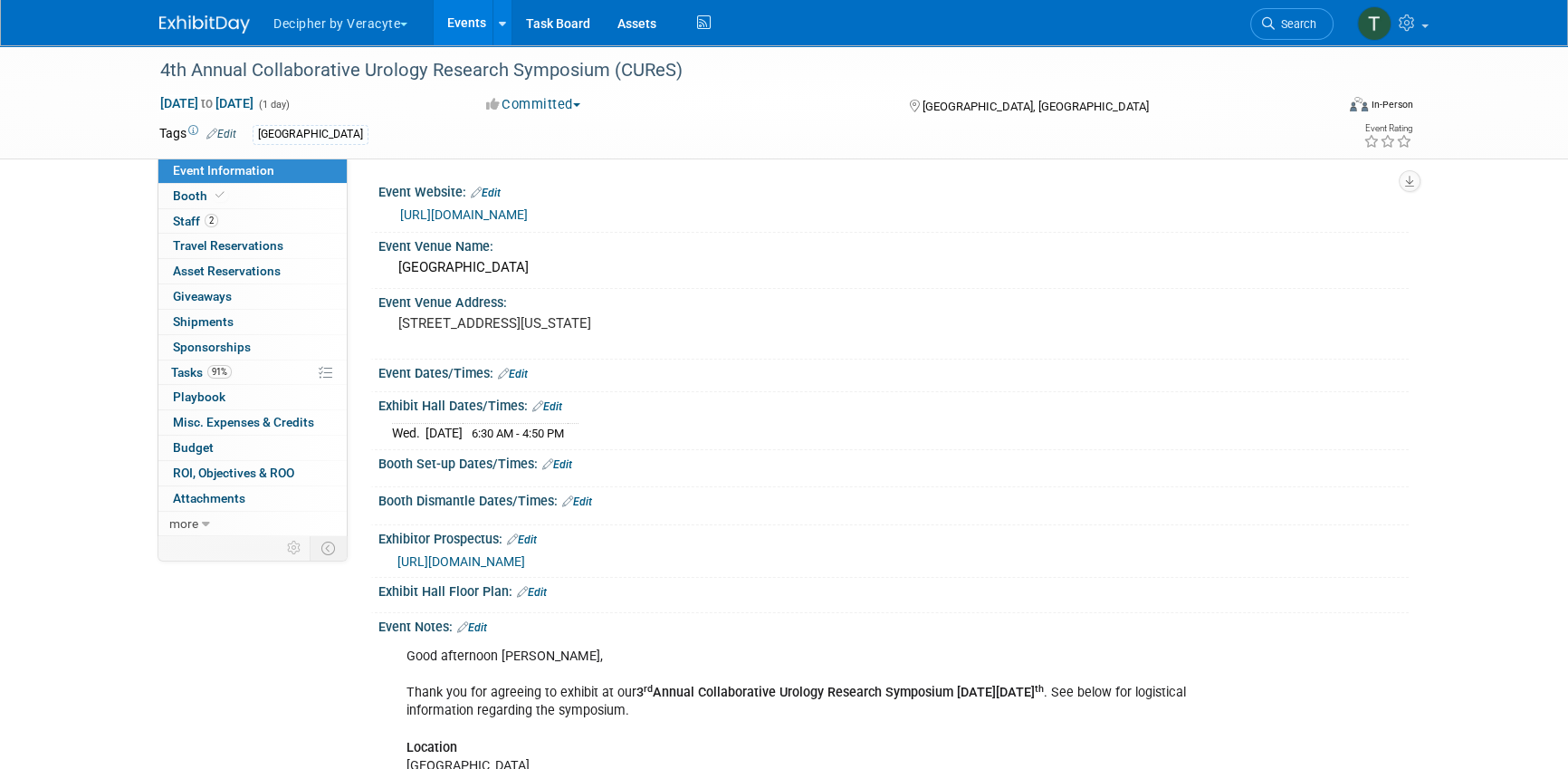
click at [1401, 142] on icon at bounding box center [1405, 142] width 17 height 13
click at [246, 363] on link "91% Tasks 91%" at bounding box center [252, 372] width 188 height 24
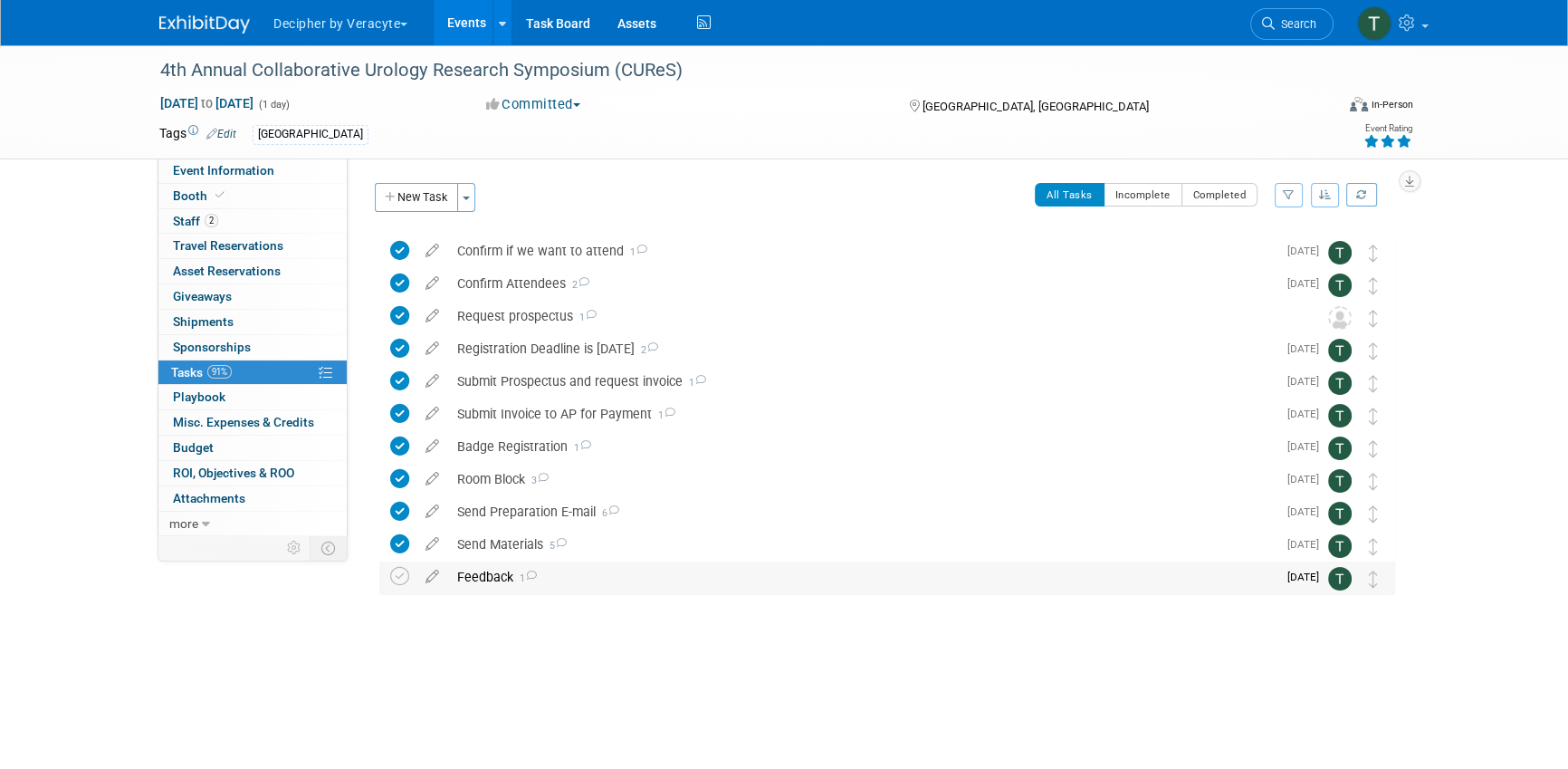
click at [386, 571] on div "Feedback 1 COMMENTS Tony Alvarado - 42 minutes ago sent email to the team to ob…" at bounding box center [887, 578] width 1016 height 33
click at [390, 573] on icon at bounding box center [399, 576] width 19 height 19
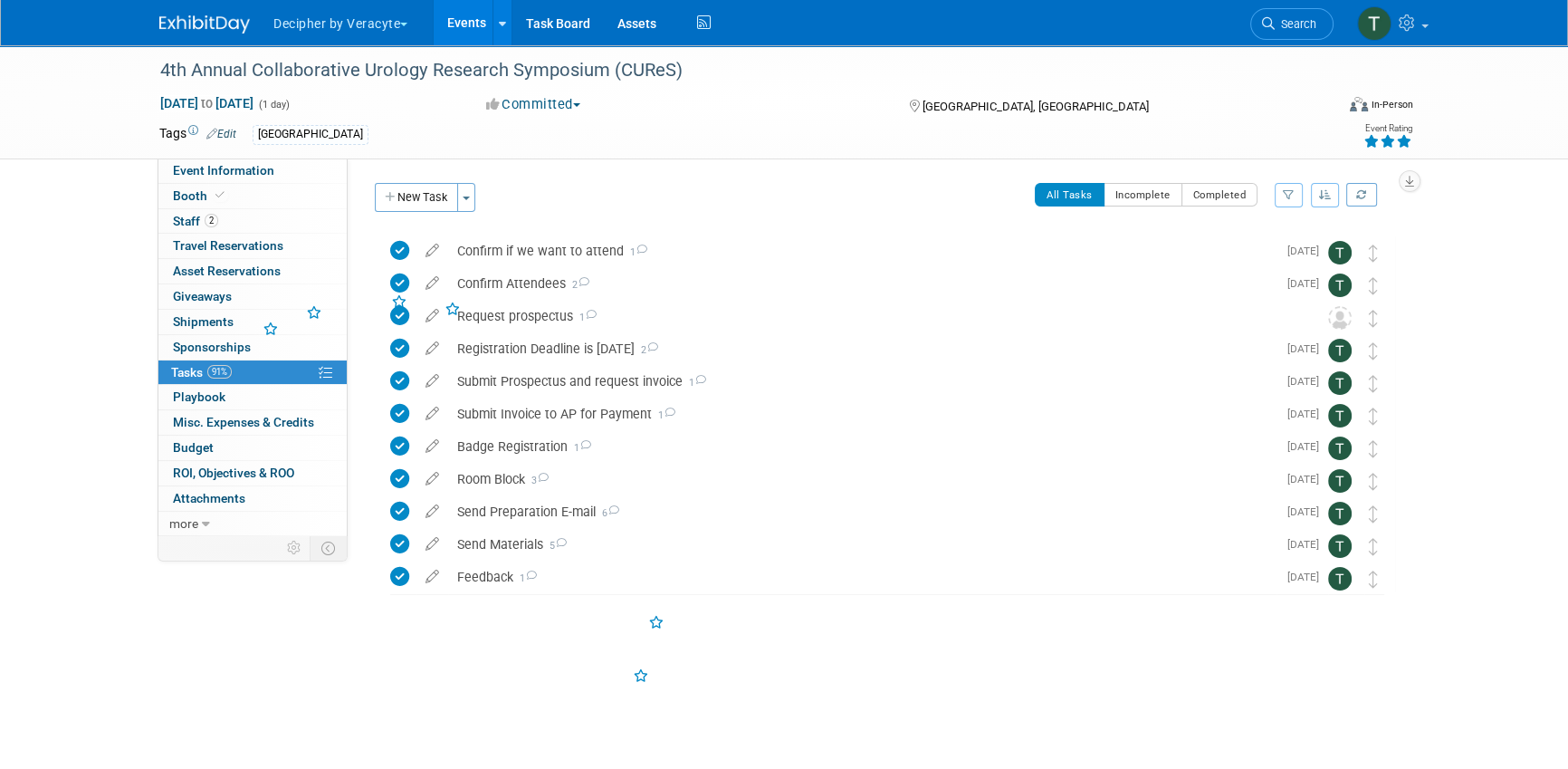
click at [510, 573] on div "Feedback 1" at bounding box center [863, 576] width 828 height 31
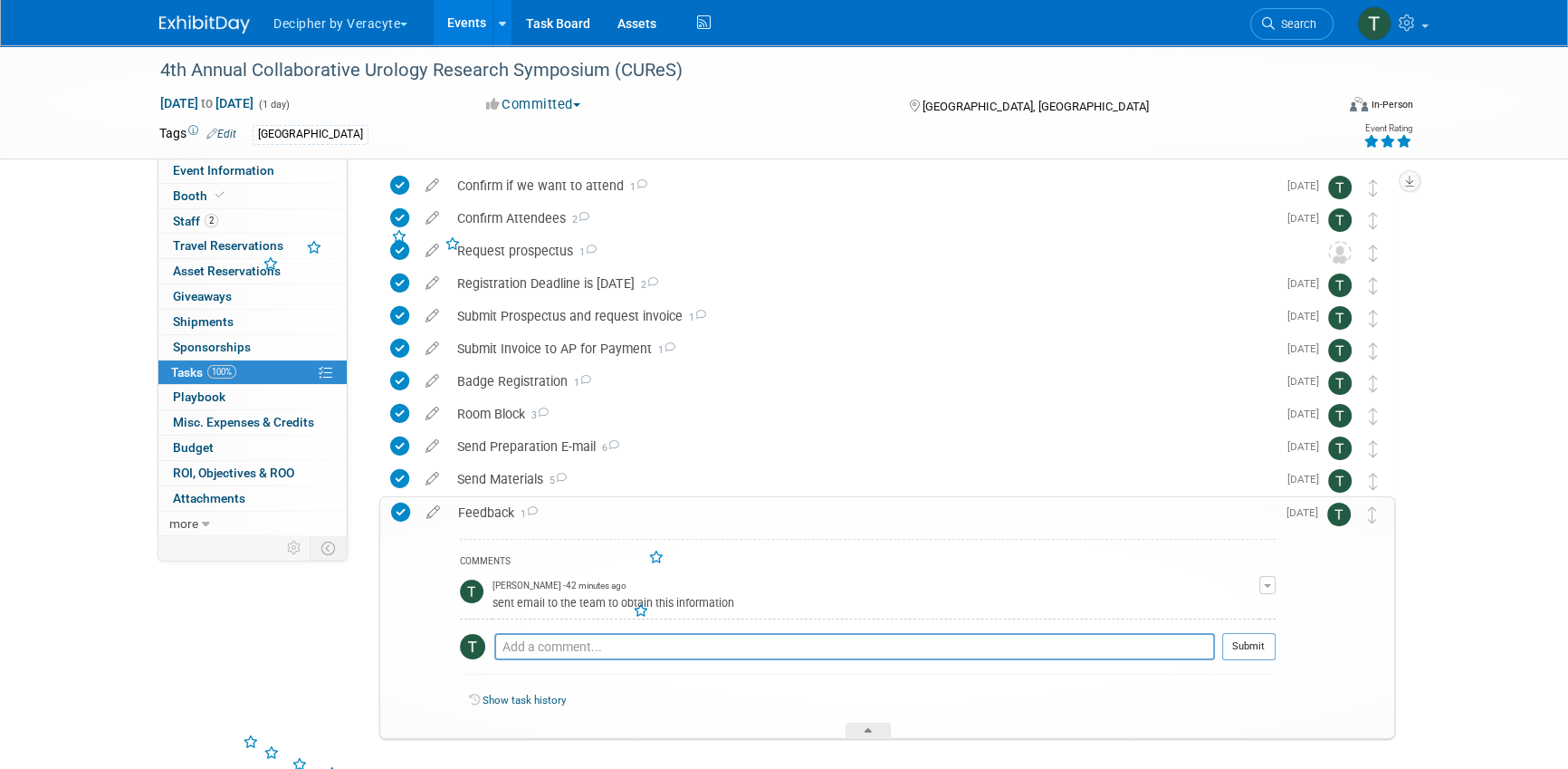
scroll to position [78, 0]
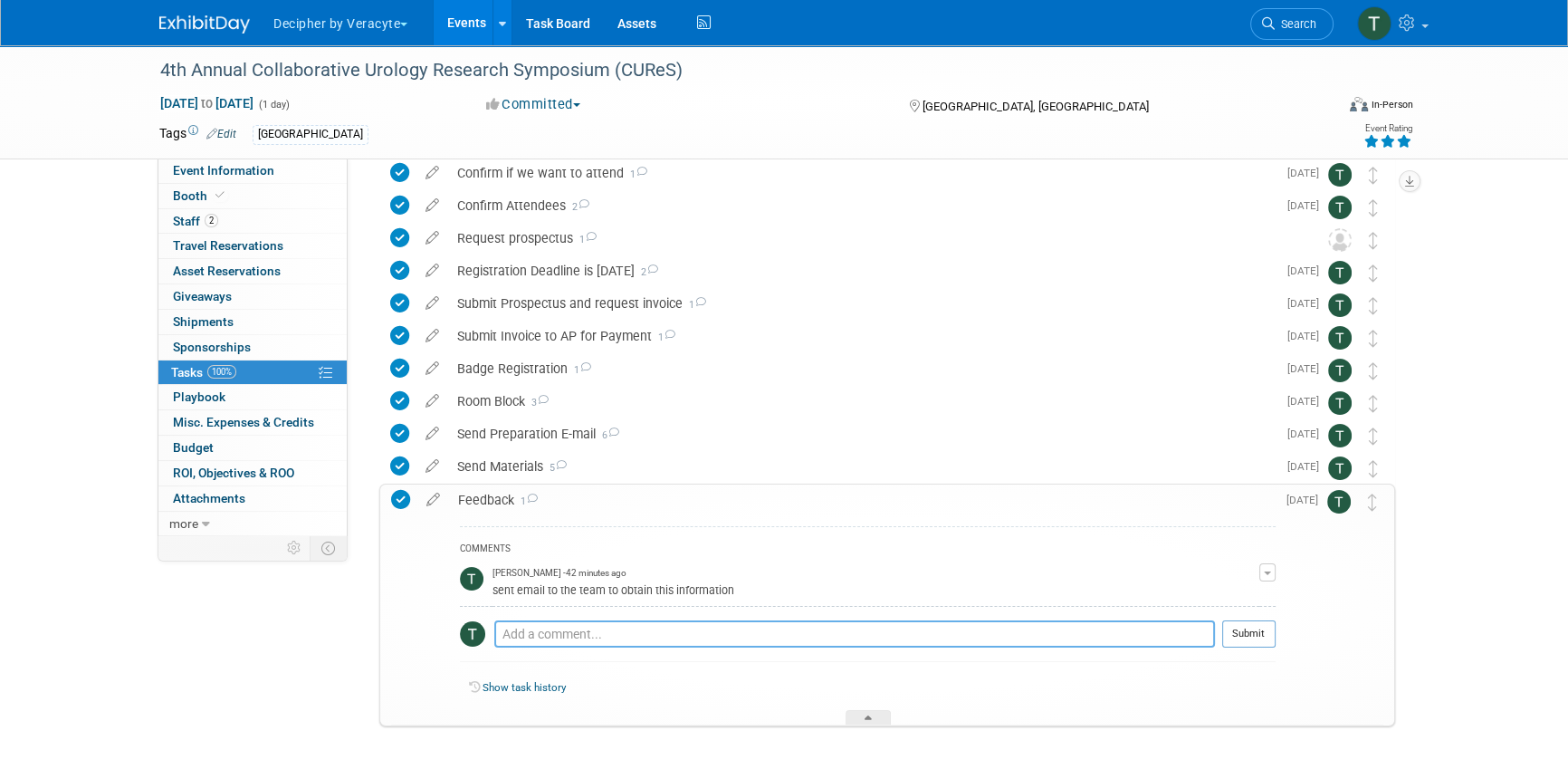
click at [561, 641] on textarea at bounding box center [854, 633] width 721 height 27
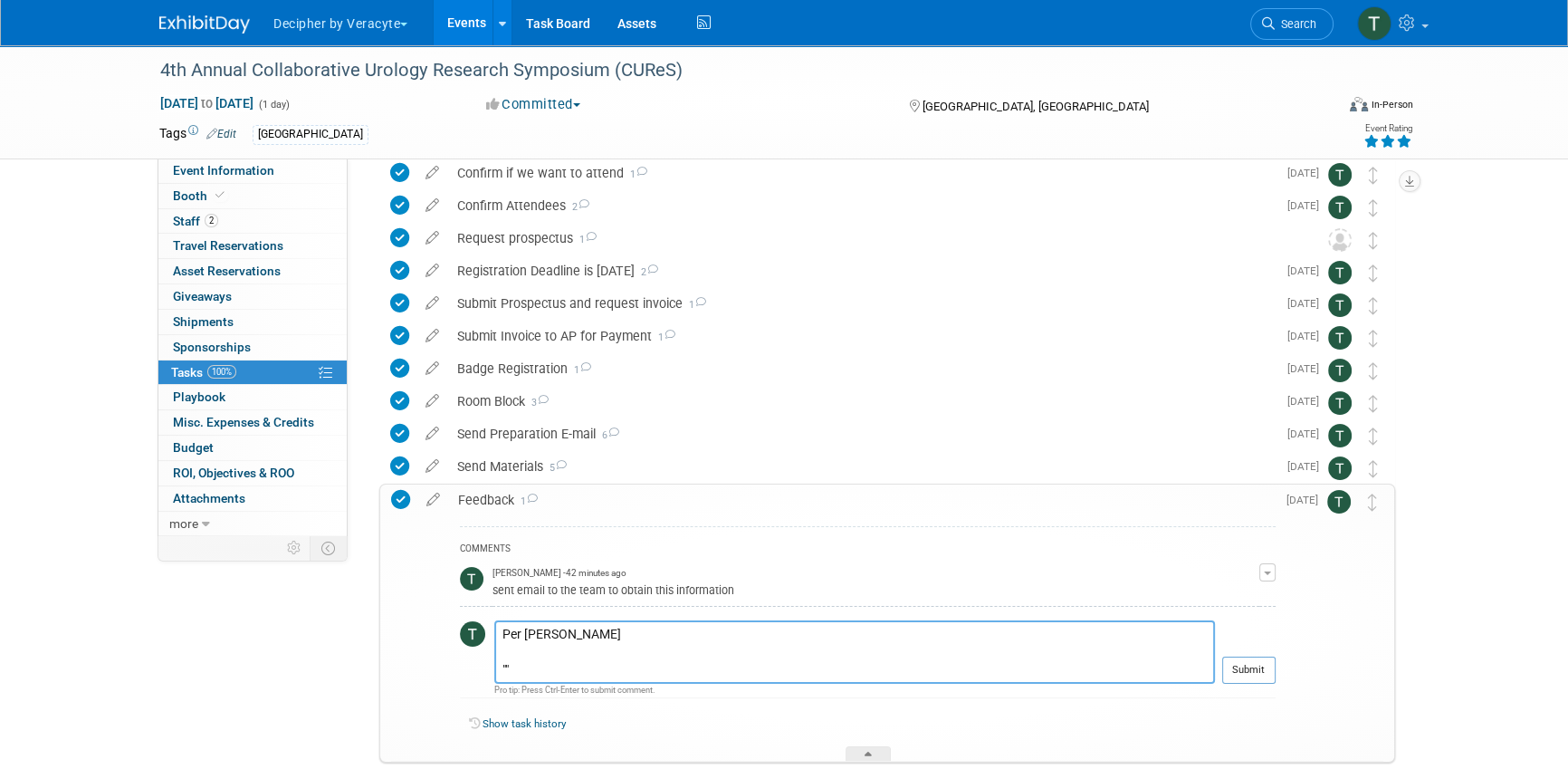
paste textarea "Tony, Good morning to you. Yes, I believe being a local conference it is benefi…"
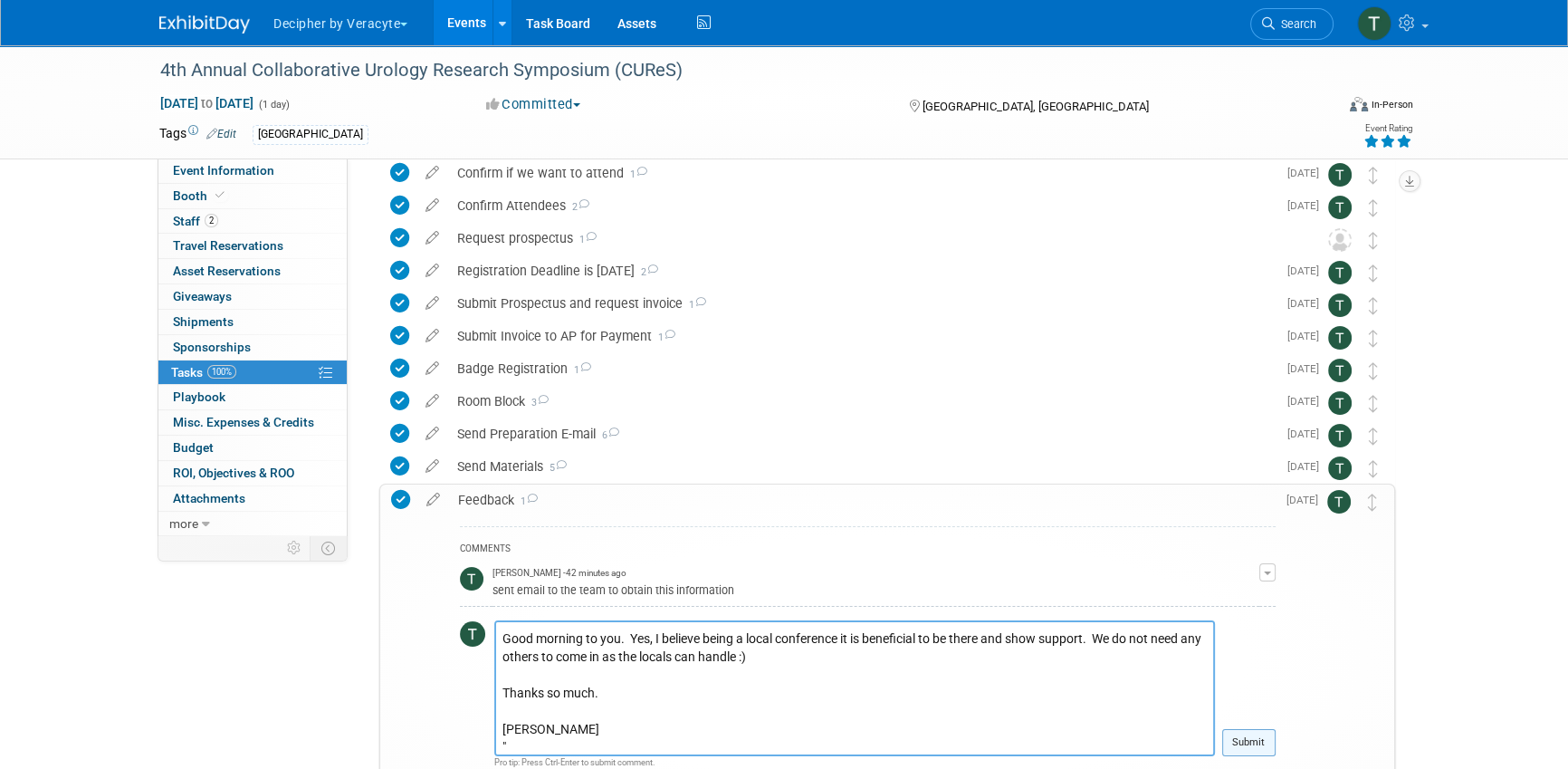
type textarea "Per Nick "Tony, Good morning to you. Yes, I believe being a local conference it…"
click at [1276, 743] on button "Submit" at bounding box center [1249, 742] width 54 height 27
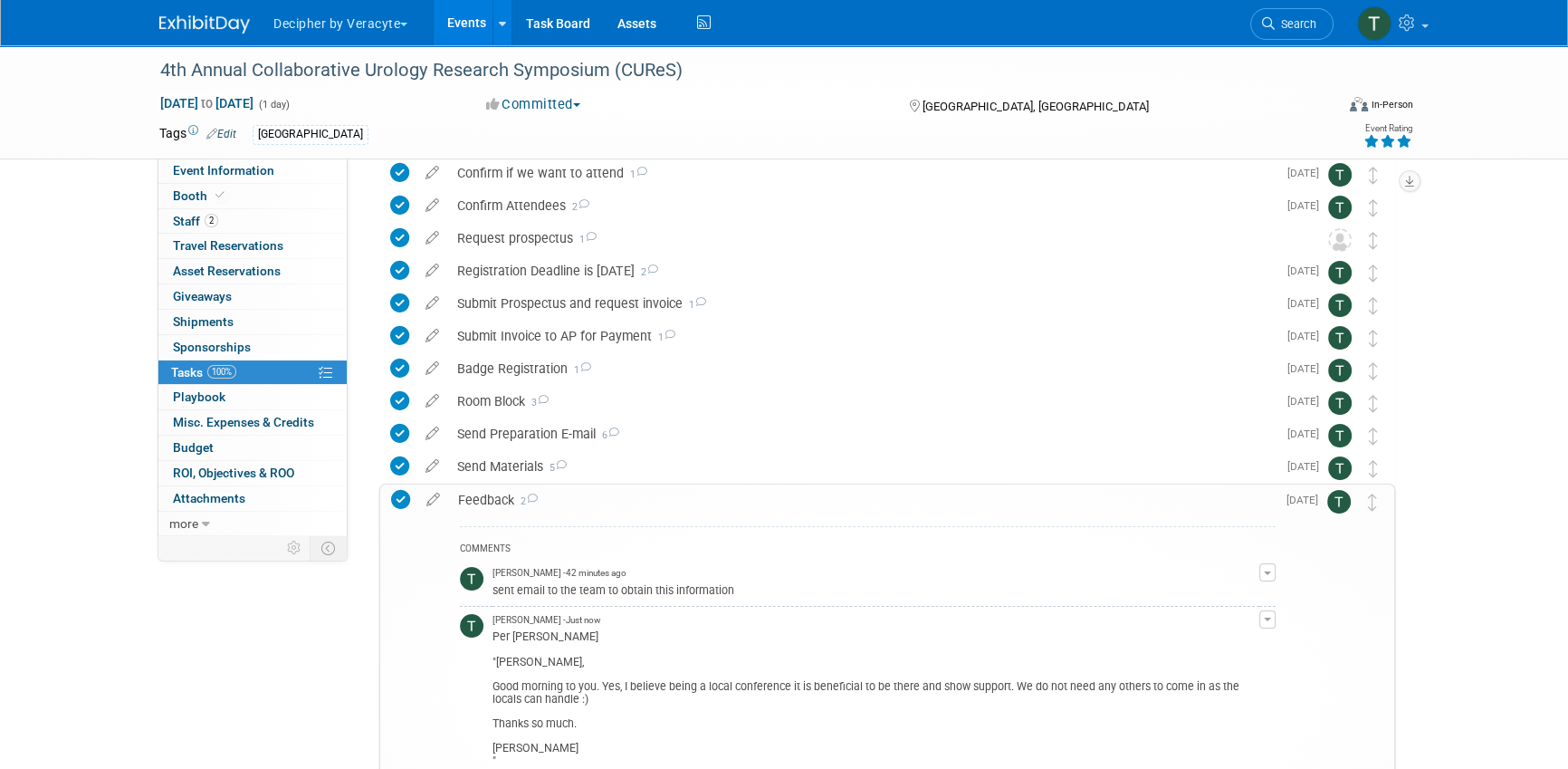
click at [458, 10] on link "Events" at bounding box center [466, 22] width 66 height 45
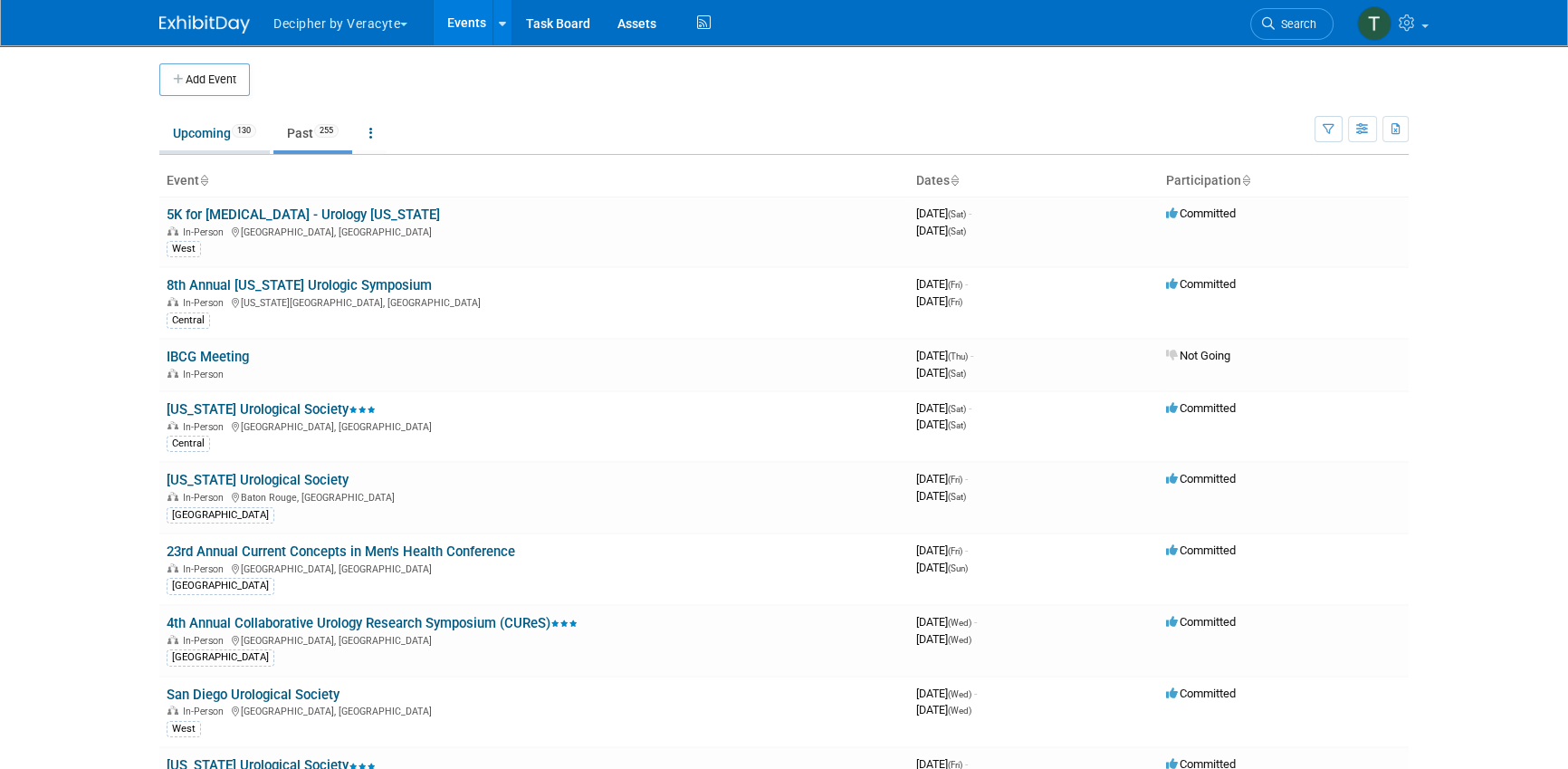
click at [192, 136] on link "Upcoming 130" at bounding box center [214, 132] width 110 height 34
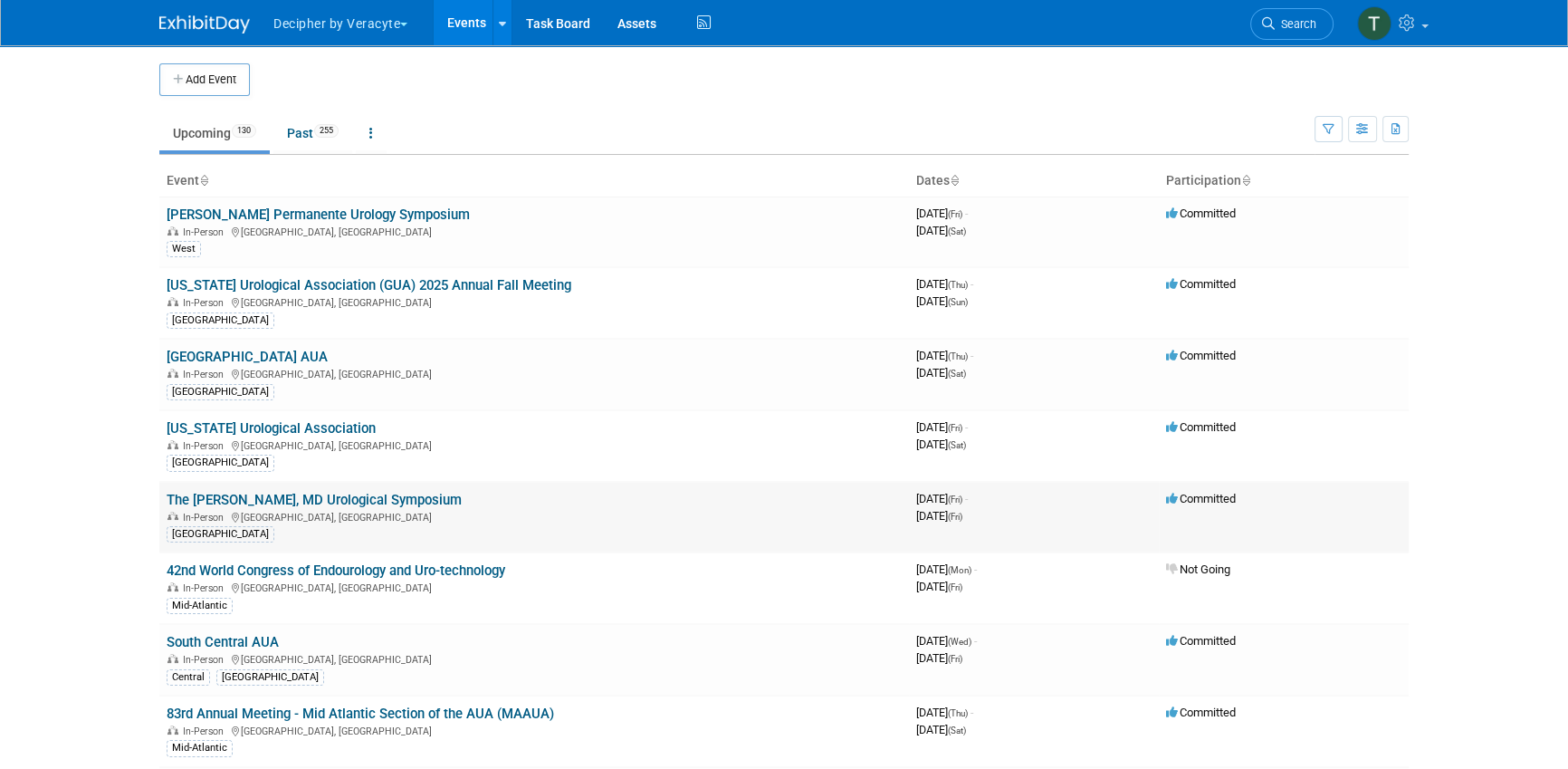
click at [347, 495] on link "The [PERSON_NAME], MD Urological Symposium" at bounding box center [314, 500] width 296 height 17
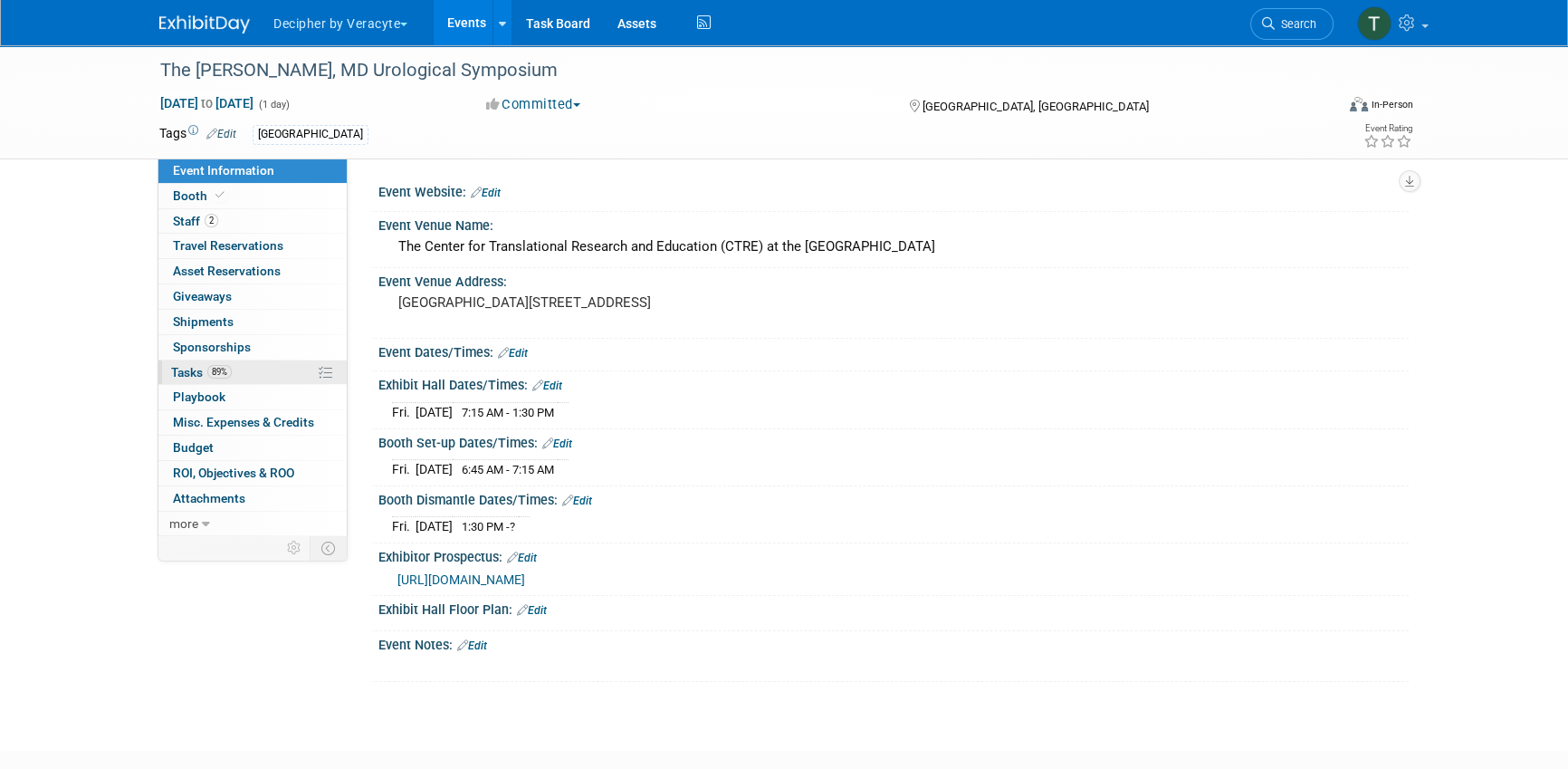
click at [248, 381] on link "89% Tasks 89%" at bounding box center [252, 372] width 188 height 24
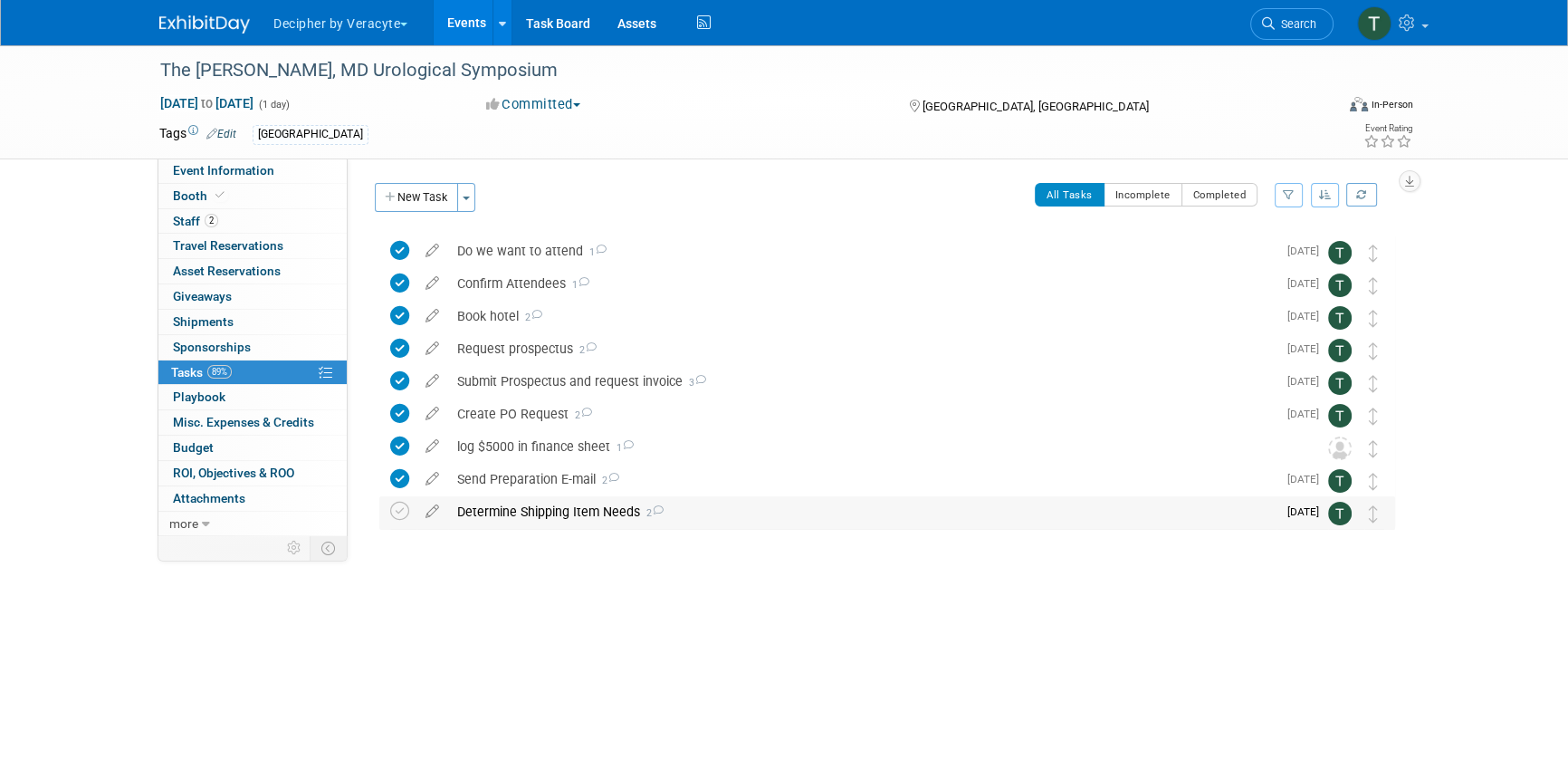
click at [552, 523] on div "Determine Shipping Item Needs 2" at bounding box center [863, 511] width 828 height 31
